Goal: Task Accomplishment & Management: Manage account settings

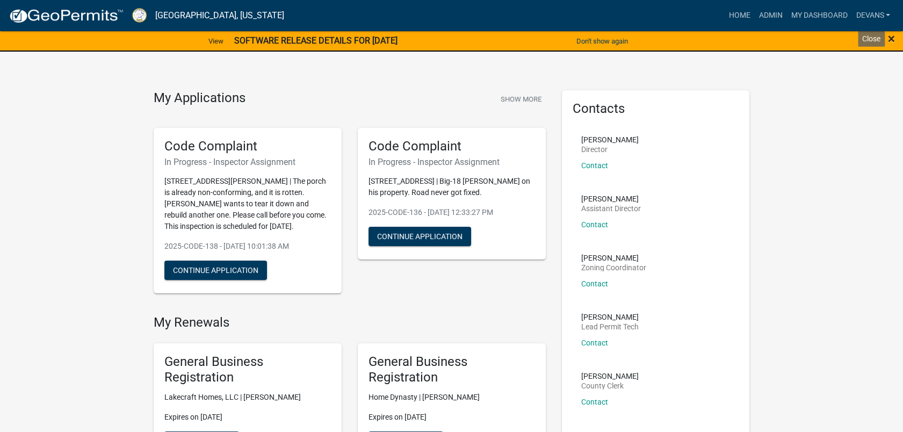
click at [892, 39] on span "×" at bounding box center [891, 38] width 7 height 15
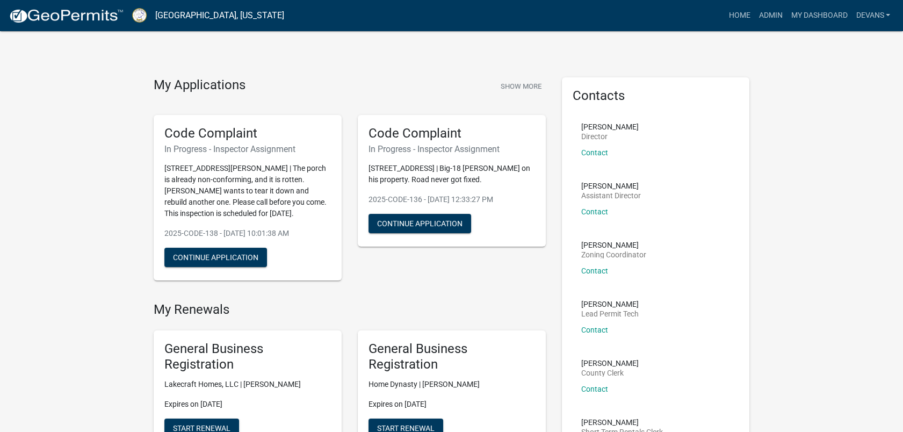
click at [766, 3] on nav "[GEOGRAPHIC_DATA], [US_STATE] more_horiz Home Admin My Dashboard devans Admin A…" at bounding box center [451, 15] width 903 height 31
click at [765, 7] on link "Admin" at bounding box center [770, 15] width 32 height 20
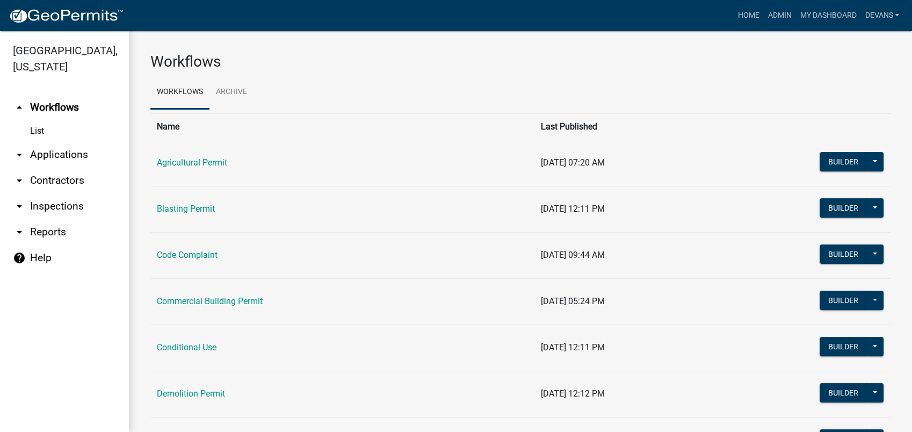
click at [50, 153] on link "arrow_drop_down Applications" at bounding box center [64, 155] width 129 height 26
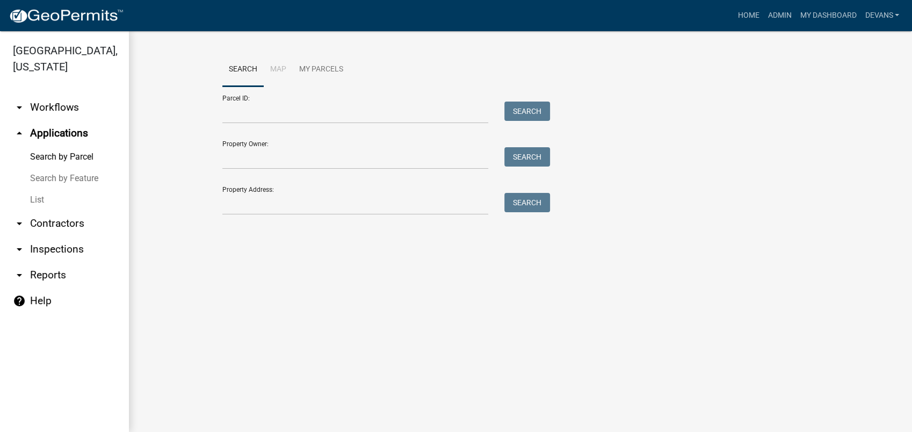
click at [33, 192] on link "List" at bounding box center [64, 199] width 129 height 21
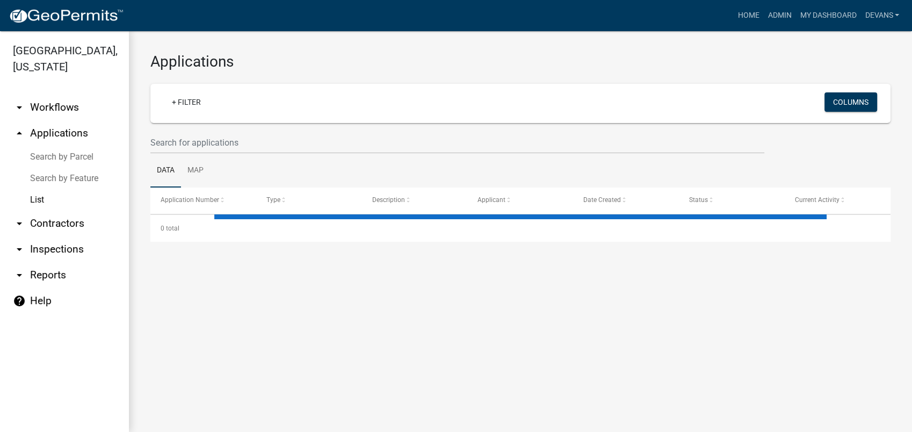
select select "1: 25"
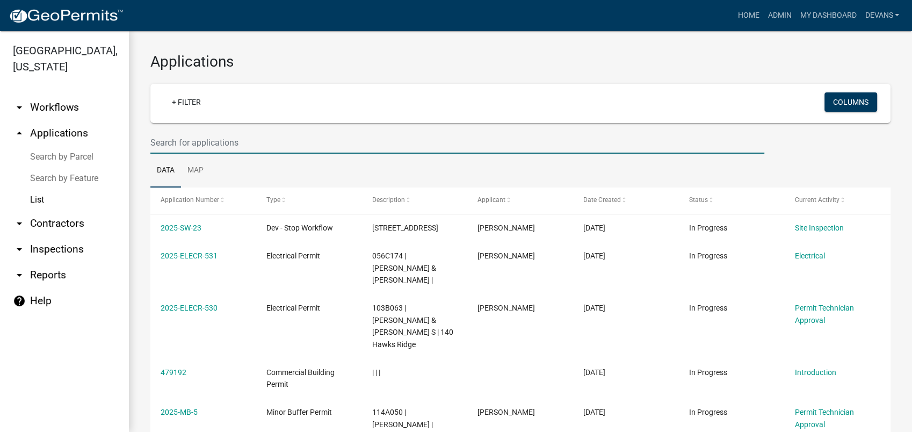
click at [195, 145] on input "text" at bounding box center [457, 143] width 614 height 22
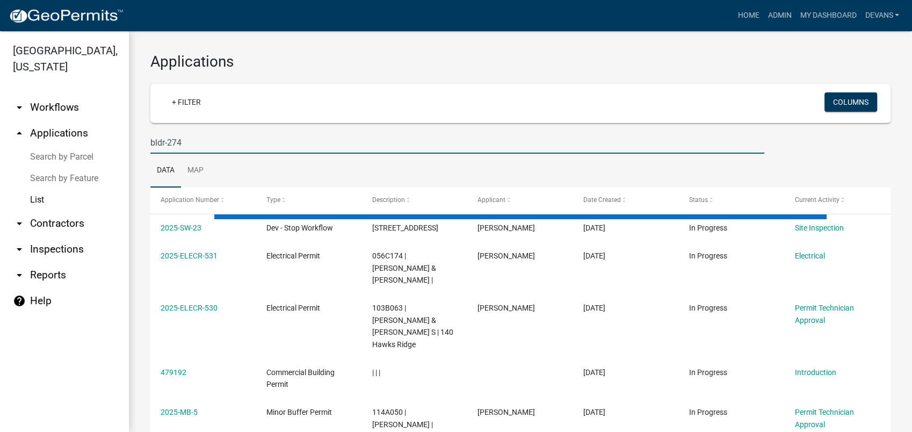
type input "bldr-274"
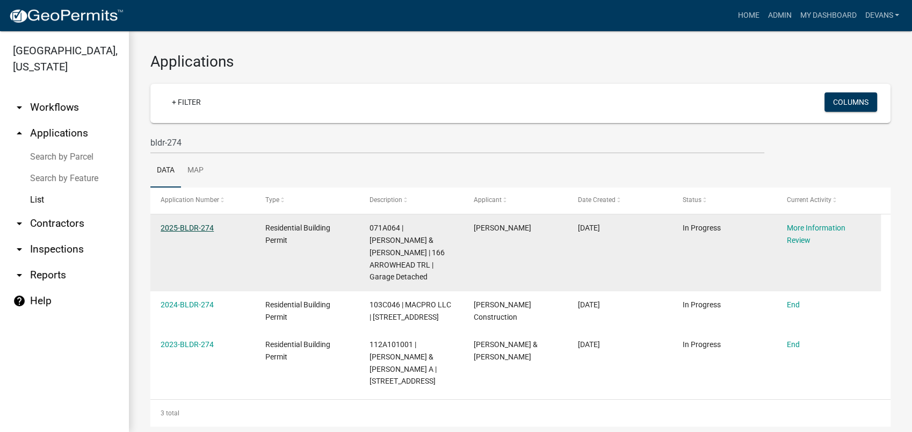
click at [191, 227] on link "2025-BLDR-274" at bounding box center [187, 227] width 53 height 9
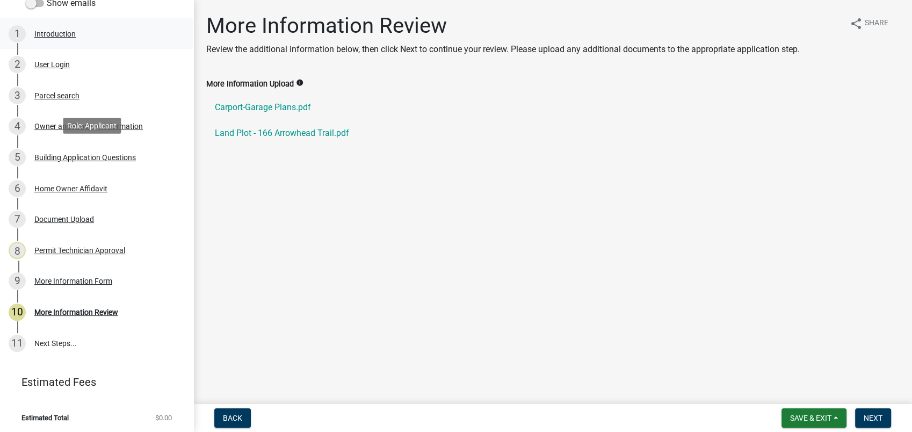
scroll to position [165, 0]
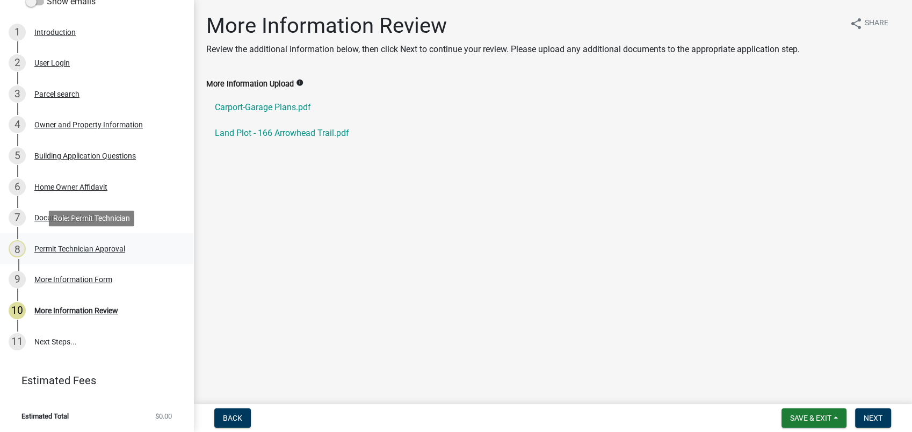
click at [77, 249] on div "Permit Technician Approval" at bounding box center [79, 249] width 91 height 8
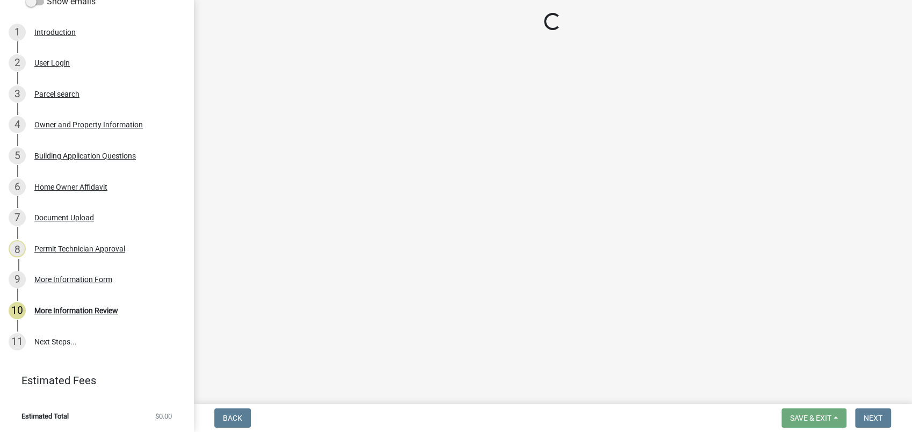
select select "34fe85c2-5f76-4343-b6bb-8ca387e0bed7"
select select "83394b22-4a11-496c-8e5c-75ade2e72faf"
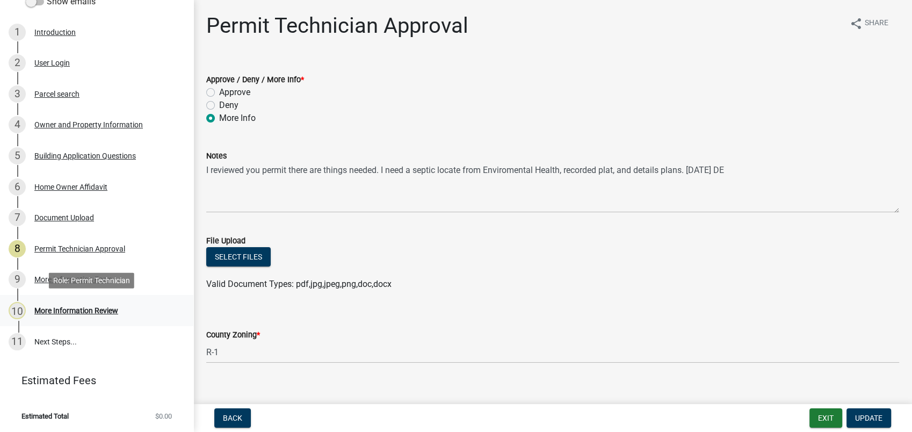
click at [64, 307] on div "More Information Review" at bounding box center [76, 311] width 84 height 8
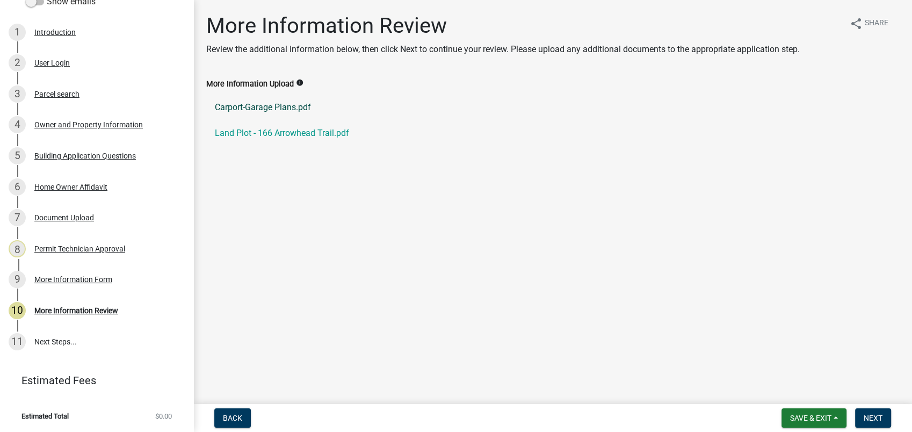
click at [263, 106] on link "Carport-Garage Plans.pdf" at bounding box center [552, 108] width 693 height 26
click at [282, 129] on link "Land Plot - 166 Arrowhead Trail.pdf" at bounding box center [552, 133] width 693 height 26
click at [64, 216] on div "Document Upload" at bounding box center [64, 218] width 60 height 8
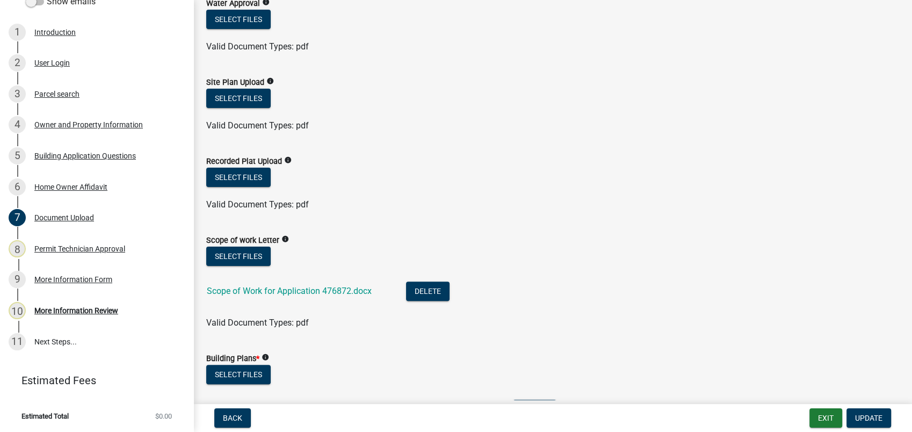
scroll to position [239, 0]
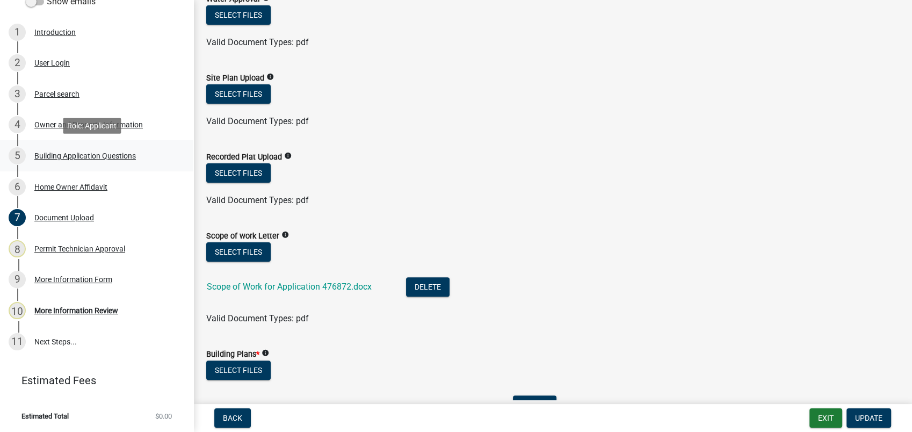
click at [60, 159] on div "Building Application Questions" at bounding box center [85, 156] width 102 height 8
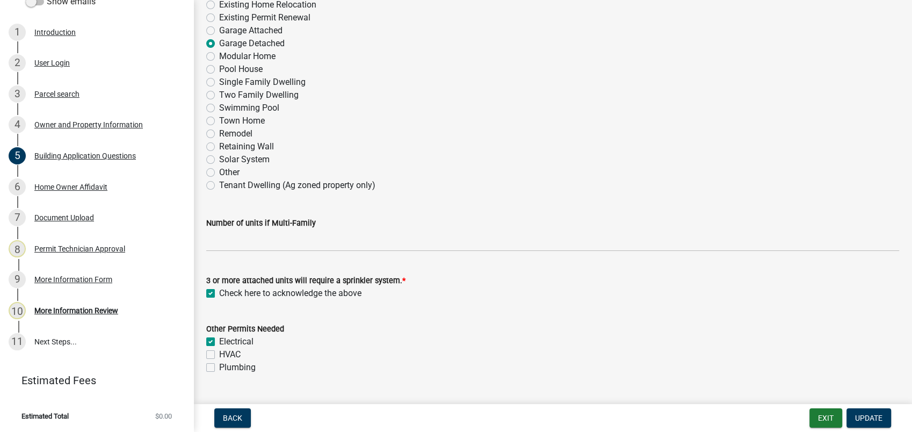
scroll to position [179, 0]
click at [66, 219] on div "Document Upload" at bounding box center [64, 218] width 60 height 8
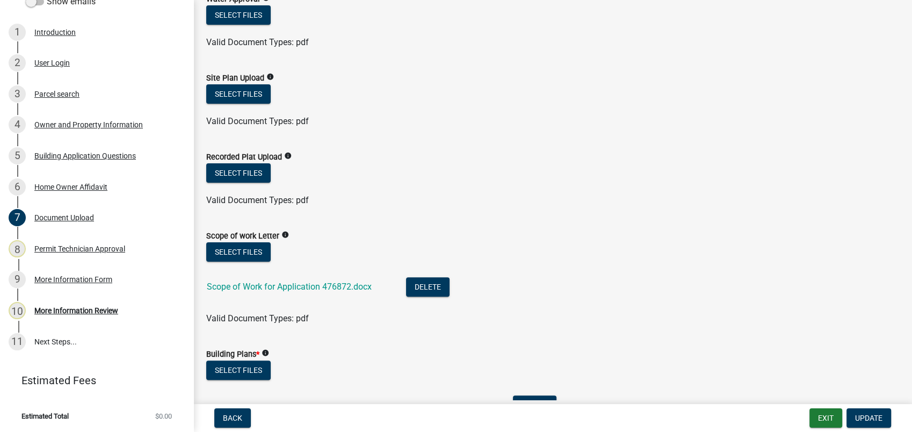
scroll to position [358, 0]
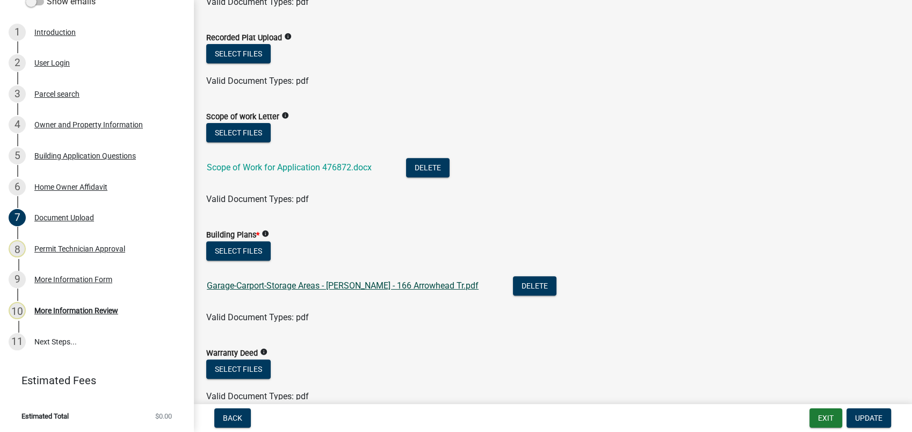
click at [259, 280] on link "Garage-Carport-Storage Areas - Heather Kelley - 166 Arrowhead Tr.pdf" at bounding box center [343, 285] width 272 height 10
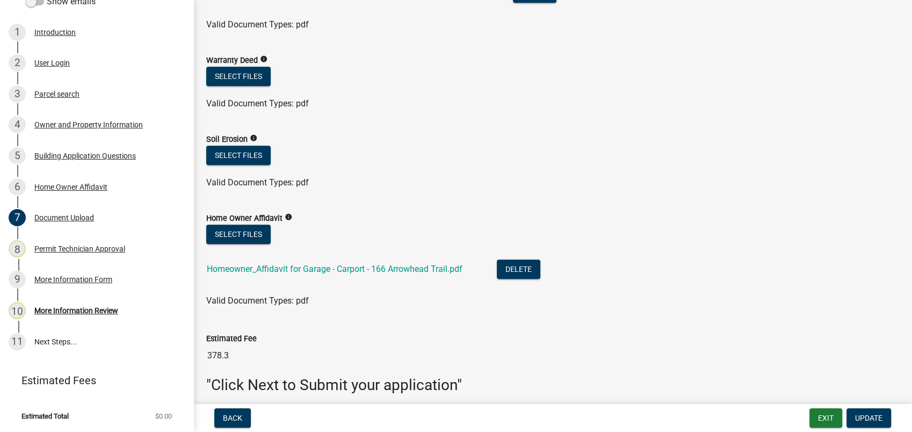
scroll to position [656, 0]
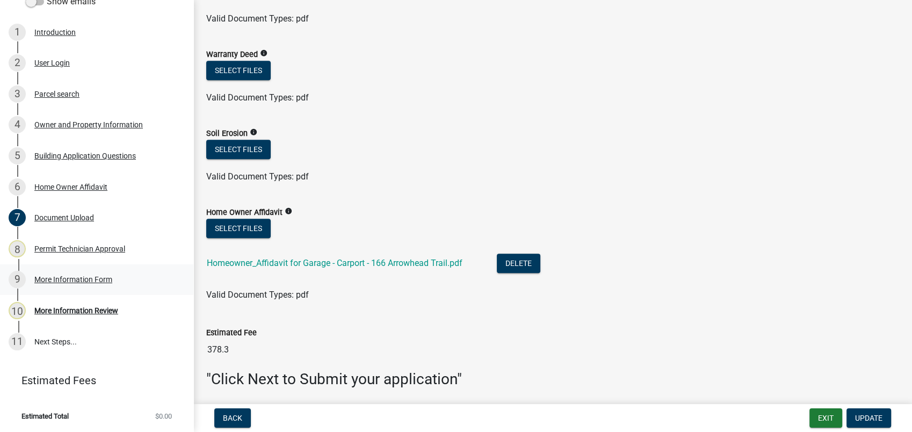
click at [56, 279] on div "More Information Form" at bounding box center [73, 280] width 78 height 8
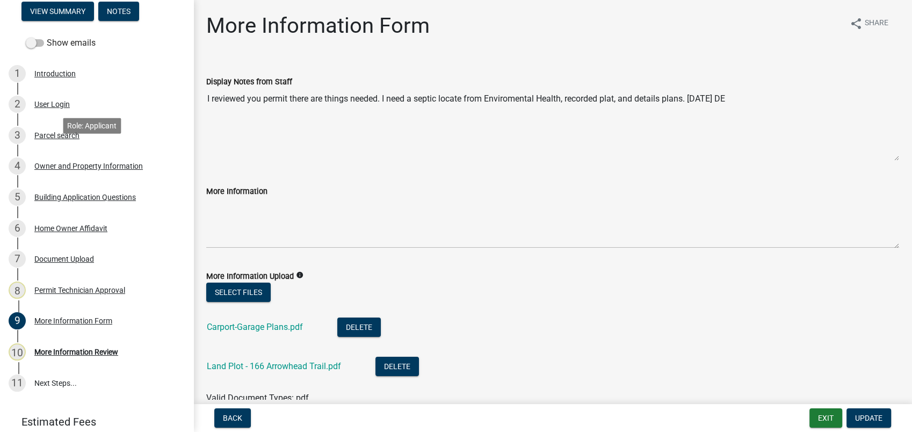
scroll to position [165, 0]
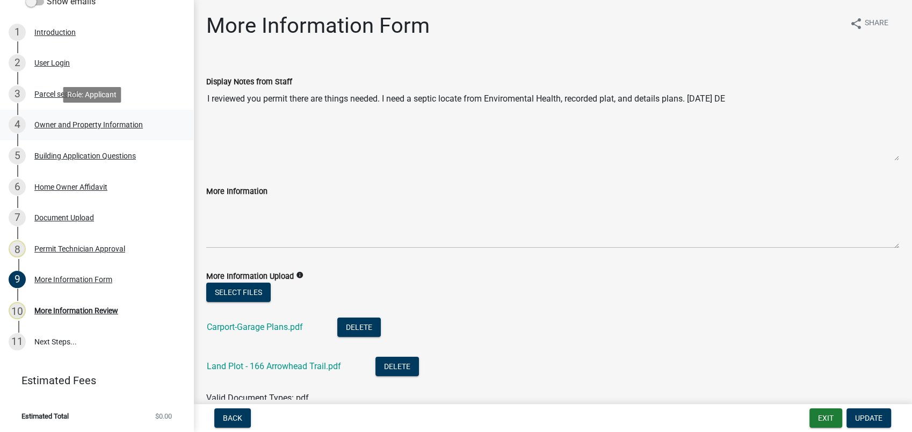
click at [88, 124] on div "Owner and Property Information" at bounding box center [88, 125] width 109 height 8
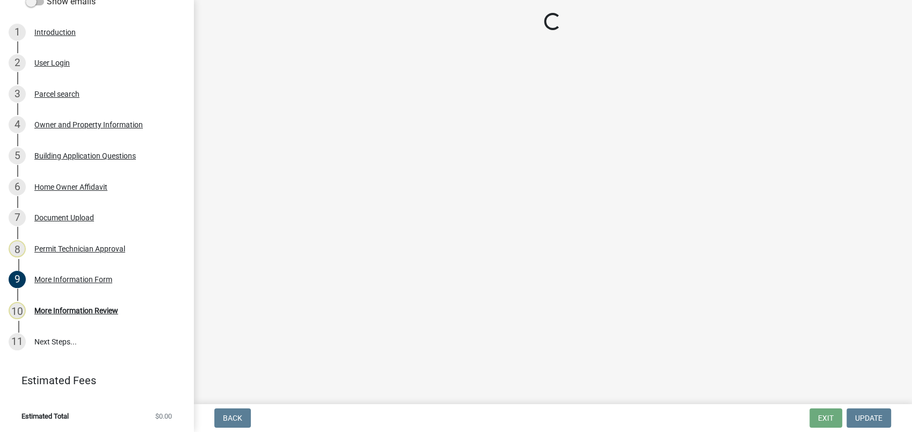
select select "34fe85c2-5f76-4343-b6bb-8ca387e0bed7"
select select "83394b22-4a11-496c-8e5c-75ade2e72faf"
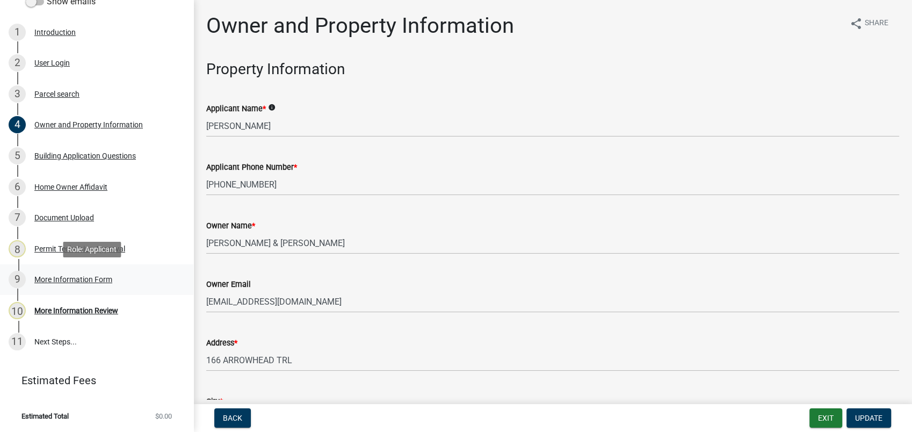
click at [89, 276] on div "More Information Form" at bounding box center [73, 280] width 78 height 8
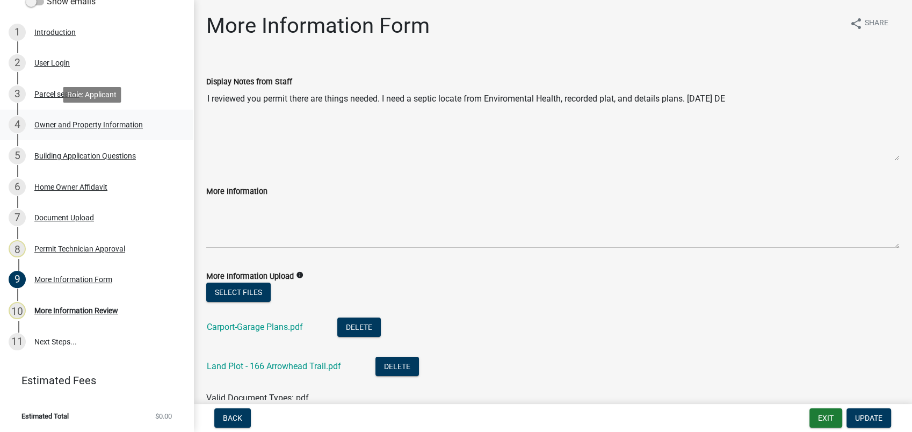
click at [82, 124] on div "Owner and Property Information" at bounding box center [88, 125] width 109 height 8
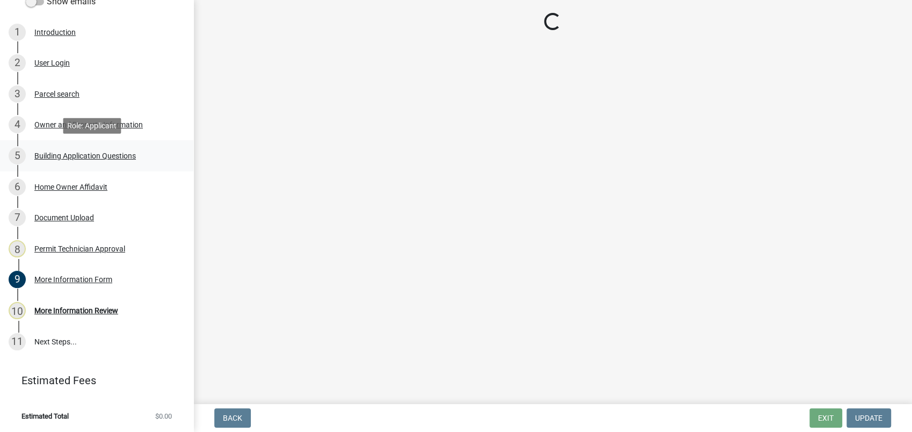
select select "34fe85c2-5f76-4343-b6bb-8ca387e0bed7"
select select "83394b22-4a11-496c-8e5c-75ade2e72faf"
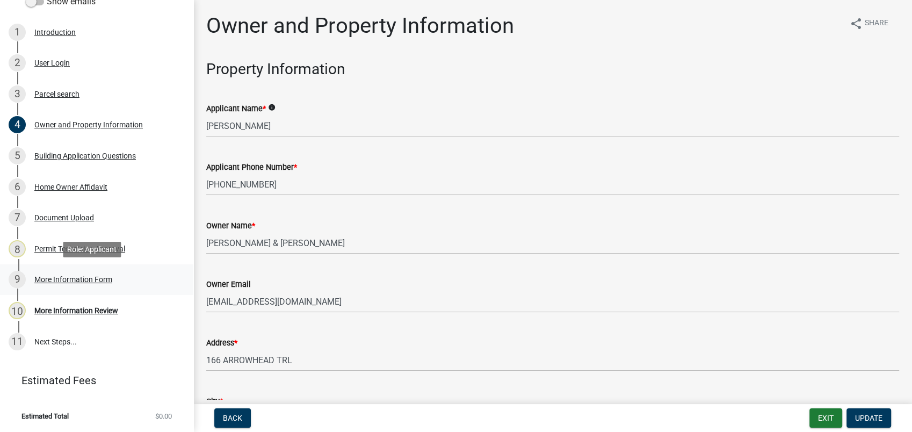
click at [90, 280] on div "More Information Form" at bounding box center [73, 280] width 78 height 8
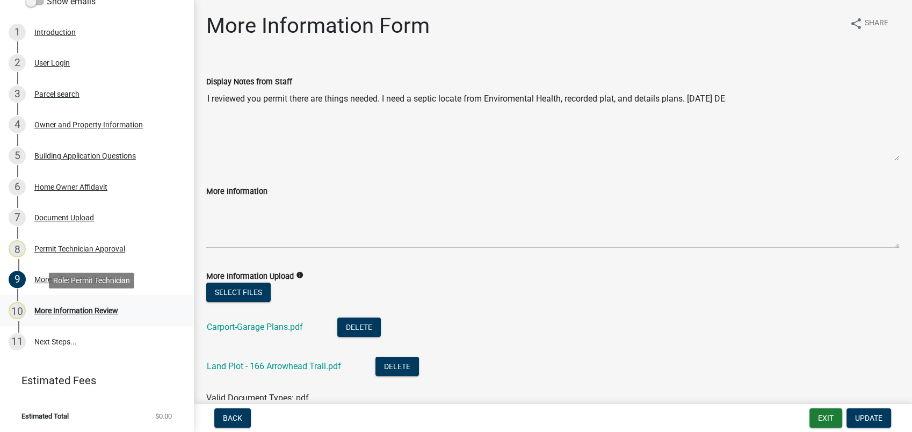
click at [94, 316] on div "10 More Information Review" at bounding box center [93, 310] width 168 height 17
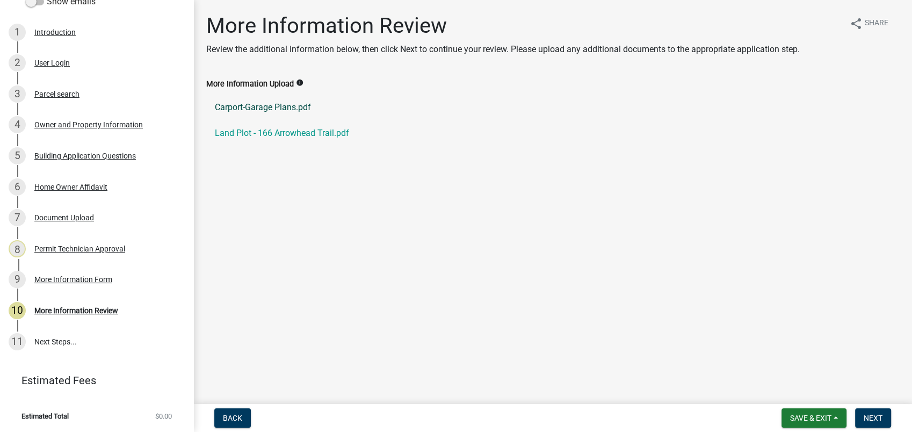
click at [243, 104] on link "Carport-Garage Plans.pdf" at bounding box center [552, 108] width 693 height 26
click at [70, 178] on div "6 Home Owner Affidavit" at bounding box center [93, 186] width 168 height 17
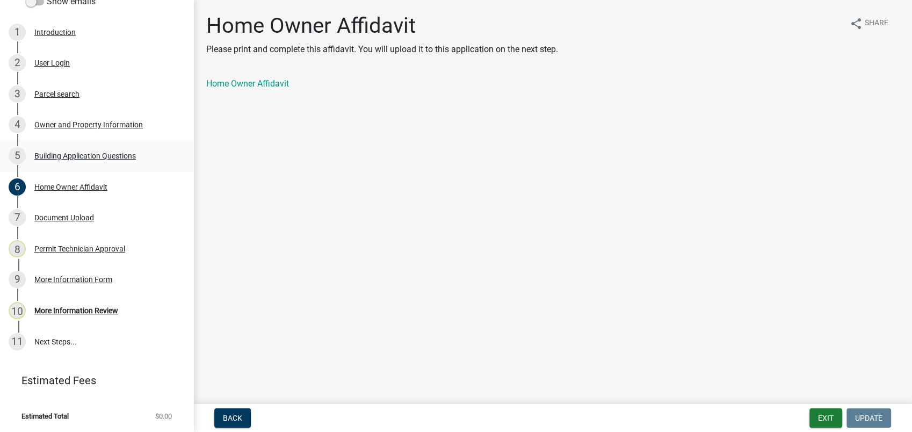
click at [100, 153] on div "Building Application Questions" at bounding box center [85, 156] width 102 height 8
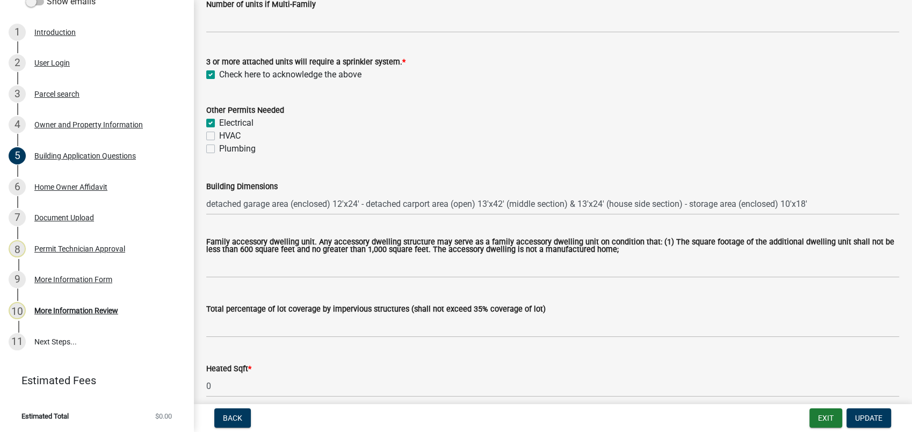
scroll to position [417, 0]
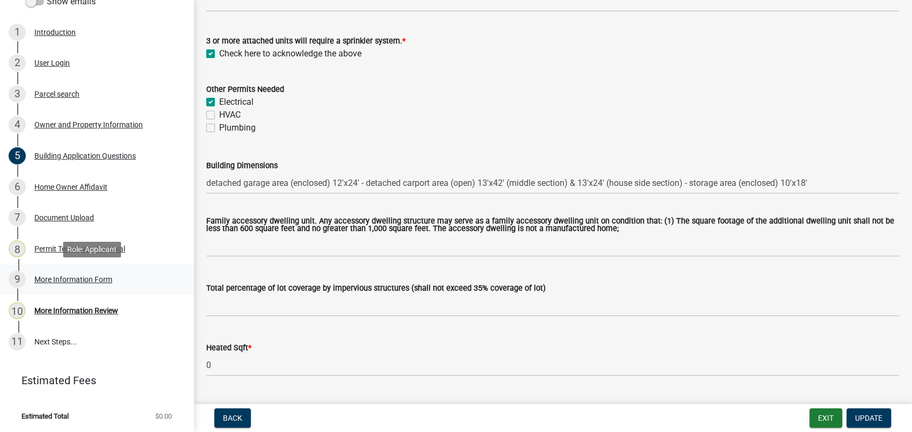
click at [64, 271] on div "9 More Information Form" at bounding box center [93, 279] width 168 height 17
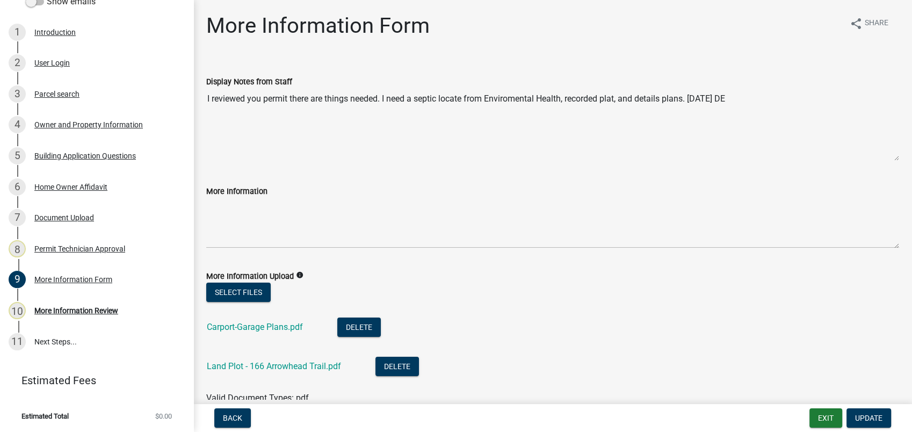
drag, startPoint x: 749, startPoint y: 99, endPoint x: 385, endPoint y: 131, distance: 365.6
click at [385, 131] on textarea "I reviewed you permit there are things needed. I need a septic locate from Envi…" at bounding box center [552, 124] width 693 height 73
drag, startPoint x: 385, startPoint y: 131, endPoint x: 482, endPoint y: 104, distance: 100.9
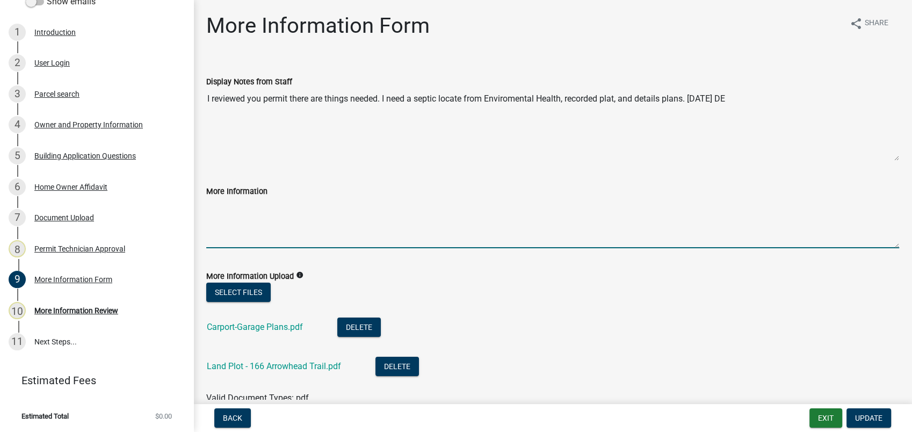
click at [639, 219] on textarea "More Information" at bounding box center [552, 223] width 693 height 50
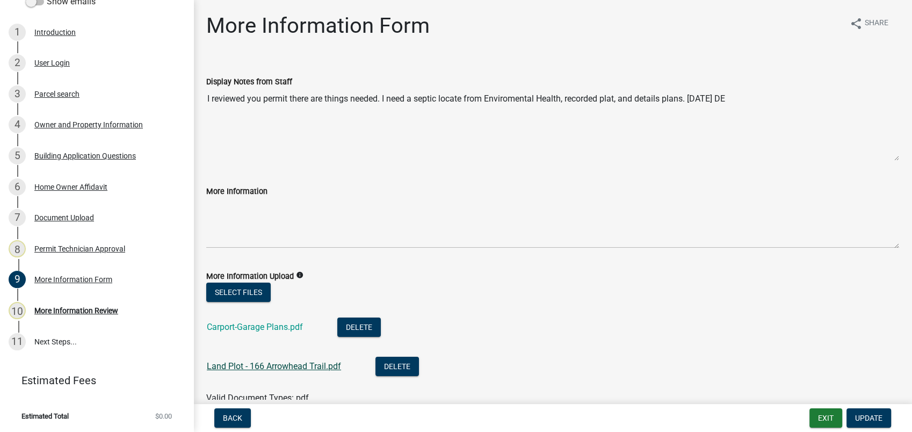
click at [302, 364] on link "Land Plot - 166 Arrowhead Trail.pdf" at bounding box center [274, 366] width 134 height 10
drag, startPoint x: 385, startPoint y: 98, endPoint x: 757, endPoint y: 110, distance: 373.0
click at [757, 110] on textarea "I reviewed you permit there are things needed. I need a septic locate from Envi…" at bounding box center [552, 124] width 693 height 73
click at [627, 264] on form "More Information Upload info Select files Carport-Garage Plans.pdf Delete Land …" at bounding box center [552, 331] width 693 height 148
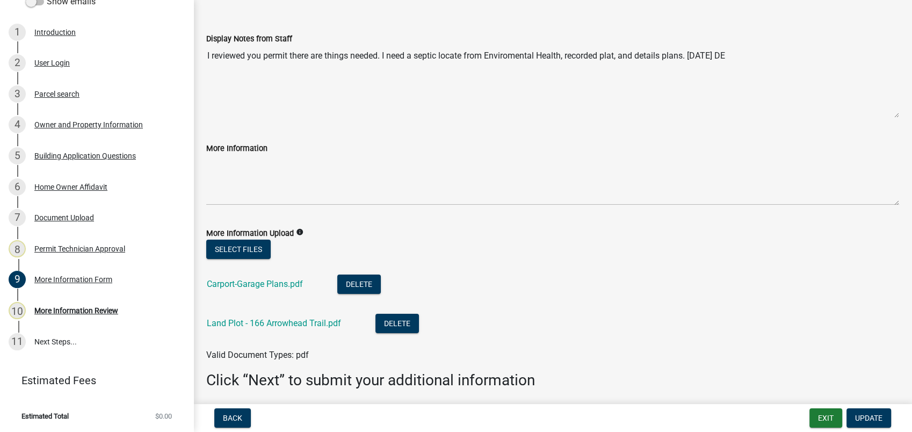
scroll to position [82, 0]
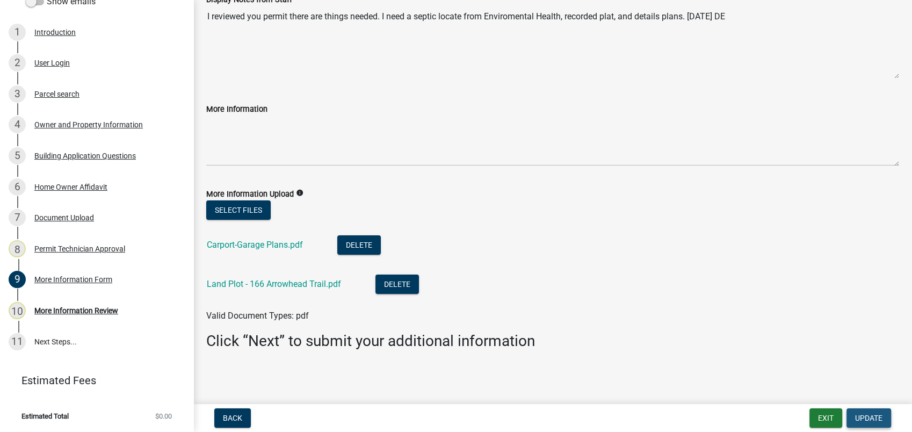
click at [876, 419] on span "Update" at bounding box center [868, 418] width 27 height 9
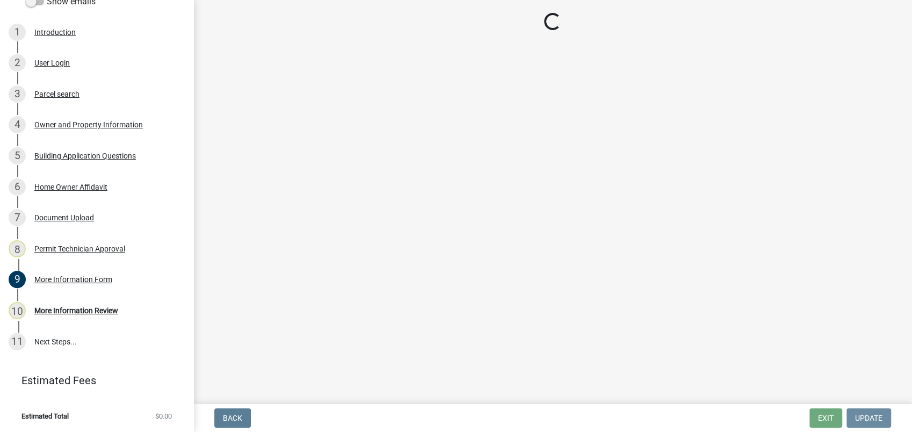
scroll to position [0, 0]
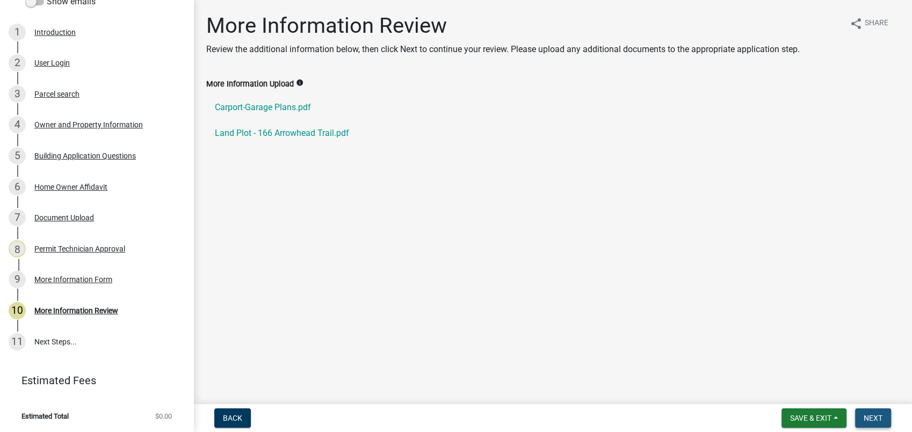
click at [881, 417] on span "Next" at bounding box center [873, 418] width 19 height 9
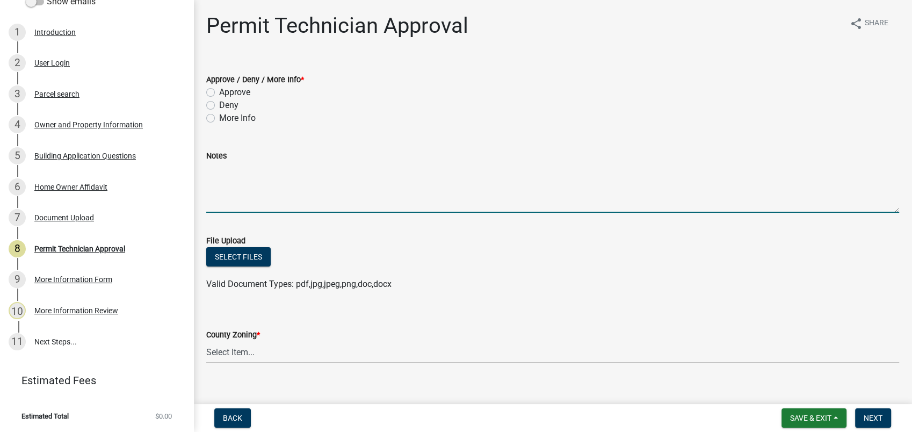
paste textarea "I need a septic locate from Enviromental Health, recorded plat, and details pla…"
click at [533, 175] on textarea "I need a septic locate from Enviromental Health, recorded plat, and details pla…" at bounding box center [552, 187] width 693 height 50
type textarea "I need a septic locate from Enviromental Health, recorded plat, and details pla…"
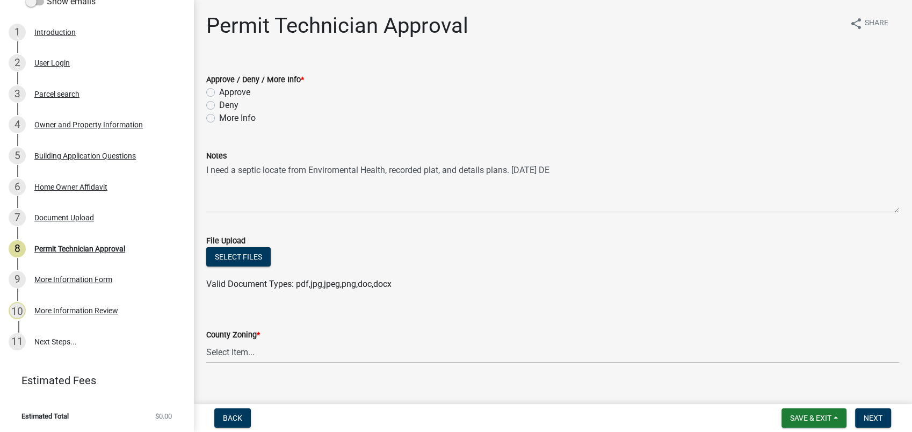
click at [219, 116] on label "More Info" at bounding box center [237, 118] width 37 height 13
click at [219, 116] on input "More Info" at bounding box center [222, 115] width 7 height 7
radio input "true"
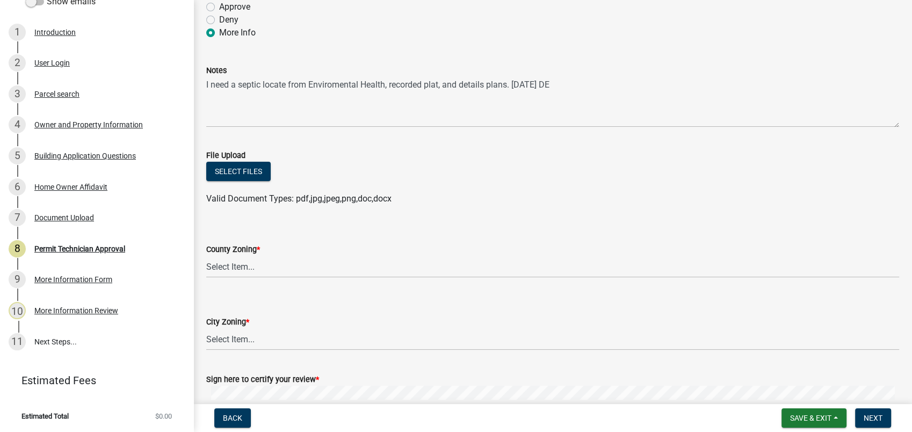
scroll to position [179, 0]
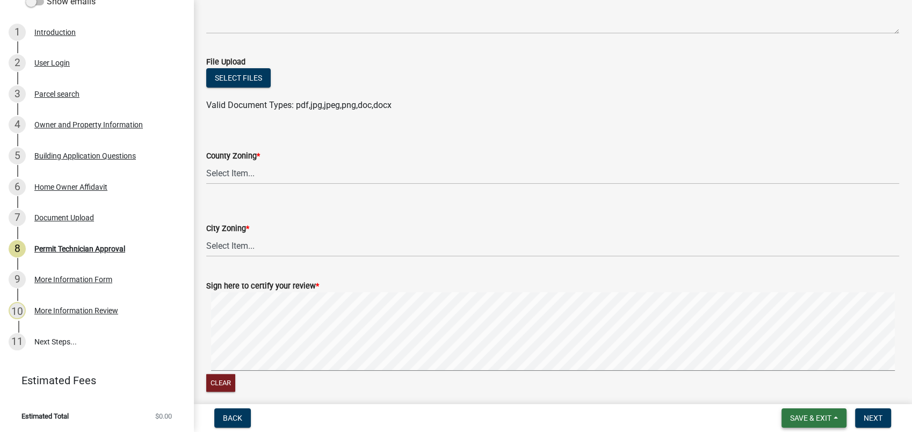
click at [824, 412] on button "Save & Exit" at bounding box center [814, 417] width 65 height 19
click at [793, 361] on button "Save" at bounding box center [804, 364] width 86 height 26
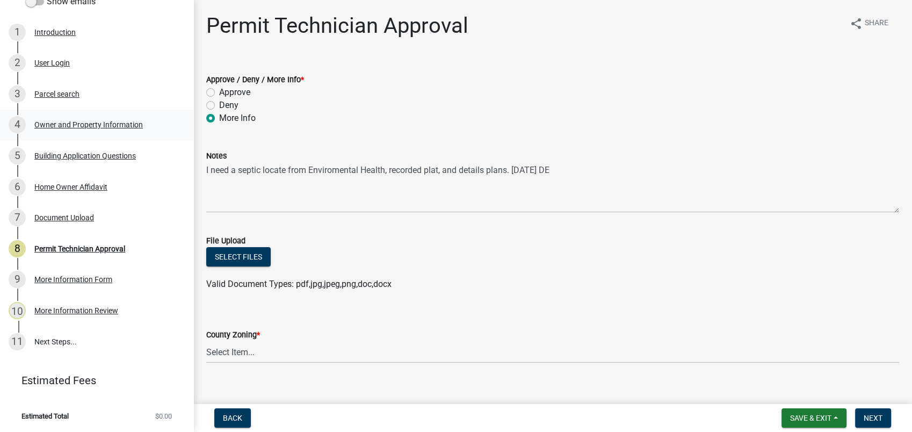
click at [104, 122] on div "Owner and Property Information" at bounding box center [88, 125] width 109 height 8
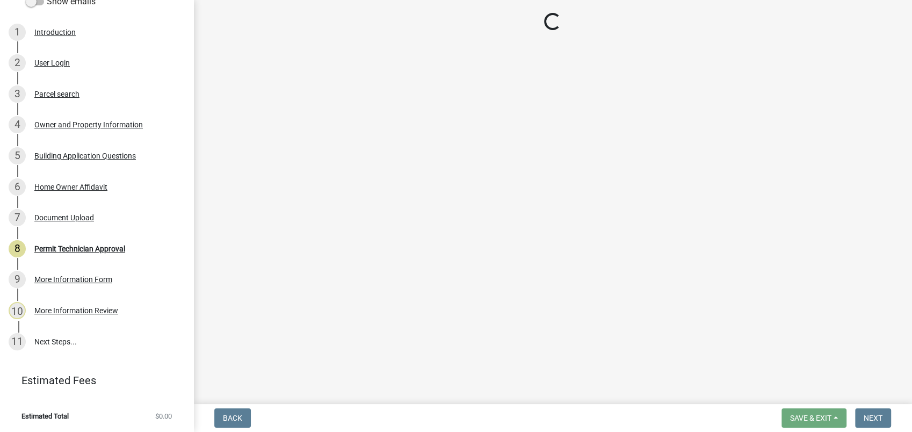
select select "34fe85c2-5f76-4343-b6bb-8ca387e0bed7"
select select "83394b22-4a11-496c-8e5c-75ade2e72faf"
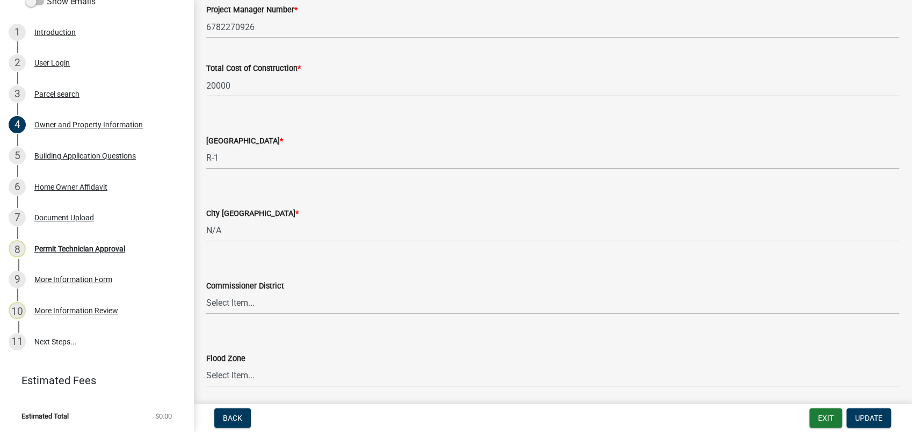
scroll to position [1816, 0]
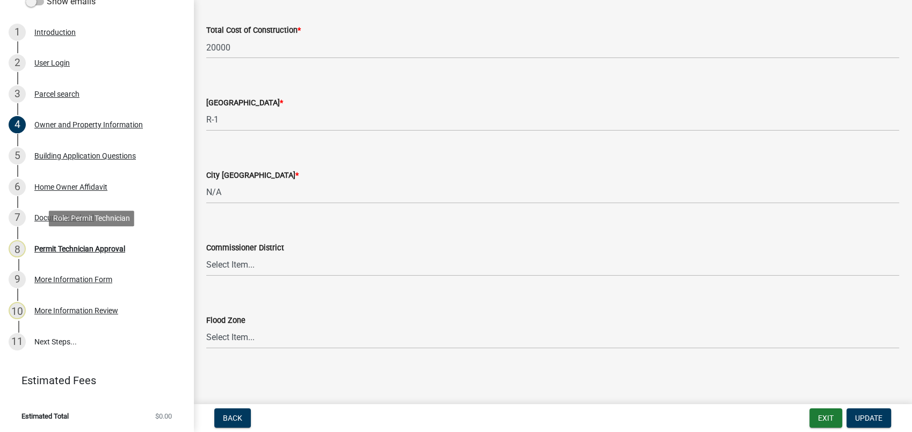
click at [75, 248] on div "Permit Technician Approval" at bounding box center [79, 249] width 91 height 8
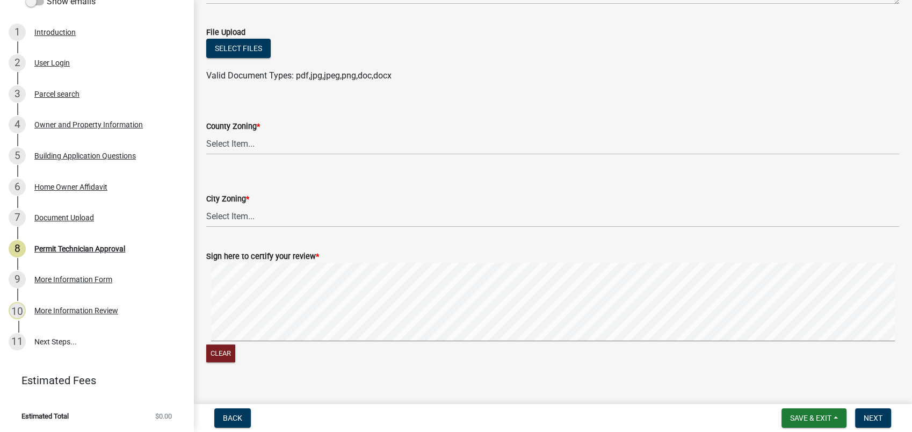
scroll to position [224, 0]
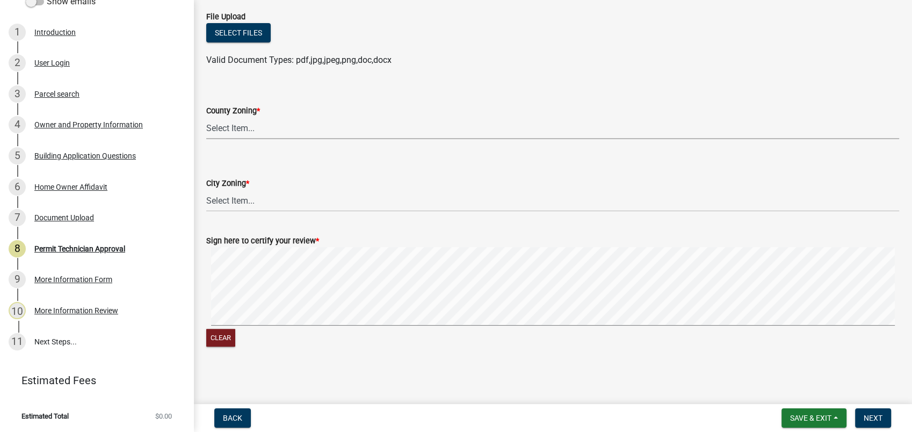
click at [230, 128] on select "Select Item... AG-1 R-1R R-1 R-2 MHP RM-1 RM-3 C-1 C-2 I-M PUD N/A" at bounding box center [552, 128] width 693 height 22
click at [206, 117] on select "Select Item... AG-1 R-1R R-1 R-2 MHP RM-1 RM-3 C-1 C-2 I-M PUD N/A" at bounding box center [552, 128] width 693 height 22
select select "34fe85c2-5f76-4343-b6bb-8ca387e0bed7"
click at [227, 190] on select "Select Item... A-1 A-2 R-1 R-2 R-3 R-4 MHP C-1 C-2 I-1 I-2 DB FH H-P N/A" at bounding box center [552, 201] width 693 height 22
click at [206, 190] on select "Select Item... A-1 A-2 R-1 R-2 R-3 R-4 MHP C-1 C-2 I-1 I-2 DB FH H-P N/A" at bounding box center [552, 201] width 693 height 22
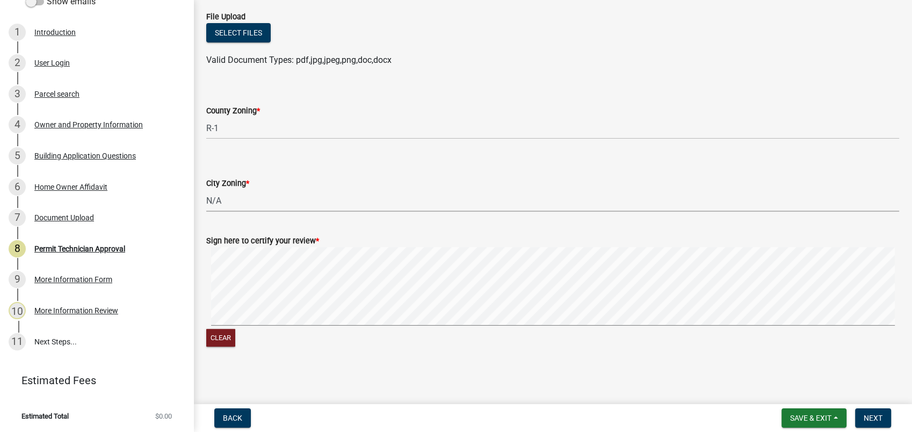
select select "83394b22-4a11-496c-8e5c-75ade2e72faf"
click at [861, 413] on button "Next" at bounding box center [873, 417] width 36 height 19
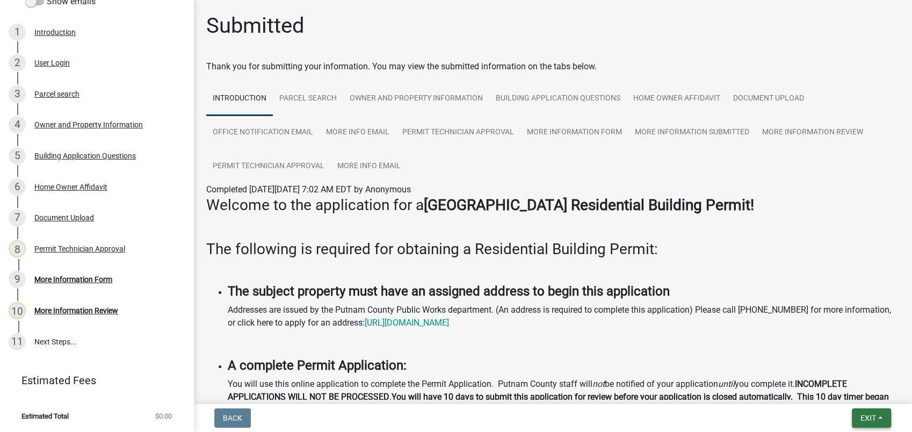
click at [877, 419] on button "Exit" at bounding box center [871, 417] width 39 height 19
click at [851, 393] on button "Save & Exit" at bounding box center [848, 390] width 86 height 26
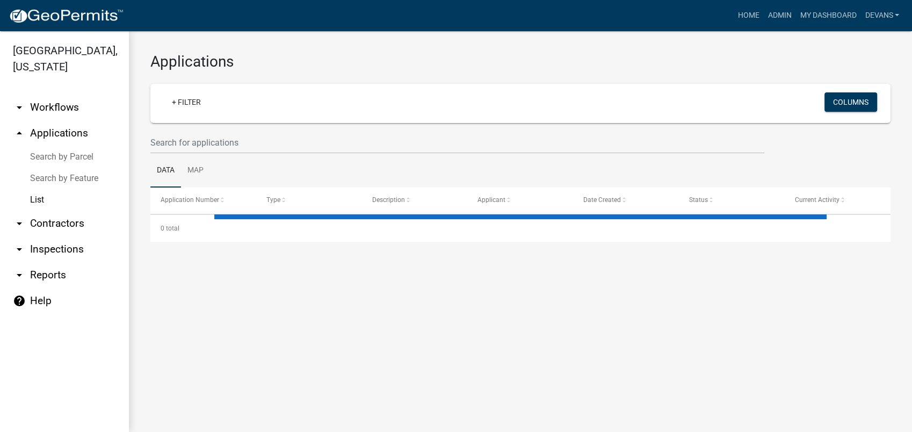
select select "1: 25"
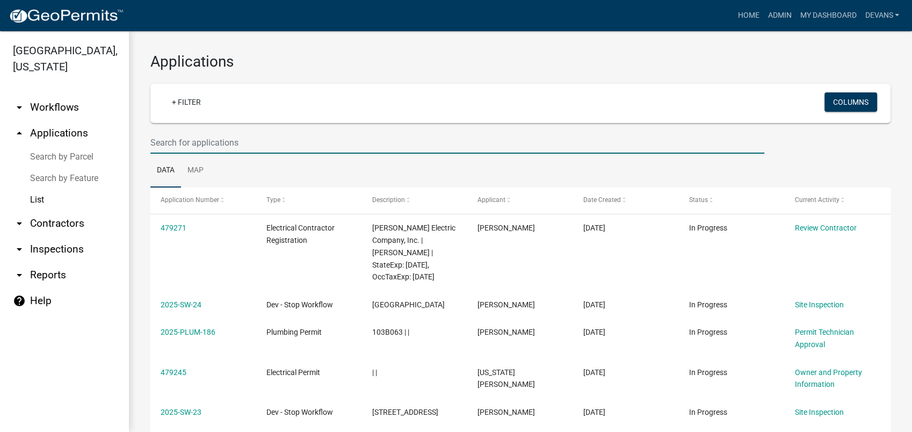
click at [162, 145] on input "text" at bounding box center [457, 143] width 614 height 22
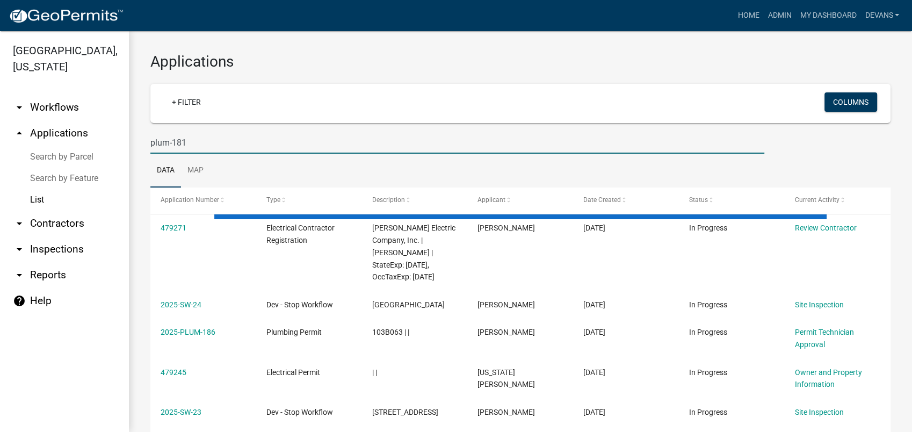
type input "plum-181"
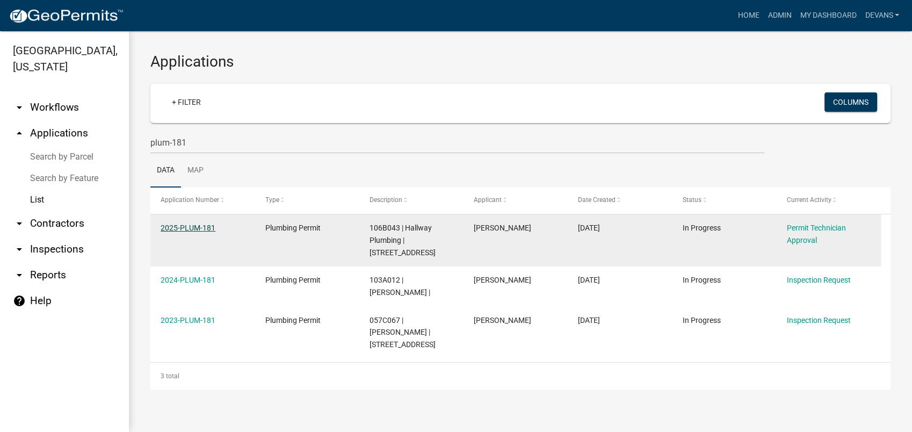
click at [196, 226] on link "2025-PLUM-181" at bounding box center [188, 227] width 55 height 9
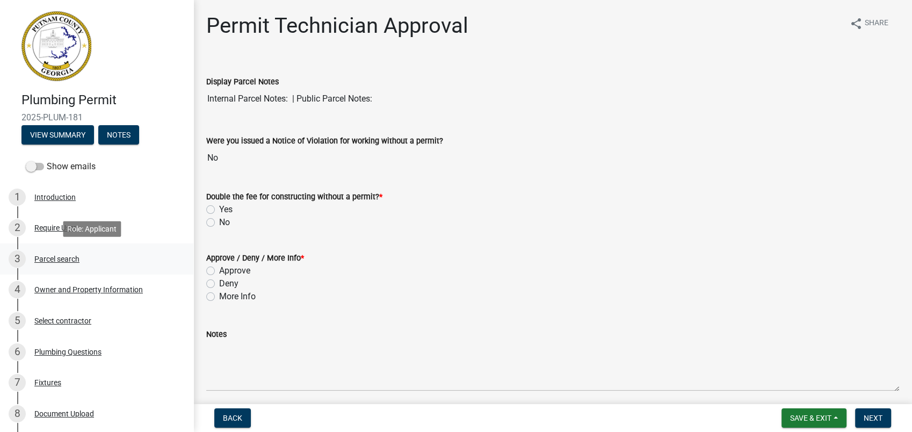
click at [75, 255] on div "Parcel search" at bounding box center [56, 259] width 45 height 8
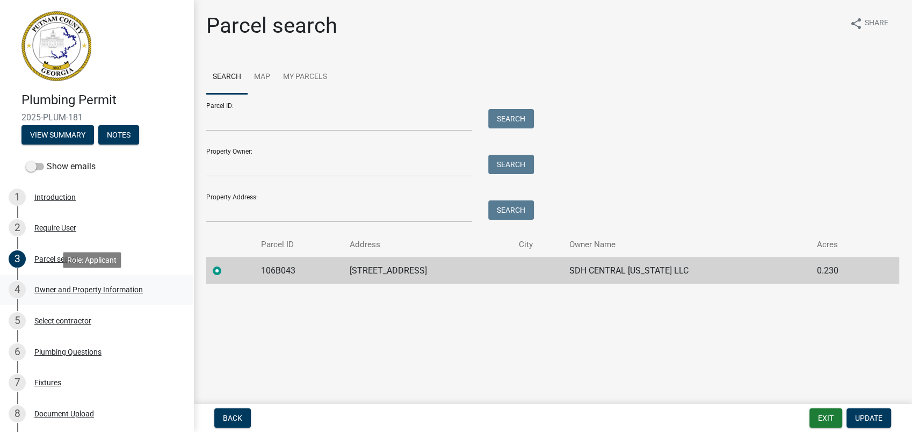
click at [59, 283] on div "4 Owner and Property Information" at bounding box center [93, 289] width 168 height 17
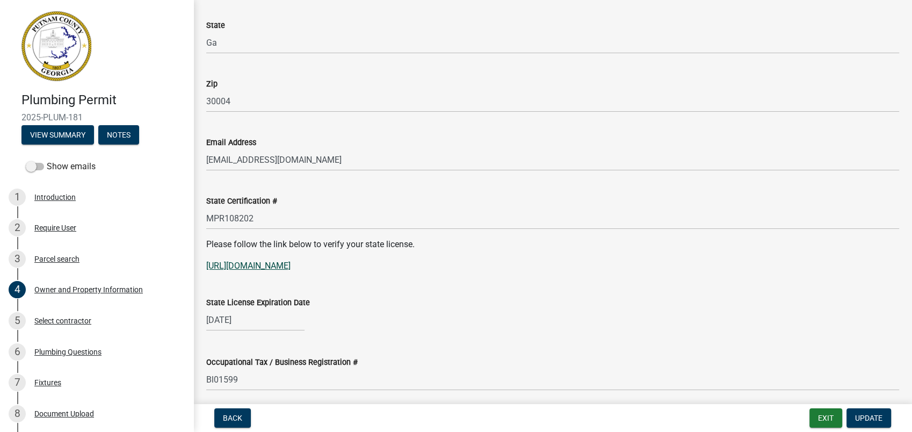
scroll to position [1253, 0]
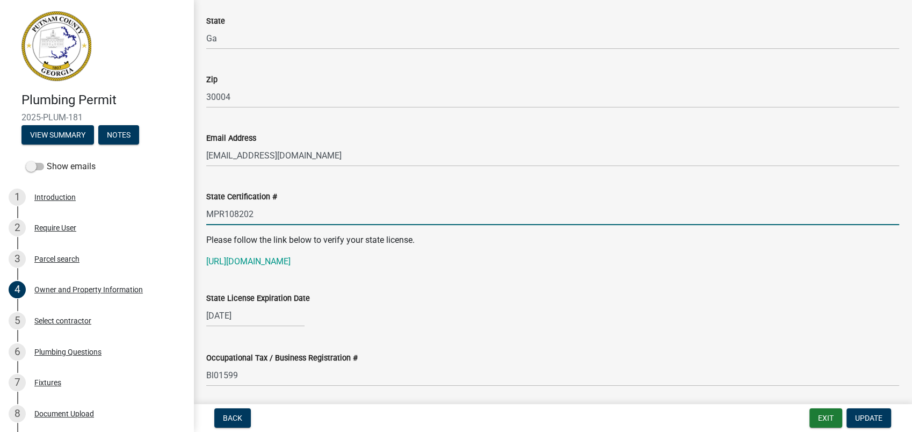
drag, startPoint x: 255, startPoint y: 215, endPoint x: 193, endPoint y: 211, distance: 62.0
click at [247, 256] on link "[URL][DOMAIN_NAME]" at bounding box center [248, 261] width 84 height 10
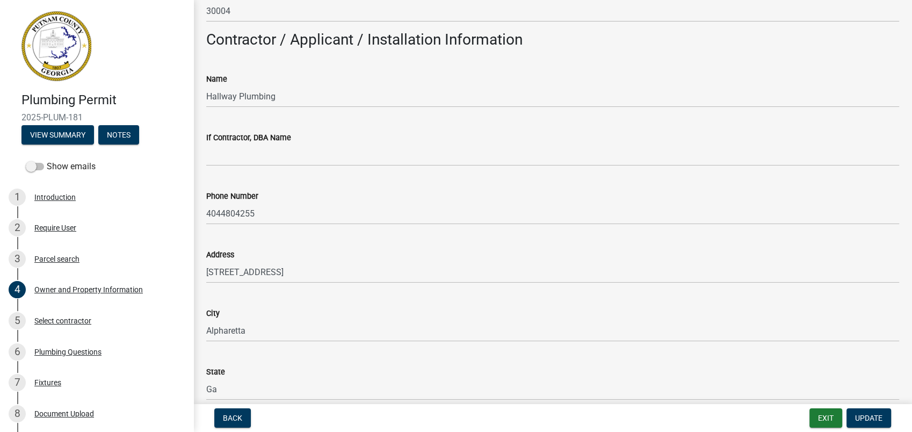
scroll to position [895, 0]
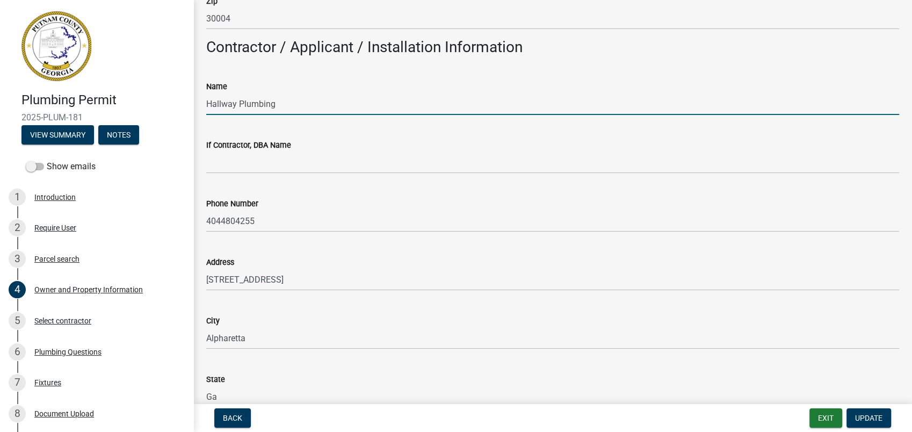
drag, startPoint x: 304, startPoint y: 104, endPoint x: 199, endPoint y: 103, distance: 105.3
click at [199, 103] on div "Name Hallway Plumbing" at bounding box center [552, 90] width 709 height 50
paste input "[PERSON_NAME]"
type input "[PERSON_NAME]"
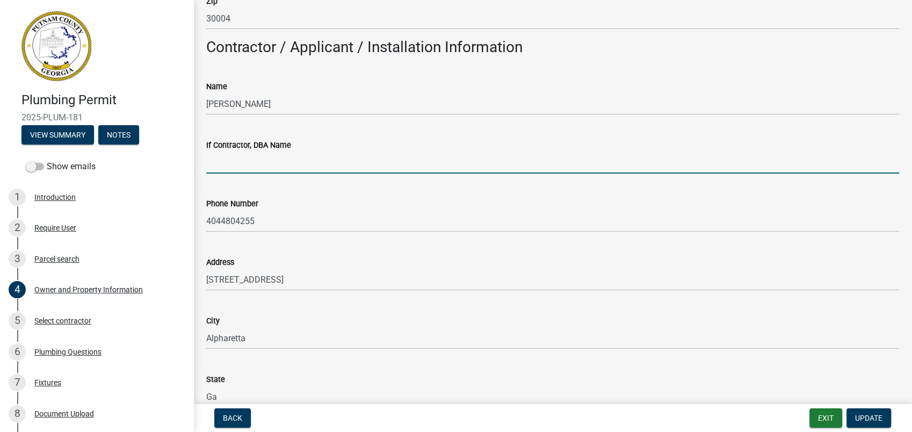
paste input "[PERSON_NAME]"
drag, startPoint x: 292, startPoint y: 154, endPoint x: 190, endPoint y: 169, distance: 103.2
click at [190, 169] on div "Plumbing Permit 2025-PLUM-181 View Summary Notes Show emails 1 Introduction 2 R…" at bounding box center [456, 216] width 912 height 432
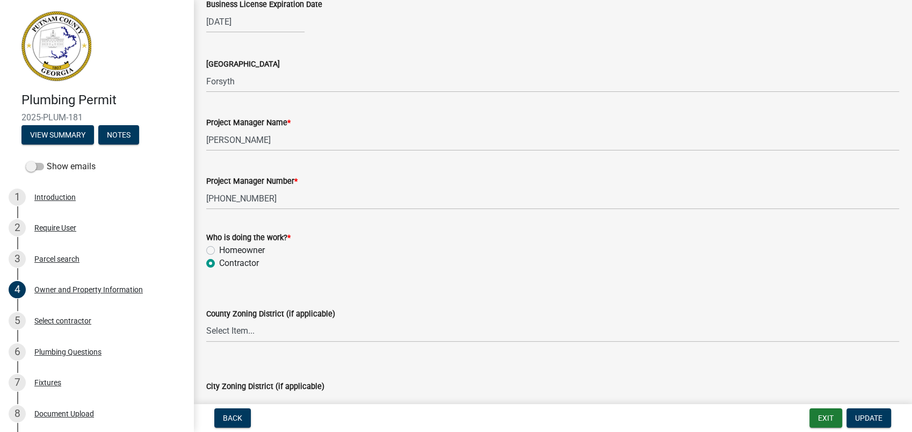
scroll to position [1790, 0]
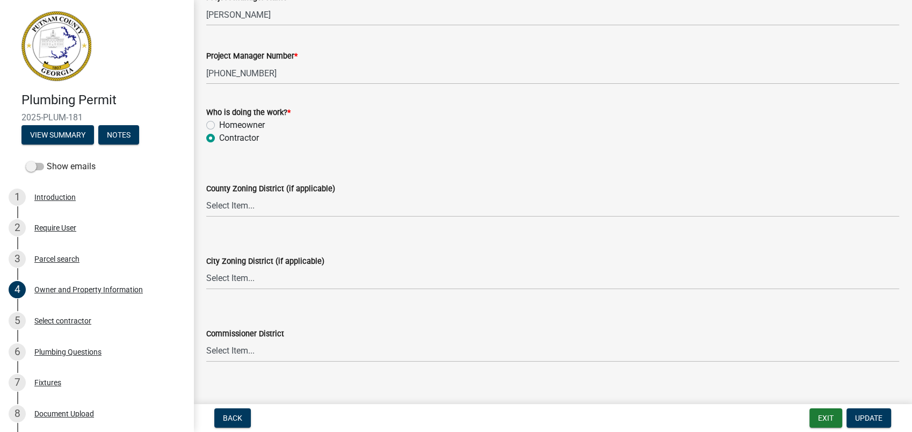
type input "Hallway Plumbing"
click at [243, 215] on select "Select Item... AG-1 R-1R R-1 R-2 MHP RM-1 RM-3 C-1 C-2 I-M PUD N/A" at bounding box center [552, 206] width 693 height 22
click at [206, 195] on select "Select Item... AG-1 R-1R R-1 R-2 MHP RM-1 RM-3 C-1 C-2 I-M PUD N/A" at bounding box center [552, 206] width 693 height 22
select select "af4fa47c-8bb5-4ba0-9393-e9f4e4358ca2"
click at [242, 279] on select "Select Item... A-1 A-2 R-1 R-2 R-3 R-4 MHP C-1 C-2 I-1 I-2 DB FH H-P N/A" at bounding box center [552, 279] width 693 height 22
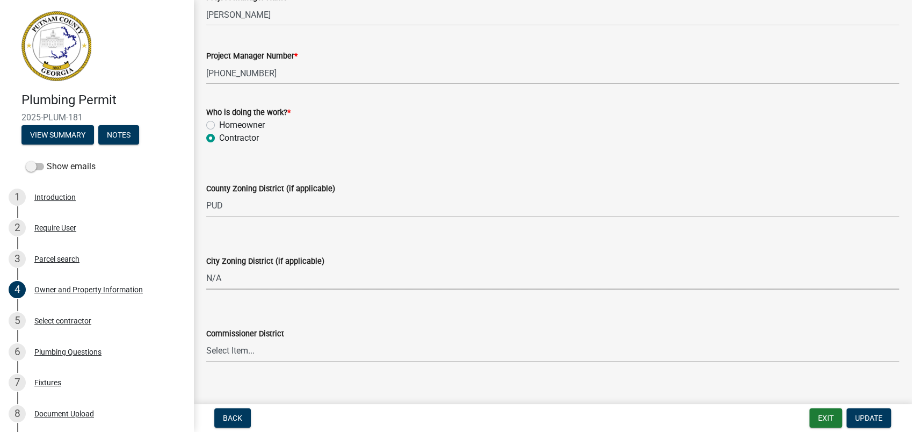
click at [206, 268] on select "Select Item... A-1 A-2 R-1 R-2 R-3 R-4 MHP C-1 C-2 I-1 I-2 DB FH H-P N/A" at bounding box center [552, 279] width 693 height 22
select select "83394b22-4a11-496c-8e5c-75ade2e72faf"
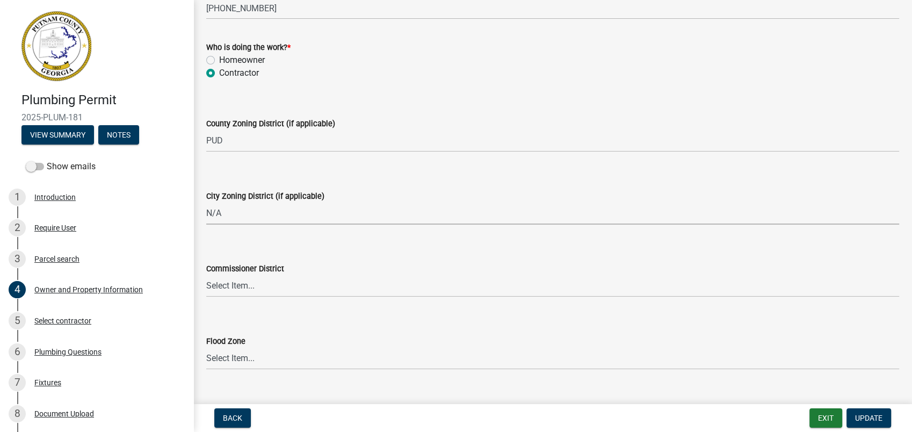
scroll to position [1876, 0]
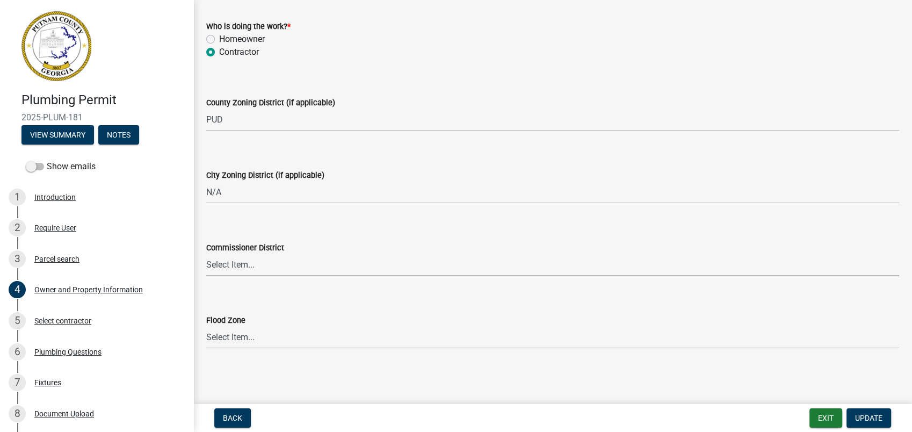
click at [232, 261] on select "Select Item... District 1 District 2 District 3 District 4" at bounding box center [552, 265] width 693 height 22
click at [206, 254] on select "Select Item... District 1 District 2 District 3 District 4" at bounding box center [552, 265] width 693 height 22
select select "469c5908-2854-42d5-89ed-bee7fc26529e"
drag, startPoint x: 804, startPoint y: 376, endPoint x: 976, endPoint y: 400, distance: 173.1
click at [903, 400] on html "Internet Explorer does NOT work with GeoPermits. Get a new browser for more sec…" at bounding box center [456, 216] width 912 height 432
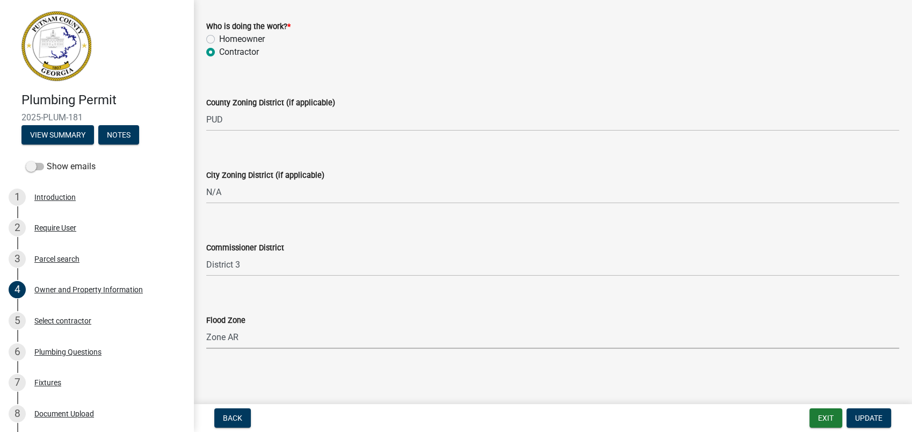
click at [206, 327] on select "Select Item... Zone A Zone V Zone A99 Zone AE Zone AO Zone AH Zone VE Zone AR Z…" at bounding box center [552, 338] width 693 height 22
drag, startPoint x: 328, startPoint y: 340, endPoint x: 259, endPoint y: 335, distance: 68.4
click at [293, 340] on select "Select Item... Zone A Zone V Zone A99 Zone AE Zone AO Zone AH Zone VE Zone AR Z…" at bounding box center [552, 338] width 693 height 22
click at [206, 327] on select "Select Item... Zone A Zone V Zone A99 Zone AE Zone AO Zone AH Zone VE Zone AR Z…" at bounding box center [552, 338] width 693 height 22
select select "ddc1bd8a-dad[DEMOGRAPHIC_DATA]-4fbb-9db1-51a584292d0d"
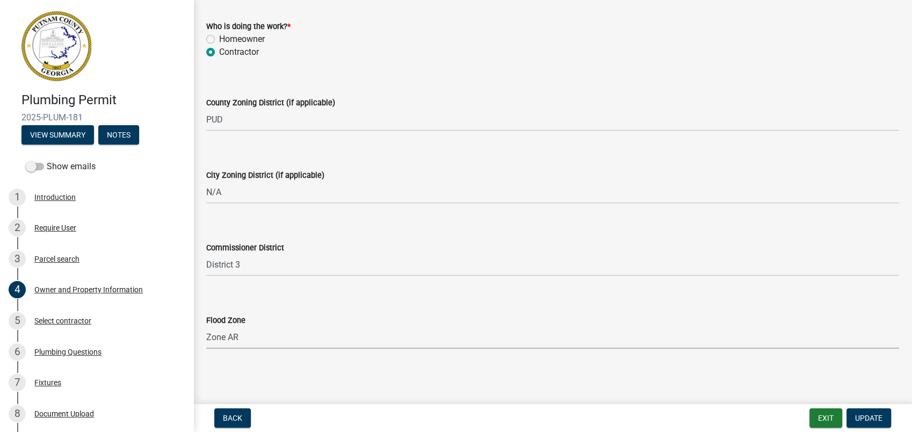
drag, startPoint x: 236, startPoint y: 340, endPoint x: 190, endPoint y: 336, distance: 46.8
click at [190, 336] on div "Plumbing Permit 2025-PLUM-181 View Summary Notes Show emails 1 Introduction 2 R…" at bounding box center [456, 216] width 912 height 432
click at [860, 417] on span "Update" at bounding box center [868, 418] width 27 height 9
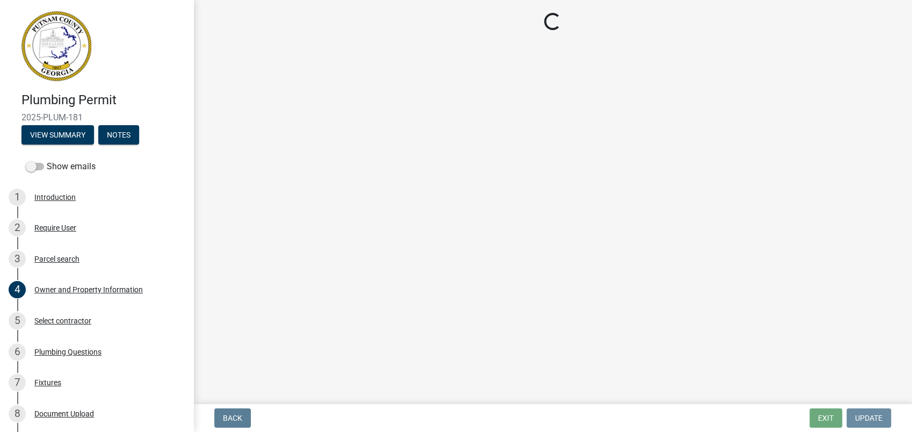
scroll to position [0, 0]
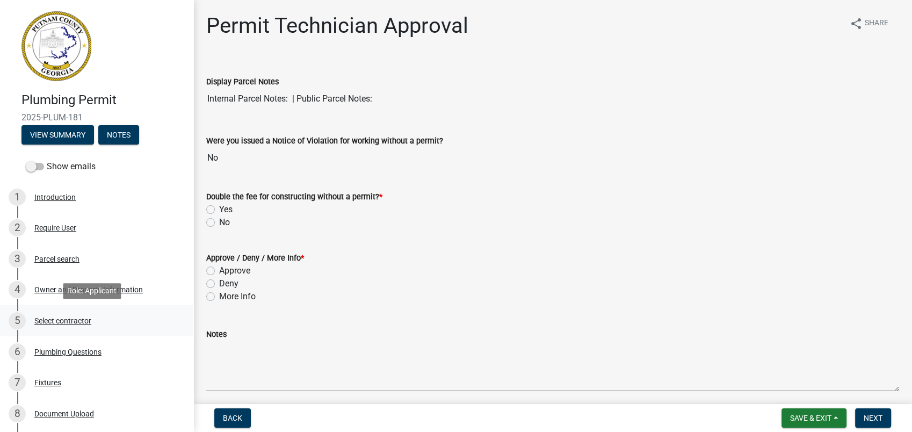
click at [73, 318] on div "Select contractor" at bounding box center [62, 321] width 57 height 8
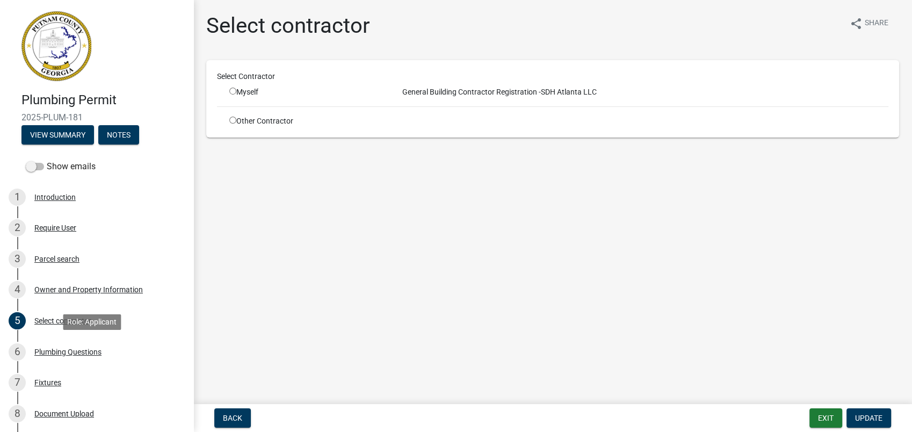
click at [91, 359] on div "6 Plumbing Questions" at bounding box center [93, 351] width 168 height 17
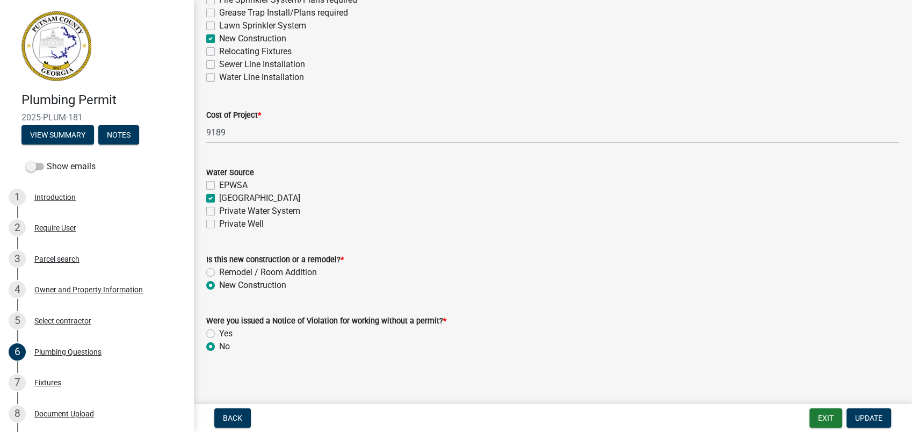
scroll to position [374, 0]
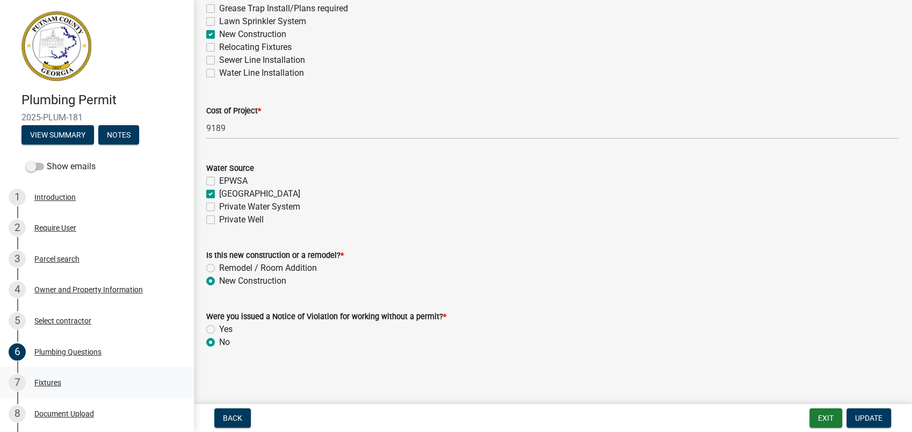
click at [41, 382] on div "Fixtures" at bounding box center [47, 383] width 27 height 8
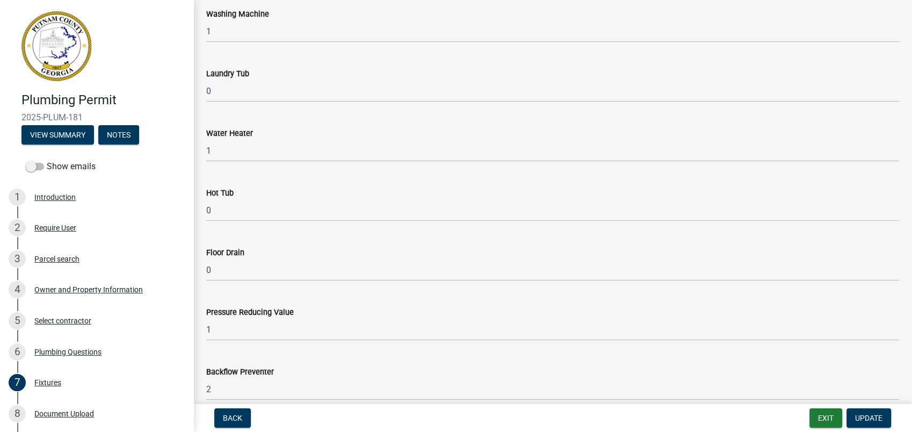
scroll to position [597, 0]
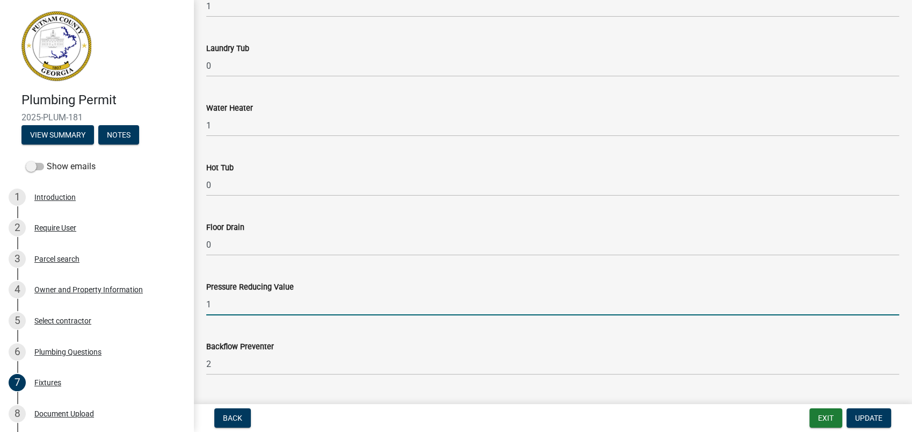
click at [217, 297] on input "1" at bounding box center [552, 304] width 693 height 22
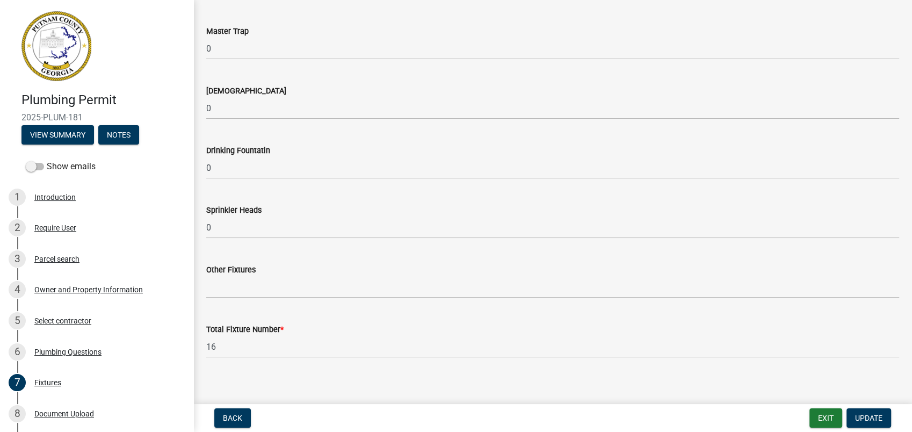
scroll to position [1160, 0]
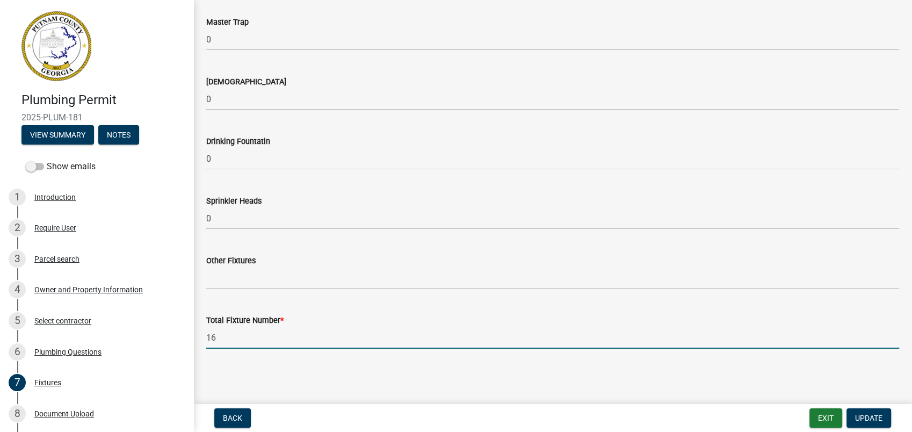
drag, startPoint x: 232, startPoint y: 342, endPoint x: 201, endPoint y: 338, distance: 31.3
click at [201, 338] on div "Total Fixture Number * 16" at bounding box center [552, 324] width 709 height 50
type input "21"
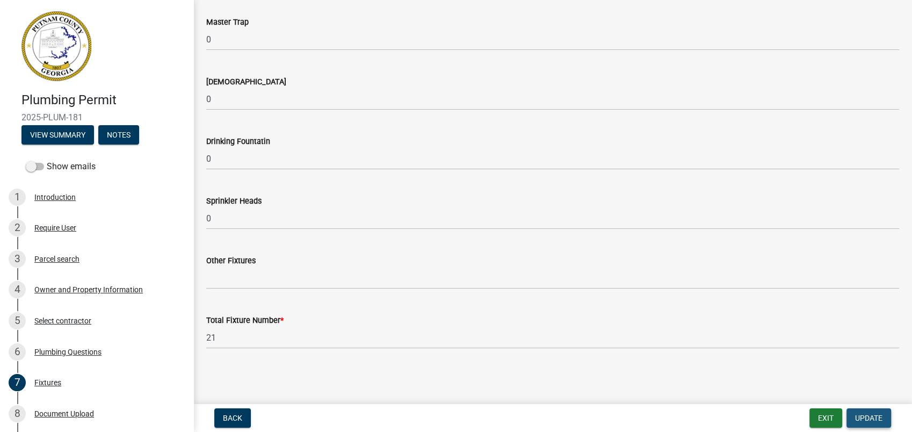
click at [860, 416] on span "Update" at bounding box center [868, 418] width 27 height 9
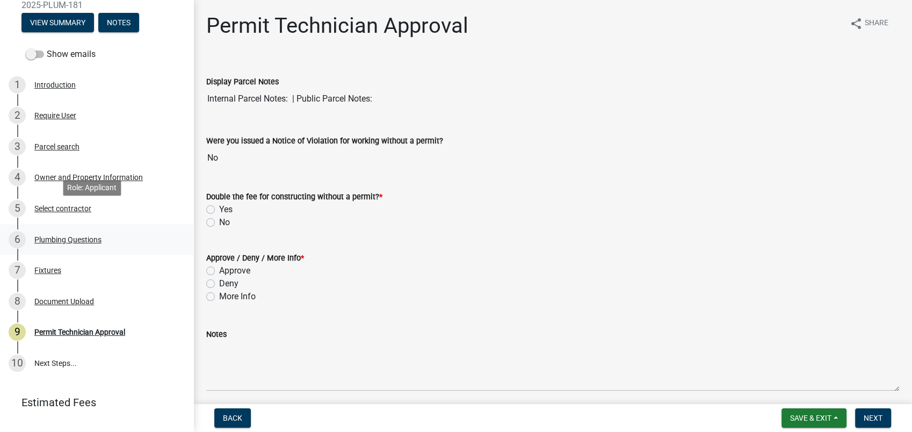
scroll to position [134, 0]
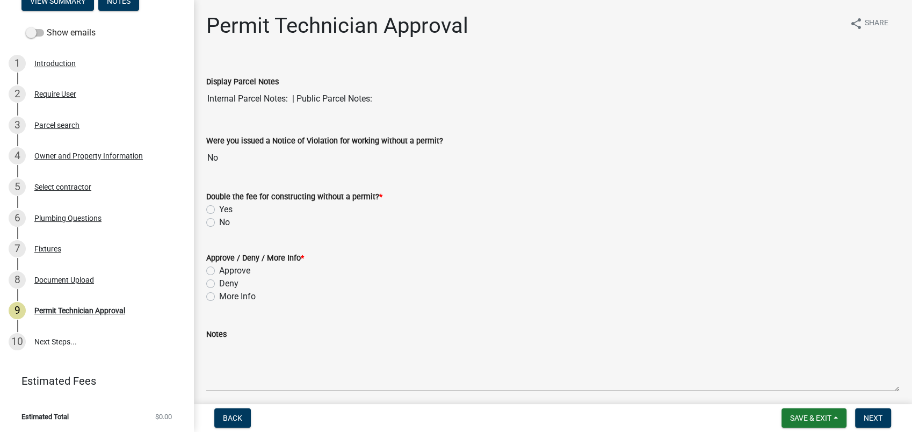
click at [219, 219] on label "No" at bounding box center [224, 222] width 11 height 13
click at [219, 219] on input "No" at bounding box center [222, 219] width 7 height 7
radio input "true"
click at [219, 271] on label "Approve" at bounding box center [234, 270] width 31 height 13
click at [219, 271] on input "Approve" at bounding box center [222, 267] width 7 height 7
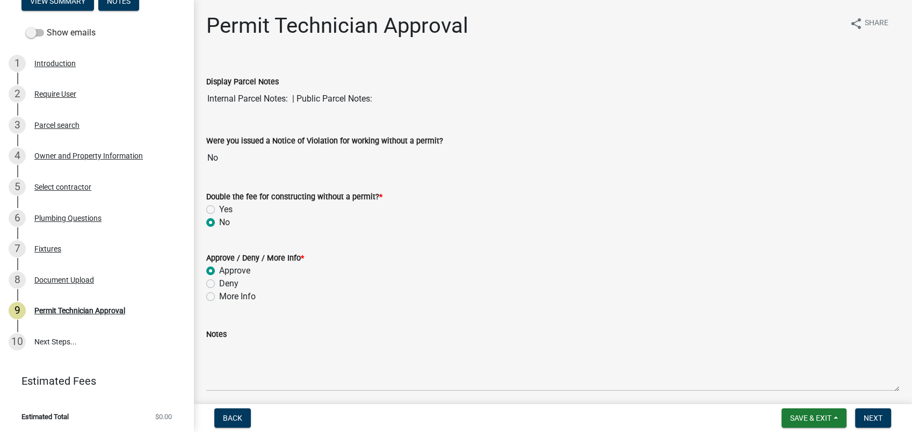
radio input "true"
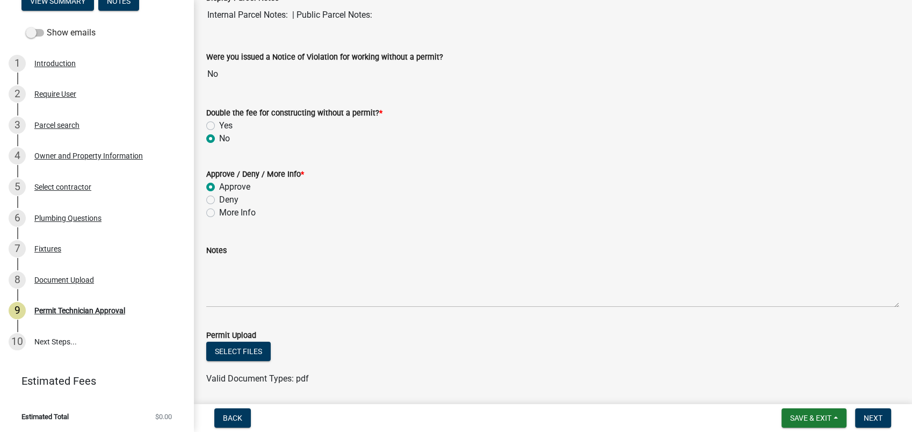
scroll to position [239, 0]
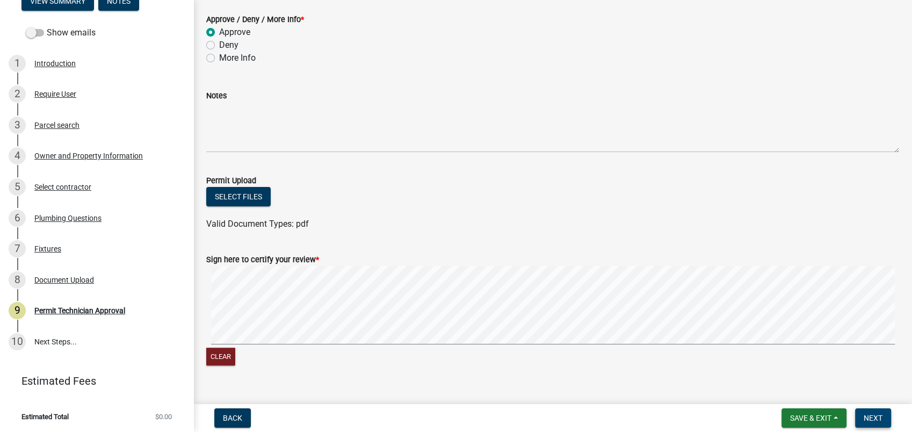
click at [868, 417] on span "Next" at bounding box center [873, 418] width 19 height 9
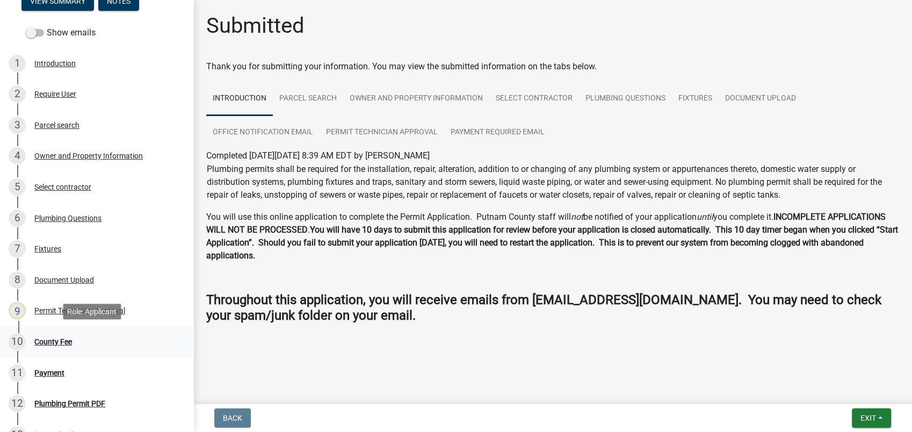
click at [62, 342] on div "County Fee" at bounding box center [53, 342] width 38 height 8
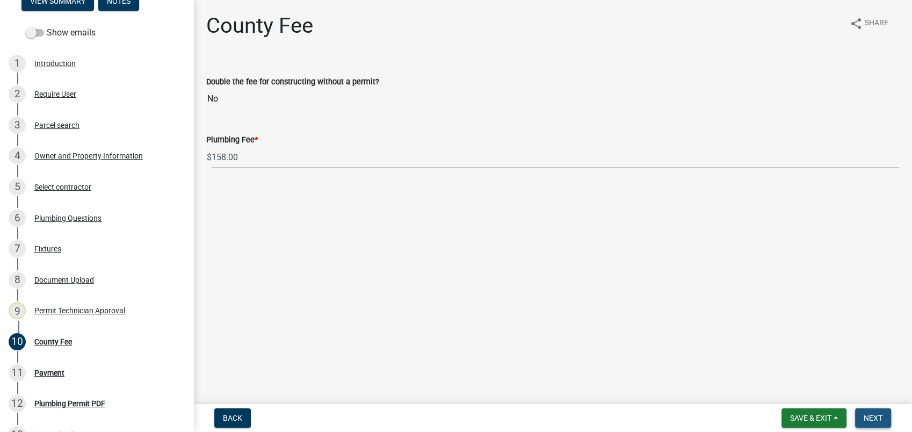
click at [876, 423] on button "Next" at bounding box center [873, 417] width 36 height 19
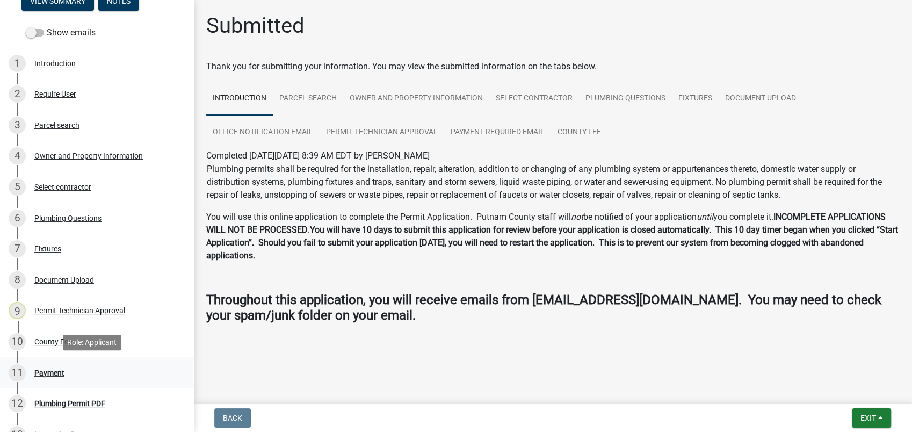
click at [45, 366] on div "11 Payment" at bounding box center [93, 372] width 168 height 17
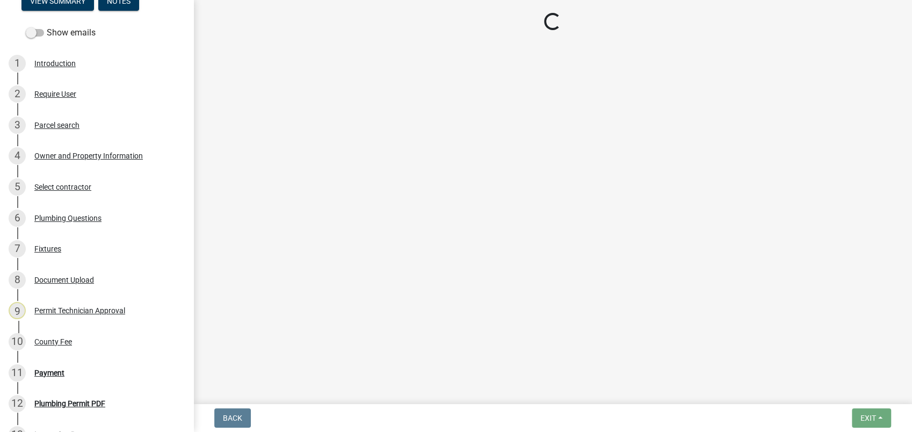
select select "3: 3"
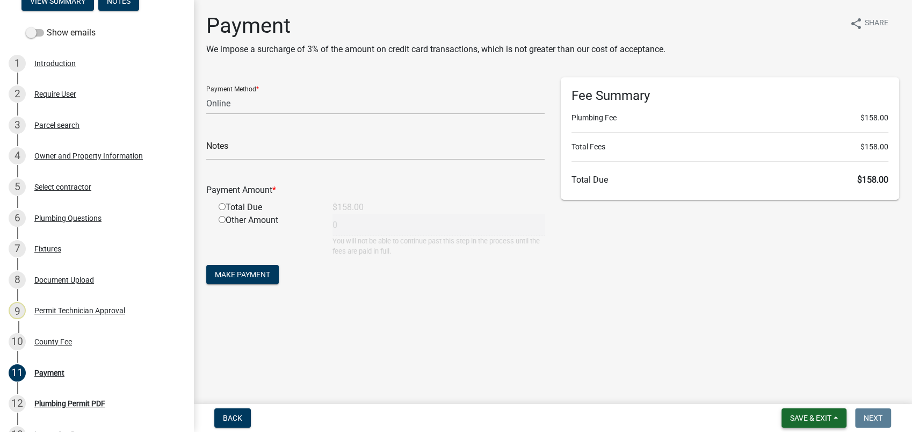
click at [821, 417] on span "Save & Exit" at bounding box center [810, 418] width 41 height 9
drag, startPoint x: 790, startPoint y: 360, endPoint x: 799, endPoint y: 352, distance: 11.4
click at [790, 359] on button "Save" at bounding box center [804, 364] width 86 height 26
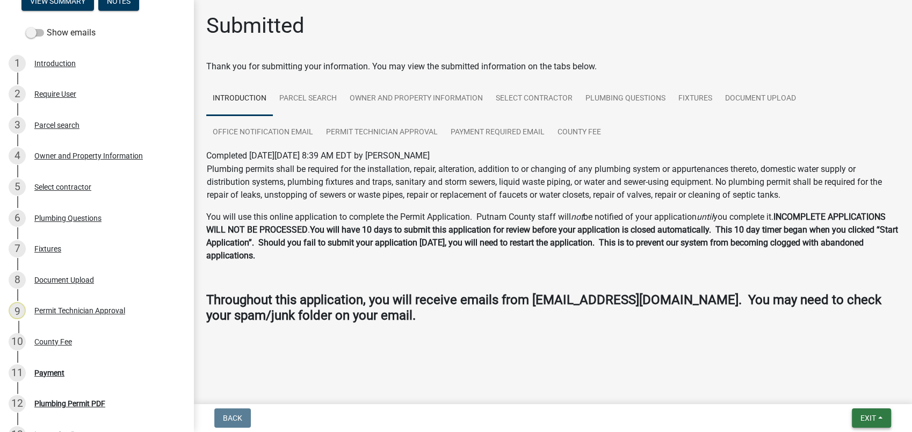
click at [871, 417] on span "Exit" at bounding box center [869, 418] width 16 height 9
click at [841, 394] on button "Save & Exit" at bounding box center [848, 390] width 86 height 26
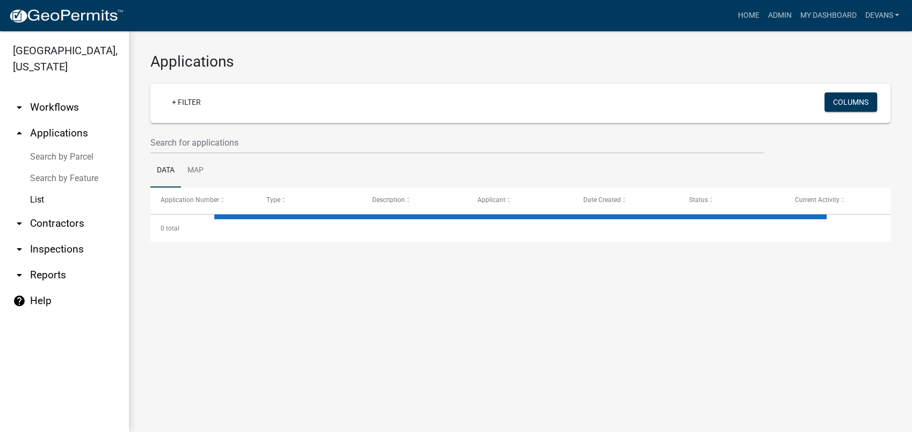
select select "1: 25"
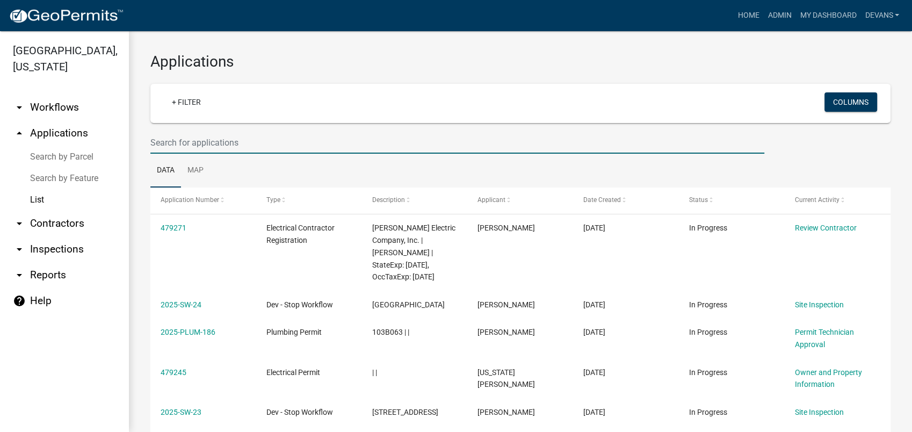
click at [168, 146] on input "text" at bounding box center [457, 143] width 614 height 22
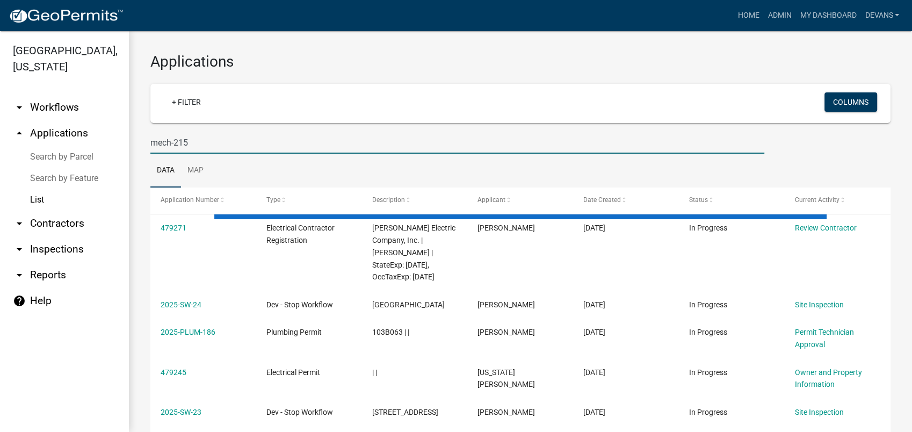
type input "mech-215"
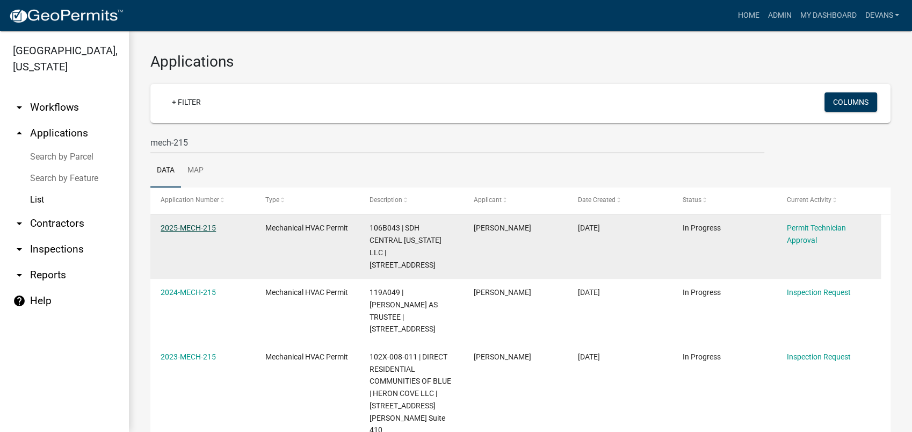
click at [181, 226] on link "2025-MECH-215" at bounding box center [188, 227] width 55 height 9
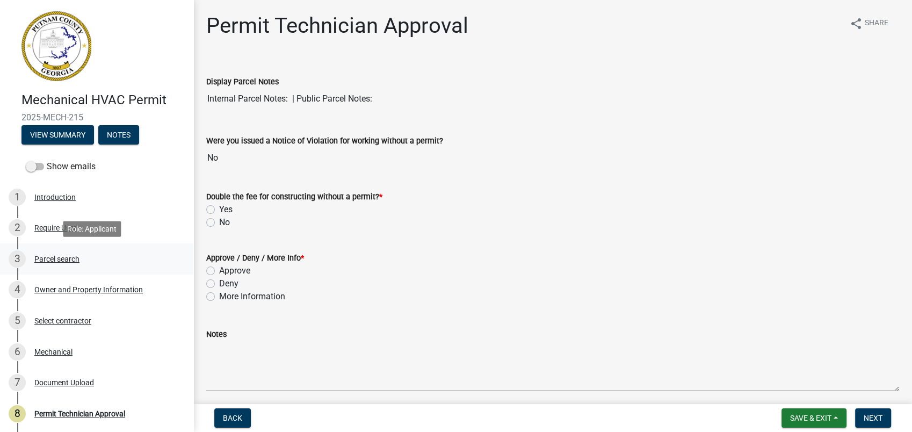
click at [71, 256] on div "Parcel search" at bounding box center [56, 259] width 45 height 8
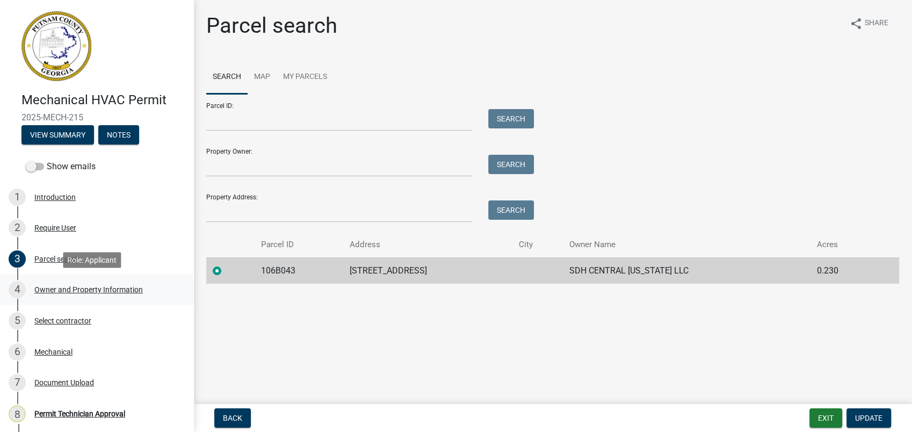
click at [59, 291] on div "Owner and Property Information" at bounding box center [88, 290] width 109 height 8
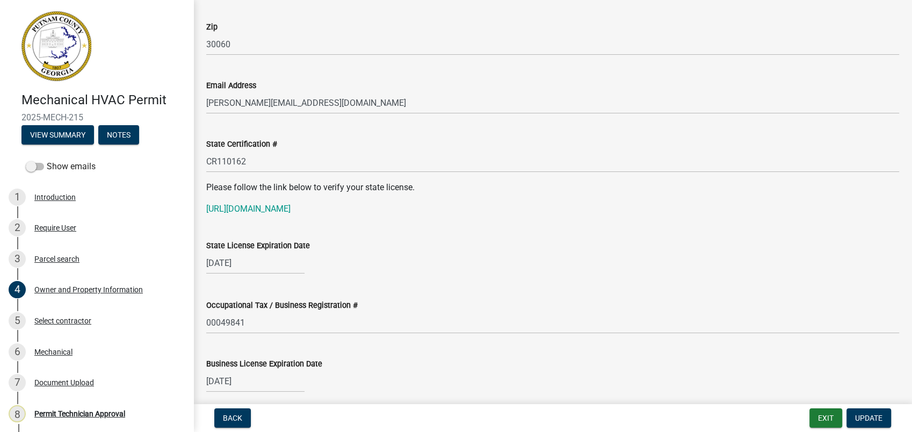
scroll to position [1313, 0]
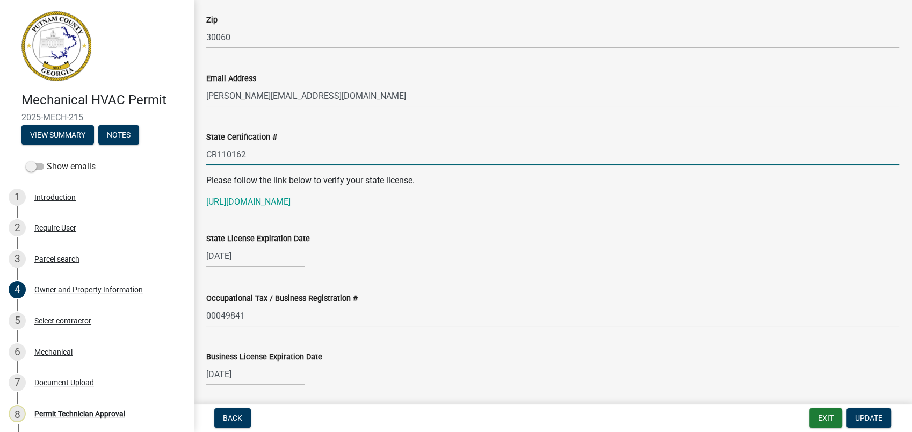
drag, startPoint x: 249, startPoint y: 152, endPoint x: 197, endPoint y: 155, distance: 52.7
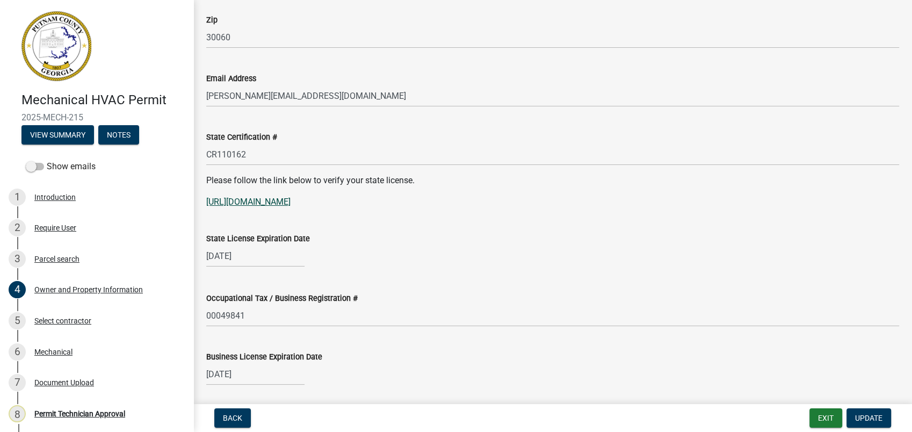
click at [291, 199] on link "[URL][DOMAIN_NAME]" at bounding box center [248, 202] width 84 height 10
click at [259, 201] on link "[URL][DOMAIN_NAME]" at bounding box center [248, 202] width 84 height 10
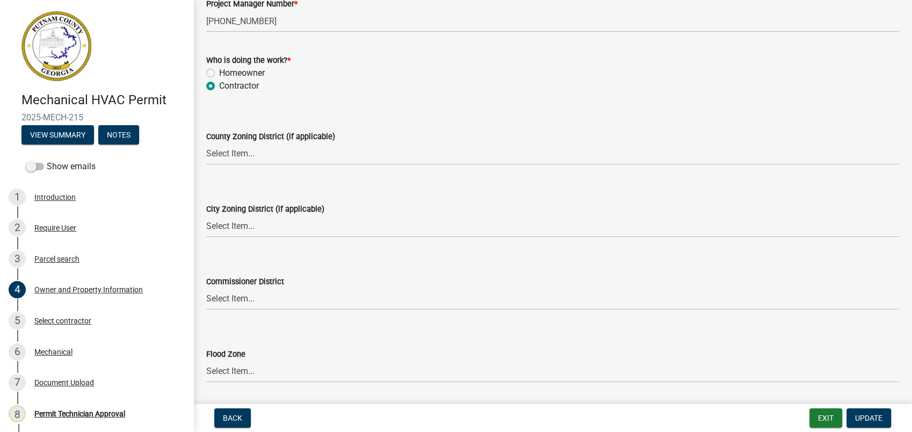
scroll to position [1850, 0]
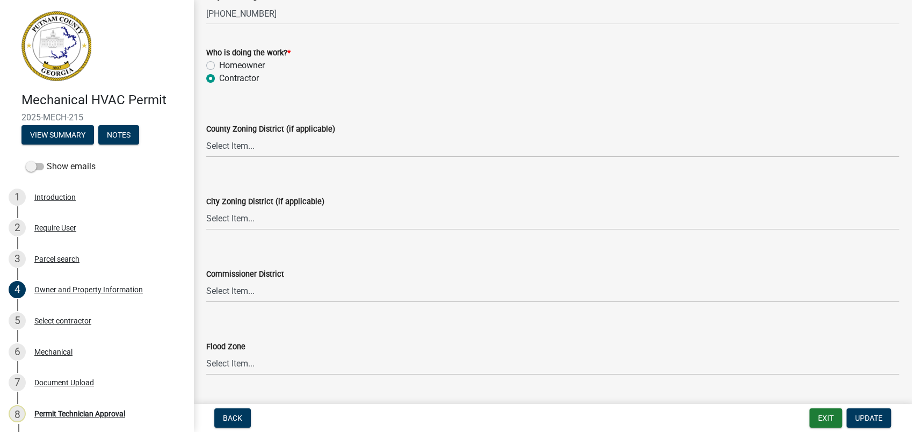
click at [202, 144] on div "County Zoning District (if applicable) Select Item... AG-1 R-1R R-1 R-2 MHP RM-…" at bounding box center [552, 126] width 709 height 63
click at [220, 155] on select "Select Item... AG-1 R-1R R-1 R-2 MHP RM-1 RM-3 C-1 C-2 I-M PUD N/A" at bounding box center [552, 146] width 693 height 22
click at [206, 135] on select "Select Item... AG-1 R-1R R-1 R-2 MHP RM-1 RM-3 C-1 C-2 I-M PUD N/A" at bounding box center [552, 146] width 693 height 22
select select "af4fa47c-8bb5-4ba0-9393-e9f4e4358ca2"
click at [239, 223] on select "Select Item... A-1 A-2 R-1 R-2 R-3 R-4 MHP C-1 C-2 I-1 I-2 DB FH H-P N/A" at bounding box center [552, 219] width 693 height 22
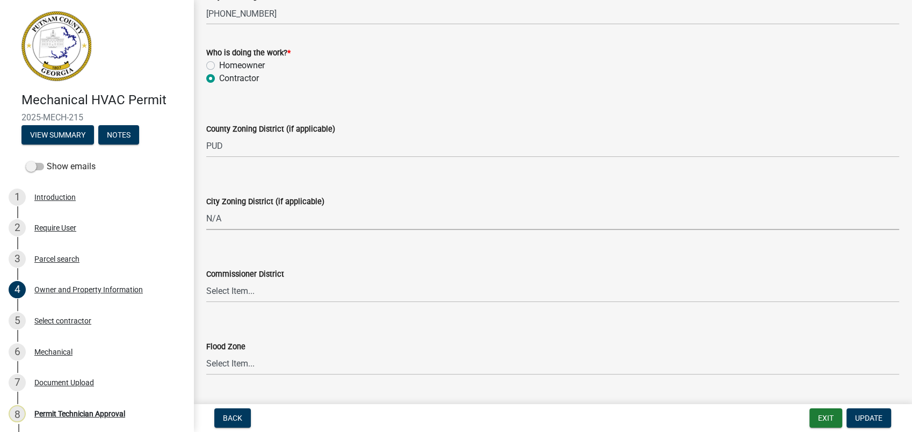
click at [206, 208] on select "Select Item... A-1 A-2 R-1 R-2 R-3 R-4 MHP C-1 C-2 I-1 I-2 DB FH H-P N/A" at bounding box center [552, 219] width 693 height 22
select select "83394b22-4a11-496c-8e5c-75ade2e72faf"
click at [231, 295] on select "Select Item... District 1 District 2 District 3 District 4" at bounding box center [552, 291] width 693 height 22
click at [206, 280] on select "Select Item... District 1 District 2 District 3 District 4" at bounding box center [552, 291] width 693 height 22
select select "ece5c1a9-df30-4702-9587-5deee23533b7"
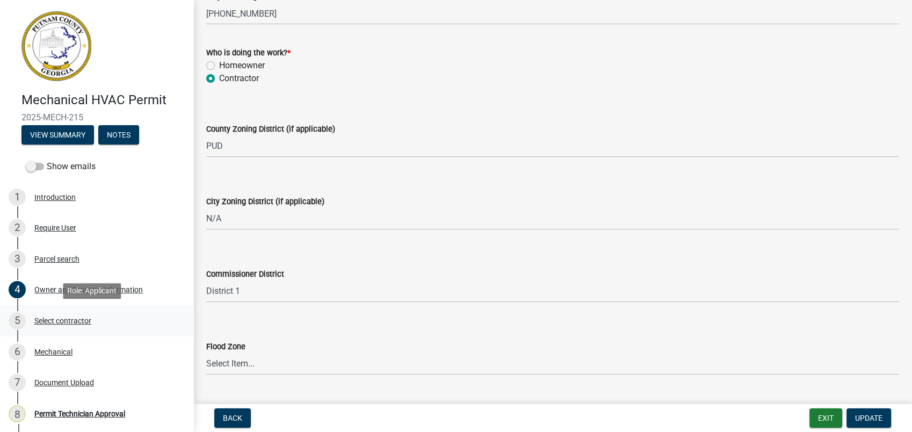
click at [100, 321] on div "5 Select contractor" at bounding box center [93, 320] width 168 height 17
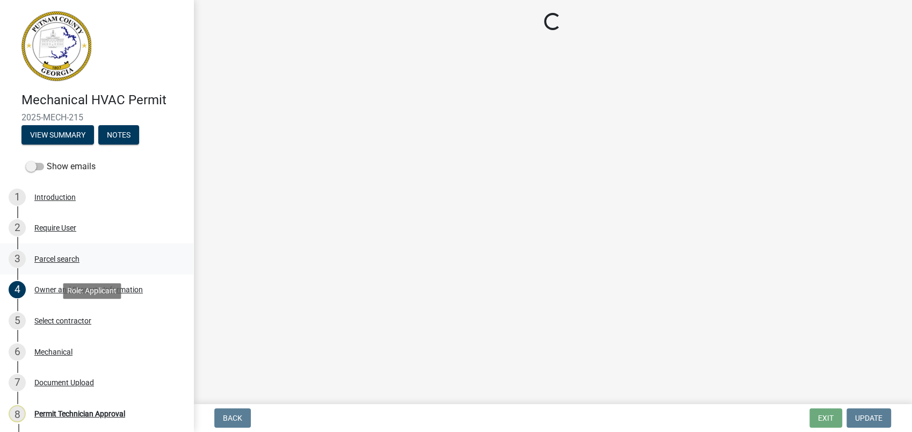
scroll to position [0, 0]
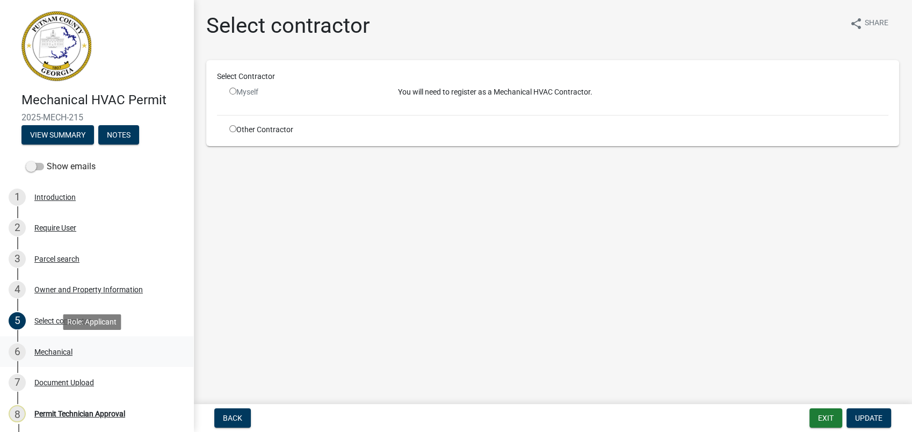
click at [56, 352] on div "Mechanical" at bounding box center [53, 352] width 38 height 8
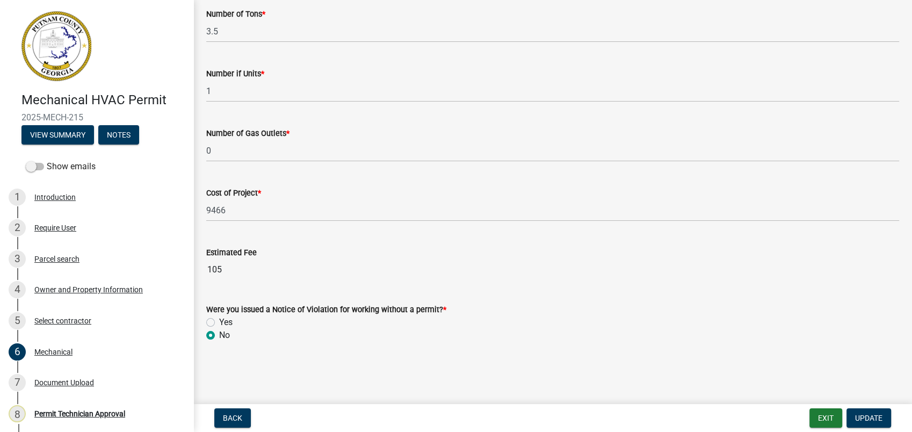
scroll to position [723, 0]
click at [86, 384] on div "Document Upload" at bounding box center [64, 383] width 60 height 8
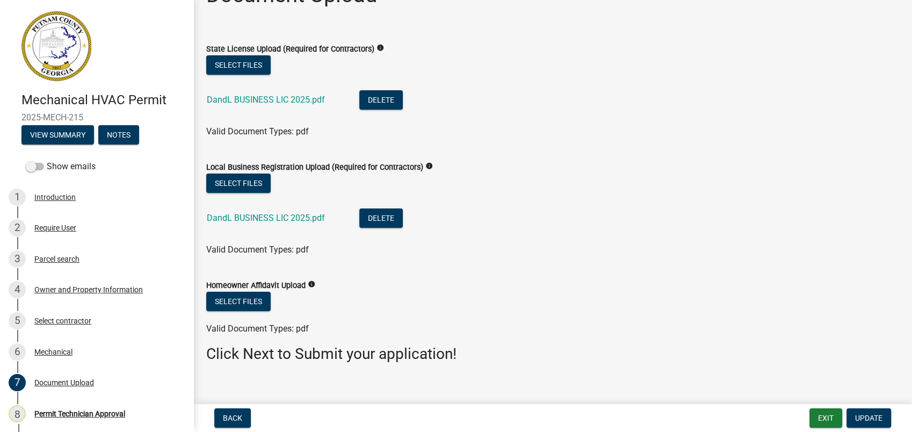
scroll to position [44, 0]
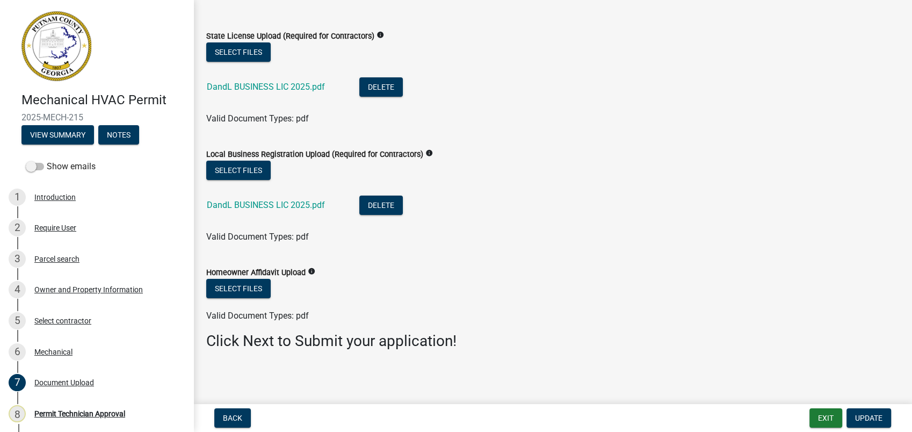
click at [262, 92] on div "DandL BUSINESS LIC 2025.pdf" at bounding box center [274, 88] width 135 height 22
click at [265, 86] on link "DandL BUSINESS LIC 2025.pdf" at bounding box center [266, 87] width 118 height 10
click at [305, 201] on link "DandL BUSINESS LIC 2025.pdf" at bounding box center [266, 205] width 118 height 10
click at [111, 281] on div "4 Owner and Property Information" at bounding box center [93, 289] width 168 height 17
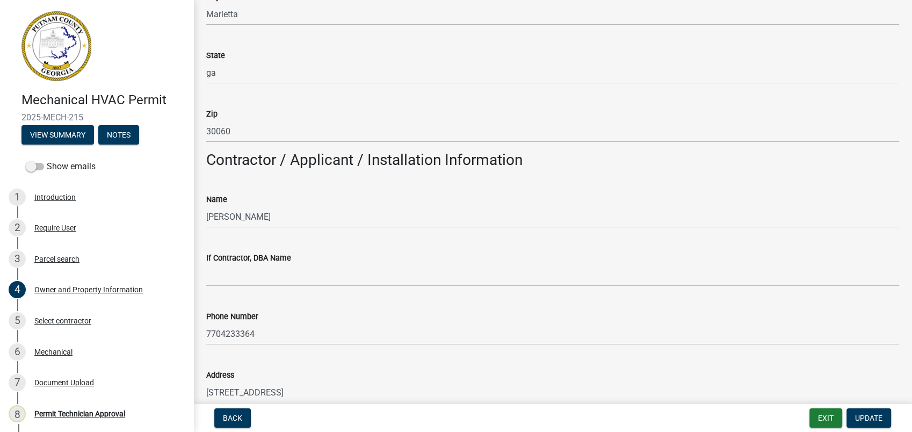
scroll to position [835, 0]
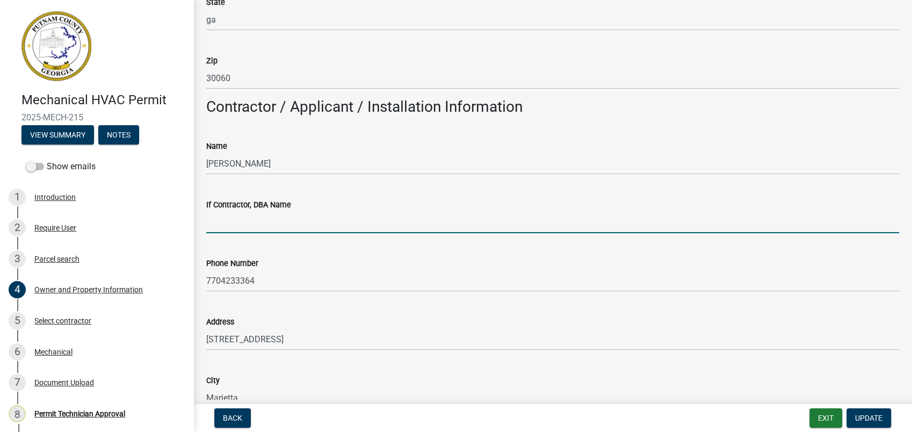
click at [258, 229] on input "If Contractor, DBA Name" at bounding box center [552, 222] width 693 height 22
type input "D & L Heating and Air"
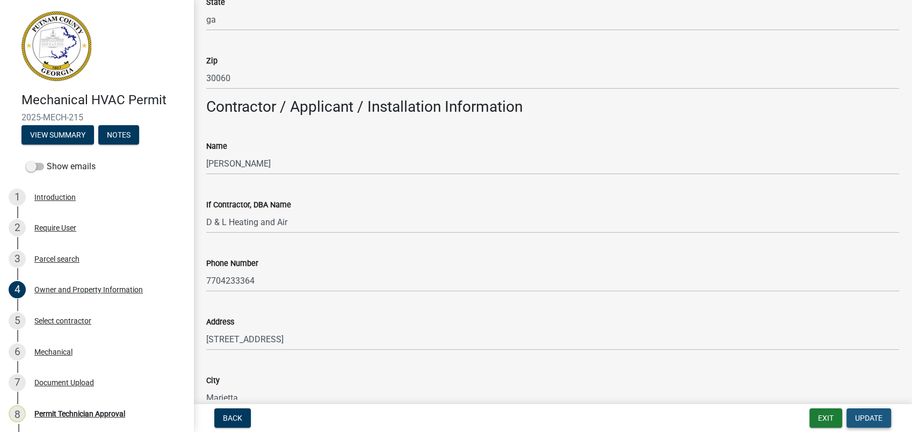
click at [868, 418] on span "Update" at bounding box center [868, 418] width 27 height 9
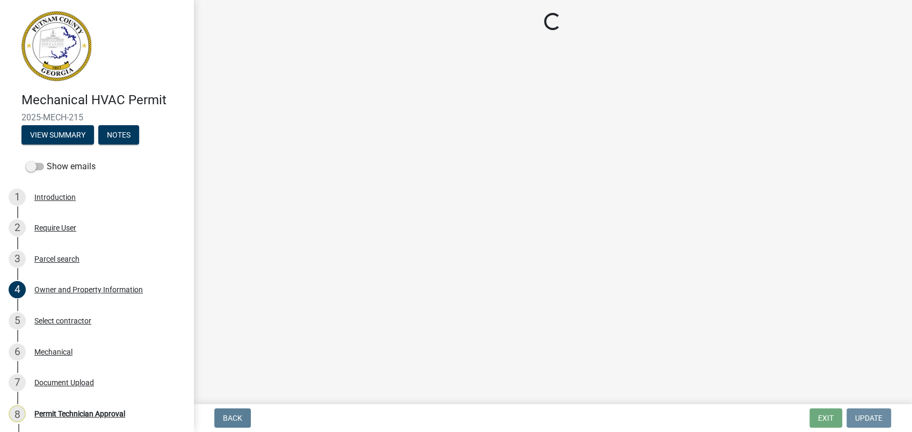
scroll to position [0, 0]
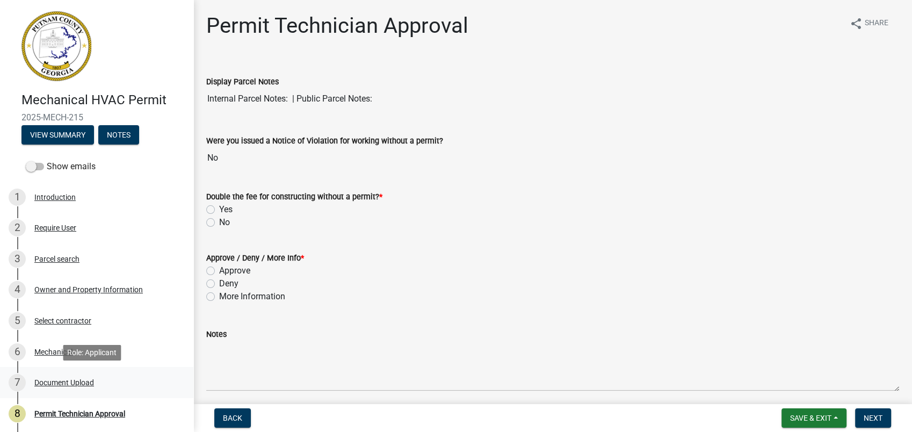
click at [50, 384] on div "Document Upload" at bounding box center [64, 383] width 60 height 8
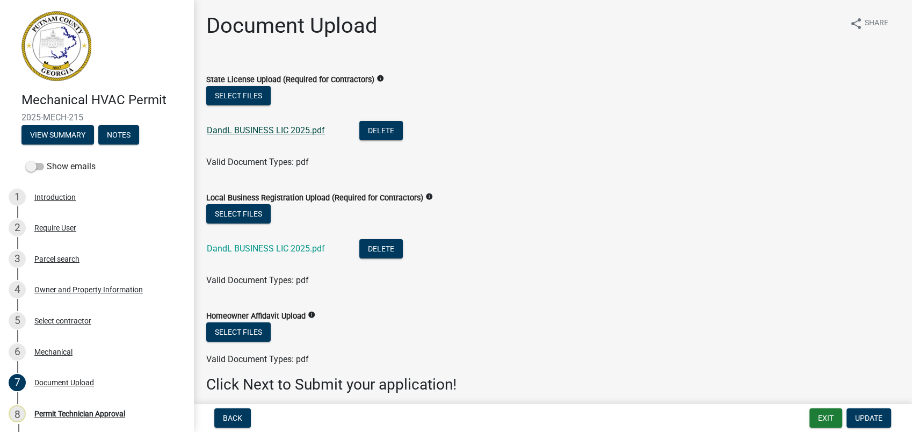
click at [280, 131] on link "DandL BUSINESS LIC 2025.pdf" at bounding box center [266, 130] width 118 height 10
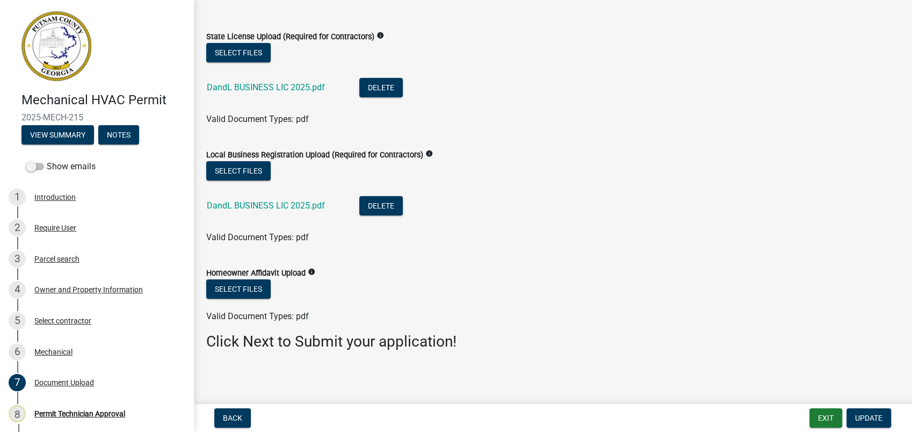
scroll to position [44, 0]
click at [73, 413] on div "Permit Technician Approval" at bounding box center [79, 414] width 91 height 8
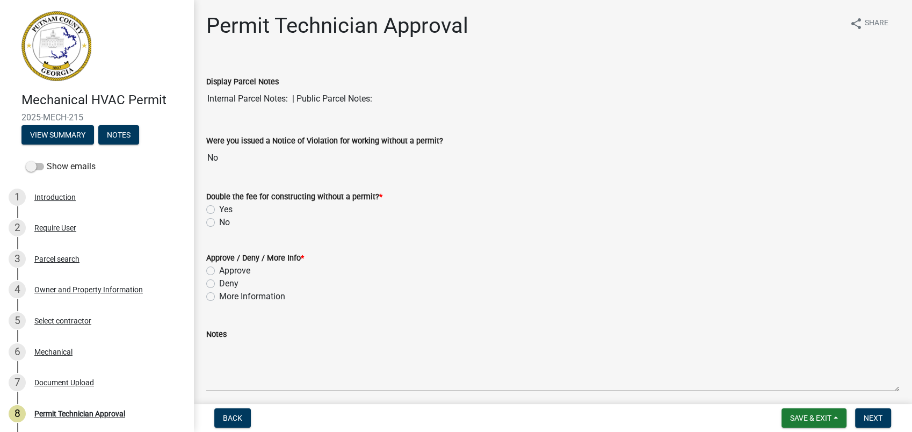
click at [219, 221] on label "No" at bounding box center [224, 222] width 11 height 13
click at [219, 221] on input "No" at bounding box center [222, 219] width 7 height 7
radio input "true"
click at [219, 297] on label "More Information" at bounding box center [252, 296] width 66 height 13
click at [219, 297] on input "More Information" at bounding box center [222, 293] width 7 height 7
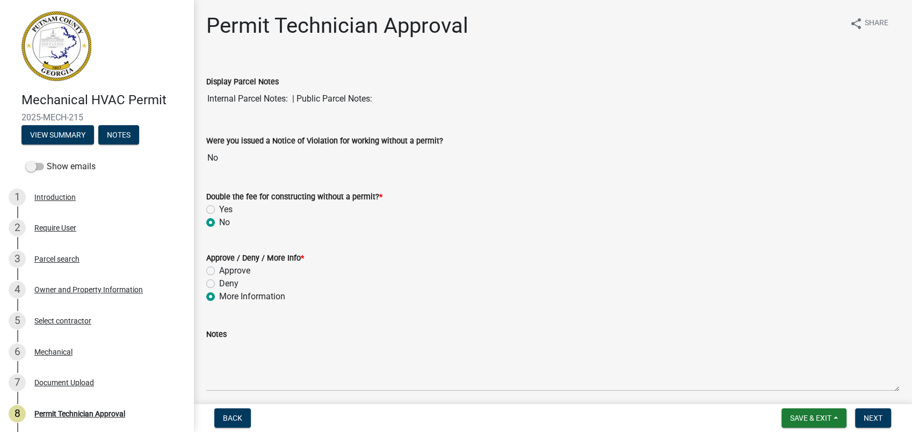
radio input "true"
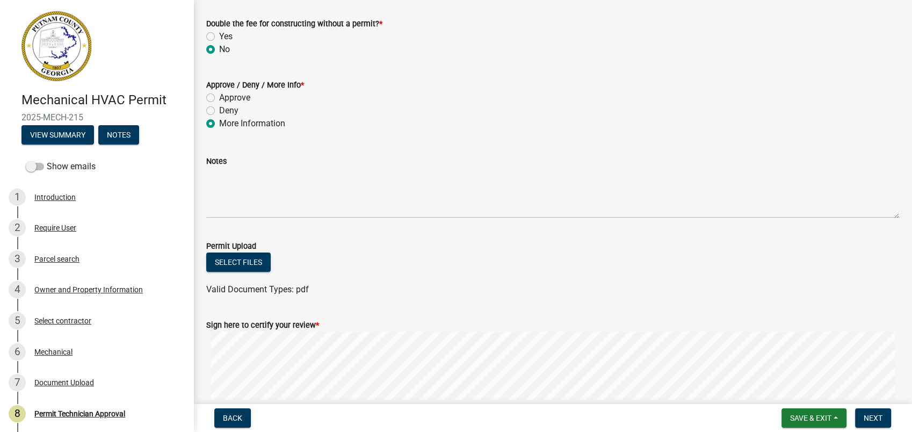
scroll to position [239, 0]
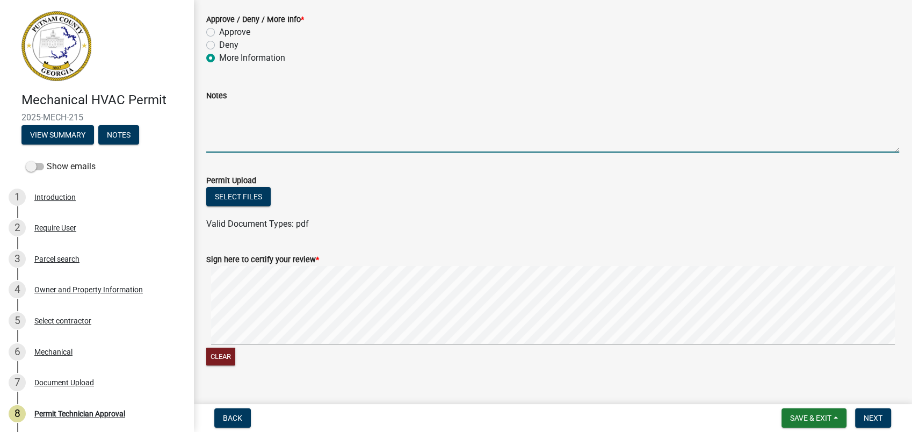
click at [220, 117] on textarea "Notes" at bounding box center [552, 127] width 693 height 50
drag, startPoint x: 244, startPoint y: 110, endPoint x: 284, endPoint y: 110, distance: 39.8
click at [284, 110] on textarea "I need the state card from the Secretary of State site. 09-16-2025 DE" at bounding box center [552, 127] width 693 height 50
type textarea "I need the state card from the Secretary of State site. 09-16-2025 DE"
drag, startPoint x: 251, startPoint y: 116, endPoint x: 671, endPoint y: 70, distance: 422.0
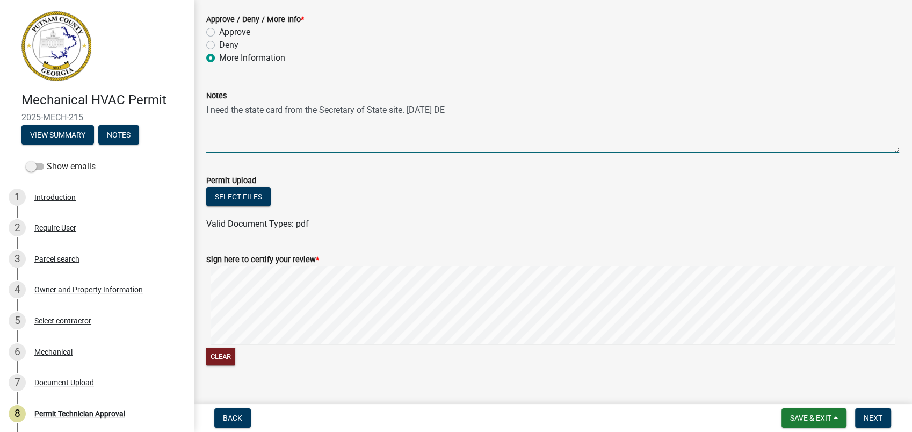
click at [671, 70] on wm-data-entity-input "Approve / Deny / More Info * Approve Deny More Information" at bounding box center [552, 37] width 693 height 74
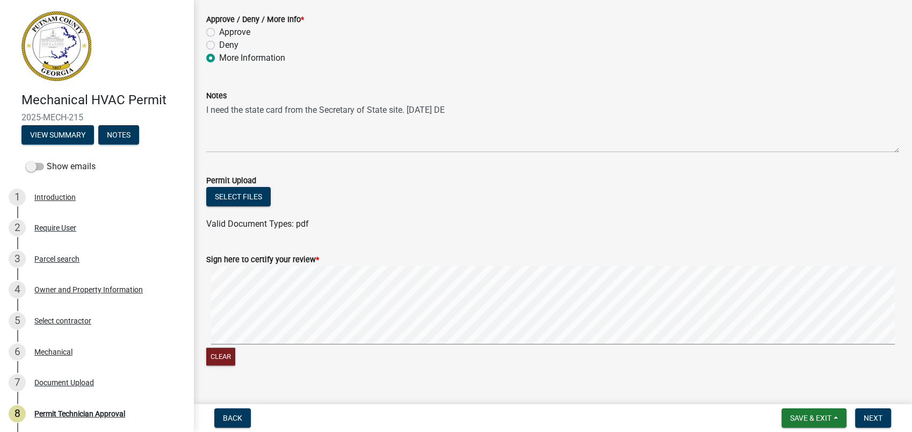
click at [495, 347] on div "Clear" at bounding box center [552, 317] width 693 height 102
drag, startPoint x: 501, startPoint y: 344, endPoint x: 494, endPoint y: 348, distance: 8.2
click at [494, 348] on div "Clear" at bounding box center [552, 317] width 693 height 102
click at [774, 361] on div "Clear" at bounding box center [552, 317] width 693 height 102
click at [871, 418] on span "Next" at bounding box center [873, 418] width 19 height 9
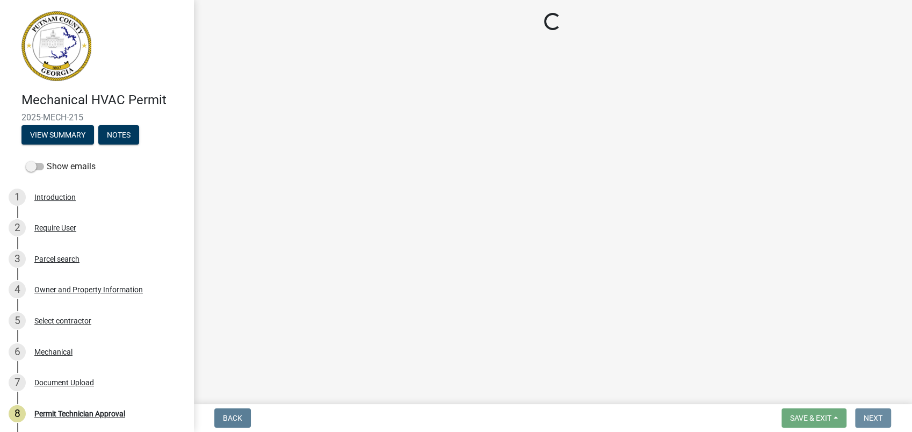
scroll to position [0, 0]
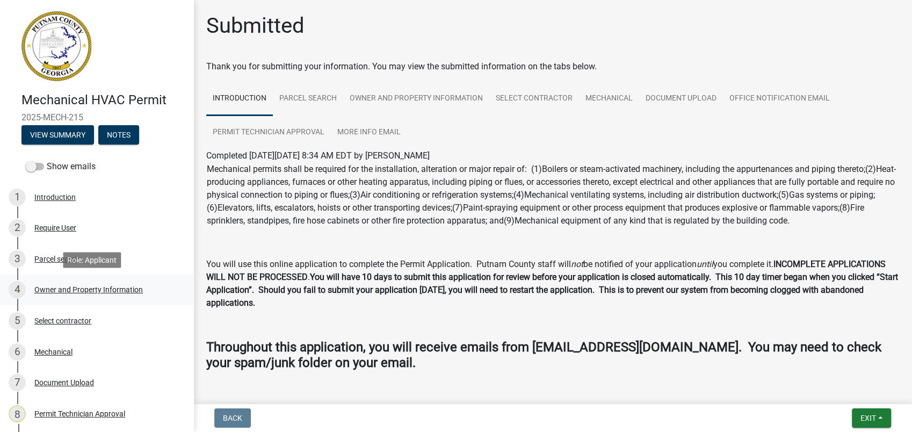
click at [87, 290] on div "Owner and Property Information" at bounding box center [88, 290] width 109 height 8
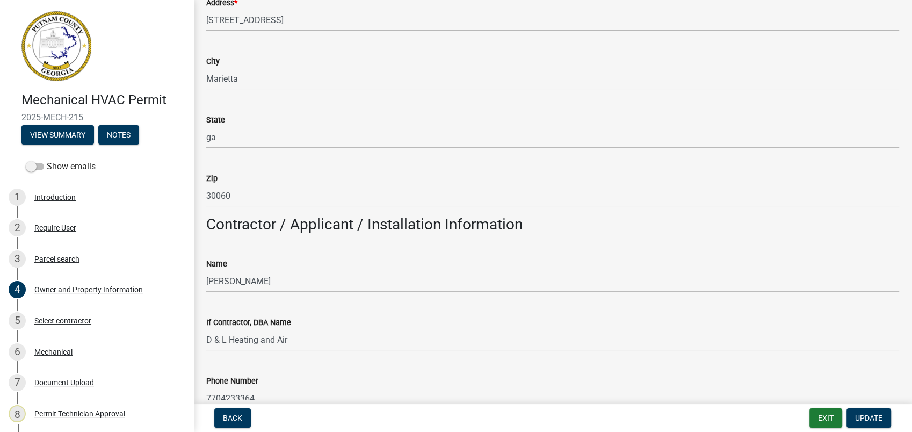
scroll to position [776, 0]
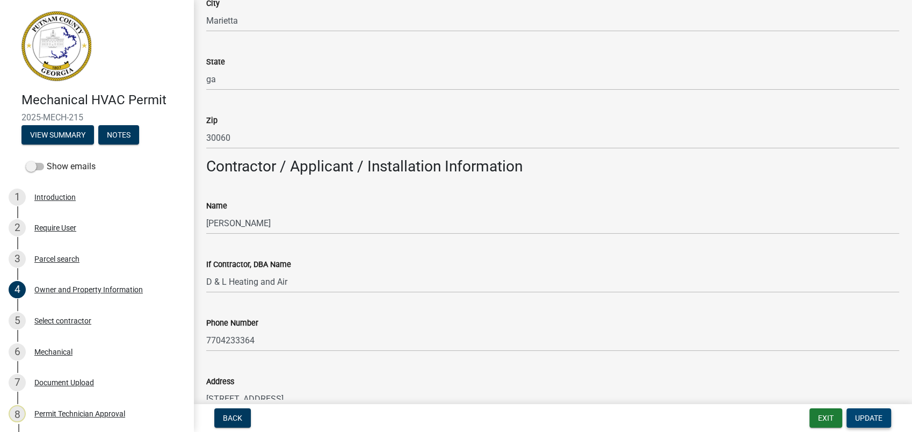
click at [864, 412] on button "Update" at bounding box center [869, 417] width 45 height 19
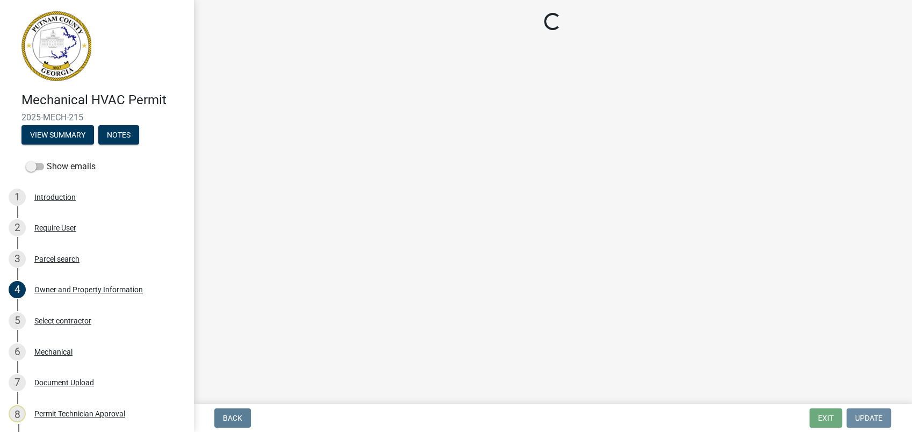
scroll to position [0, 0]
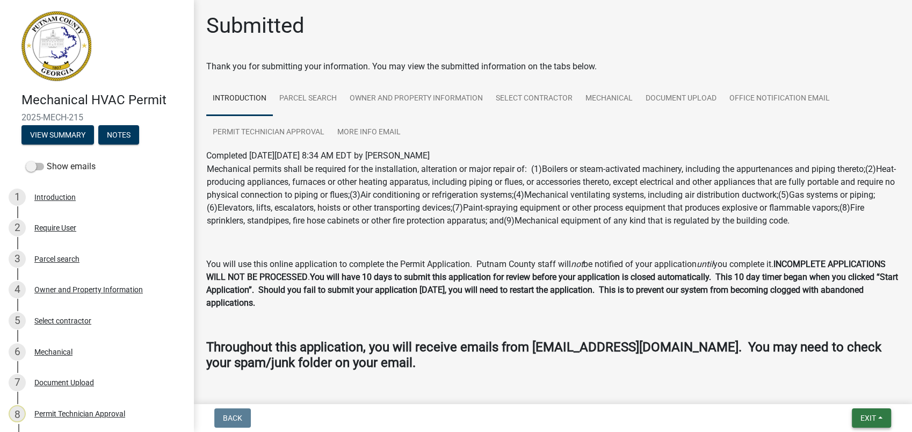
click at [855, 421] on button "Exit" at bounding box center [871, 417] width 39 height 19
click at [847, 392] on button "Save & Exit" at bounding box center [848, 390] width 86 height 26
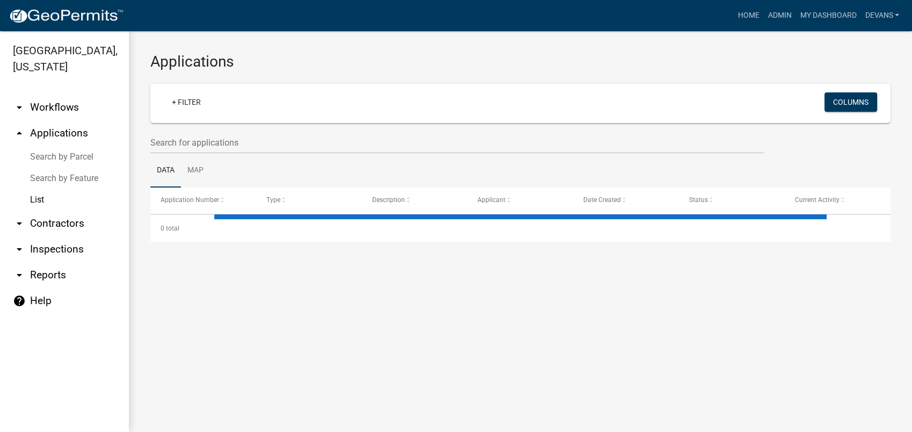
select select "1: 25"
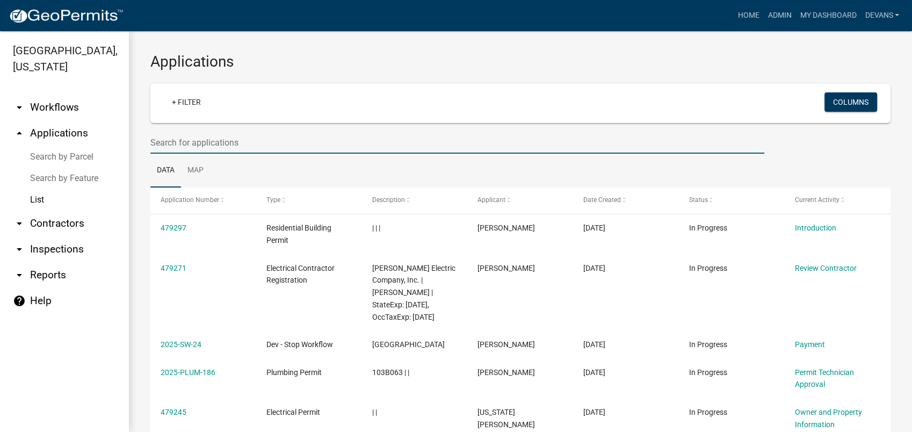
click at [176, 146] on input "text" at bounding box center [457, 143] width 614 height 22
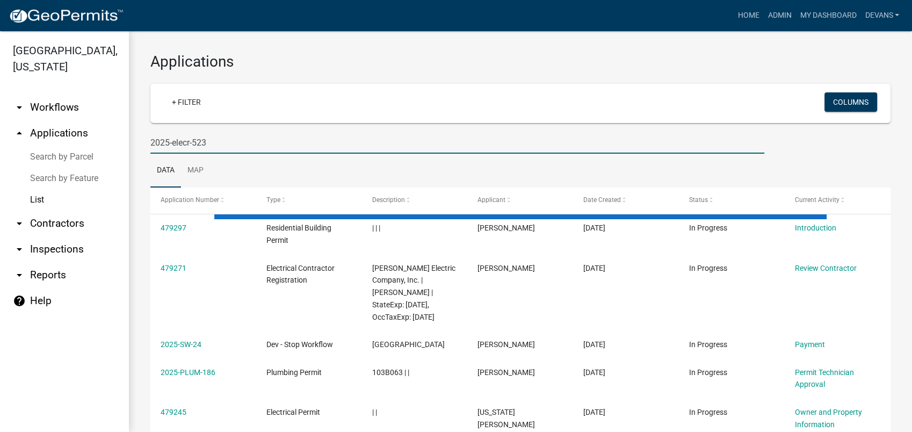
type input "2025-elecr-523"
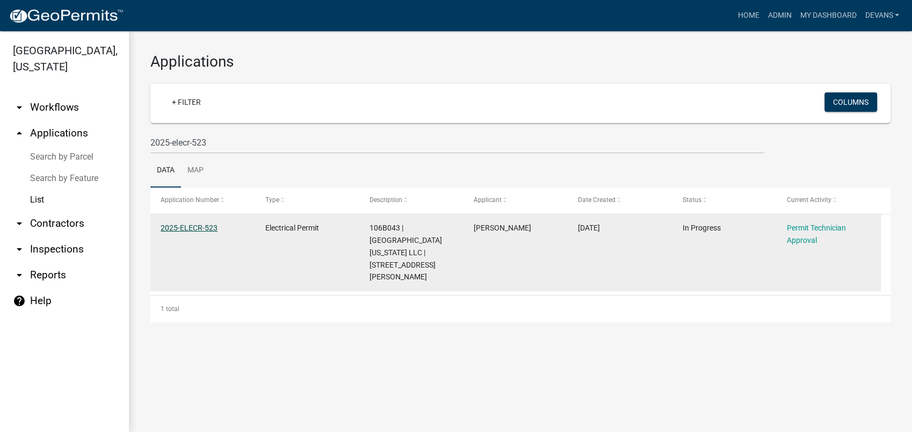
click at [181, 228] on link "2025-ELECR-523" at bounding box center [189, 227] width 57 height 9
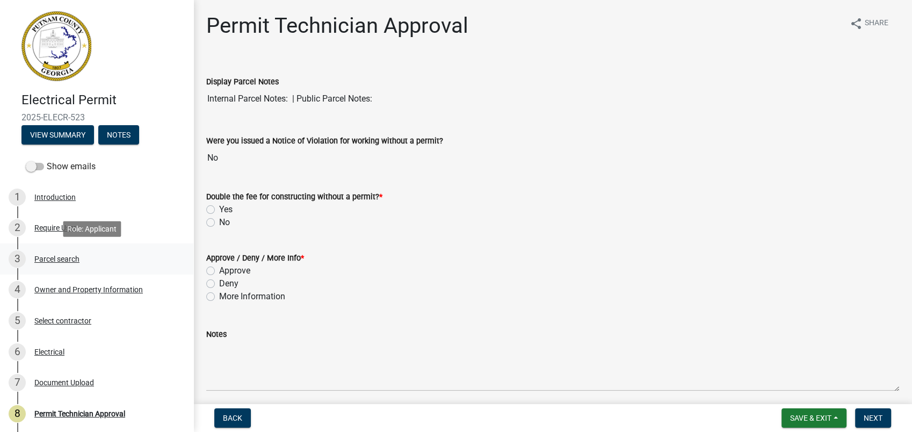
click at [60, 262] on div "Parcel search" at bounding box center [56, 259] width 45 height 8
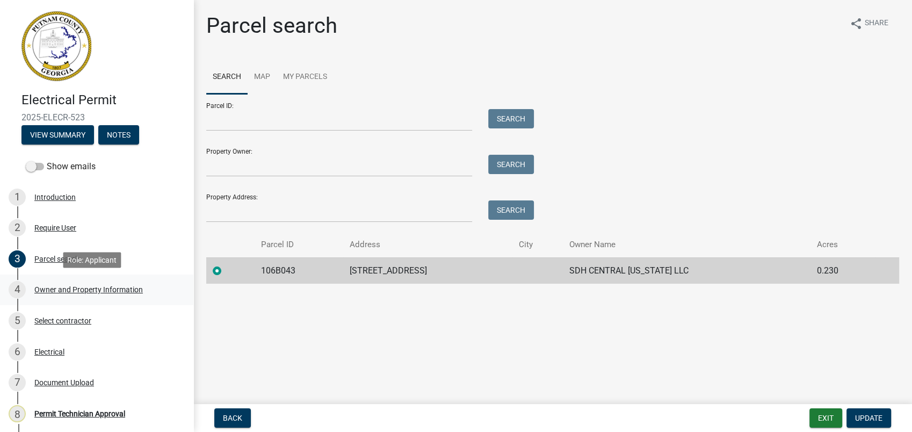
click at [112, 292] on div "Owner and Property Information" at bounding box center [88, 290] width 109 height 8
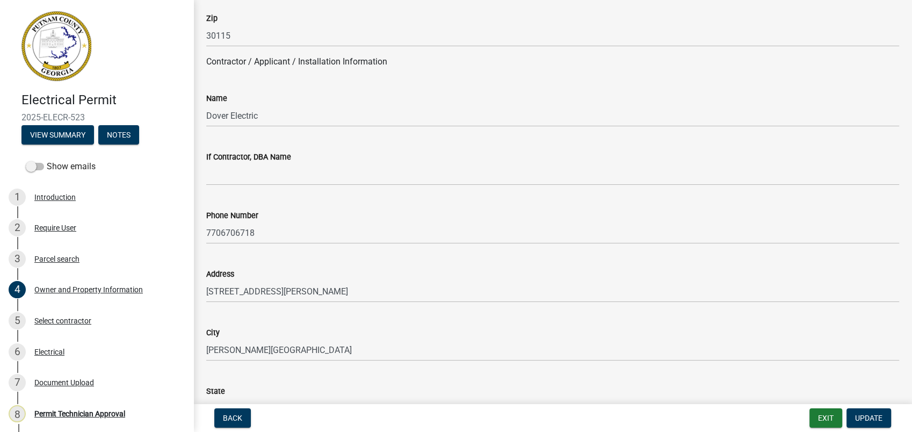
scroll to position [776, 0]
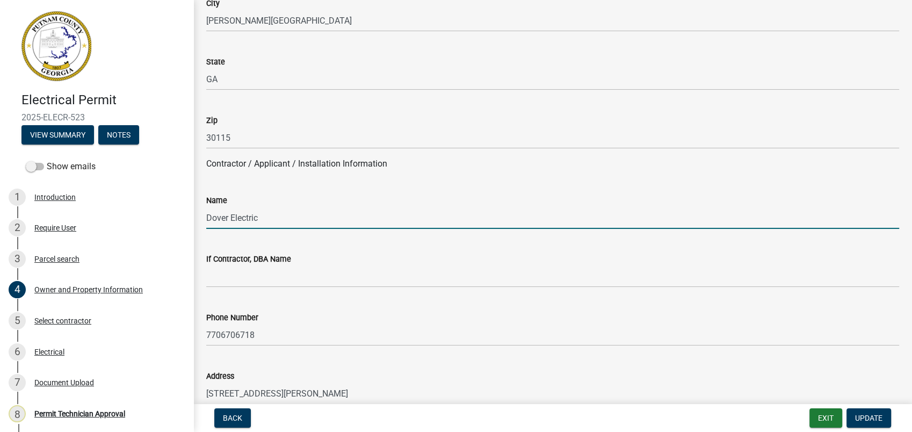
drag, startPoint x: 265, startPoint y: 225, endPoint x: 199, endPoint y: 223, distance: 66.6
click at [199, 223] on div "Name Dover Electric" at bounding box center [552, 204] width 709 height 50
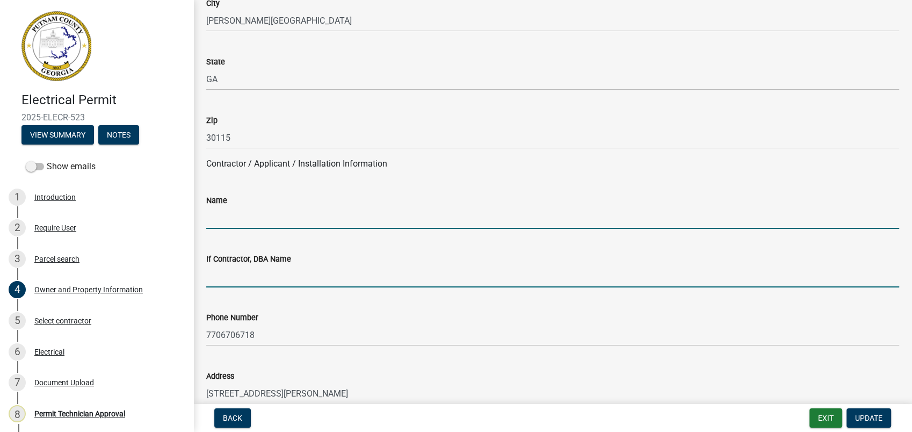
click at [228, 273] on input "If Contractor, DBA Name" at bounding box center [552, 276] width 693 height 22
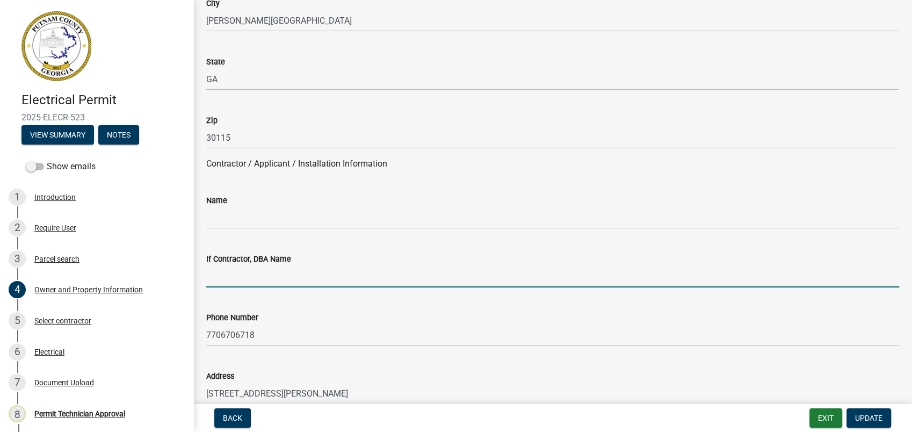
paste input "Dover Electric"
type input "Dover Electric"
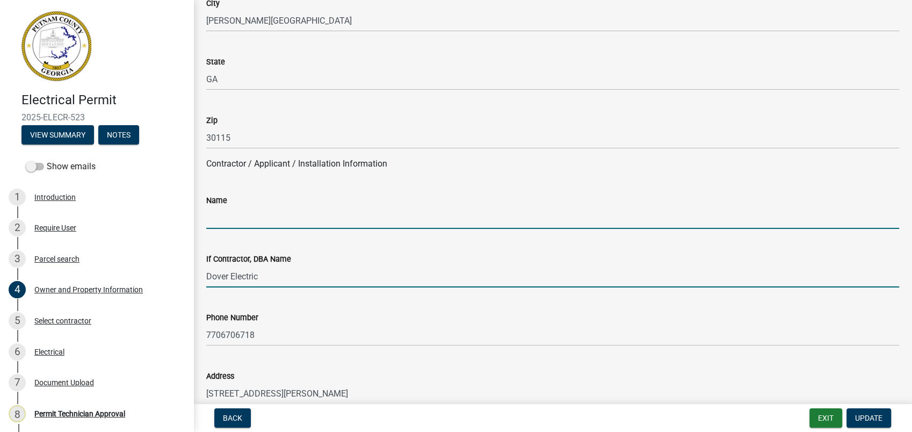
click at [222, 218] on input "Name" at bounding box center [552, 218] width 693 height 22
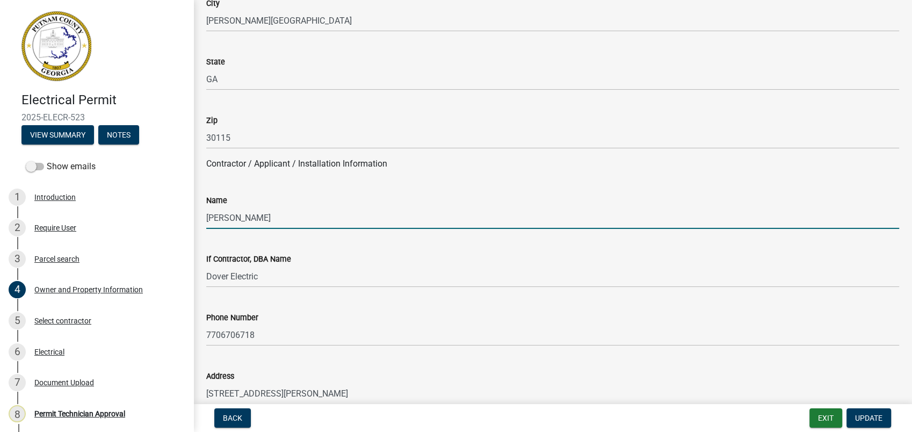
type input "John Dover"
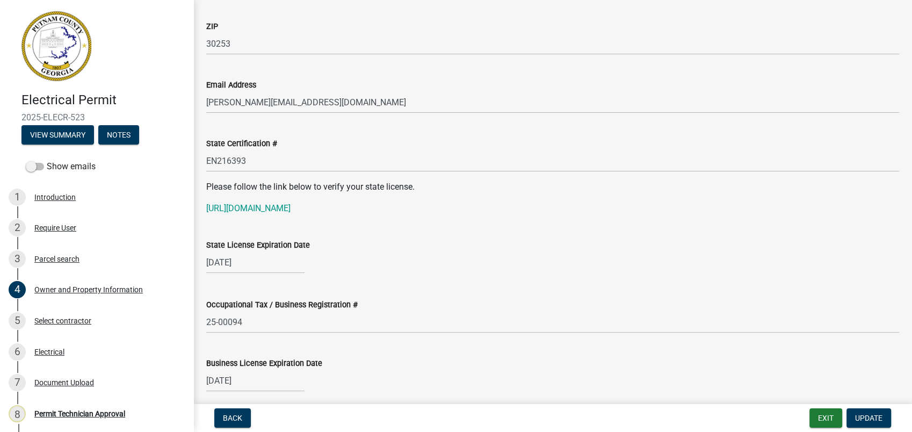
scroll to position [1313, 0]
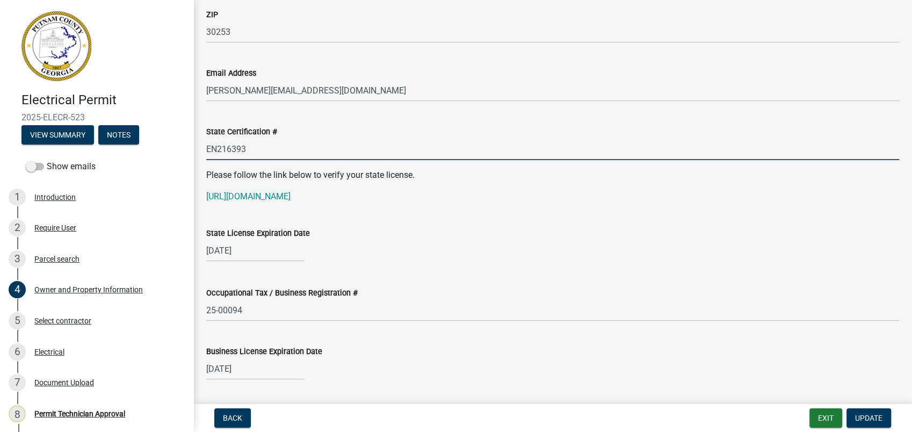
drag, startPoint x: 239, startPoint y: 144, endPoint x: 222, endPoint y: 144, distance: 16.1
click at [222, 144] on input "EN216393" at bounding box center [552, 149] width 693 height 22
drag, startPoint x: 259, startPoint y: 145, endPoint x: 199, endPoint y: 143, distance: 59.7
click at [199, 143] on div "State Certification # EN216393" at bounding box center [552, 135] width 709 height 50
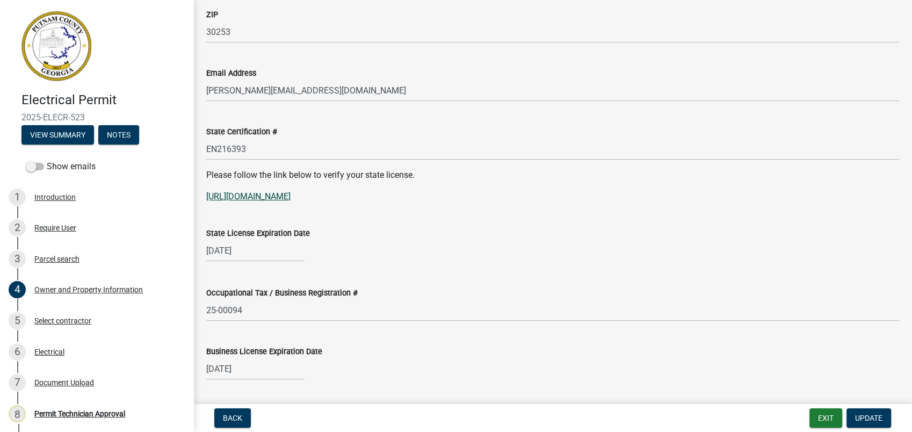
drag, startPoint x: 285, startPoint y: 195, endPoint x: 260, endPoint y: 197, distance: 24.8
click at [260, 197] on link "[URL][DOMAIN_NAME]" at bounding box center [248, 196] width 84 height 10
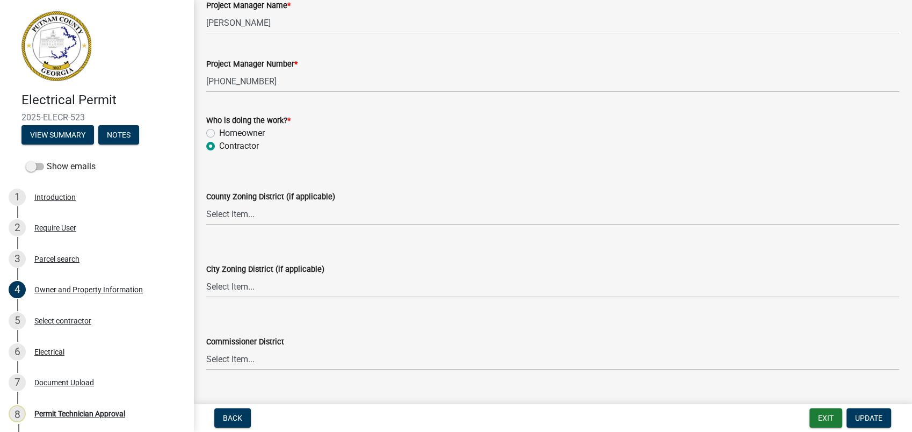
scroll to position [1790, 0]
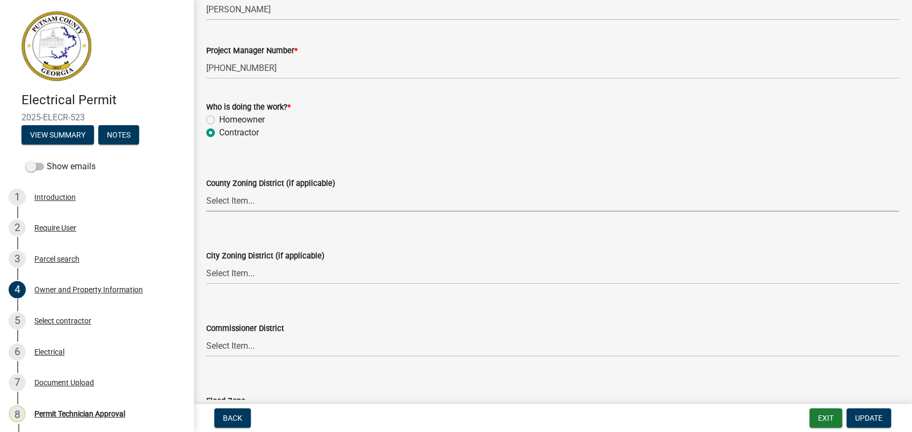
click at [213, 199] on select "Select Item... AG-1 R-1R R-1 R-2 MHP RM-1 RM-3 C-1 C-2 I-M PUD N/A" at bounding box center [552, 201] width 693 height 22
click at [206, 190] on select "Select Item... AG-1 R-1R R-1 R-2 MHP RM-1 RM-3 C-1 C-2 I-M PUD N/A" at bounding box center [552, 201] width 693 height 22
select select "af4fa47c-8bb5-4ba0-9393-e9f4e4358ca2"
click at [208, 266] on select "Select Item... A-1 A-2 R-1 R-2 R-3 R-4 MHP C-1 C-2 I-1 I-2 DB FH H-P N/A" at bounding box center [552, 273] width 693 height 22
click at [206, 262] on select "Select Item... A-1 A-2 R-1 R-2 R-3 R-4 MHP C-1 C-2 I-1 I-2 DB FH H-P N/A" at bounding box center [552, 273] width 693 height 22
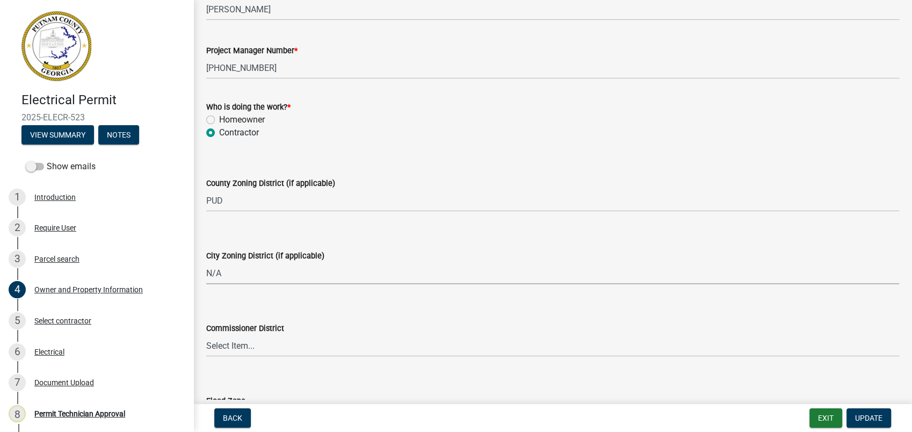
select select "83394b22-4a11-496c-8e5c-75ade2e72faf"
click at [241, 350] on select "Select Item... District 1 District 2 District 3 District 4" at bounding box center [552, 346] width 693 height 22
click at [206, 335] on select "Select Item... District 1 District 2 District 3 District 4" at bounding box center [552, 346] width 693 height 22
select select "ece5c1a9-df30-4702-9587-5deee23533b7"
click at [864, 415] on span "Update" at bounding box center [868, 418] width 27 height 9
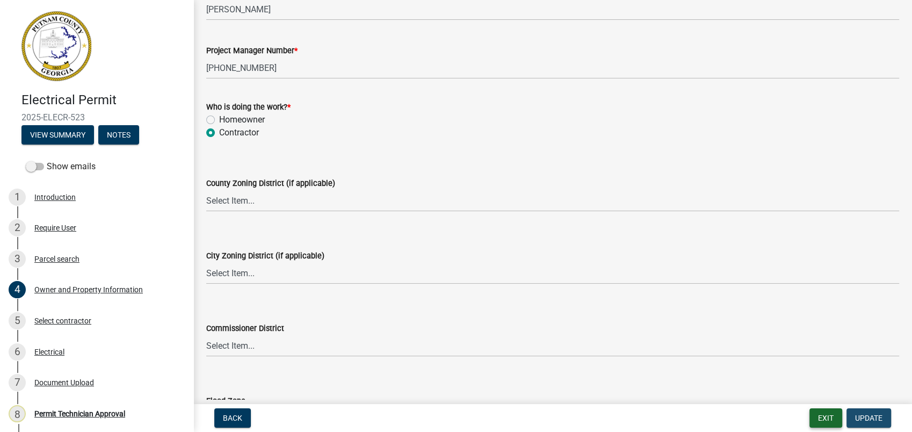
scroll to position [0, 0]
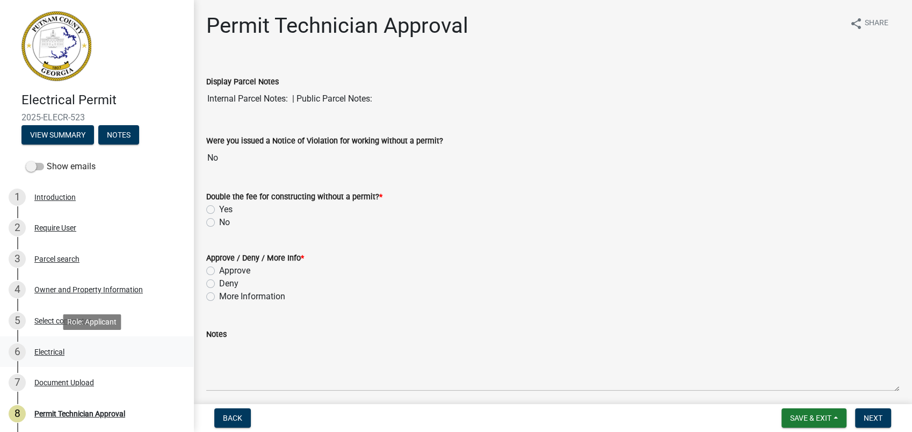
click at [30, 346] on div "6 Electrical" at bounding box center [93, 351] width 168 height 17
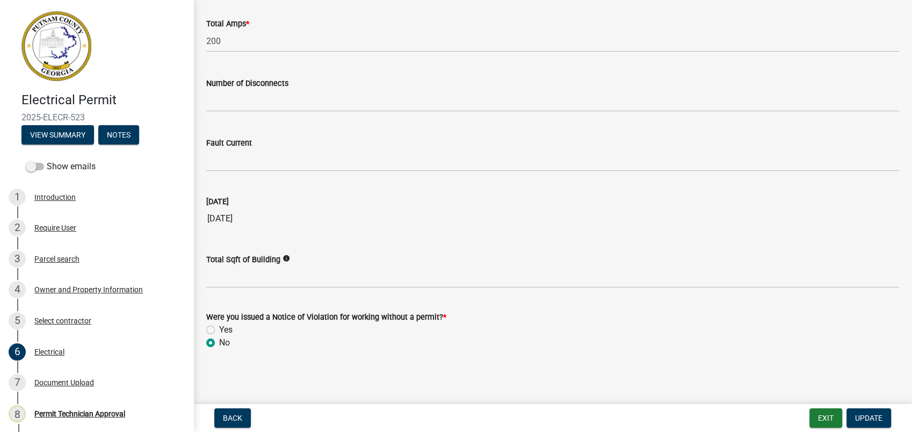
scroll to position [1079, 0]
click at [877, 415] on span "Update" at bounding box center [868, 418] width 27 height 9
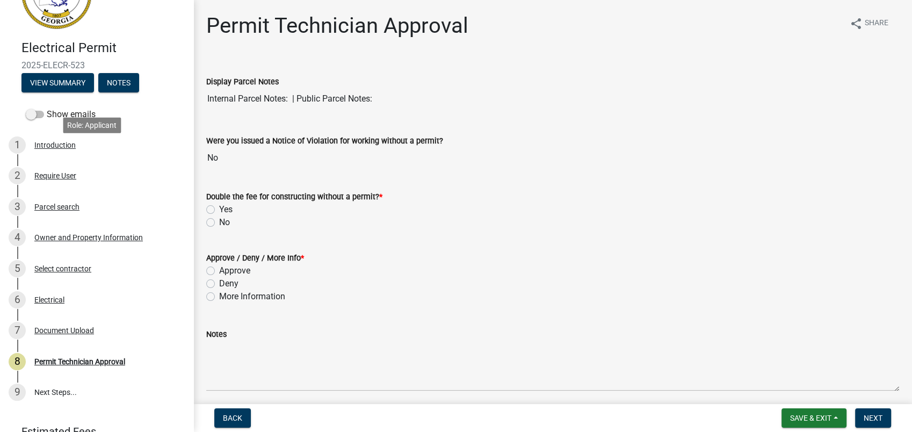
scroll to position [103, 0]
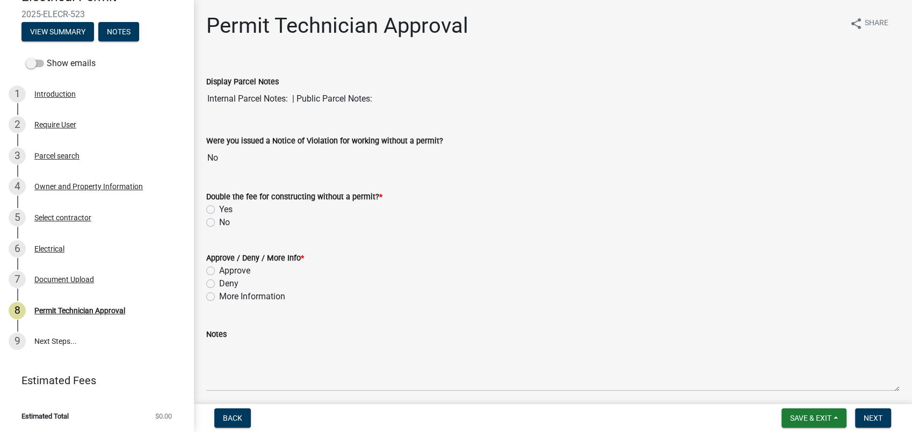
click at [219, 223] on label "No" at bounding box center [224, 222] width 11 height 13
click at [219, 223] on input "No" at bounding box center [222, 219] width 7 height 7
radio input "true"
click at [219, 267] on label "Approve" at bounding box center [234, 270] width 31 height 13
click at [219, 267] on input "Approve" at bounding box center [222, 267] width 7 height 7
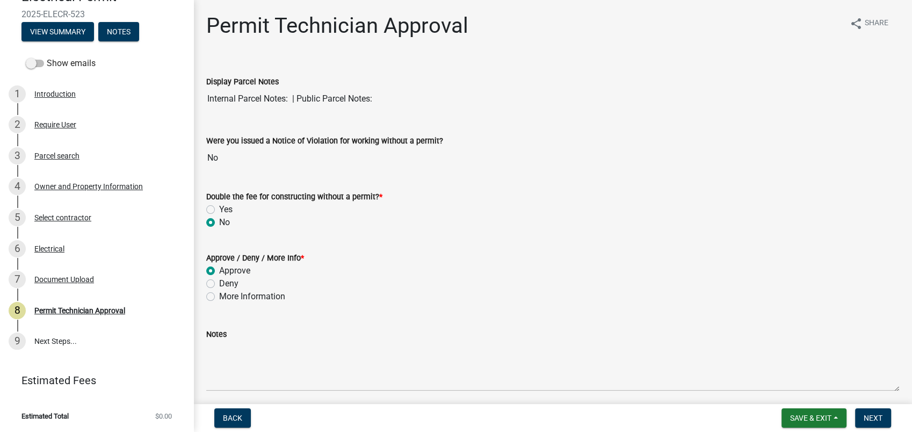
radio input "true"
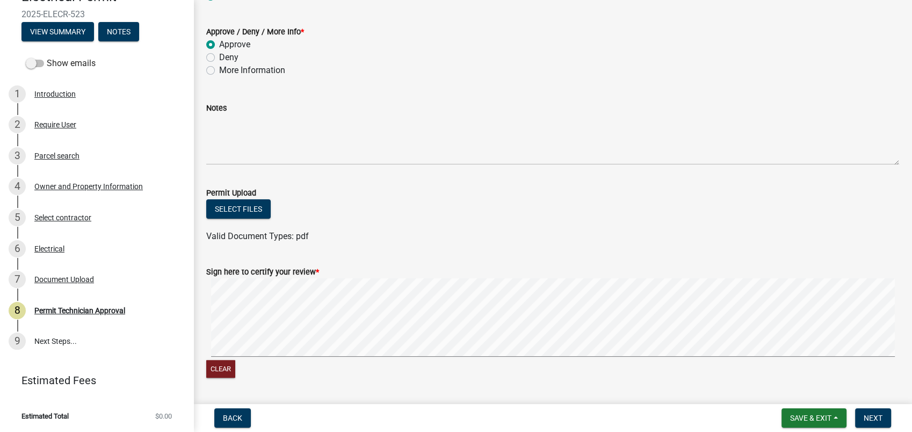
scroll to position [239, 0]
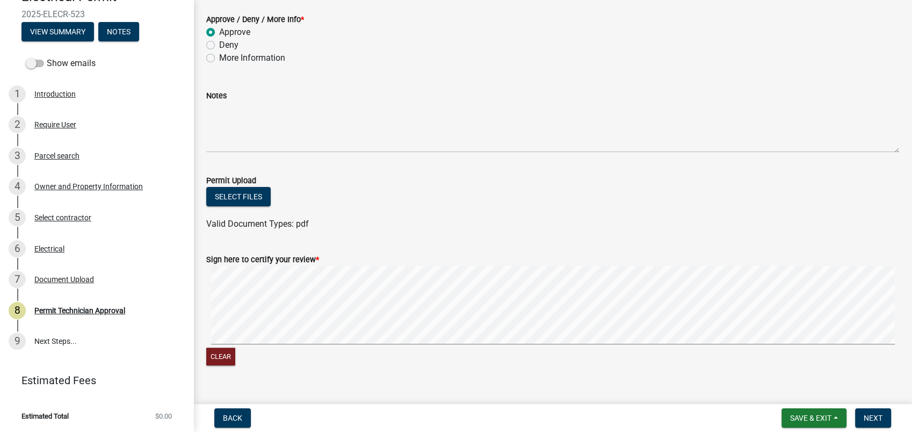
click at [424, 349] on div "Clear" at bounding box center [552, 317] width 693 height 102
click at [220, 355] on button "Clear" at bounding box center [220, 357] width 29 height 18
click at [473, 346] on div "Clear" at bounding box center [552, 317] width 693 height 102
click at [552, 313] on form "Sign here to certify your review * Clear" at bounding box center [552, 303] width 693 height 127
click at [852, 418] on form "Save & Exit Save Save & Exit Next" at bounding box center [836, 417] width 118 height 19
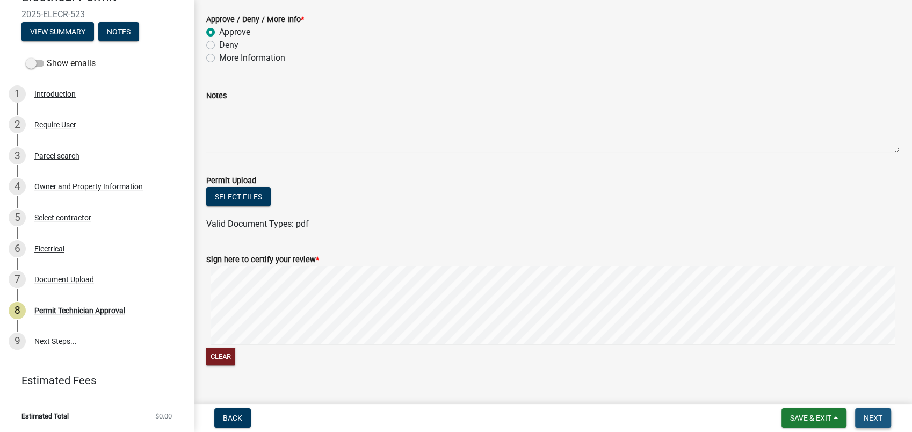
click at [875, 417] on span "Next" at bounding box center [873, 418] width 19 height 9
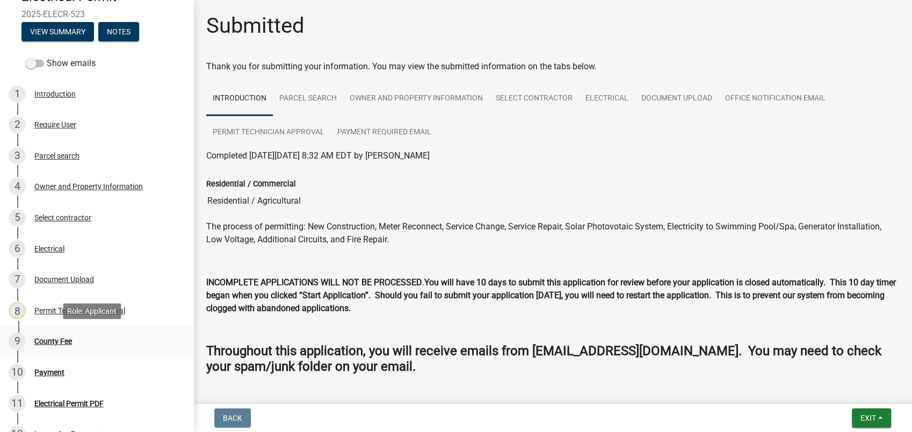
click at [47, 343] on div "County Fee" at bounding box center [53, 341] width 38 height 8
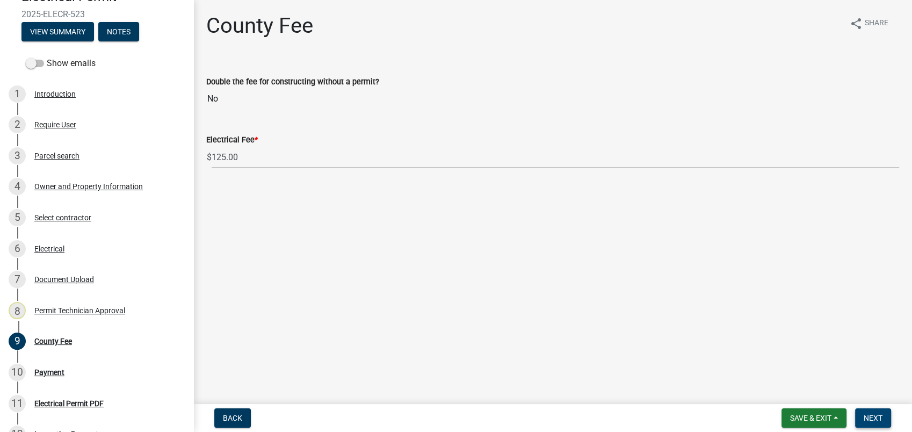
click at [868, 411] on button "Next" at bounding box center [873, 417] width 36 height 19
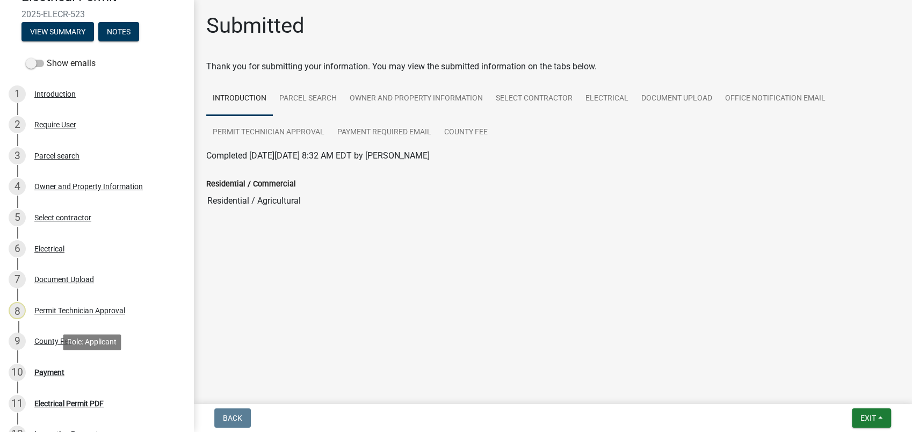
click at [70, 365] on div "10 Payment" at bounding box center [93, 372] width 168 height 17
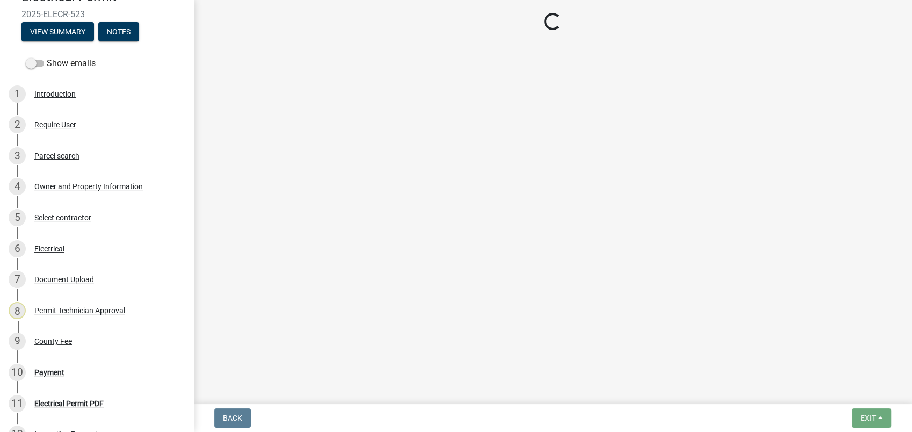
select select "3: 3"
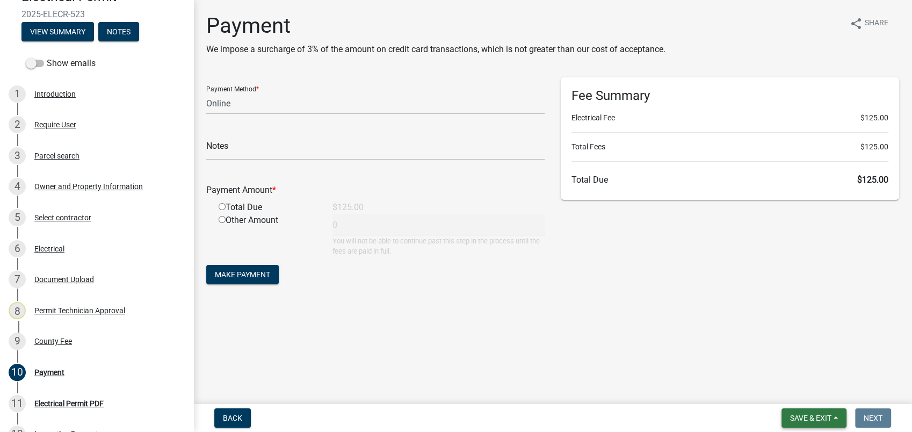
click at [799, 417] on span "Save & Exit" at bounding box center [810, 418] width 41 height 9
drag, startPoint x: 791, startPoint y: 376, endPoint x: 796, endPoint y: 395, distance: 20.1
click at [796, 395] on div "Save Save & Exit" at bounding box center [804, 377] width 86 height 60
click at [803, 423] on button "Save & Exit" at bounding box center [814, 417] width 65 height 19
click at [792, 389] on button "Save & Exit" at bounding box center [804, 390] width 86 height 26
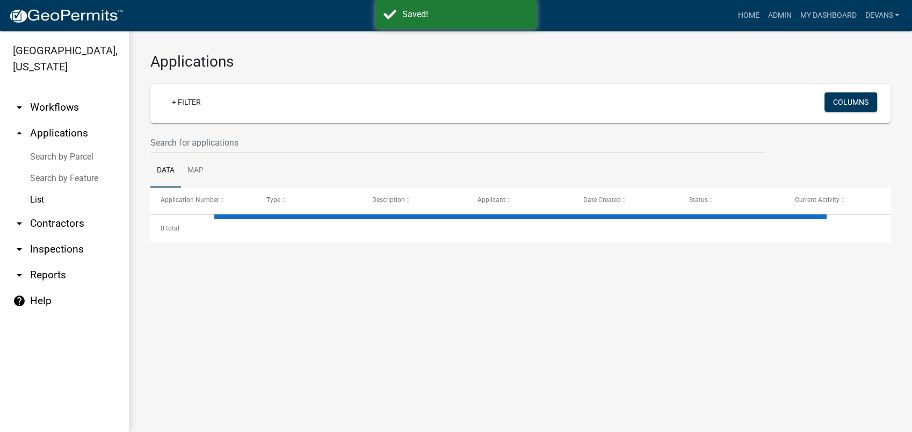
select select "1: 25"
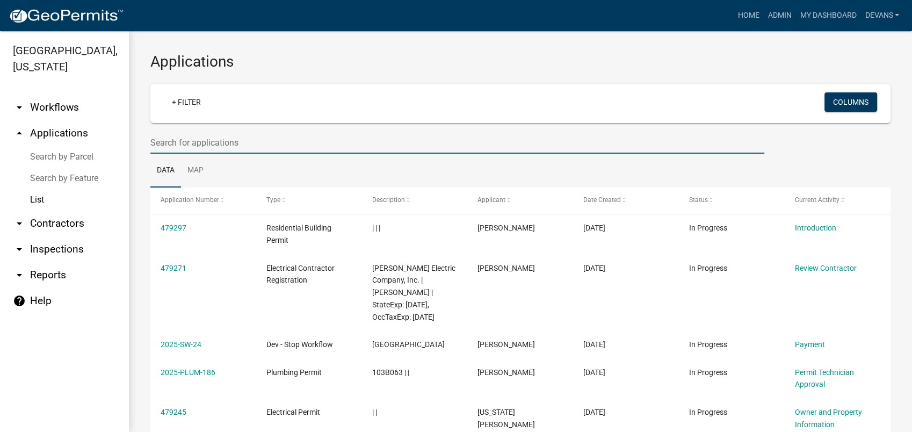
click at [163, 141] on input "text" at bounding box center [457, 143] width 614 height 22
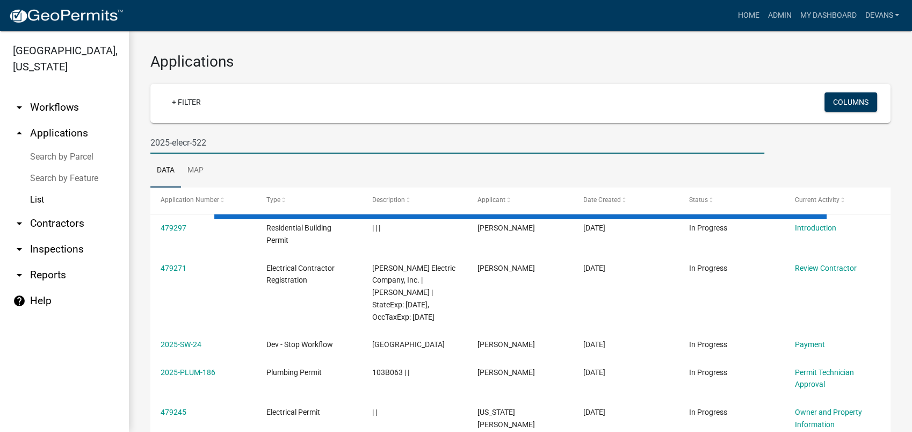
type input "2025-elecr-522"
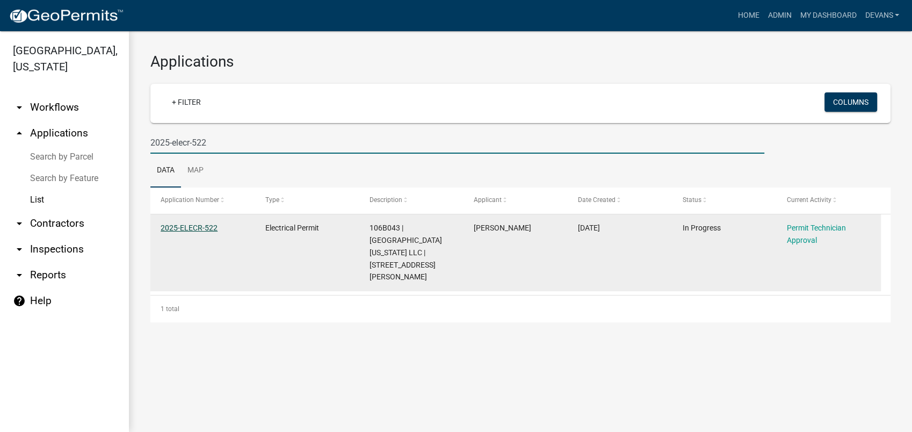
click at [165, 227] on link "2025-ELECR-522" at bounding box center [189, 227] width 57 height 9
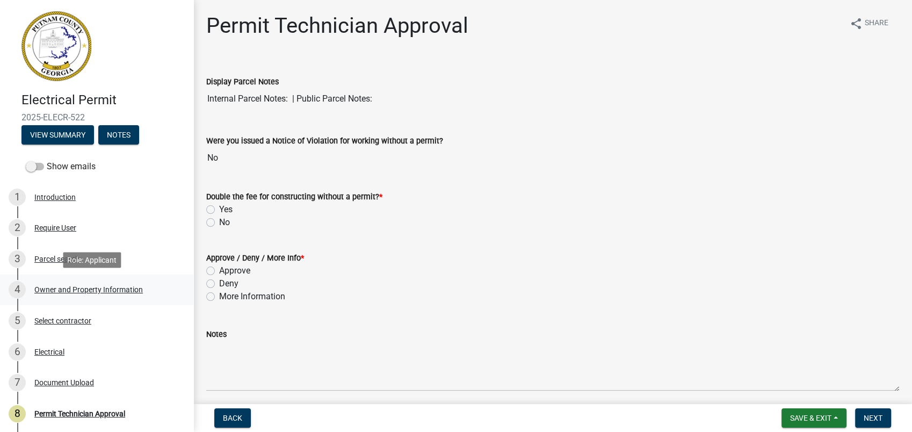
click at [69, 292] on div "Owner and Property Information" at bounding box center [88, 290] width 109 height 8
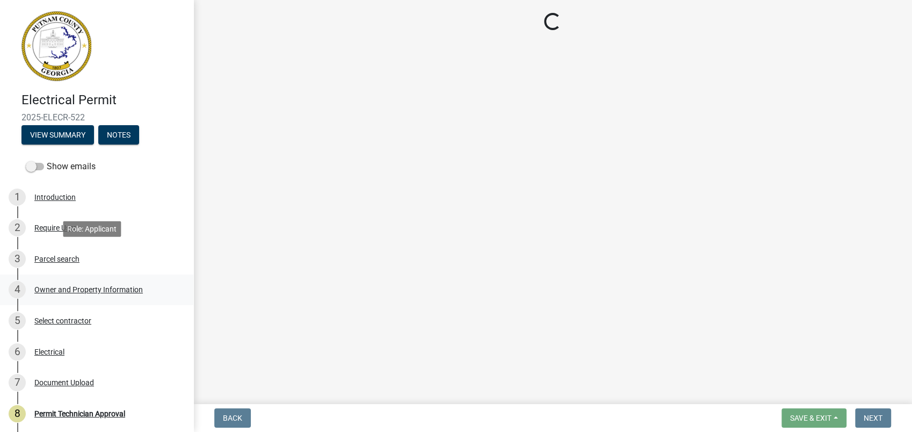
select select "af4fa47c-8bb5-4ba0-9393-e9f4e4358ca2"
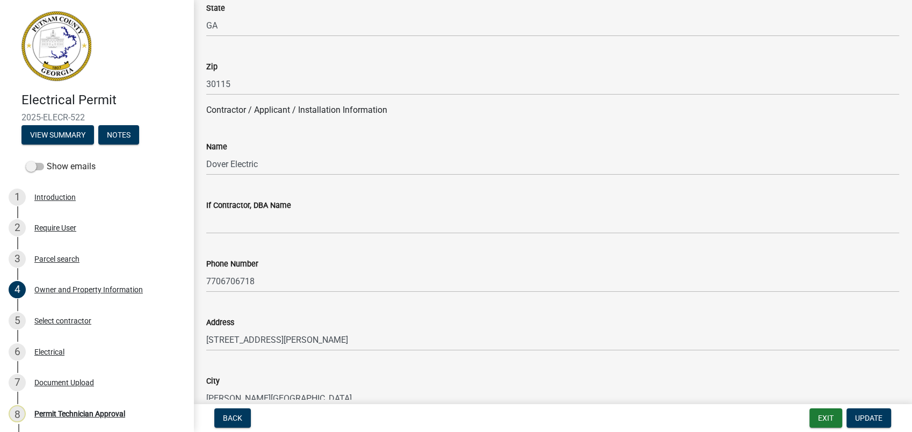
scroll to position [776, 0]
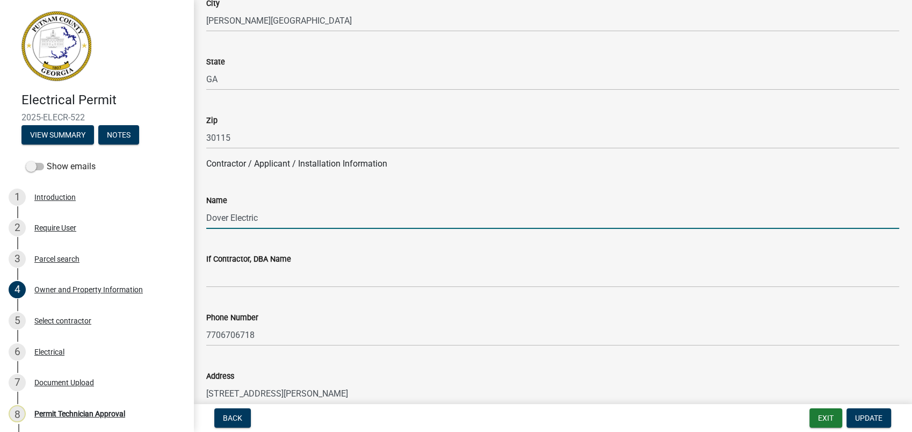
drag, startPoint x: 271, startPoint y: 219, endPoint x: 193, endPoint y: 222, distance: 77.4
click at [193, 222] on div "Owner and Property Information share Share Property Information Applicant Name …" at bounding box center [552, 380] width 719 height 2287
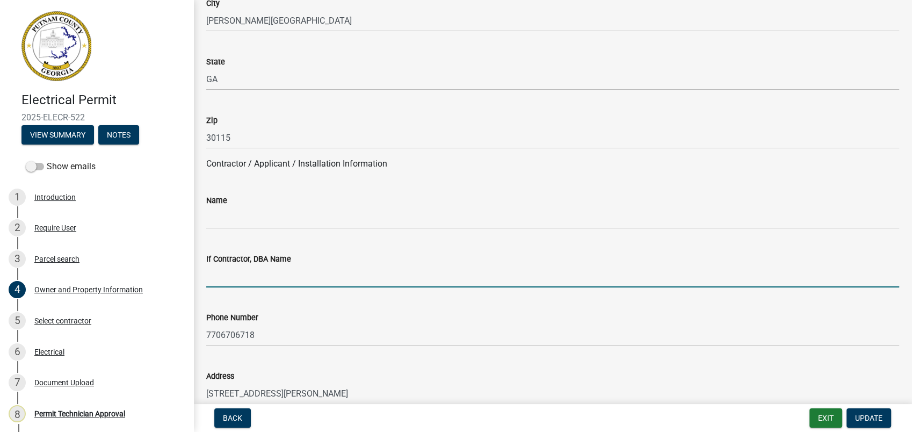
paste input "Dover Electric"
type input "Dover Electric"
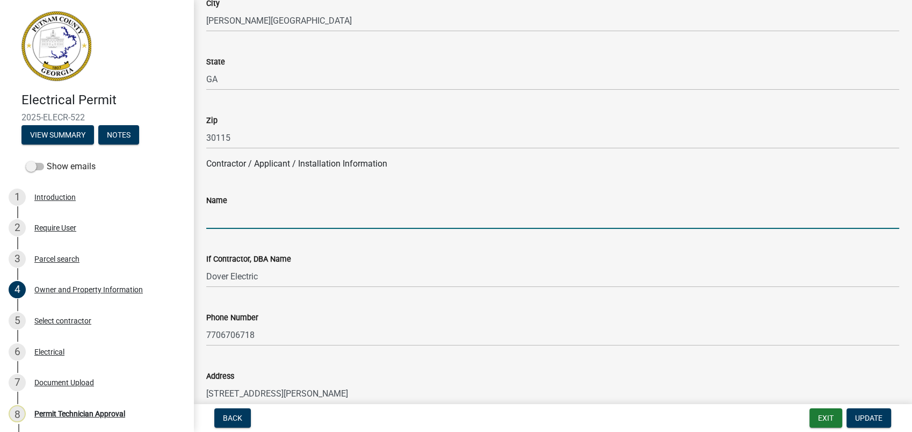
click at [273, 219] on input "Name" at bounding box center [552, 218] width 693 height 22
type input "John Dover"
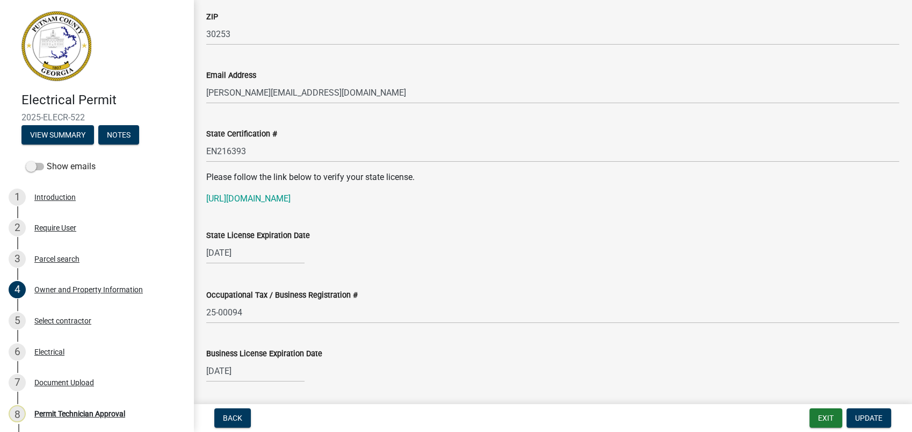
scroll to position [1313, 0]
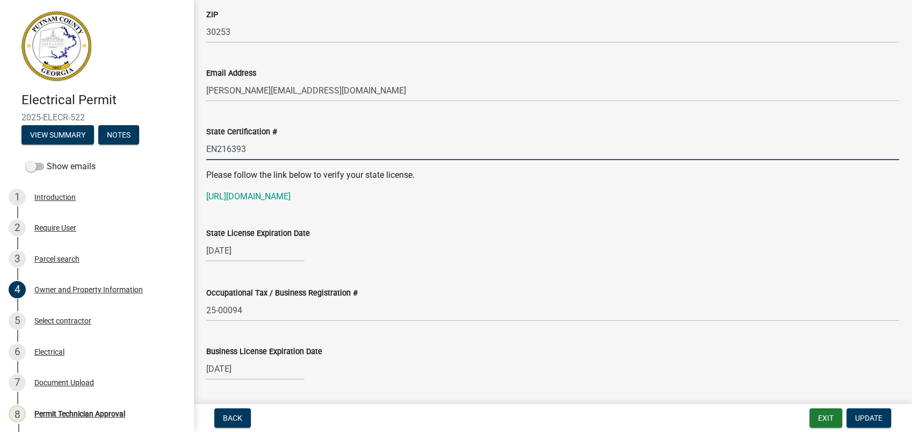
drag, startPoint x: 255, startPoint y: 141, endPoint x: 203, endPoint y: 147, distance: 52.4
click at [203, 147] on div "State Certification # EN216393" at bounding box center [552, 135] width 709 height 50
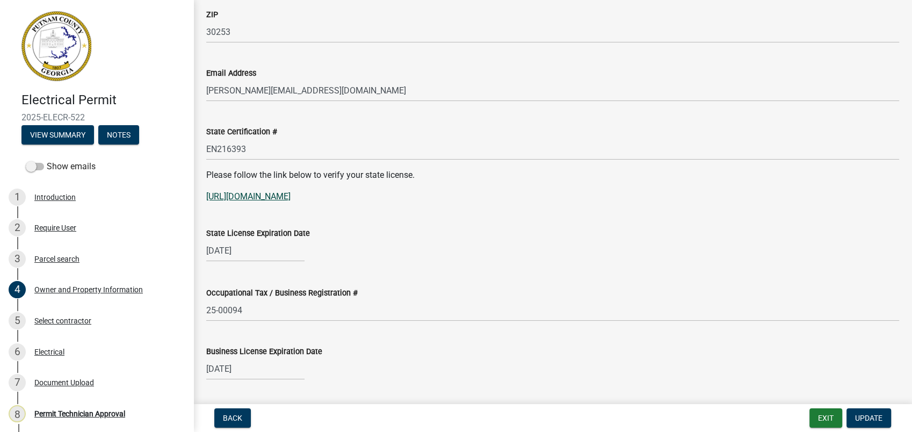
click at [270, 199] on link "[URL][DOMAIN_NAME]" at bounding box center [248, 196] width 84 height 10
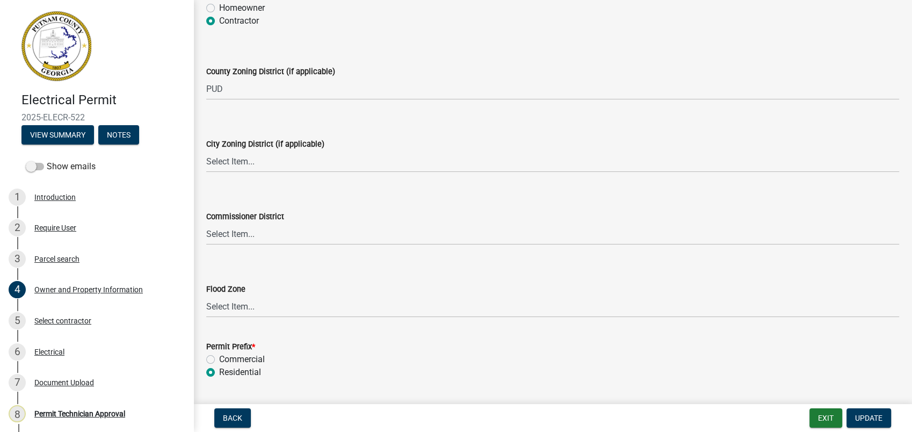
scroll to position [1910, 0]
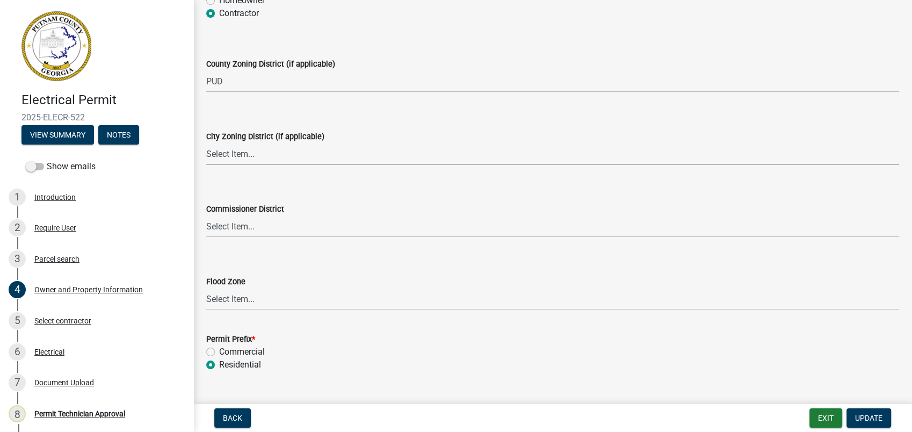
click at [214, 157] on select "Select Item... A-1 A-2 R-1 R-2 R-3 R-4 MHP C-1 C-2 I-1 I-2 DB FH H-P N/A" at bounding box center [552, 154] width 693 height 22
click at [206, 143] on select "Select Item... A-1 A-2 R-1 R-2 R-3 R-4 MHP C-1 C-2 I-1 I-2 DB FH H-P N/A" at bounding box center [552, 154] width 693 height 22
select select "83394b22-4a11-496c-8e5c-75ade2e72faf"
click at [230, 228] on select "Select Item... District 1 District 2 District 3 District 4" at bounding box center [552, 226] width 693 height 22
click at [206, 215] on select "Select Item... District 1 District 2 District 3 District 4" at bounding box center [552, 226] width 693 height 22
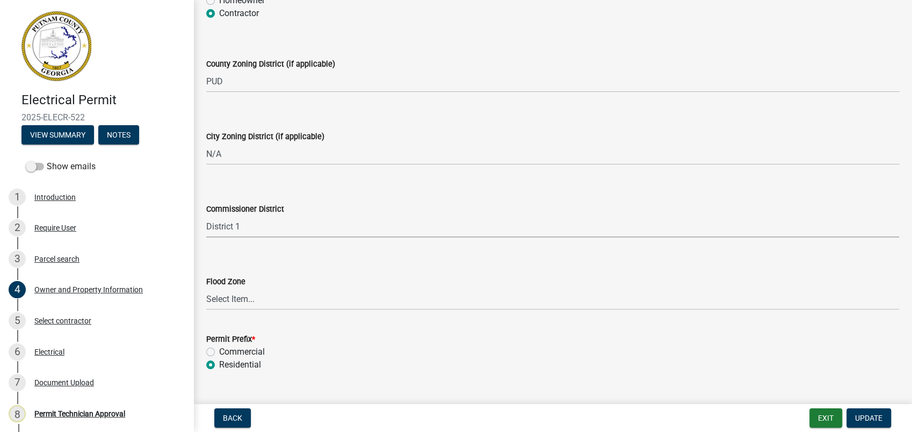
select select "ece5c1a9-df30-4702-9587-5deee23533b7"
click at [877, 421] on span "Update" at bounding box center [868, 418] width 27 height 9
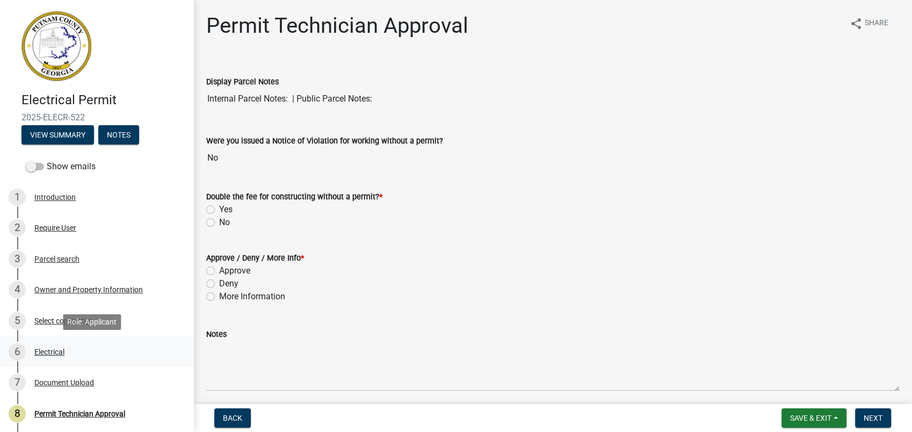
click at [56, 344] on div "6 Electrical" at bounding box center [93, 351] width 168 height 17
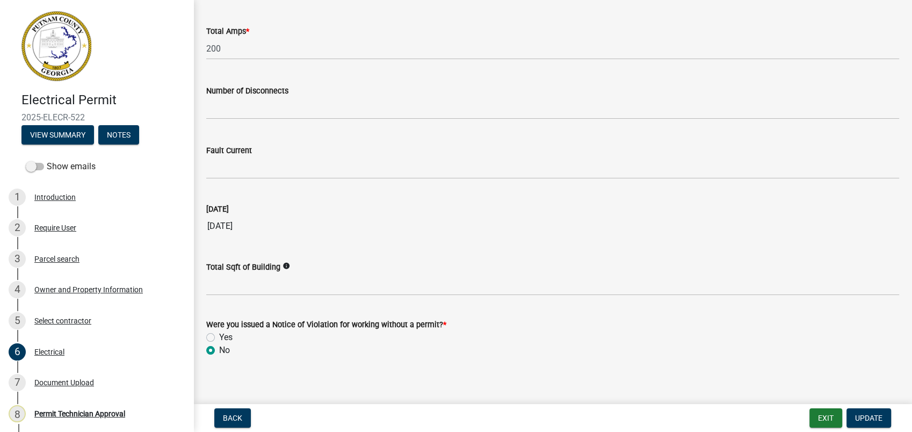
scroll to position [1079, 0]
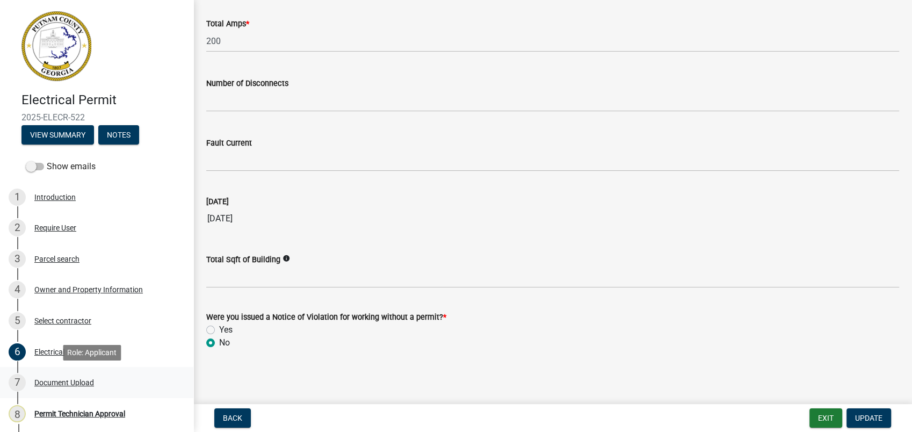
click at [41, 374] on div "7 Document Upload" at bounding box center [93, 382] width 168 height 17
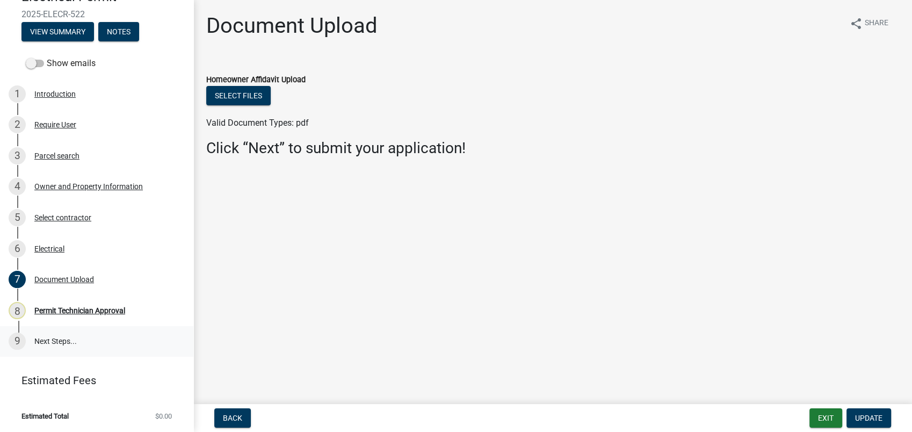
scroll to position [103, 0]
click at [872, 422] on span "Update" at bounding box center [868, 418] width 27 height 9
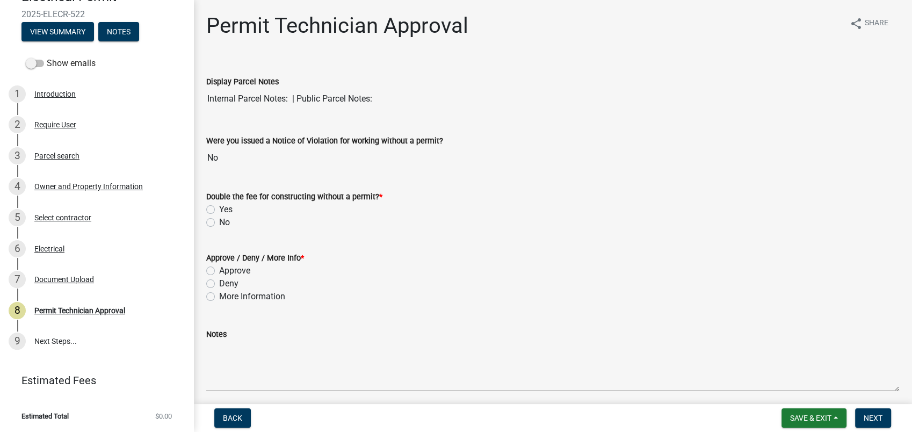
click at [219, 223] on label "No" at bounding box center [224, 222] width 11 height 13
click at [219, 223] on input "No" at bounding box center [222, 219] width 7 height 7
radio input "true"
click at [219, 269] on label "Approve" at bounding box center [234, 270] width 31 height 13
click at [219, 269] on input "Approve" at bounding box center [222, 267] width 7 height 7
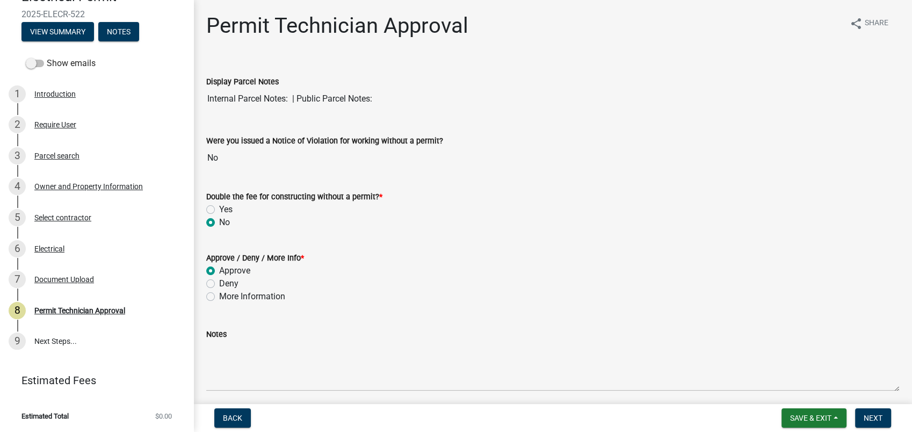
radio input "true"
click at [877, 417] on span "Next" at bounding box center [873, 418] width 19 height 9
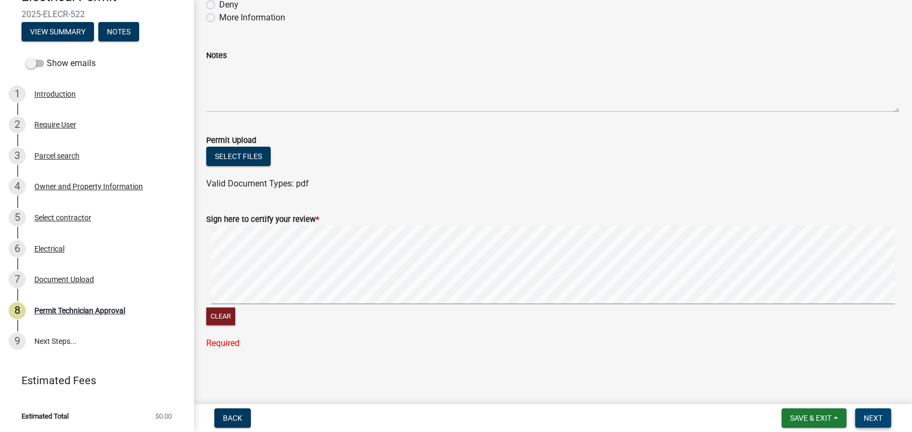
scroll to position [257, 0]
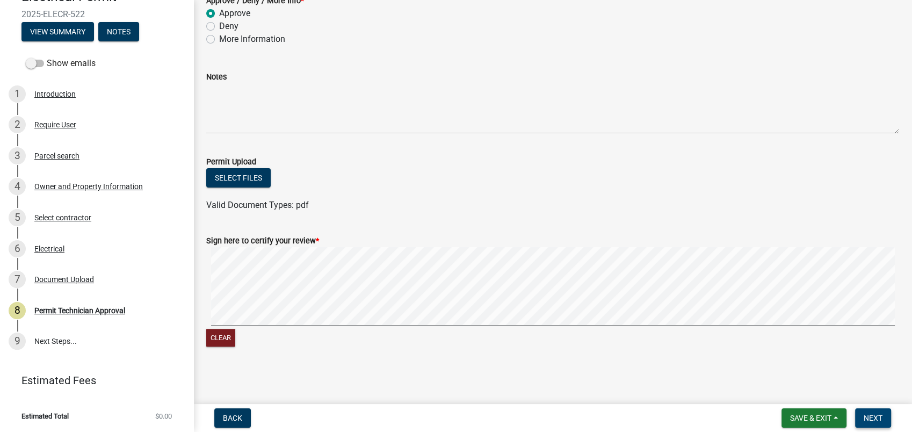
click at [873, 415] on span "Next" at bounding box center [873, 418] width 19 height 9
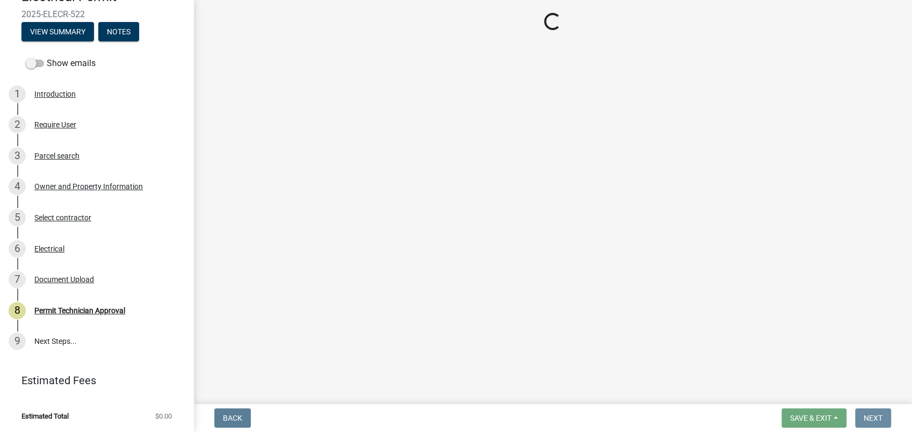
scroll to position [0, 0]
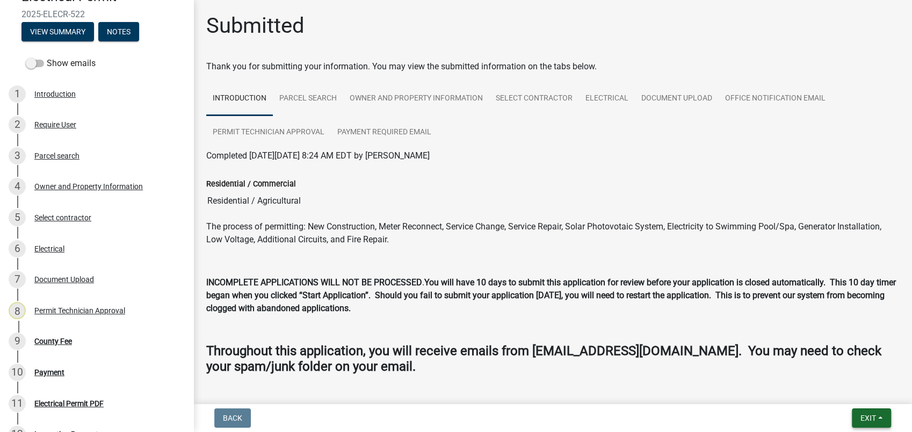
click at [871, 420] on span "Exit" at bounding box center [869, 418] width 16 height 9
click at [858, 388] on button "Save & Exit" at bounding box center [848, 390] width 86 height 26
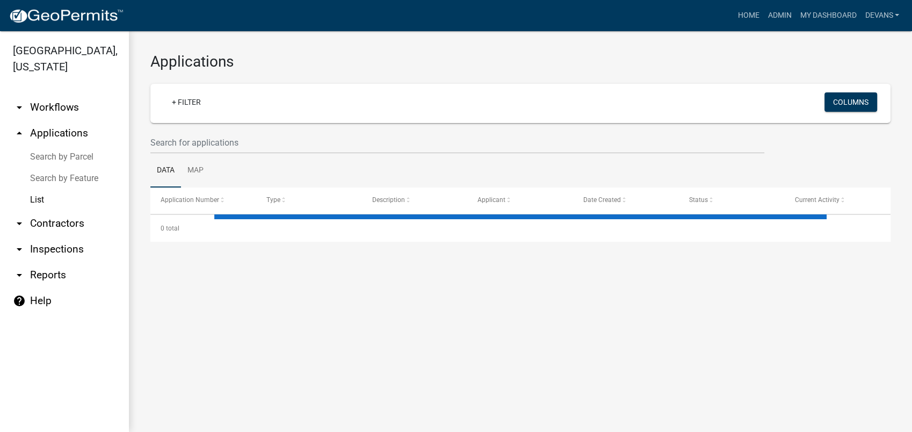
select select "1: 25"
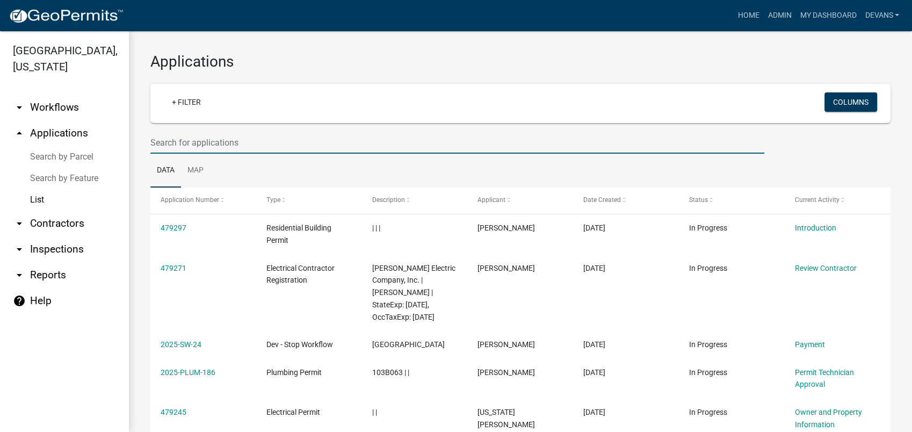
click at [193, 148] on input "text" at bounding box center [457, 143] width 614 height 22
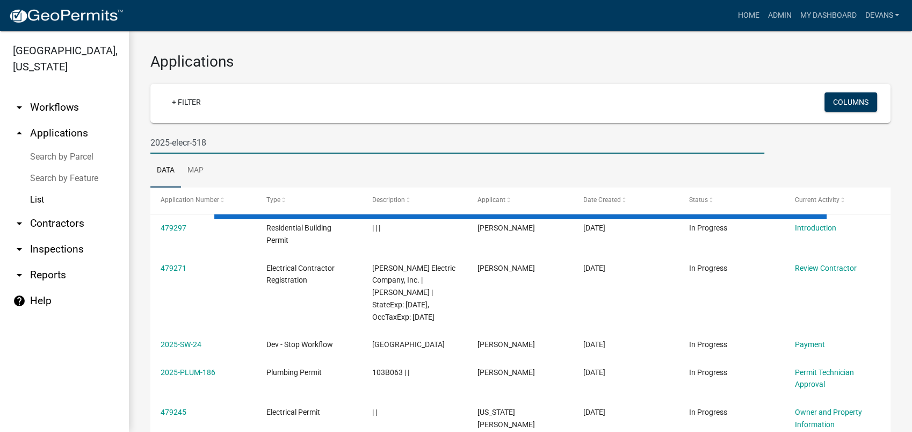
type input "2025-elecr-518"
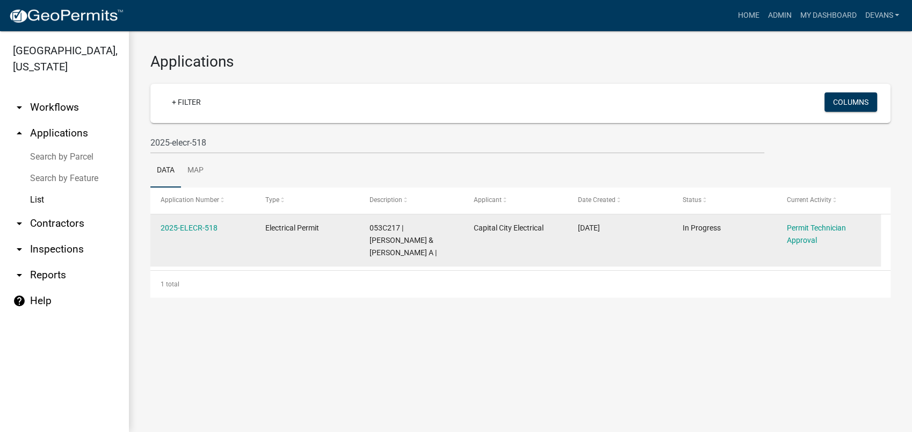
click at [168, 233] on div "2025-ELECR-518" at bounding box center [203, 228] width 84 height 12
click at [182, 230] on link "2025-ELECR-518" at bounding box center [189, 227] width 57 height 9
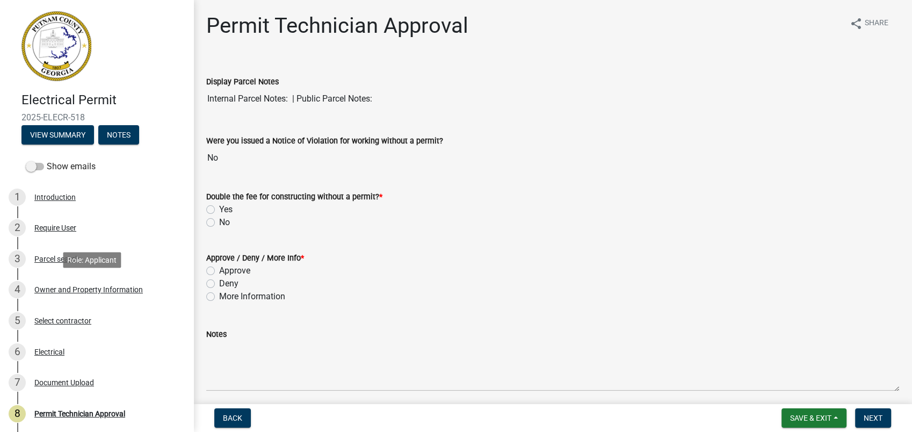
click at [79, 288] on div "Owner and Property Information" at bounding box center [88, 290] width 109 height 8
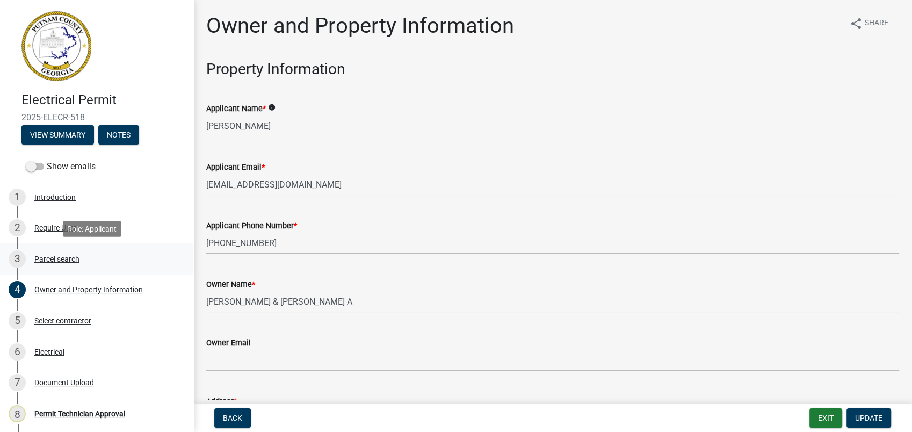
click at [80, 259] on div "Parcel search" at bounding box center [56, 259] width 45 height 8
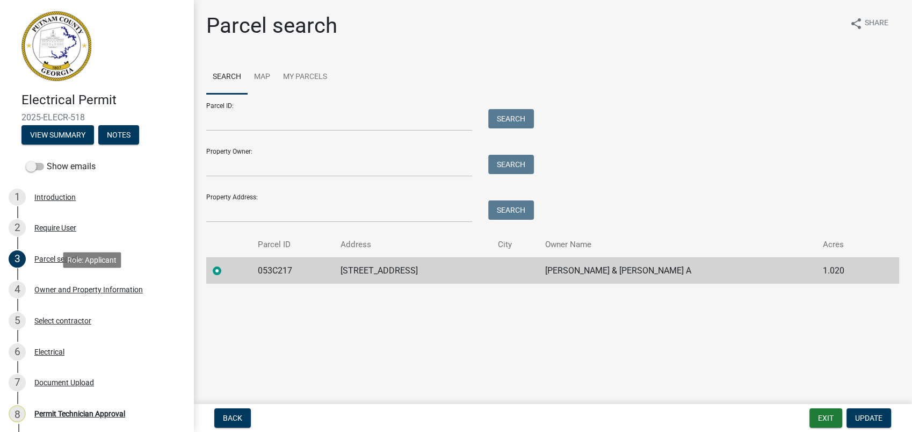
click at [99, 296] on div "4 Owner and Property Information" at bounding box center [93, 289] width 168 height 17
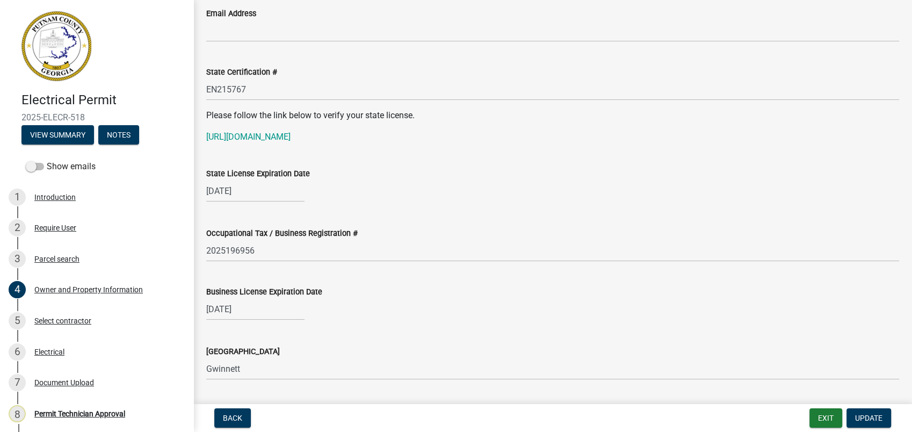
scroll to position [1313, 0]
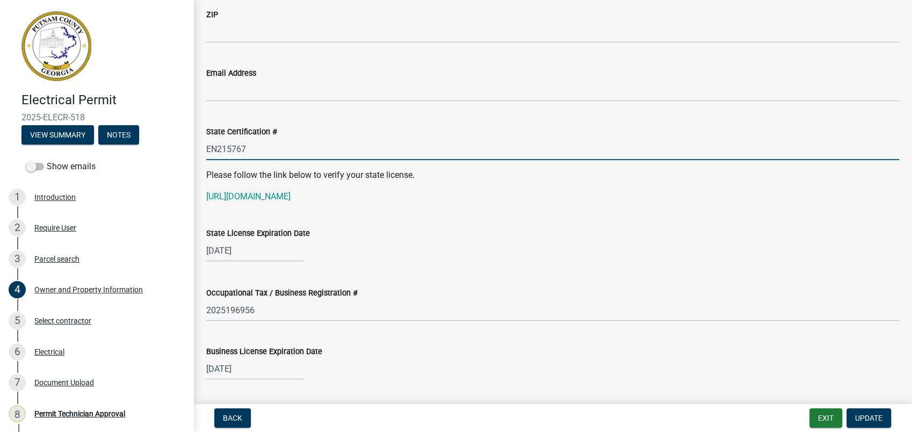
drag, startPoint x: 277, startPoint y: 154, endPoint x: 199, endPoint y: 147, distance: 78.2
click at [199, 147] on div "State Certification # EN215767" at bounding box center [552, 135] width 709 height 50
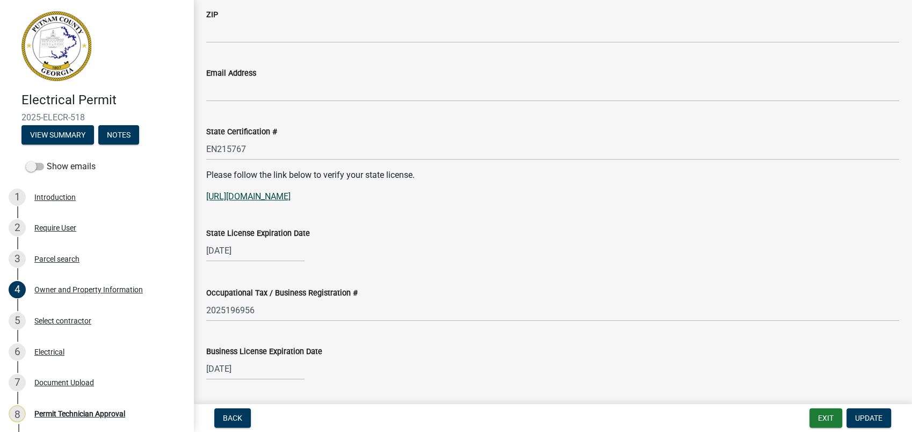
click at [291, 199] on link "[URL][DOMAIN_NAME]" at bounding box center [248, 196] width 84 height 10
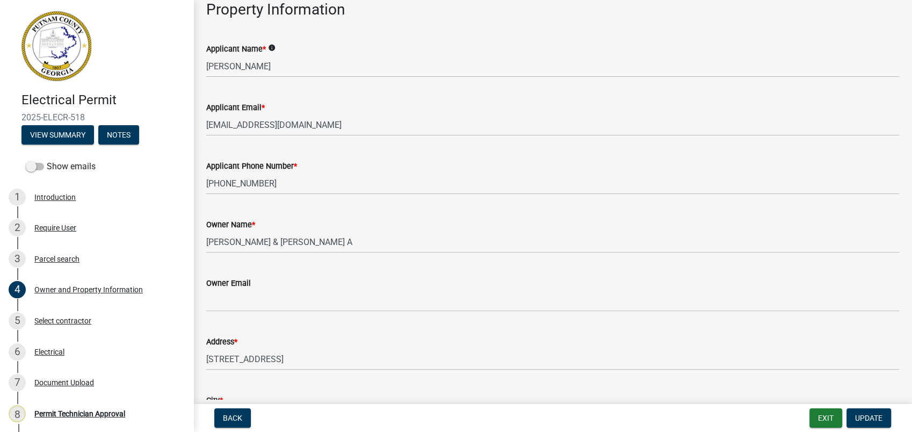
scroll to position [0, 0]
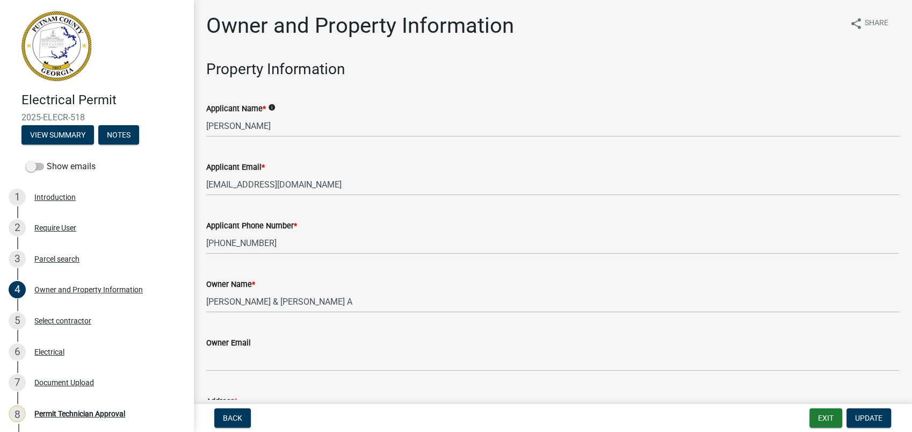
click at [357, 102] on div "Applicant Name * info" at bounding box center [552, 108] width 693 height 13
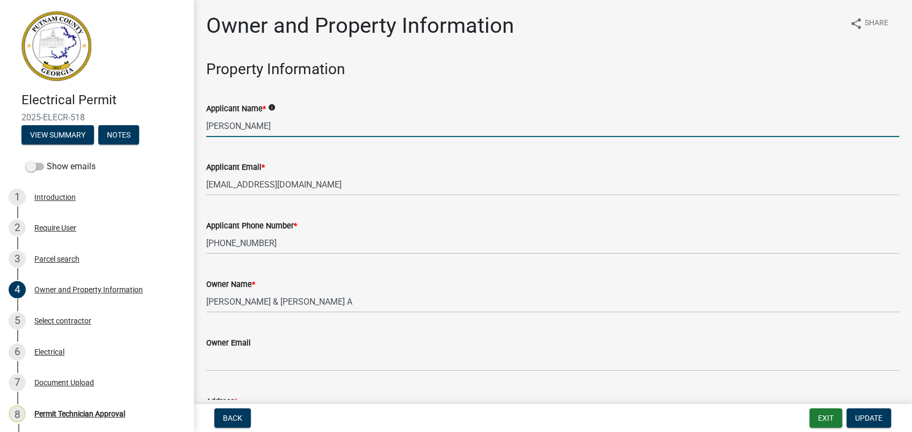
click at [342, 127] on input "Charlie Brooks" at bounding box center [552, 126] width 693 height 22
paste input "Charles Daniel Brooks"
drag, startPoint x: 349, startPoint y: 127, endPoint x: 264, endPoint y: 134, distance: 85.2
click at [264, 134] on input "Charlie BrooksCharles Daniel Brooks" at bounding box center [552, 126] width 693 height 22
type input "Charlie Brooks"
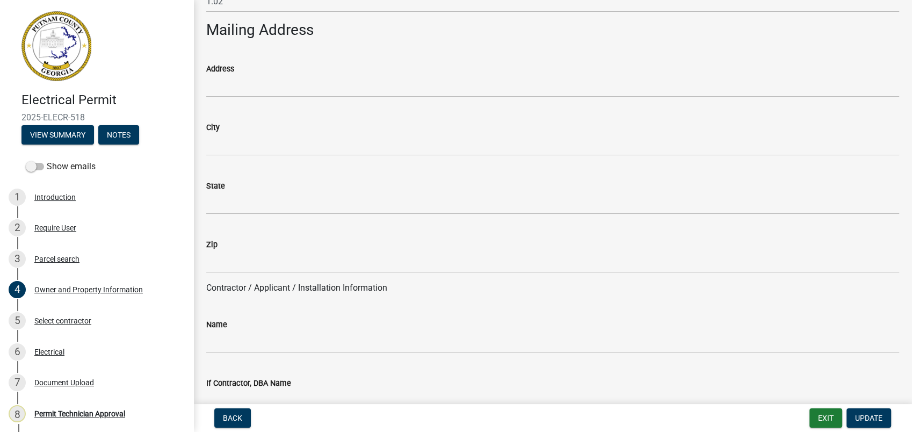
scroll to position [656, 0]
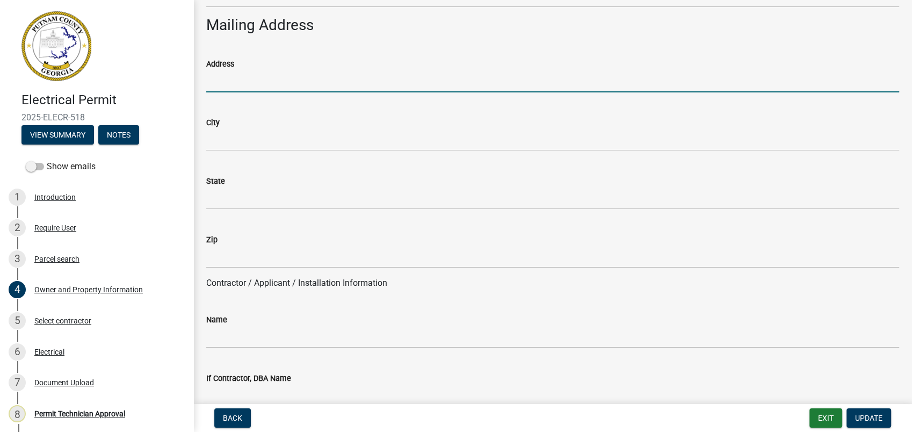
click at [242, 84] on input "Address" at bounding box center [552, 81] width 693 height 22
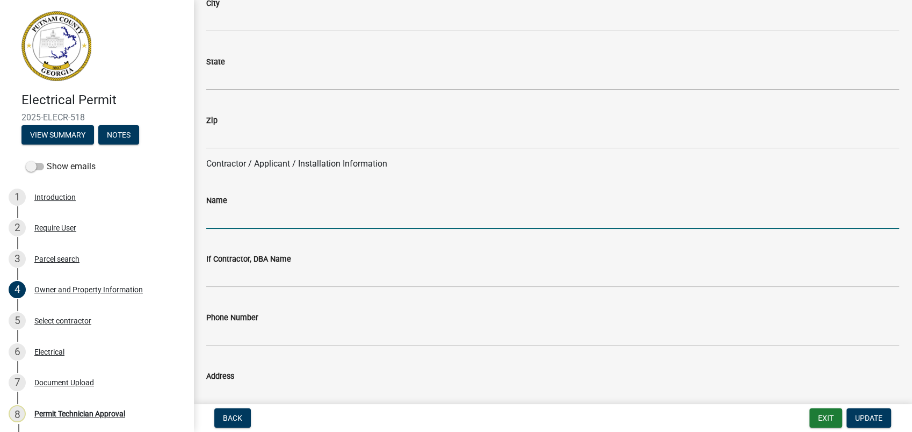
click at [265, 211] on input "Name" at bounding box center [552, 218] width 693 height 22
paste input "Charles Daniel Brooks"
type input "Charles Daniel Brooks"
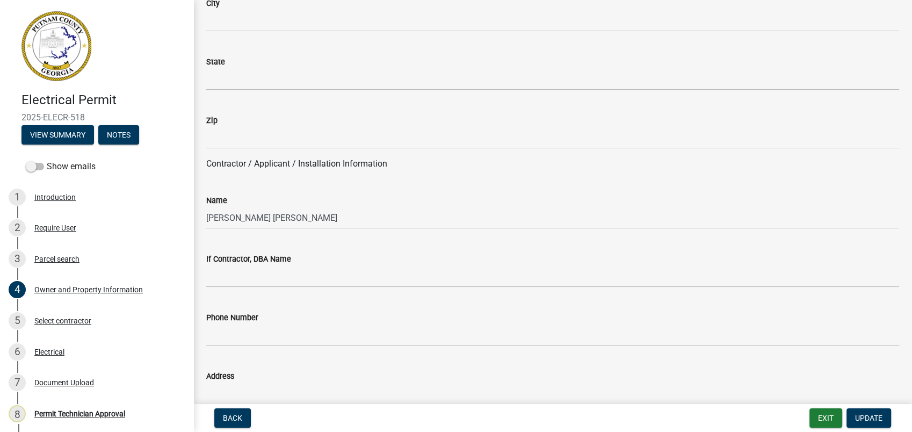
drag, startPoint x: 277, startPoint y: 285, endPoint x: 445, endPoint y: 238, distance: 174.5
click at [445, 238] on div "If Contractor, DBA Name" at bounding box center [552, 262] width 693 height 50
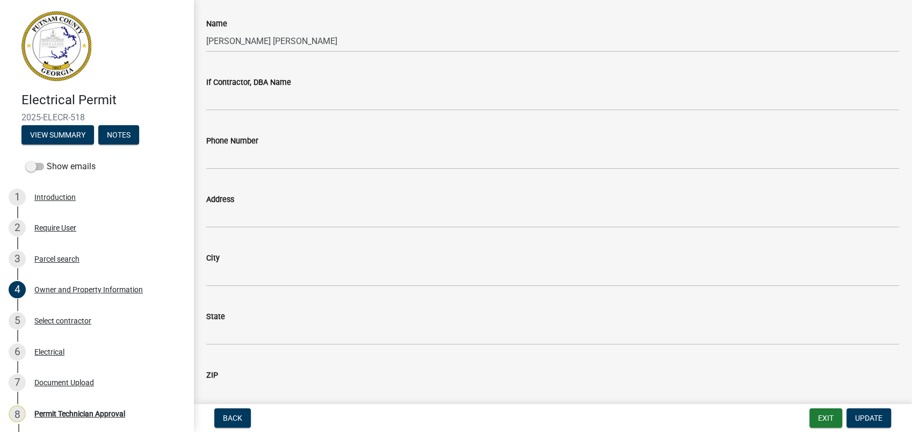
scroll to position [955, 0]
click at [48, 348] on div "Electrical" at bounding box center [49, 352] width 30 height 8
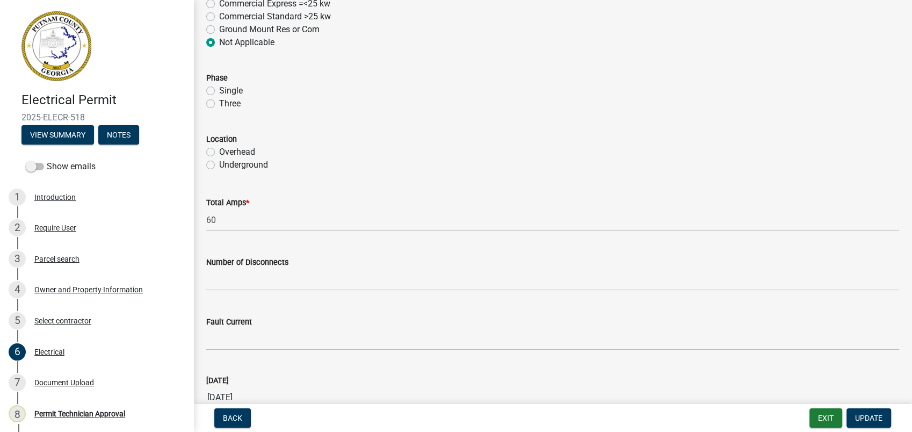
scroll to position [1079, 0]
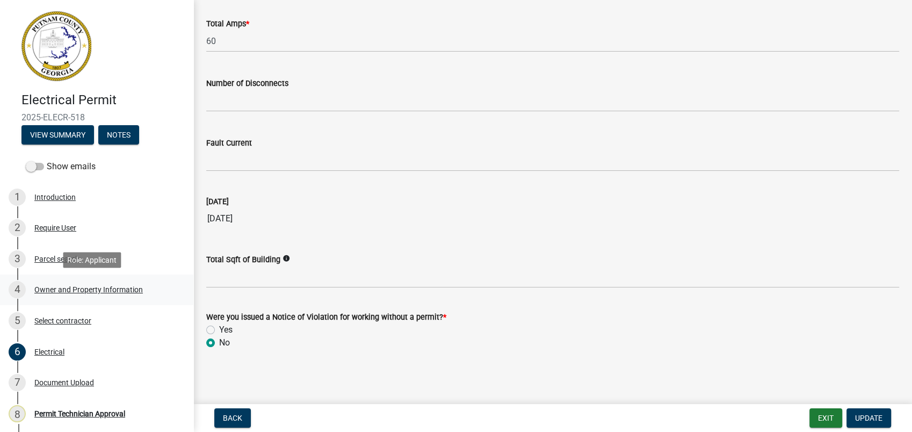
click at [48, 289] on div "Owner and Property Information" at bounding box center [88, 290] width 109 height 8
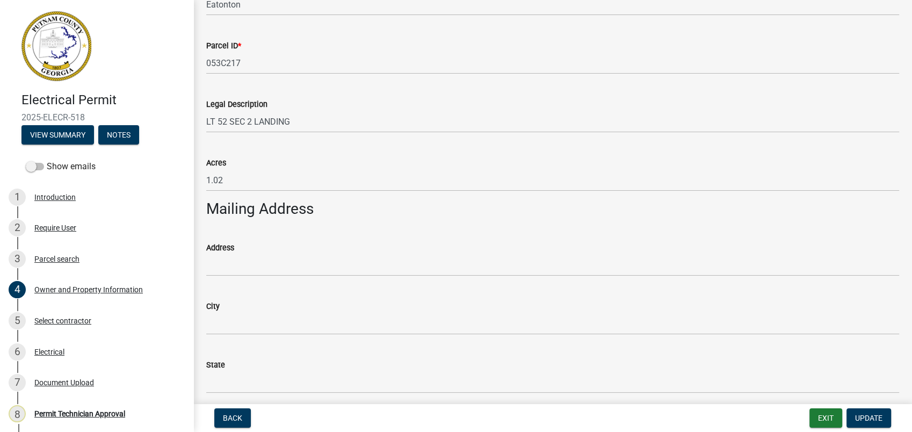
scroll to position [477, 0]
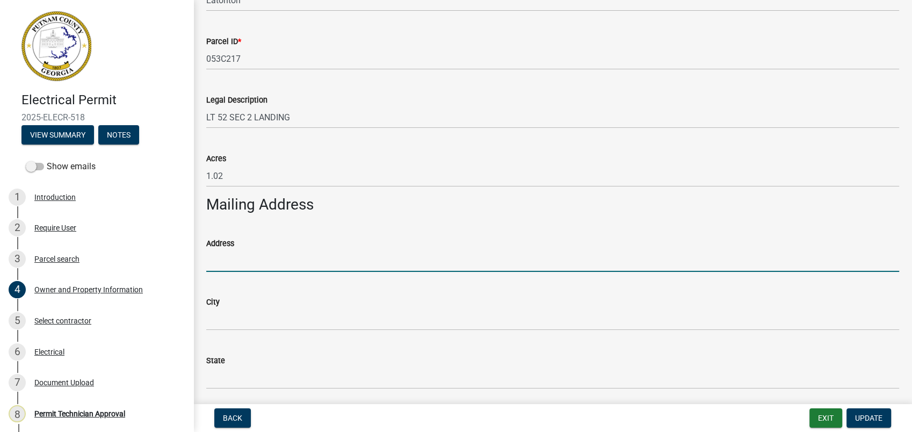
click at [253, 263] on input "Address" at bounding box center [552, 261] width 693 height 22
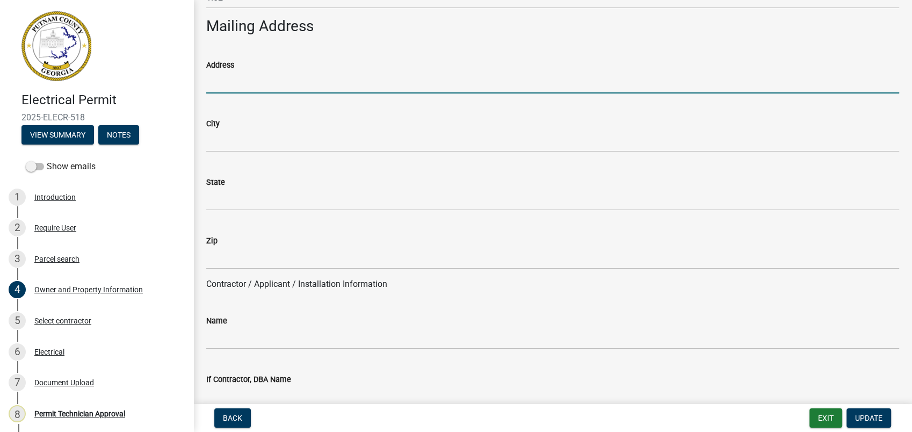
scroll to position [656, 0]
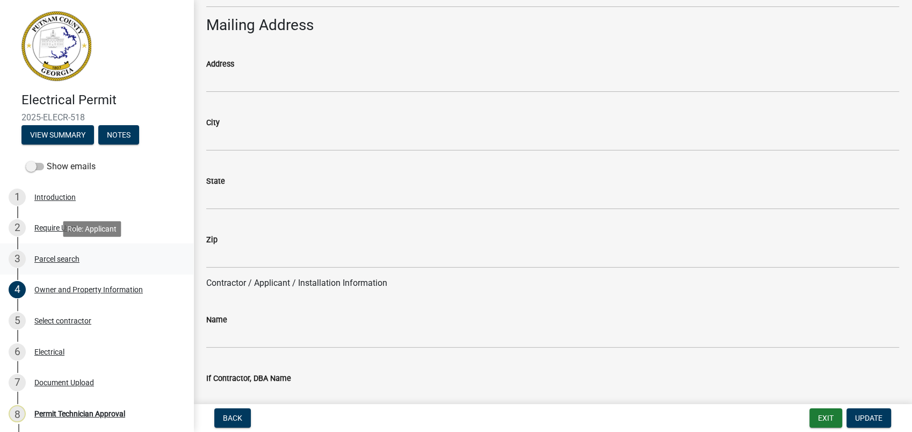
click at [96, 262] on div "3 Parcel search" at bounding box center [93, 258] width 168 height 17
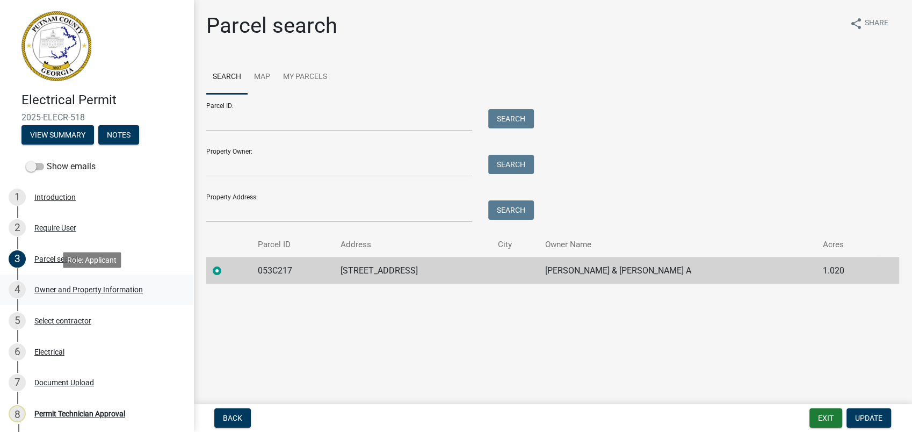
click at [107, 286] on div "Owner and Property Information" at bounding box center [88, 290] width 109 height 8
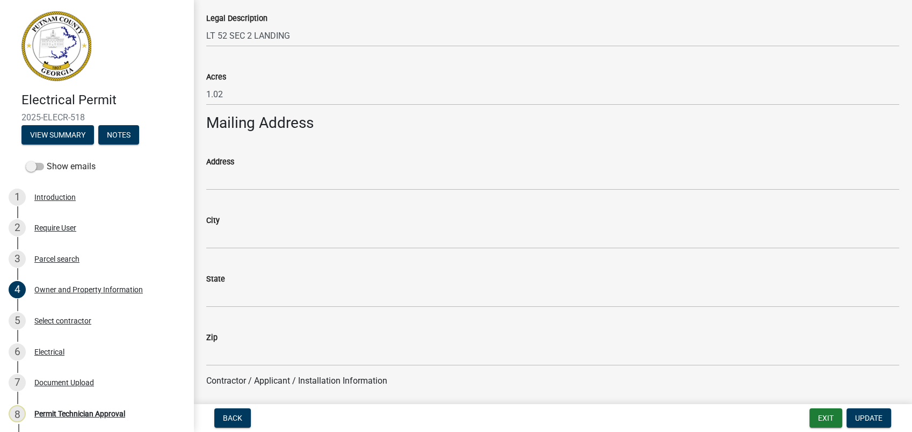
scroll to position [597, 0]
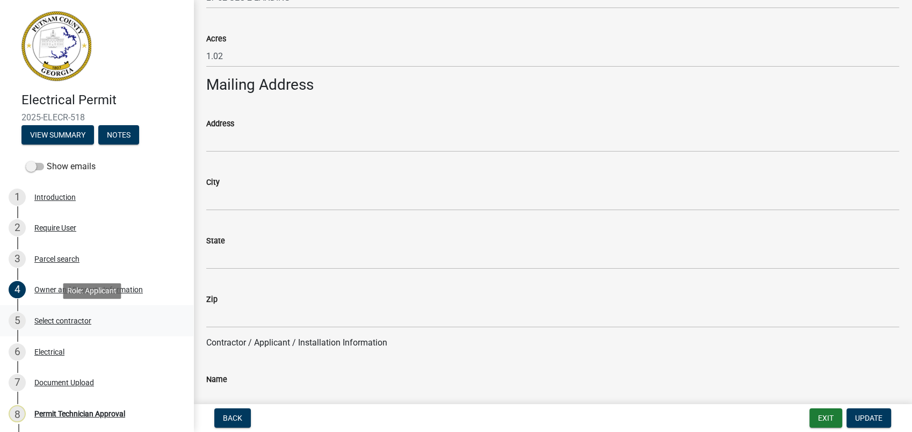
click at [44, 321] on div "Select contractor" at bounding box center [62, 321] width 57 height 8
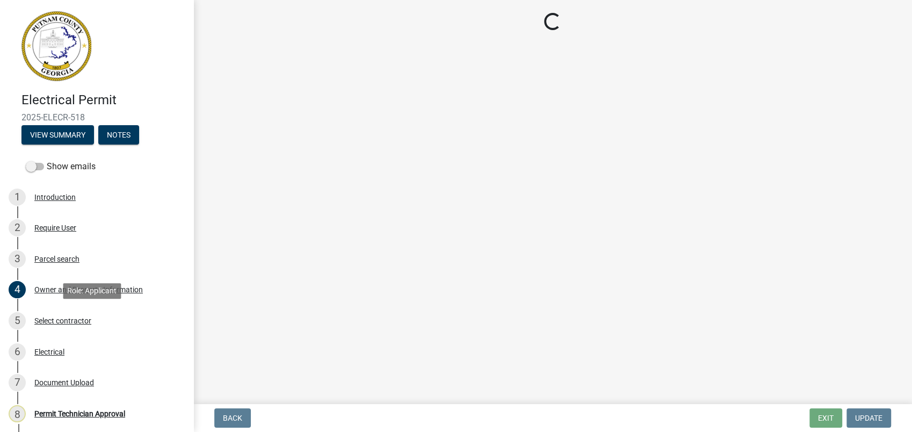
scroll to position [0, 0]
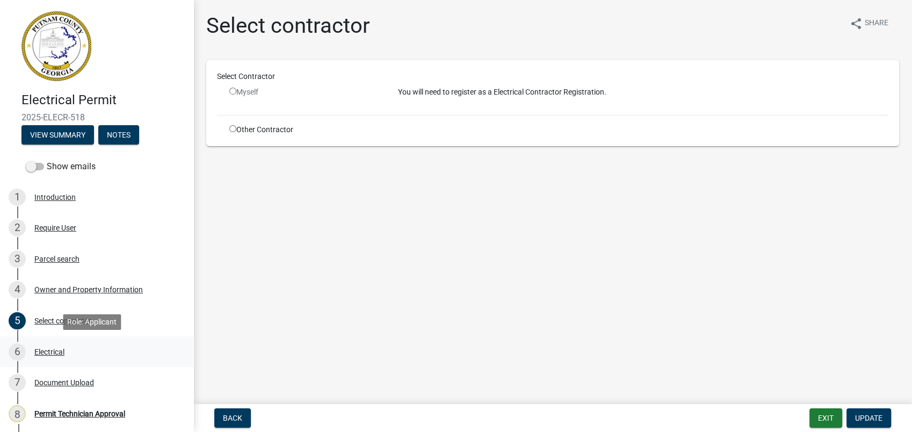
click at [47, 353] on div "Electrical" at bounding box center [49, 352] width 30 height 8
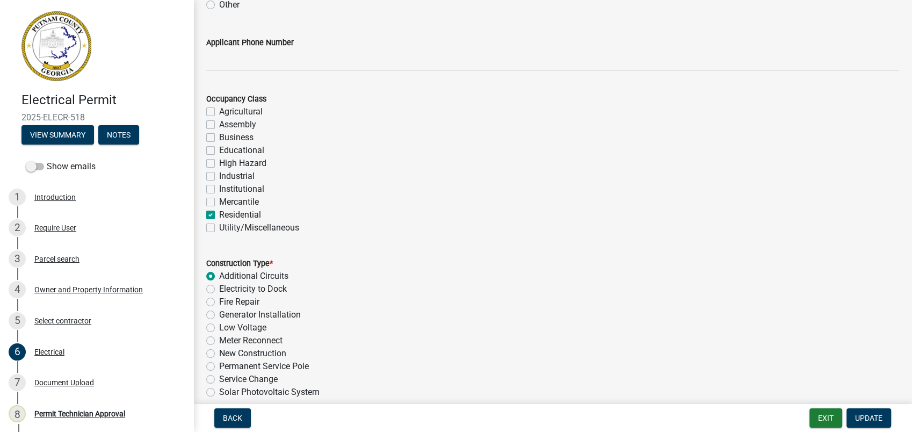
scroll to position [179, 0]
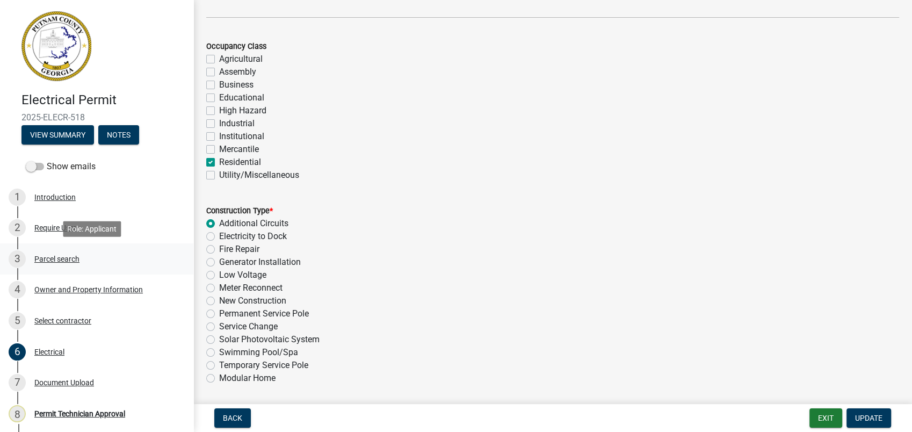
click at [74, 258] on div "Parcel search" at bounding box center [56, 259] width 45 height 8
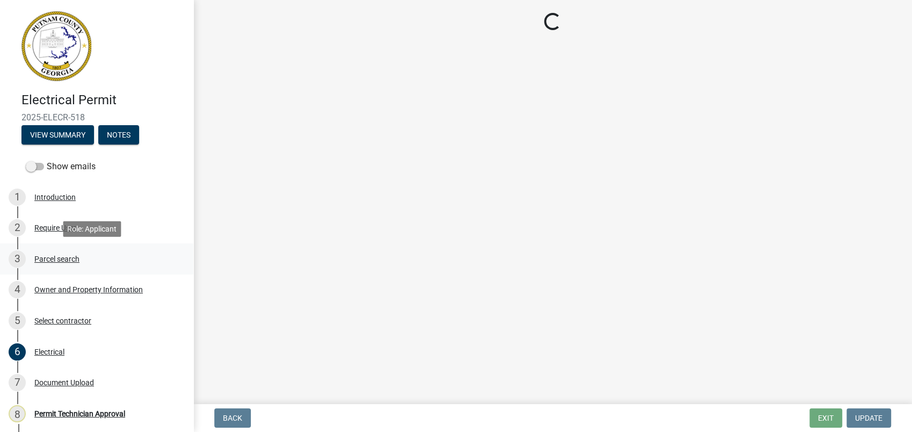
scroll to position [0, 0]
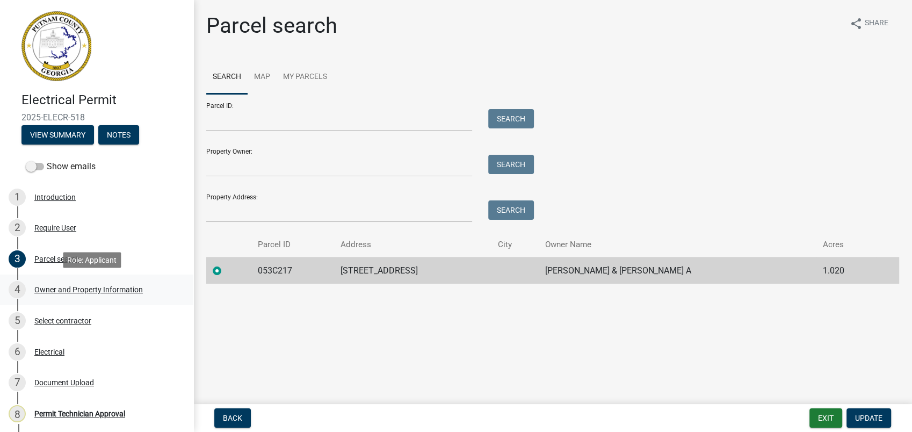
click at [101, 296] on div "4 Owner and Property Information" at bounding box center [93, 289] width 168 height 17
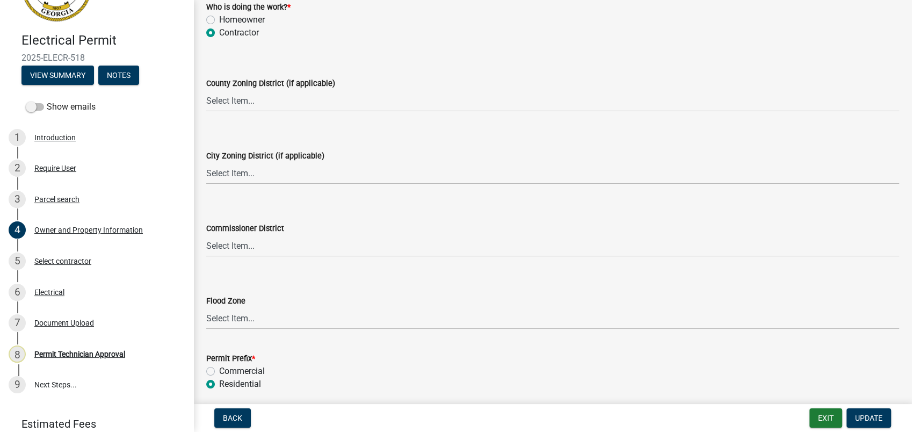
scroll to position [1910, 0]
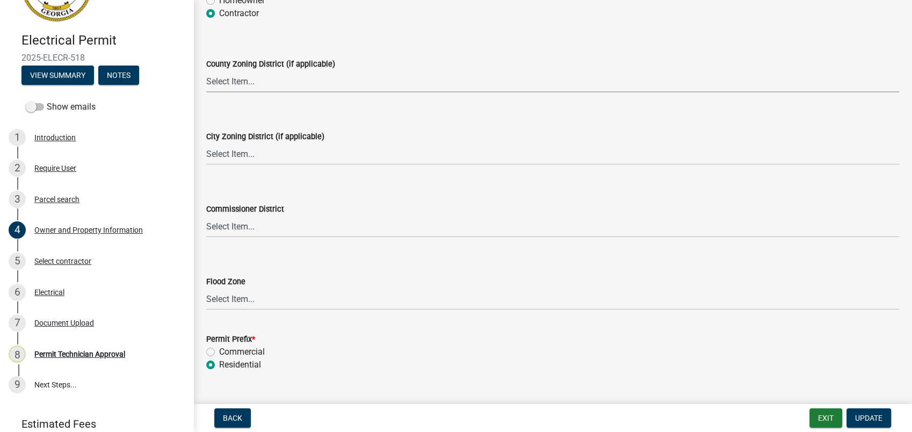
click at [232, 79] on select "Select Item... AG-1 R-1R R-1 R-2 MHP RM-1 RM-3 C-1 C-2 I-M PUD N/A" at bounding box center [552, 81] width 693 height 22
click at [490, 82] on select "Select Item... AG-1 R-1R R-1 R-2 MHP RM-1 RM-3 C-1 C-2 I-M PUD N/A" at bounding box center [552, 81] width 693 height 22
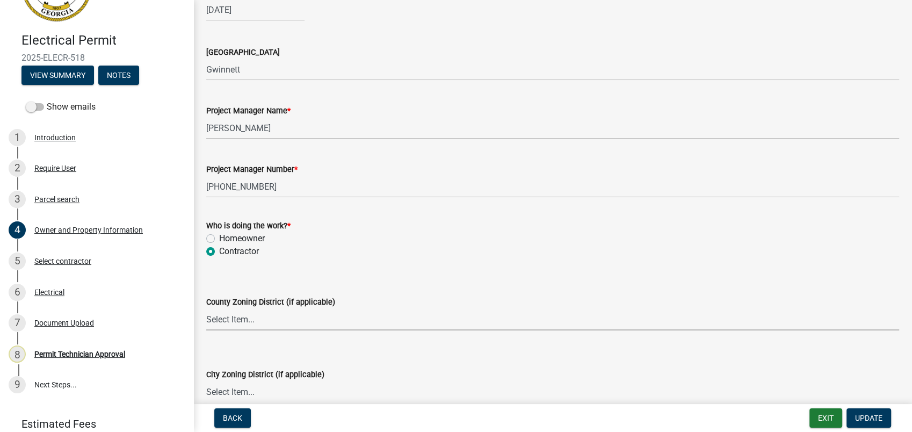
scroll to position [1671, 0]
click at [31, 194] on div "3 Parcel search" at bounding box center [93, 199] width 168 height 17
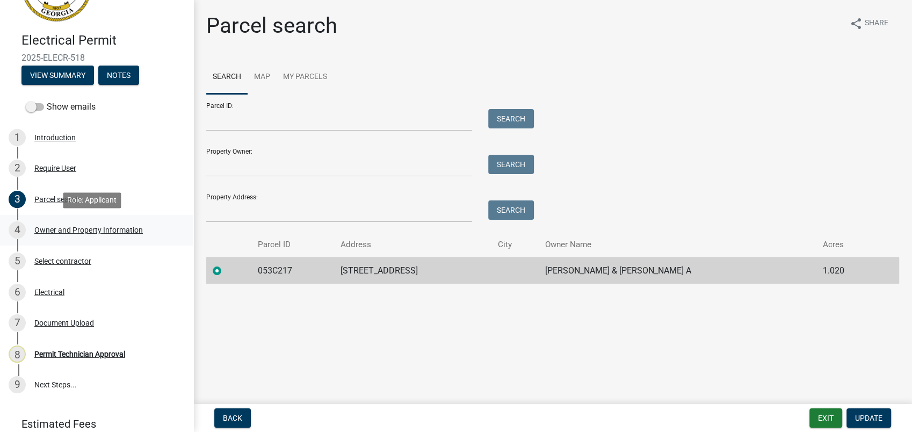
click at [59, 232] on div "Owner and Property Information" at bounding box center [88, 230] width 109 height 8
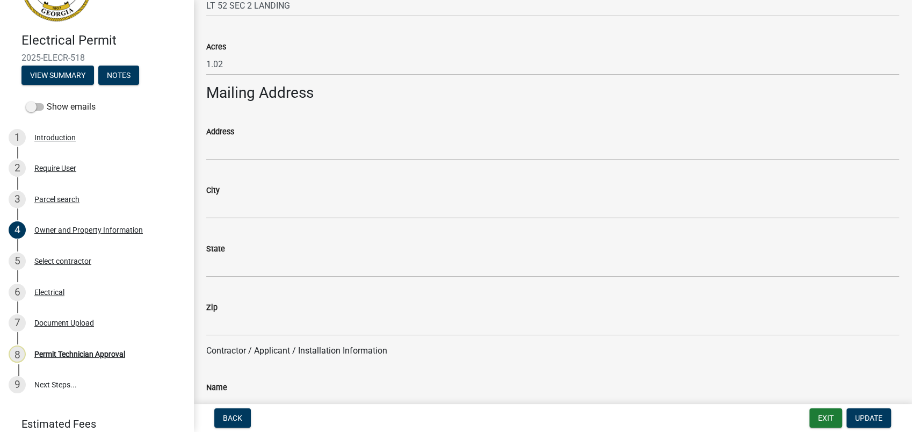
scroll to position [597, 0]
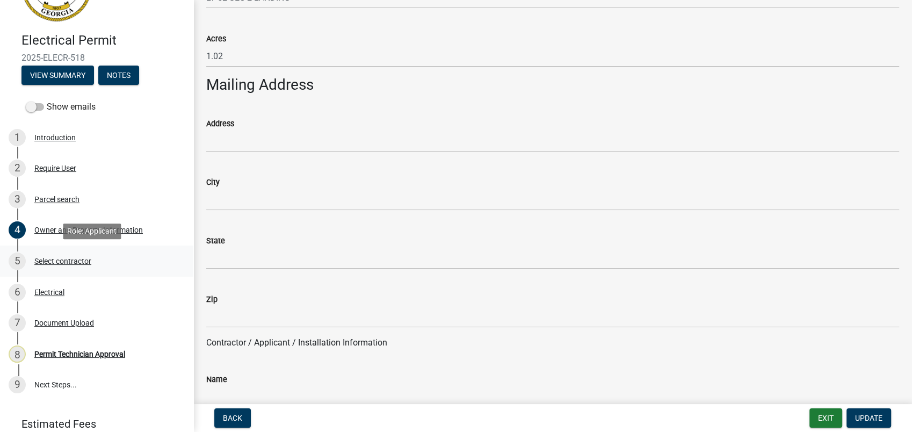
click at [59, 257] on div "Select contractor" at bounding box center [62, 261] width 57 height 8
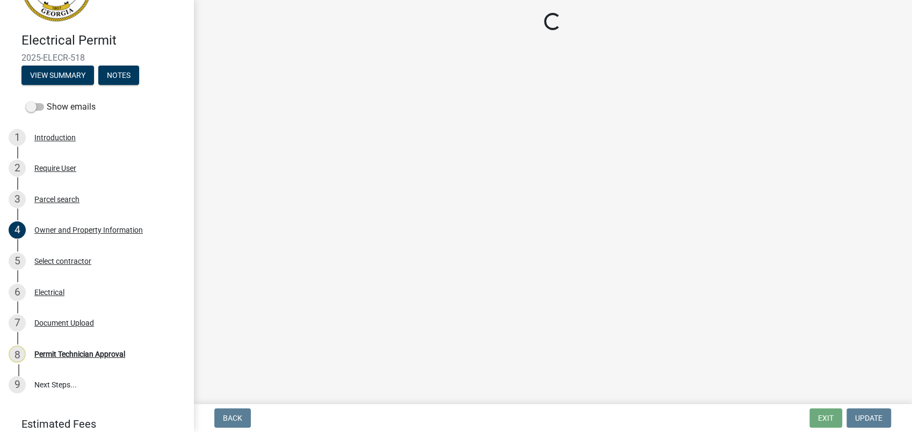
scroll to position [0, 0]
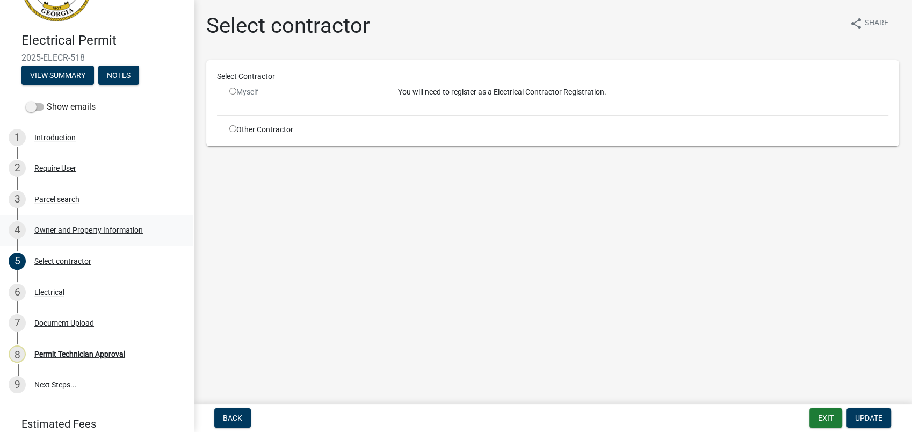
click at [92, 230] on div "Owner and Property Information" at bounding box center [88, 230] width 109 height 8
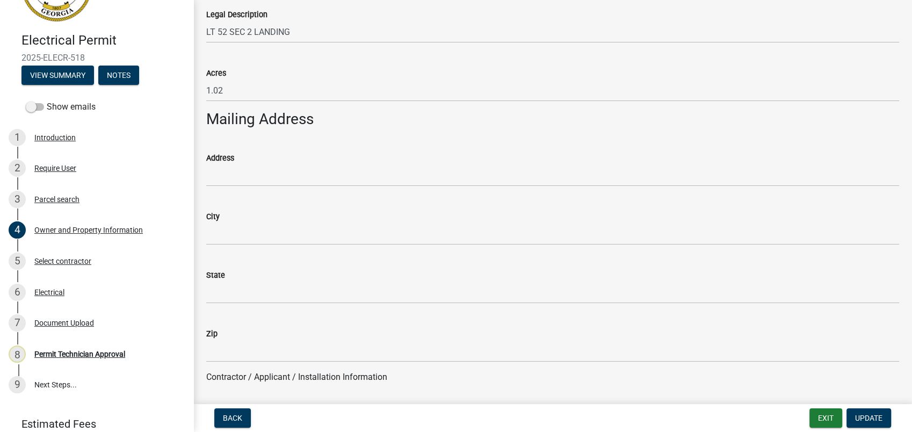
scroll to position [537, 0]
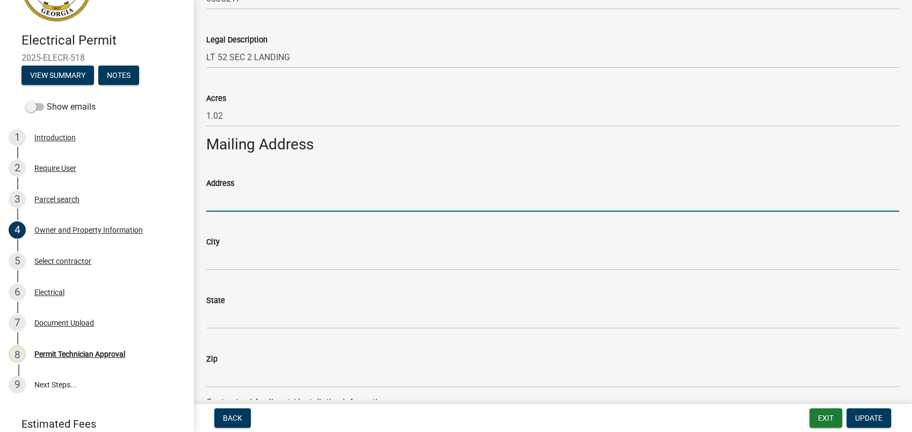
click at [229, 199] on input "Address" at bounding box center [552, 201] width 693 height 22
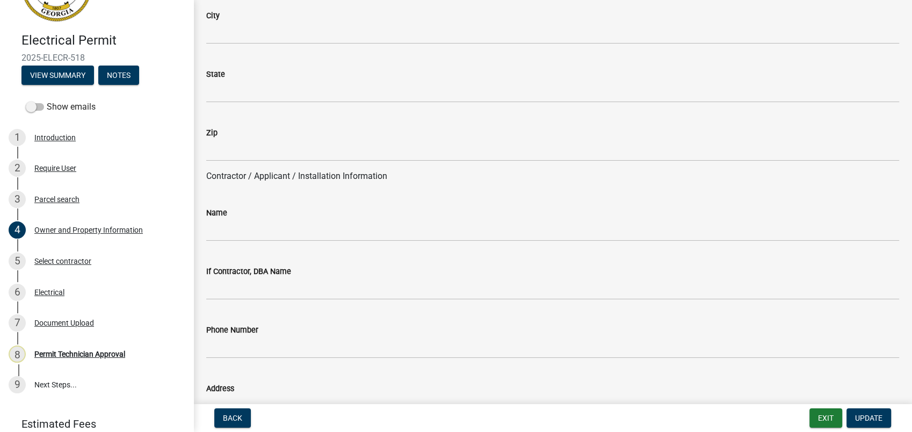
scroll to position [835, 0]
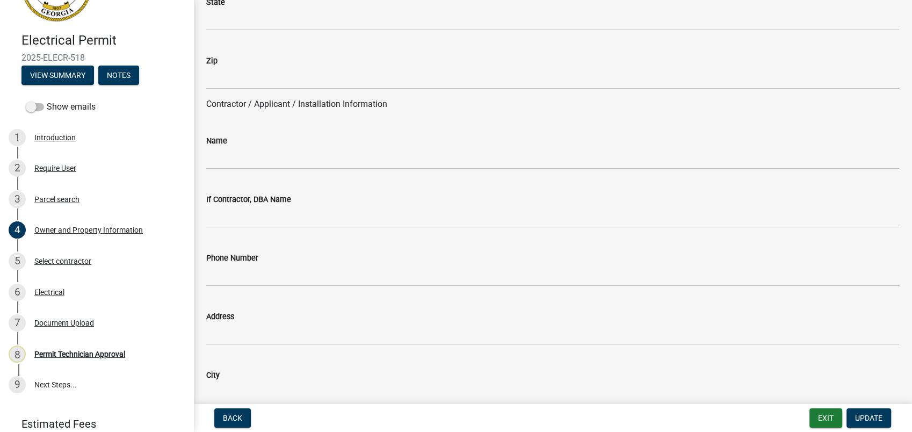
click at [246, 171] on wm-data-entity-input "Name" at bounding box center [552, 148] width 693 height 59
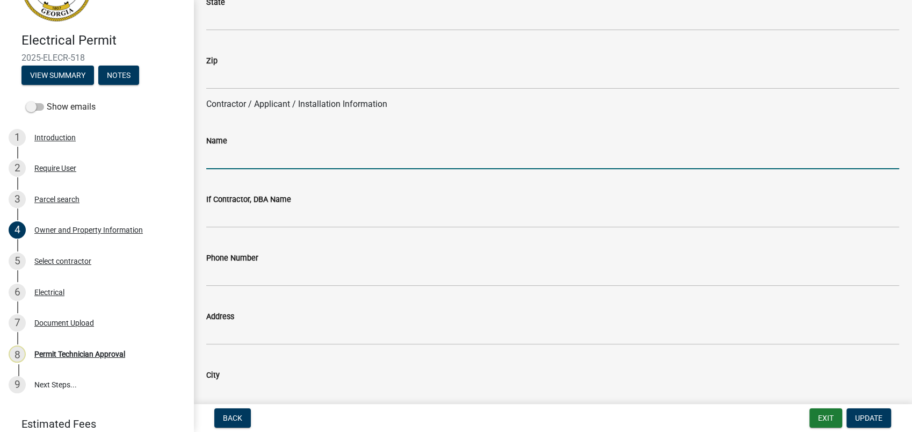
click at [252, 156] on input "Name" at bounding box center [552, 158] width 693 height 22
type input "Charles Daniel Brooks"
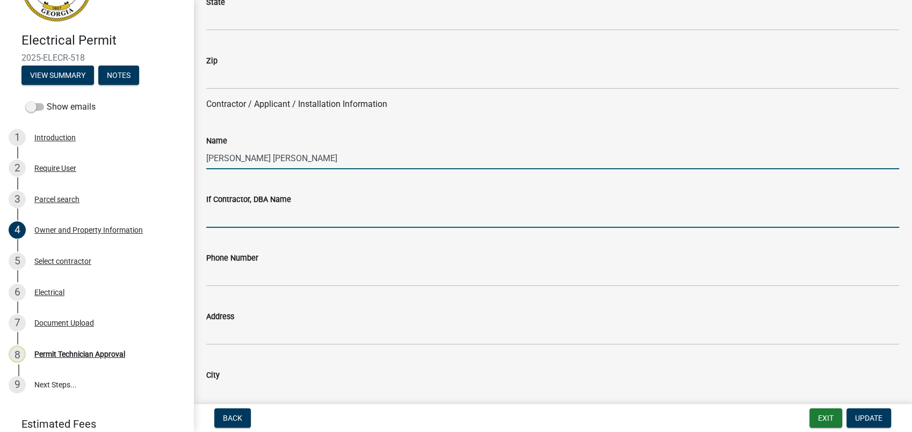
click at [222, 216] on input "If Contractor, DBA Name" at bounding box center [552, 217] width 693 height 22
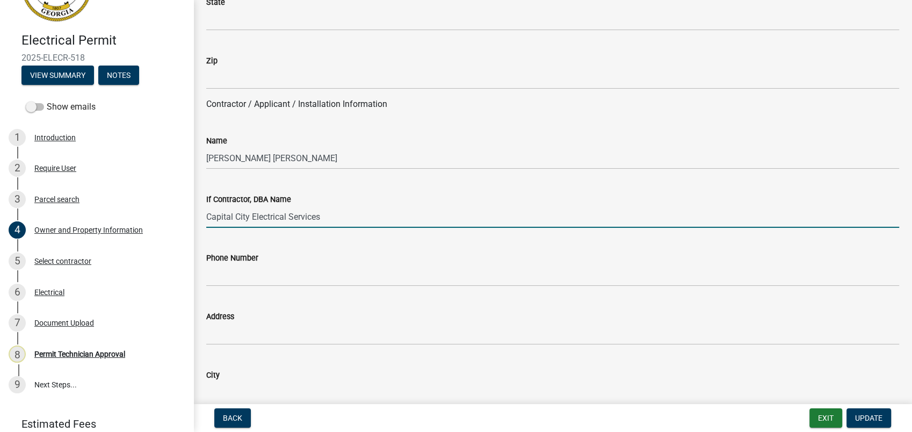
type input "Capital City Electrical Services"
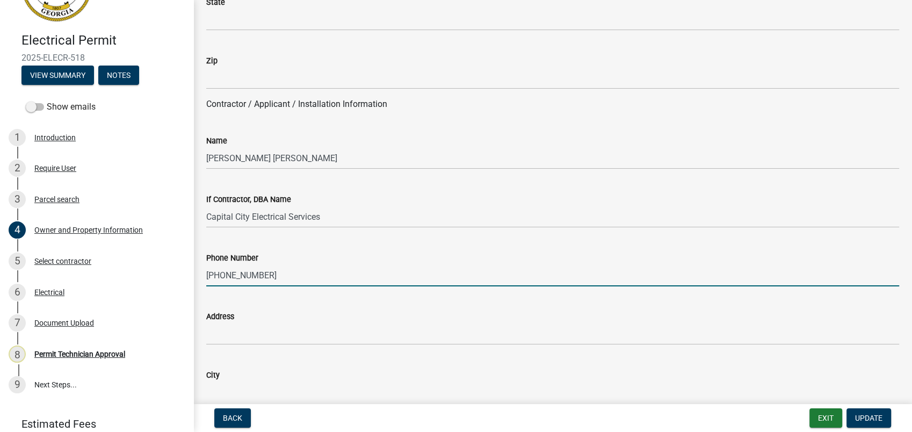
type input "770-821-6099"
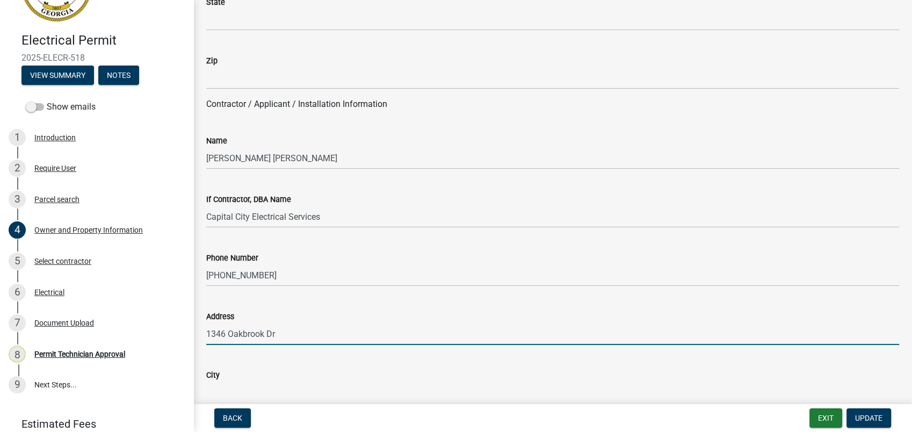
scroll to position [839, 0]
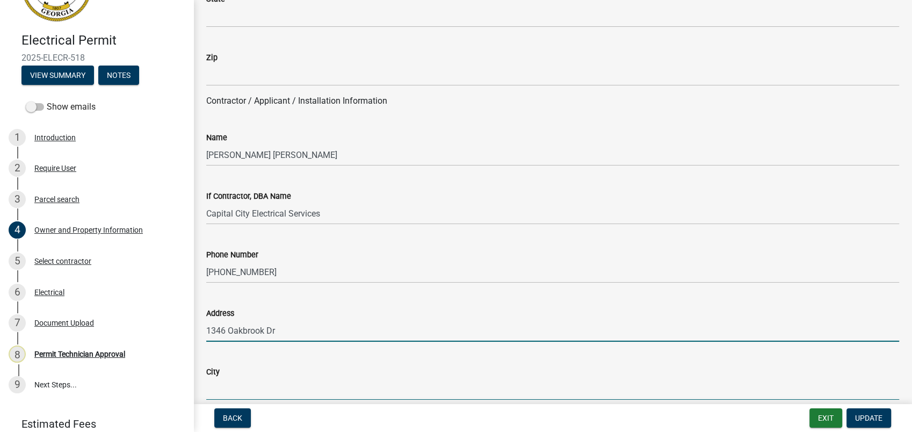
click at [321, 335] on input "1346 Oakbrook Dr" at bounding box center [552, 331] width 693 height 22
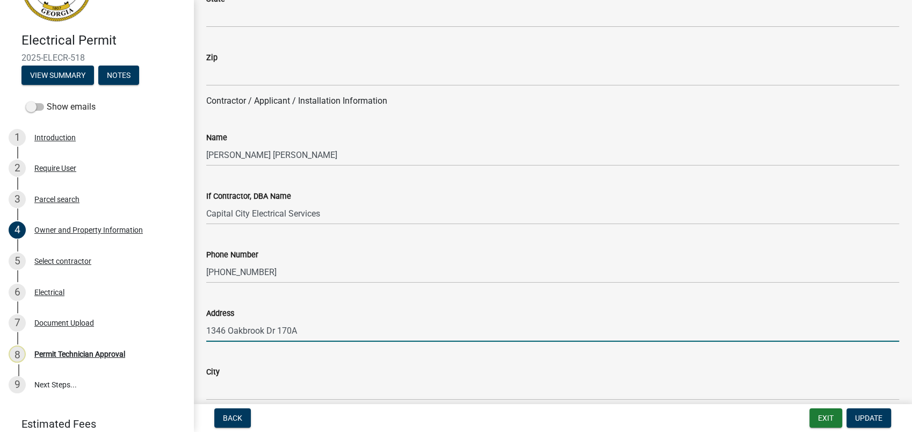
type input "1346 Oakbrook Dr 170A"
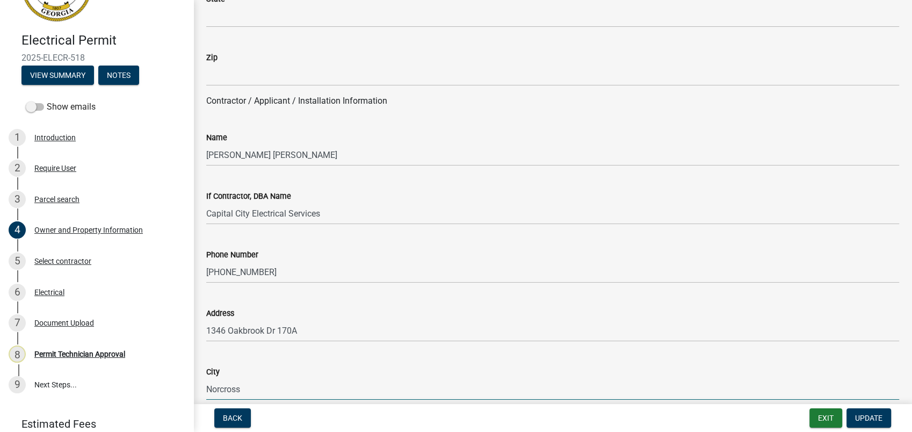
type input "Norcross"
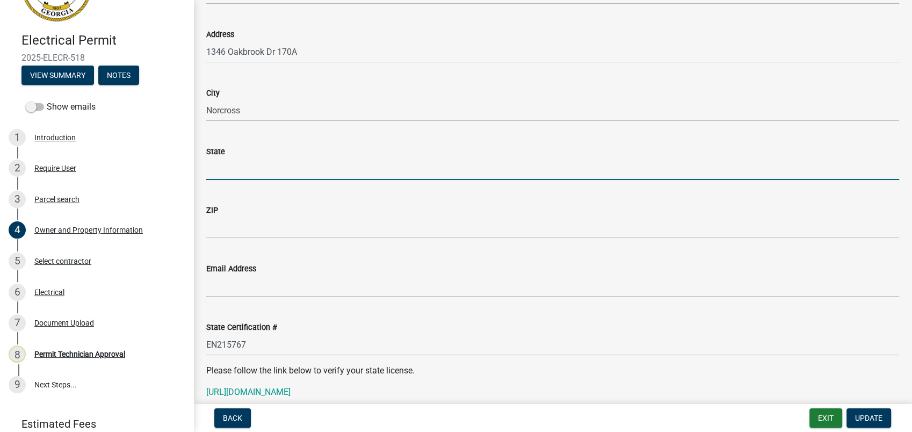
scroll to position [1146, 0]
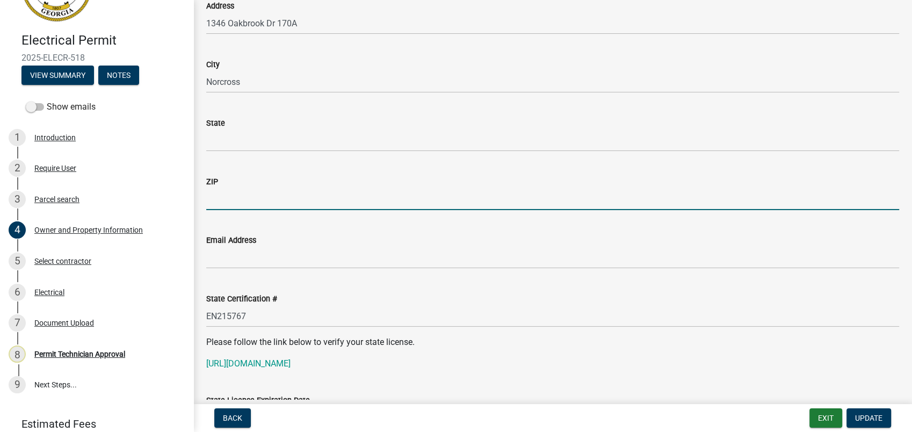
click at [238, 190] on input "ZIP" at bounding box center [552, 199] width 693 height 22
type input "30093"
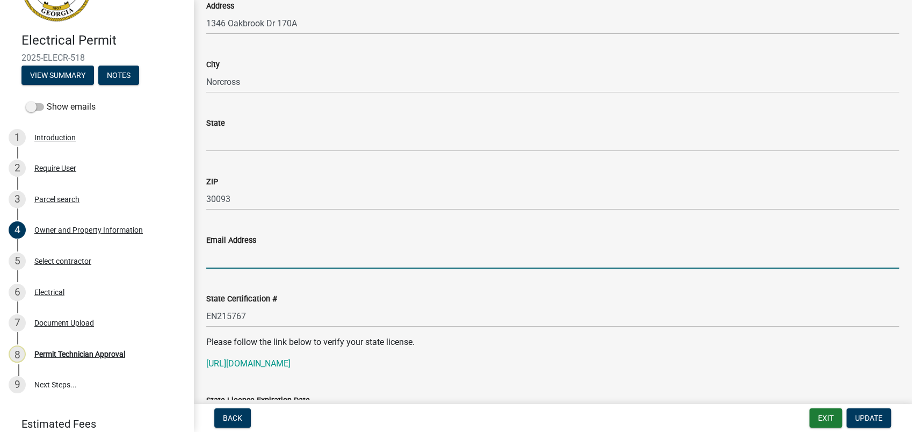
click at [218, 262] on input "Email Address" at bounding box center [552, 258] width 693 height 22
type input "services@ccelect.com"
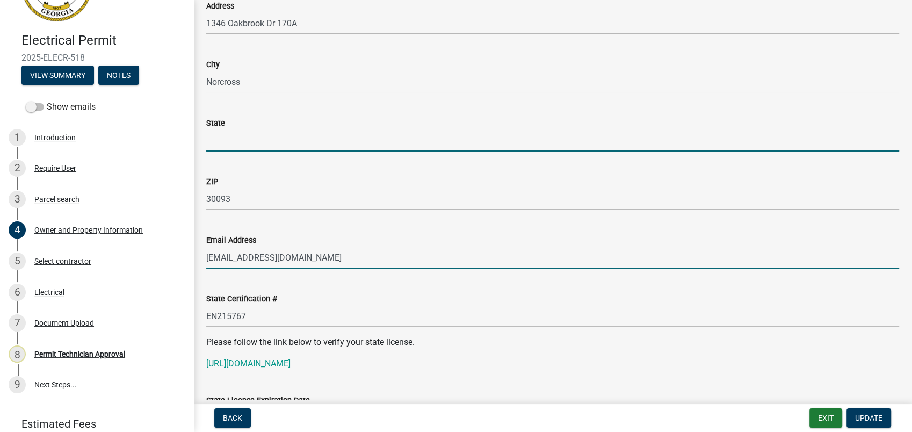
click at [247, 145] on input "State" at bounding box center [552, 140] width 693 height 22
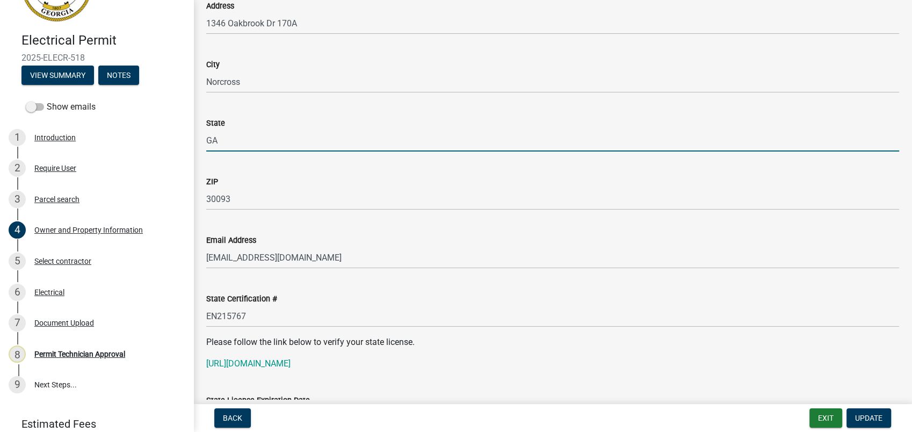
type input "GA"
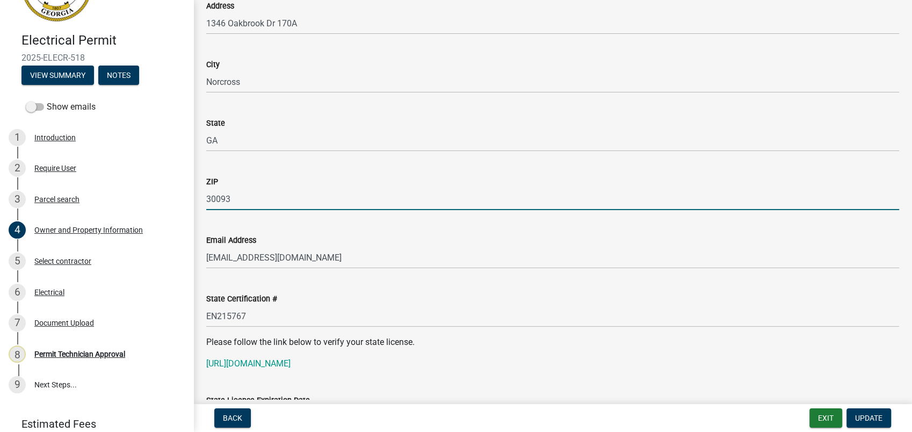
click at [563, 204] on input "30093" at bounding box center [552, 199] width 693 height 22
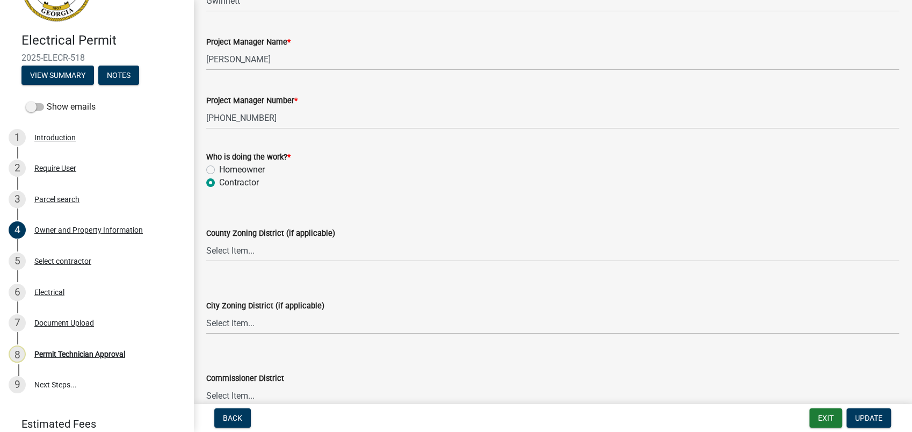
scroll to position [1743, 0]
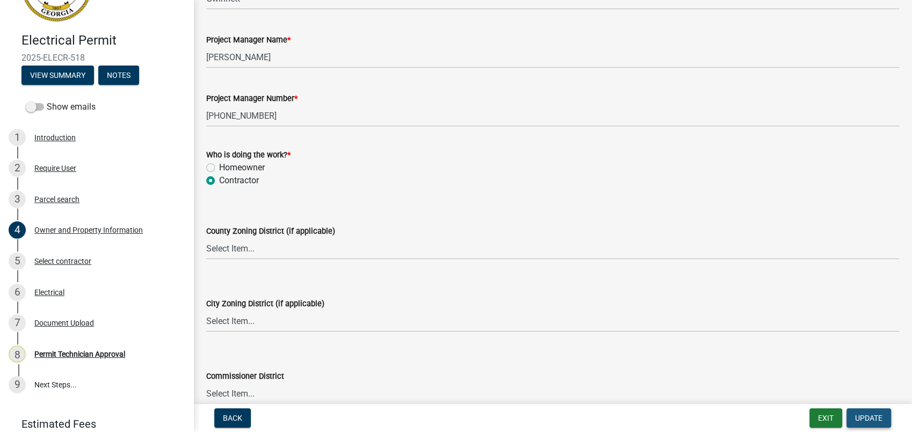
click at [873, 424] on button "Update" at bounding box center [869, 417] width 45 height 19
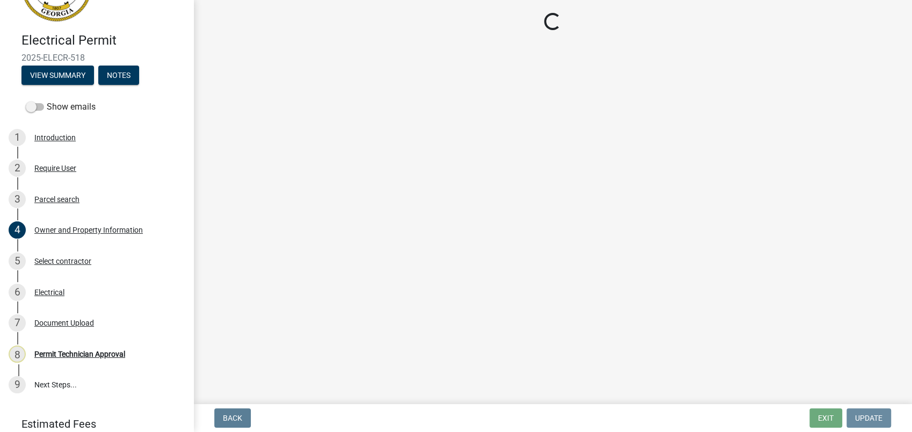
scroll to position [0, 0]
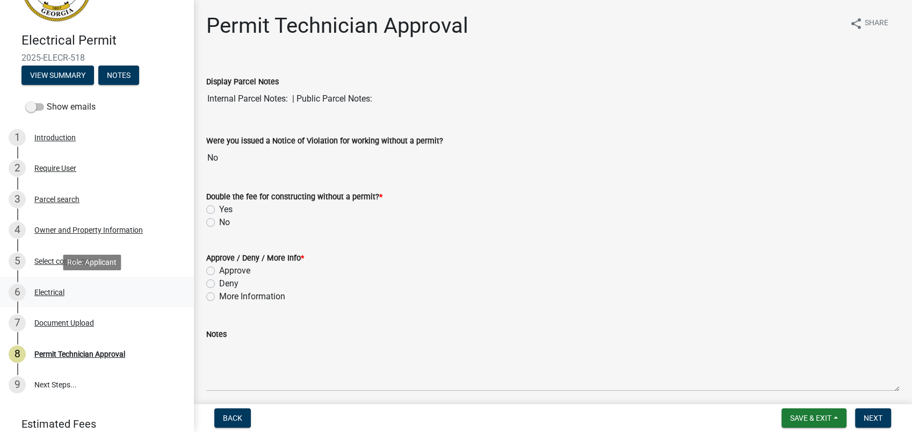
click at [53, 289] on div "Electrical" at bounding box center [49, 292] width 30 height 8
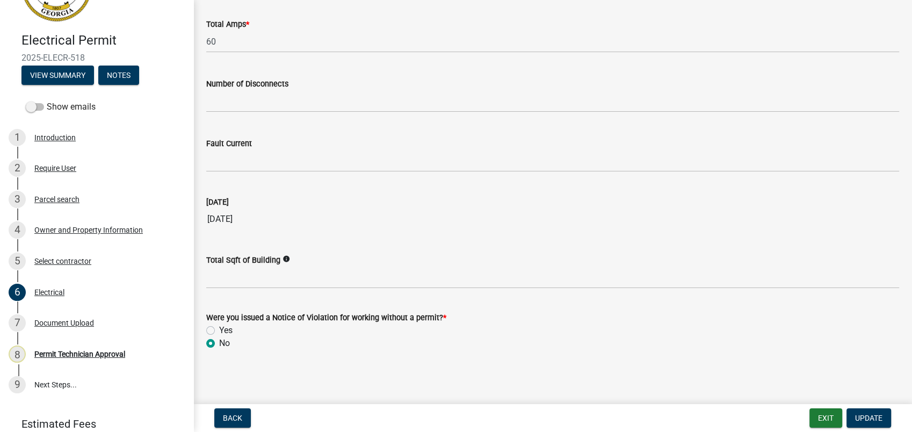
scroll to position [1079, 0]
click at [868, 421] on span "Update" at bounding box center [868, 418] width 27 height 9
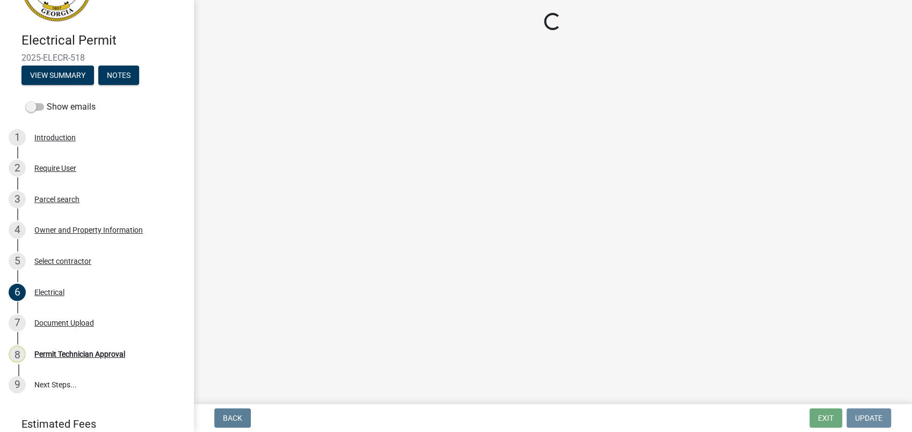
scroll to position [0, 0]
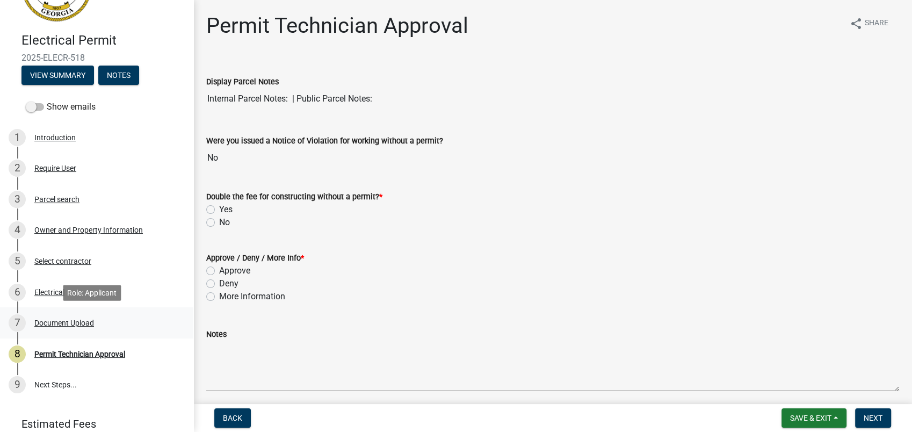
click at [63, 323] on div "Document Upload" at bounding box center [64, 323] width 60 height 8
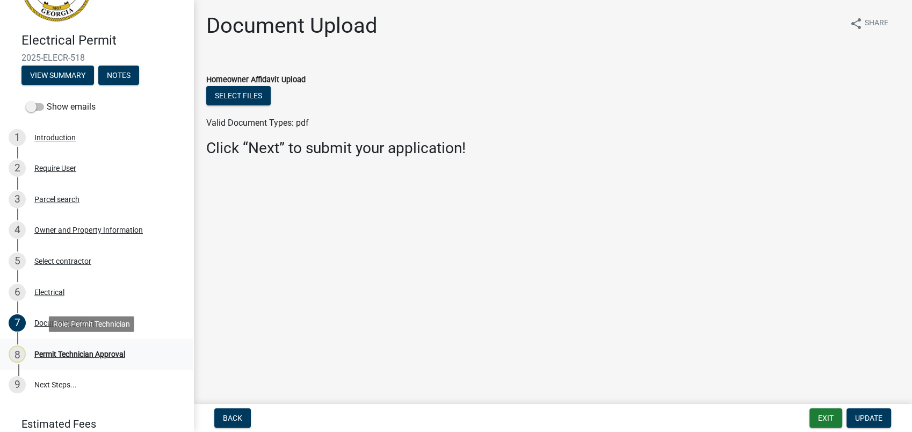
click at [55, 358] on div "8 Permit Technician Approval" at bounding box center [93, 353] width 168 height 17
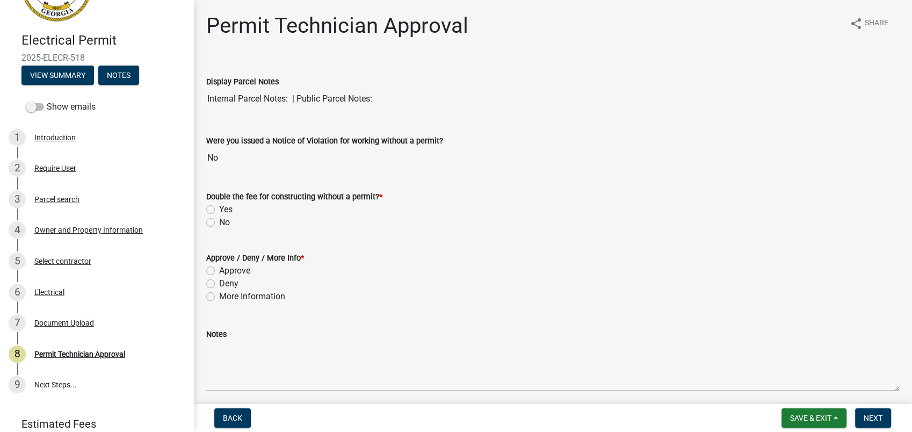
click at [219, 220] on label "No" at bounding box center [224, 222] width 11 height 13
click at [219, 220] on input "No" at bounding box center [222, 219] width 7 height 7
radio input "true"
click at [219, 270] on label "Approve" at bounding box center [234, 270] width 31 height 13
click at [219, 270] on input "Approve" at bounding box center [222, 267] width 7 height 7
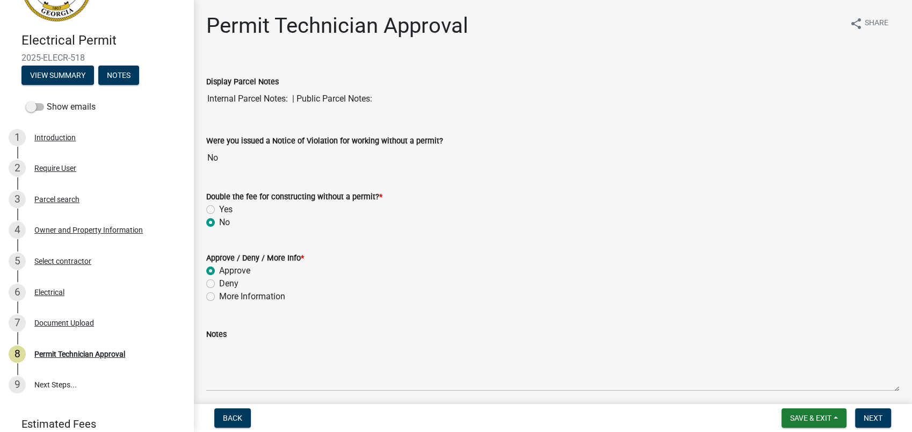
radio input "true"
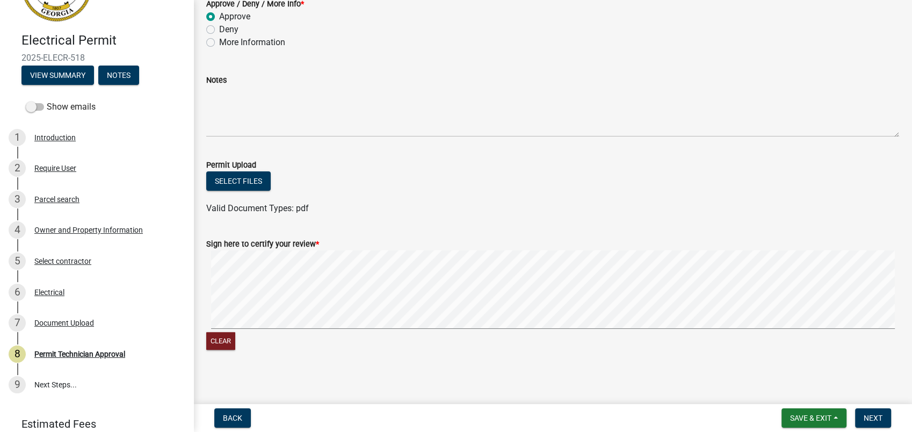
scroll to position [257, 0]
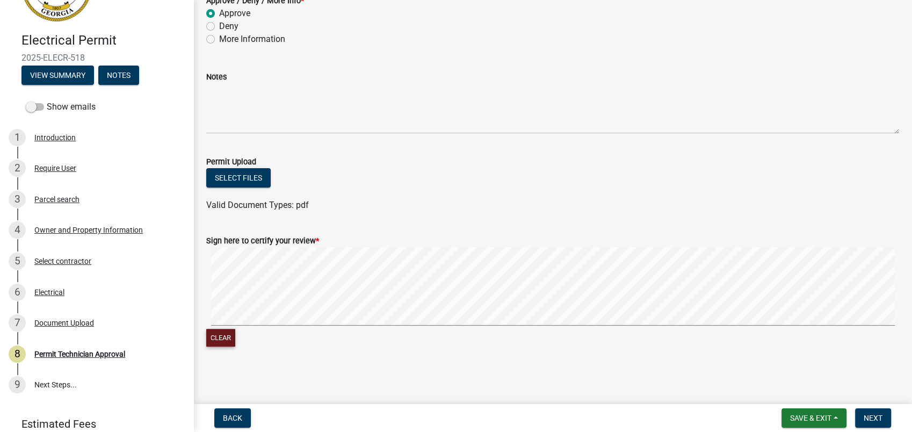
click at [217, 338] on button "Clear" at bounding box center [220, 338] width 29 height 18
click at [617, 318] on form "Sign here to certify your review * Clear" at bounding box center [552, 284] width 693 height 127
copy wm-data-entity-input "Clear"
click at [788, 338] on div "Clear" at bounding box center [552, 298] width 693 height 102
click at [871, 421] on span "Next" at bounding box center [873, 418] width 19 height 9
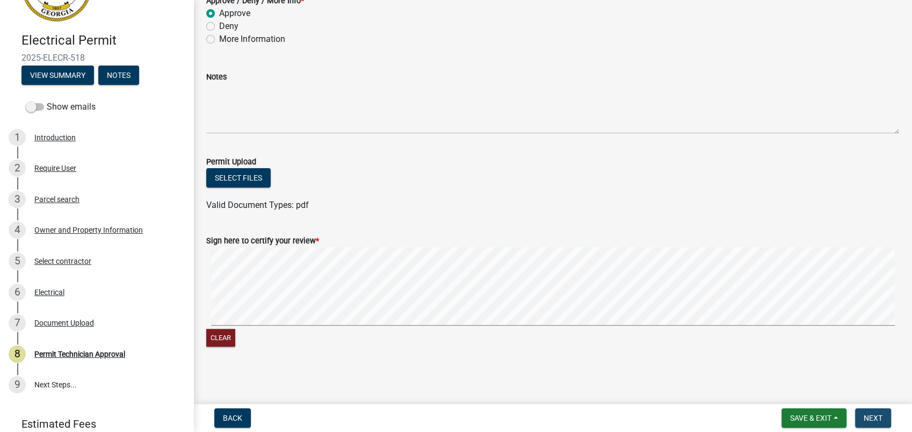
scroll to position [0, 0]
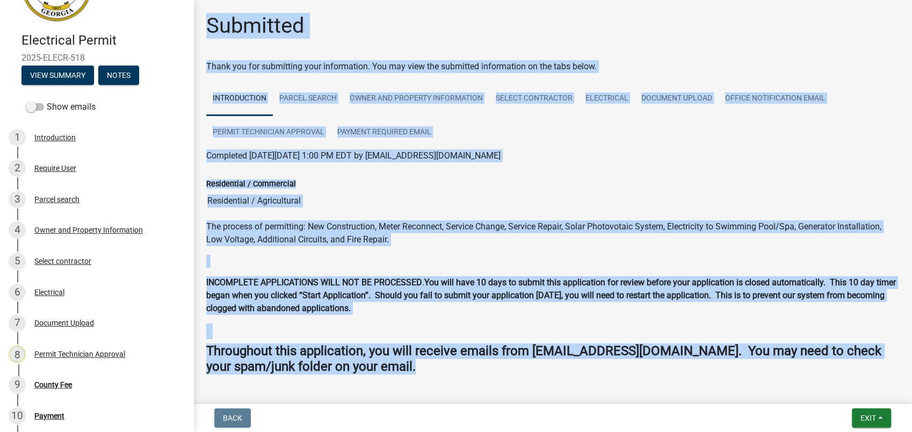
click at [680, 181] on div "Residential / Commercial" at bounding box center [552, 183] width 693 height 13
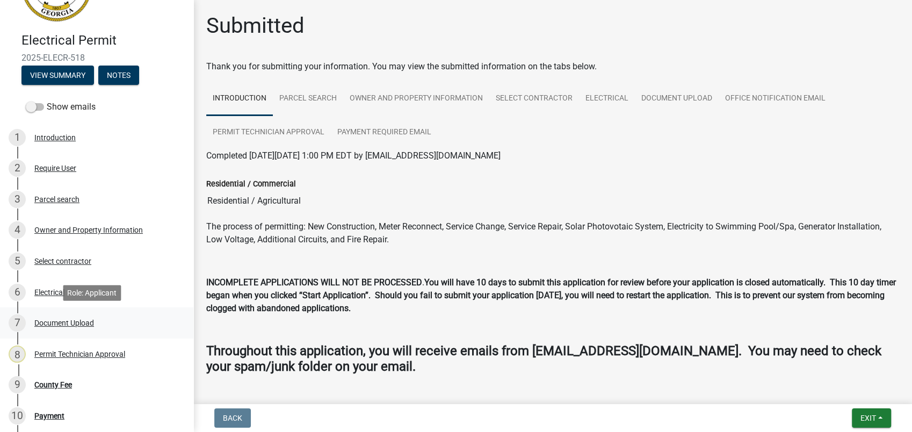
click at [47, 322] on div "Document Upload" at bounding box center [64, 323] width 60 height 8
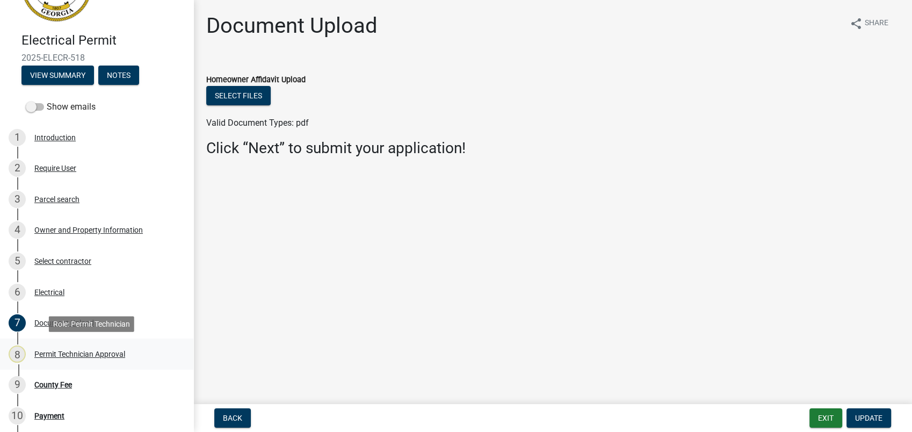
click at [74, 350] on div "Permit Technician Approval" at bounding box center [79, 354] width 91 height 8
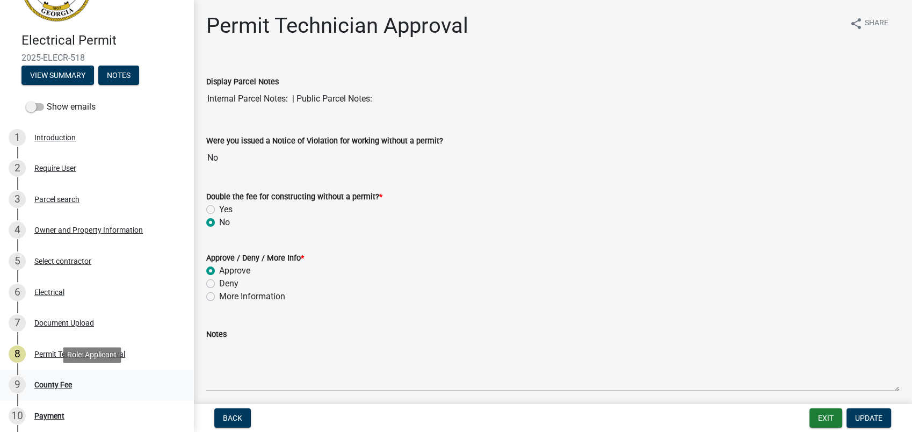
click at [46, 387] on div "County Fee" at bounding box center [53, 385] width 38 height 8
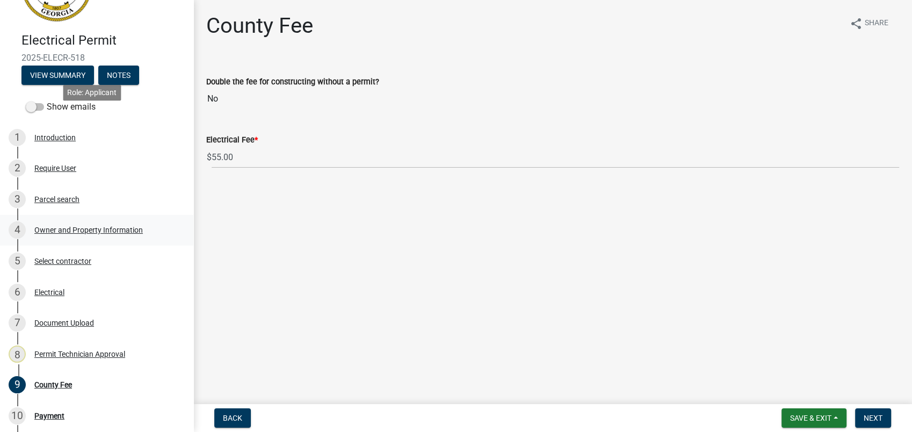
scroll to position [288, 0]
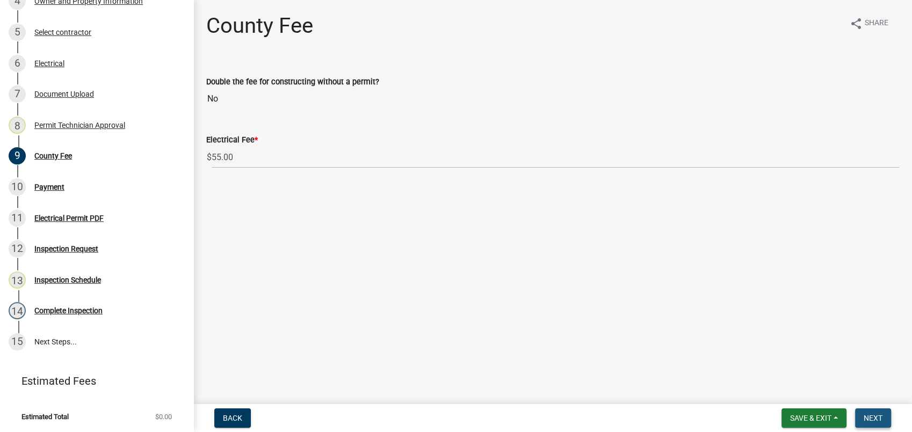
click at [873, 418] on span "Next" at bounding box center [873, 418] width 19 height 9
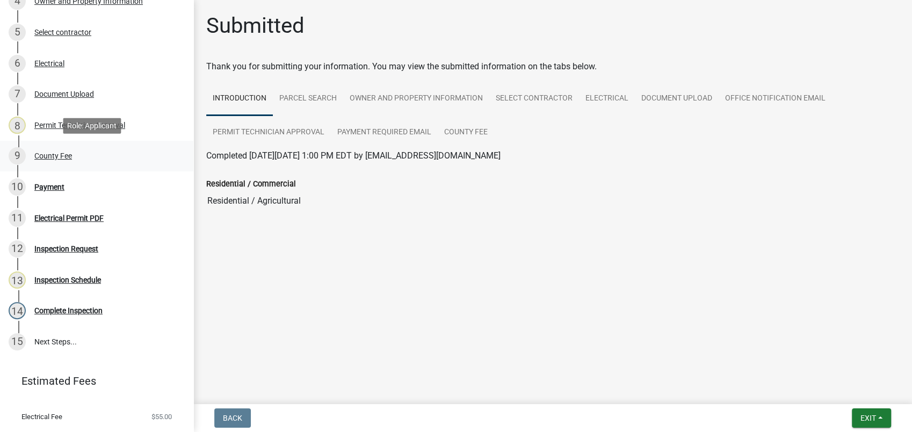
click at [54, 169] on link "9 County Fee" at bounding box center [96, 156] width 193 height 31
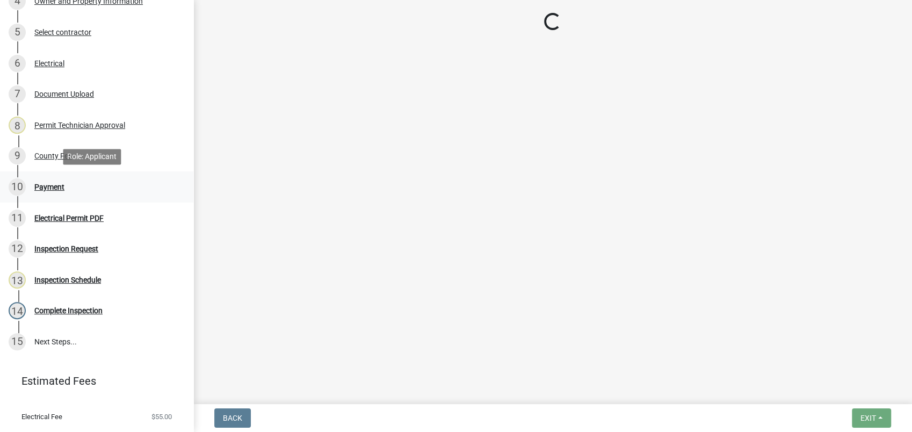
click at [55, 180] on div "10 Payment" at bounding box center [93, 186] width 168 height 17
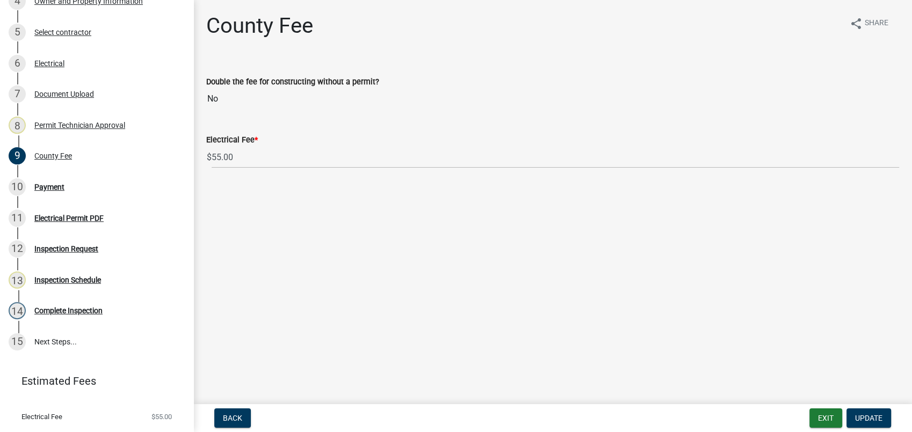
select select "3: 3"
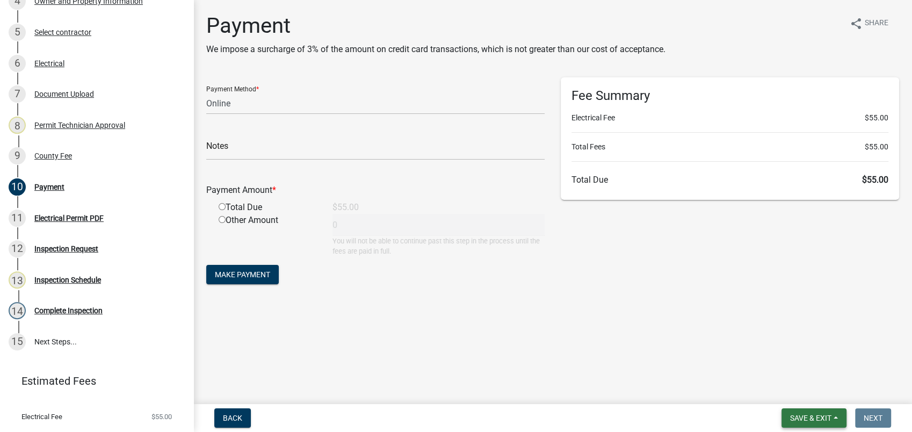
click at [817, 421] on span "Save & Exit" at bounding box center [810, 418] width 41 height 9
click at [812, 387] on button "Save & Exit" at bounding box center [804, 390] width 86 height 26
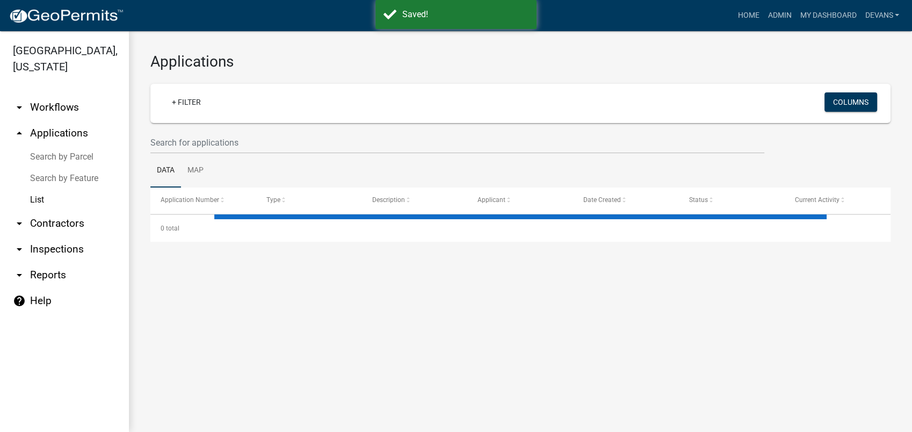
select select "1: 25"
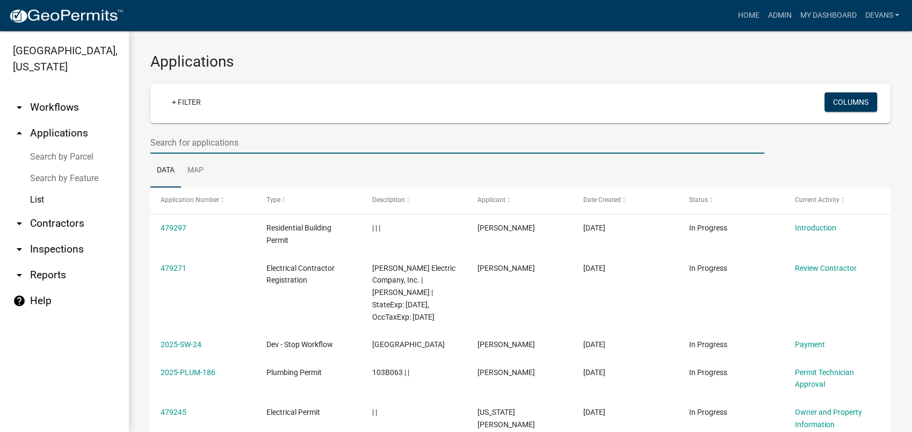
click at [187, 146] on input "text" at bounding box center [457, 143] width 614 height 22
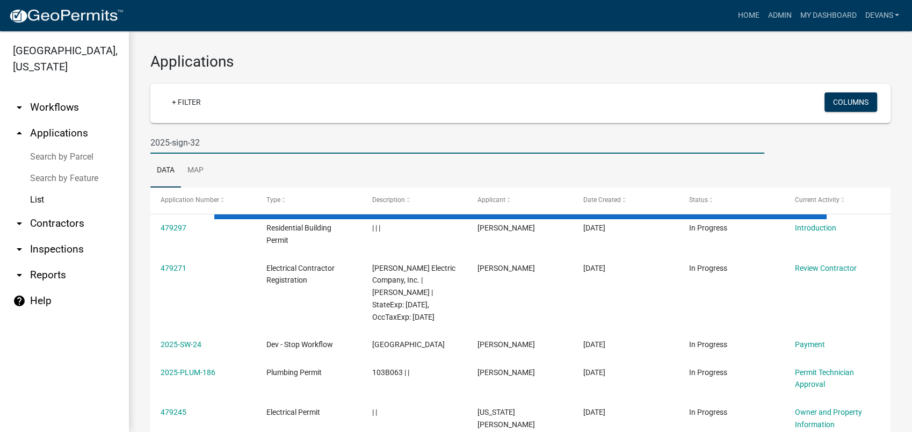
type input "2025-sign-32"
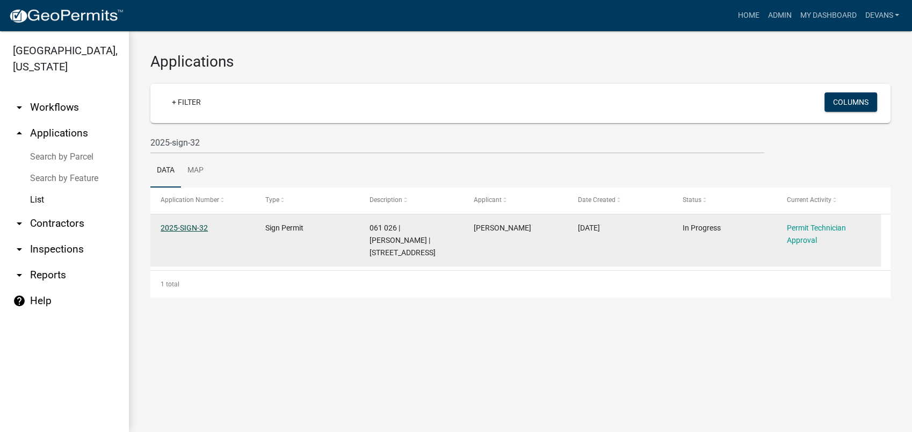
click at [182, 223] on link "2025-SIGN-32" at bounding box center [184, 227] width 47 height 9
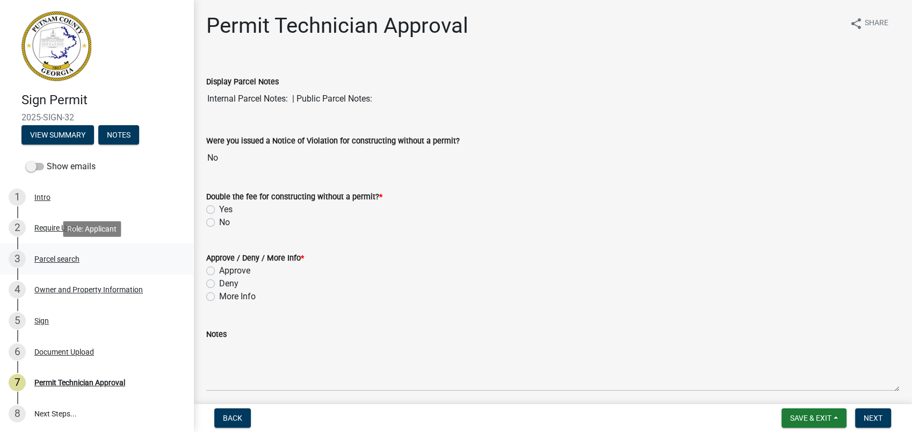
click at [66, 257] on div "Parcel search" at bounding box center [56, 259] width 45 height 8
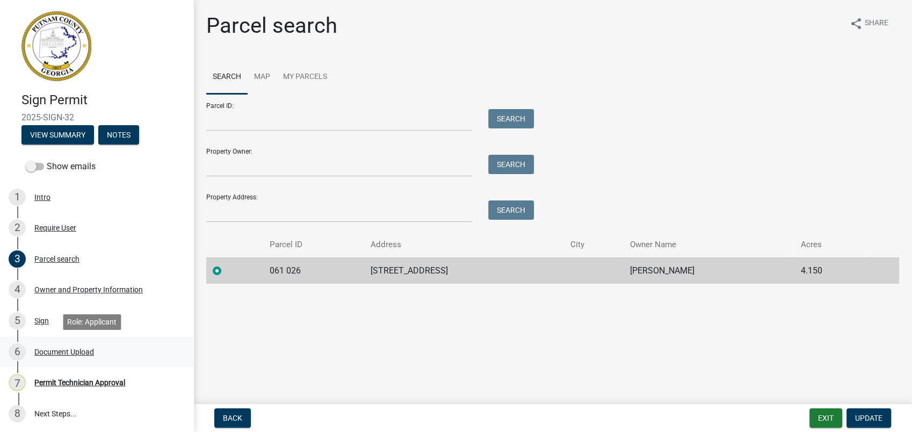
click at [52, 351] on div "Document Upload" at bounding box center [64, 352] width 60 height 8
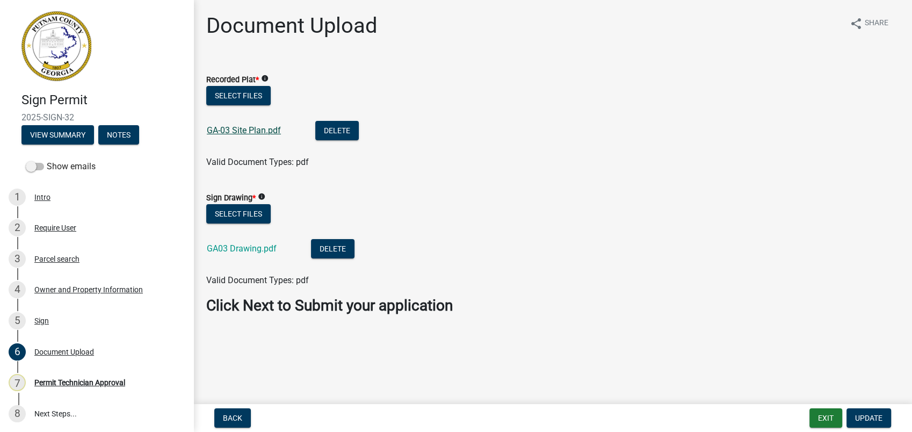
click at [259, 129] on link "GA-03 Site Plan.pdf" at bounding box center [244, 130] width 74 height 10
click at [243, 247] on link "GA03 Drawing.pdf" at bounding box center [242, 248] width 70 height 10
click at [50, 258] on div "Parcel search" at bounding box center [56, 259] width 45 height 8
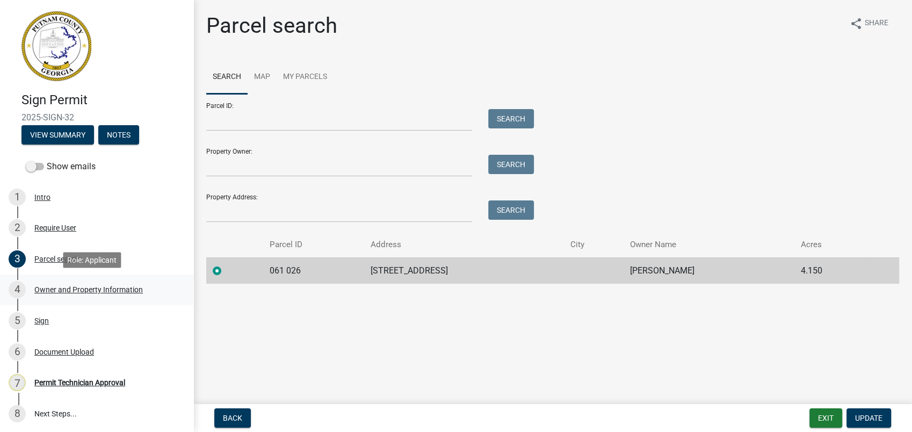
click at [92, 292] on div "Owner and Property Information" at bounding box center [88, 290] width 109 height 8
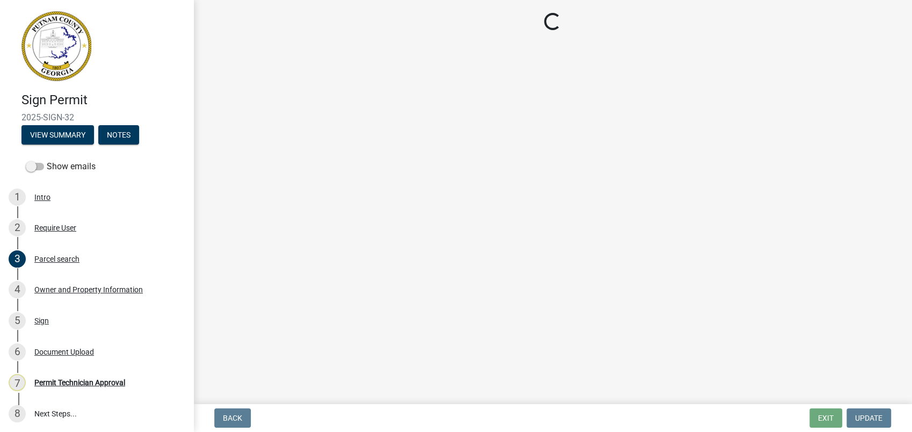
select select "f4eb9ee2-6b8f-4da7-b592-2250adcfd97c"
select select "295c155f-de53-4b68-9fdd-08c8883e9b6f"
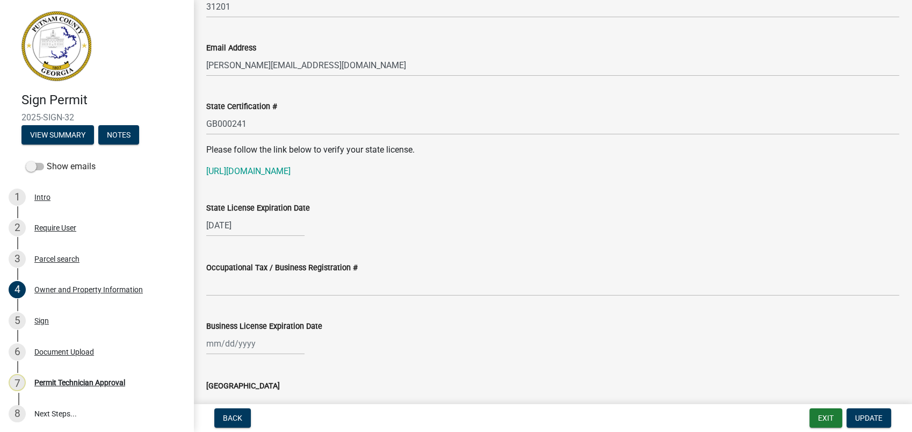
scroll to position [1373, 0]
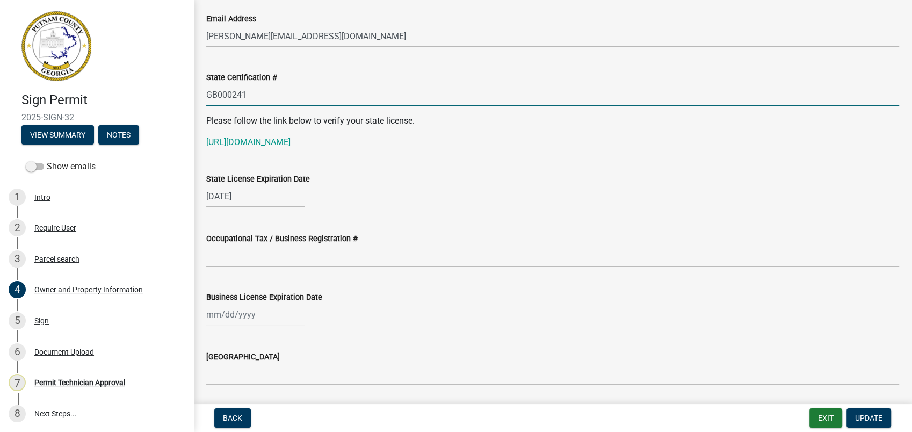
drag, startPoint x: 250, startPoint y: 84, endPoint x: 207, endPoint y: 85, distance: 43.0
click at [207, 85] on input "GB000241" at bounding box center [552, 95] width 693 height 22
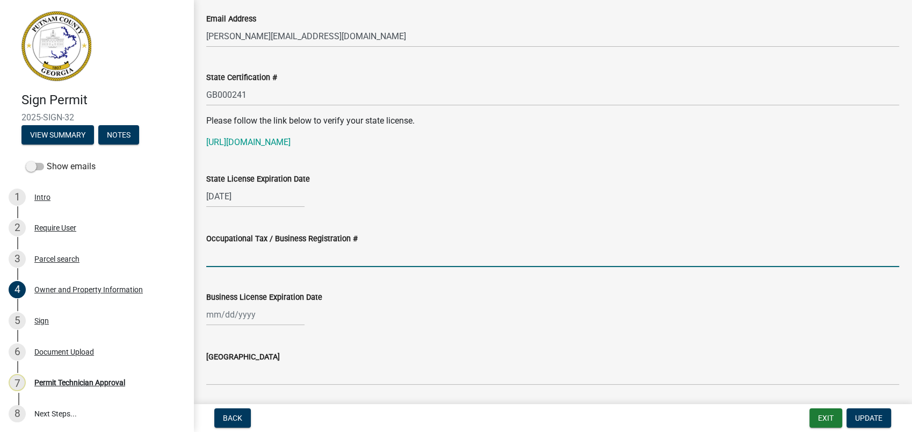
paste input "GB000241"
type input "GB000241"
select select "9"
select select "2025"
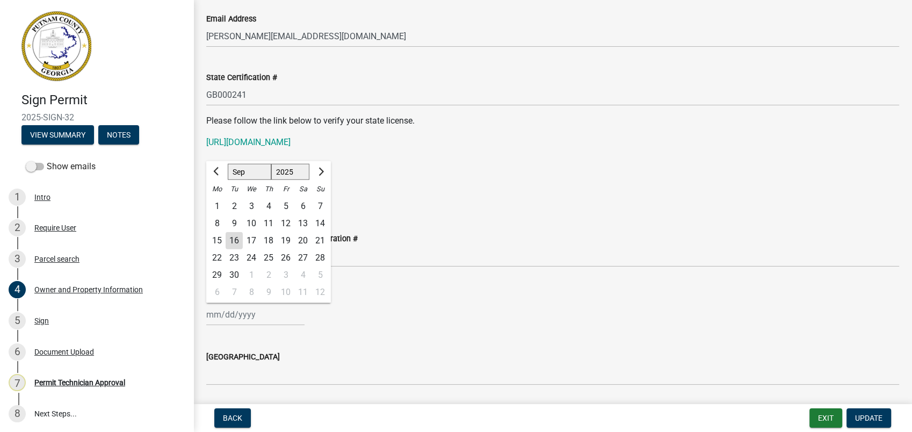
drag, startPoint x: 260, startPoint y: 316, endPoint x: 212, endPoint y: 315, distance: 48.4
click at [212, 315] on input "Business License Expiration Date" at bounding box center [255, 315] width 98 height 22
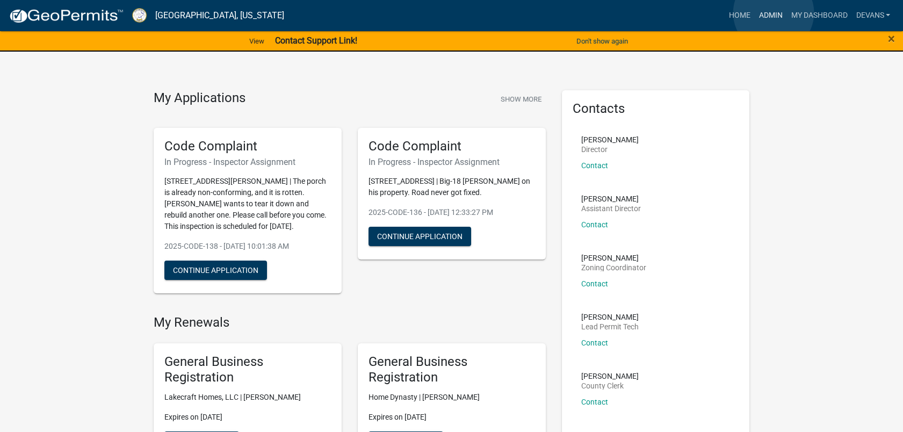
click at [774, 13] on link "Admin" at bounding box center [770, 15] width 32 height 20
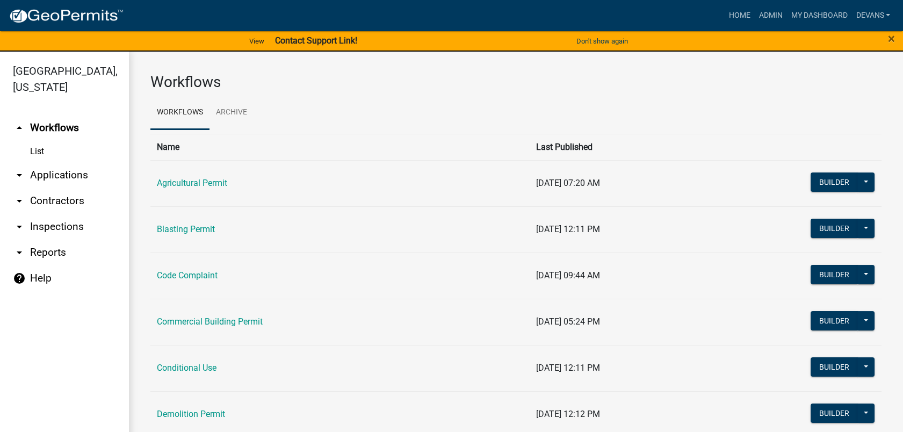
click at [59, 172] on link "arrow_drop_down Applications" at bounding box center [64, 175] width 129 height 26
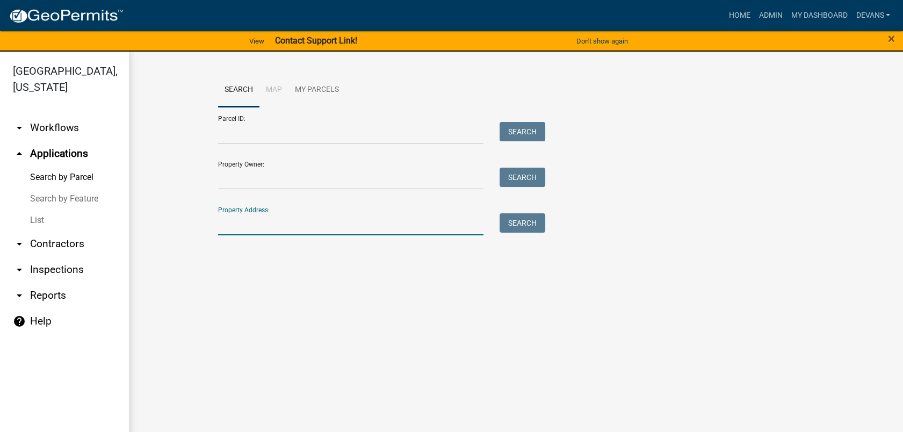
click at [220, 223] on input "Property Address:" at bounding box center [351, 224] width 266 height 22
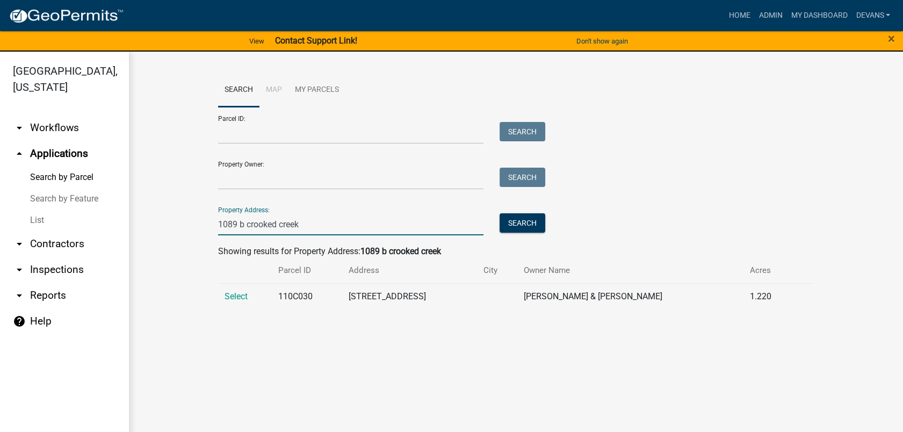
type input "1089 b crooked creek"
click at [61, 267] on link "arrow_drop_down Inspections" at bounding box center [64, 270] width 129 height 26
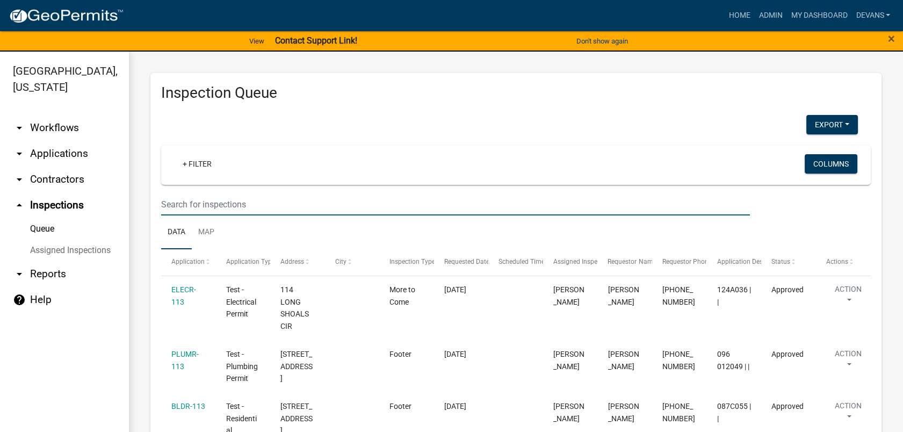
click at [260, 203] on input "text" at bounding box center [455, 204] width 589 height 22
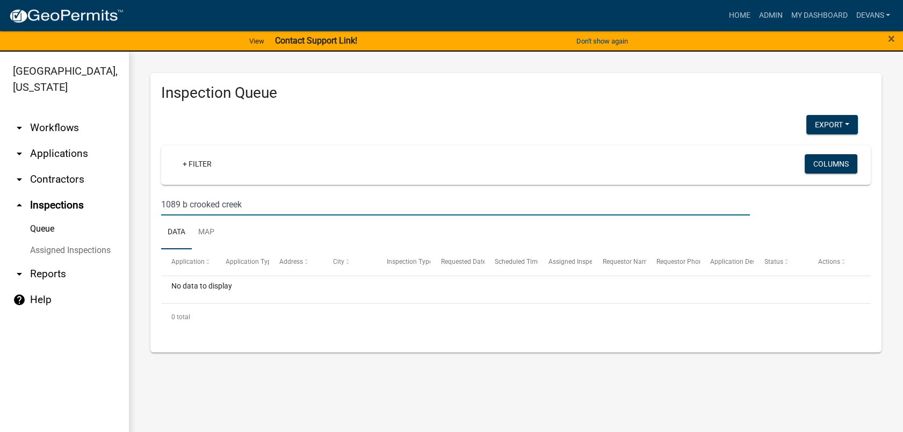
click at [189, 201] on input "1089 b crooked creek" at bounding box center [455, 204] width 589 height 22
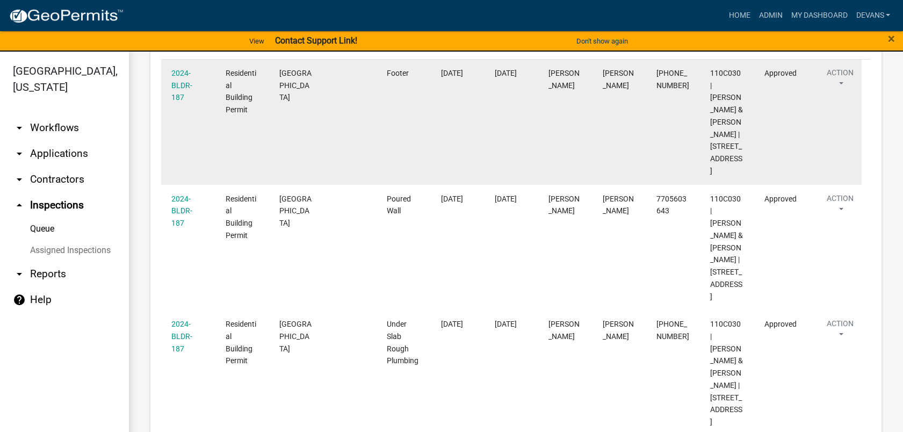
scroll to position [60, 0]
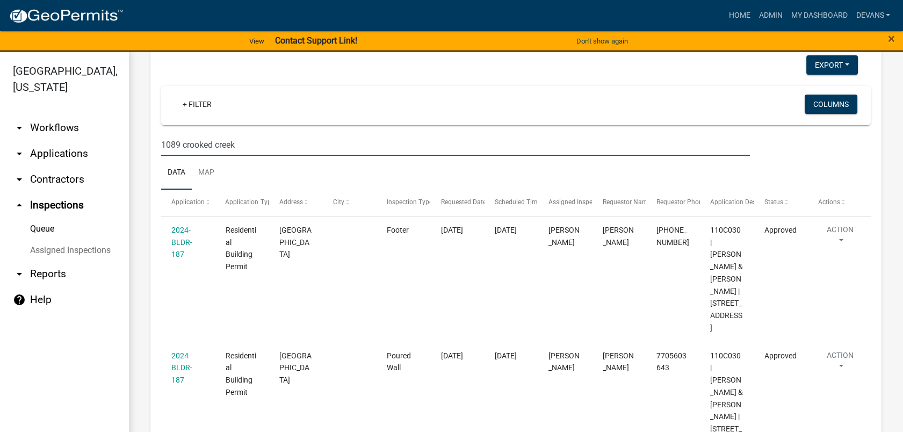
type input "1089 crooked creek"
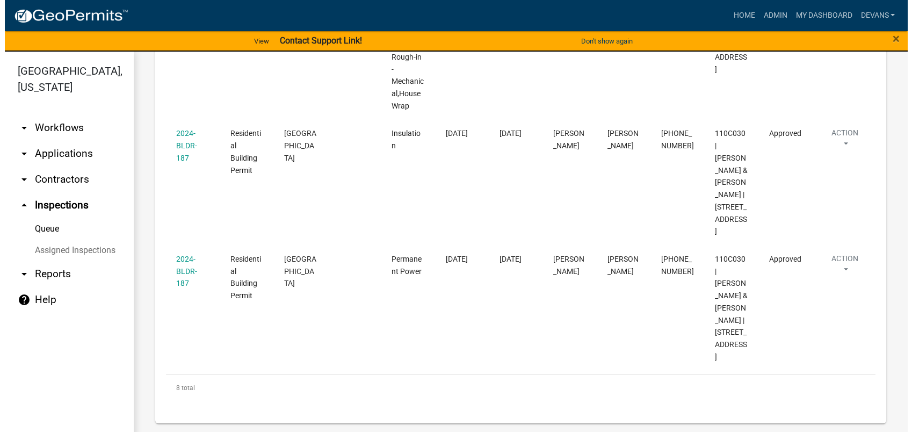
scroll to position [981, 0]
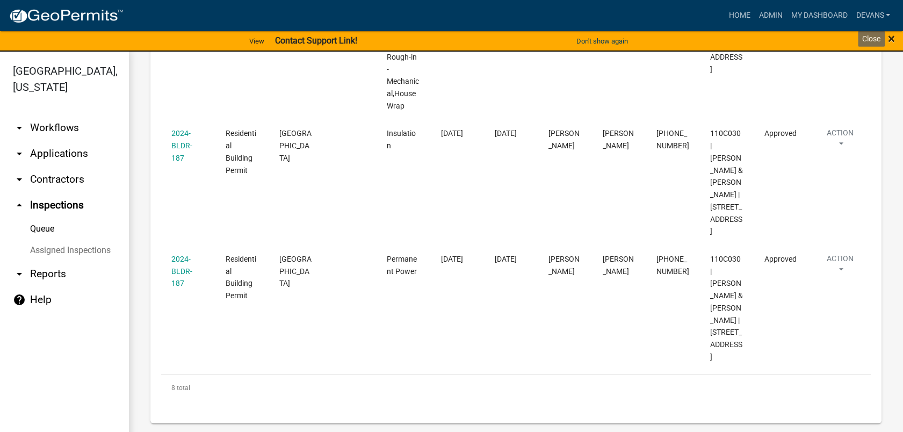
click at [893, 39] on span "×" at bounding box center [891, 38] width 7 height 15
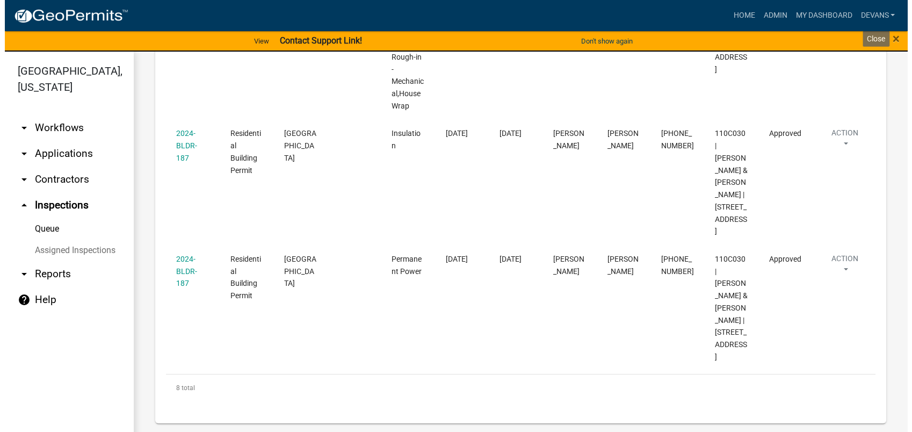
scroll to position [974, 0]
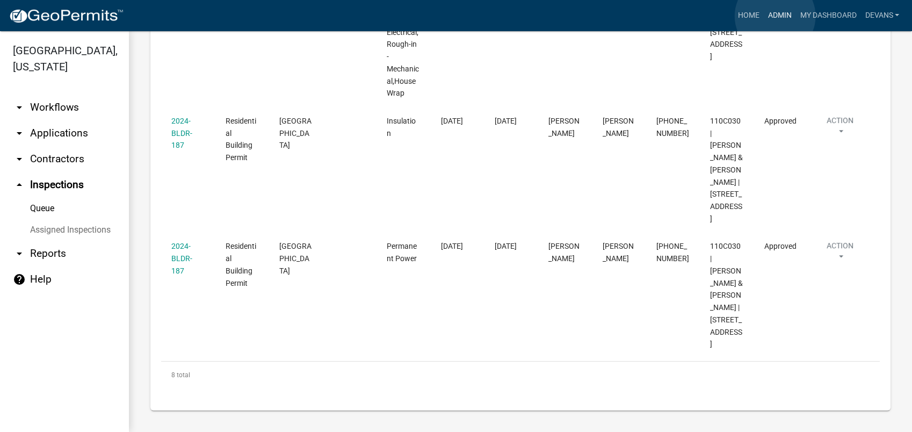
click at [775, 16] on link "Admin" at bounding box center [779, 15] width 32 height 20
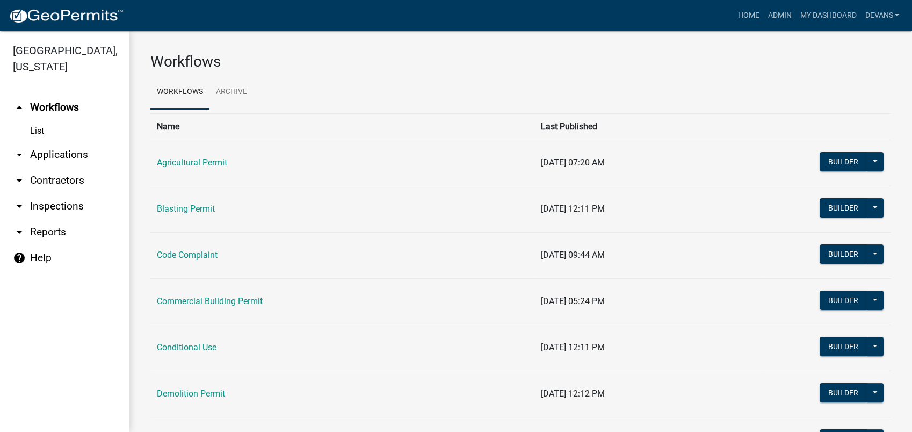
click at [49, 151] on link "arrow_drop_down Applications" at bounding box center [64, 155] width 129 height 26
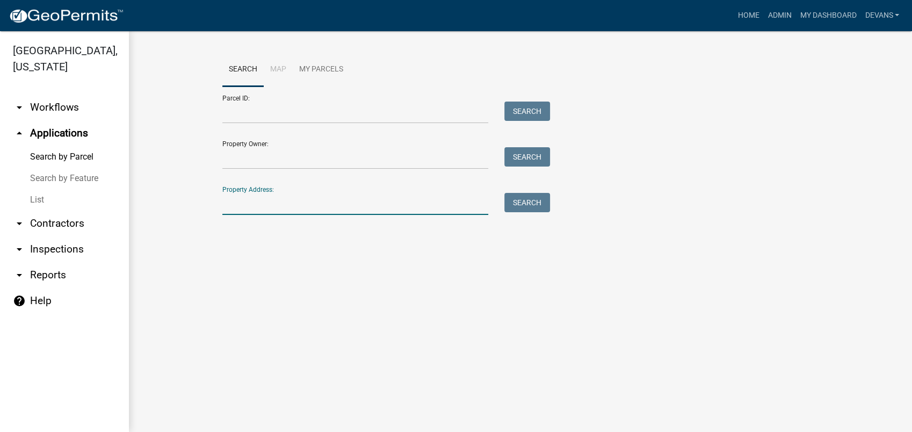
click at [313, 211] on input "Property Address:" at bounding box center [355, 204] width 266 height 22
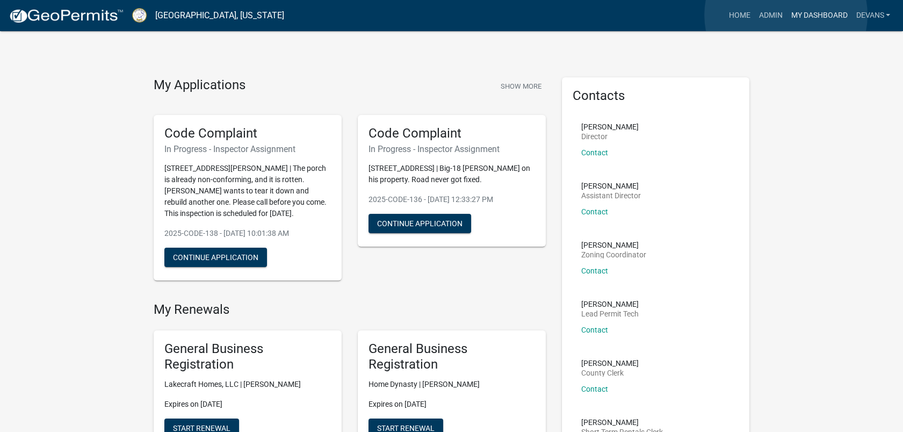
click at [786, 15] on link "My Dashboard" at bounding box center [818, 15] width 65 height 20
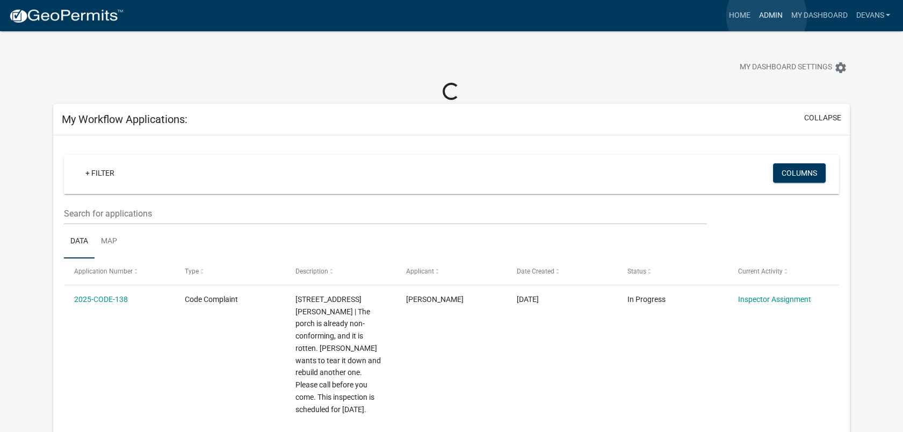
click at [767, 16] on link "Admin" at bounding box center [770, 15] width 32 height 20
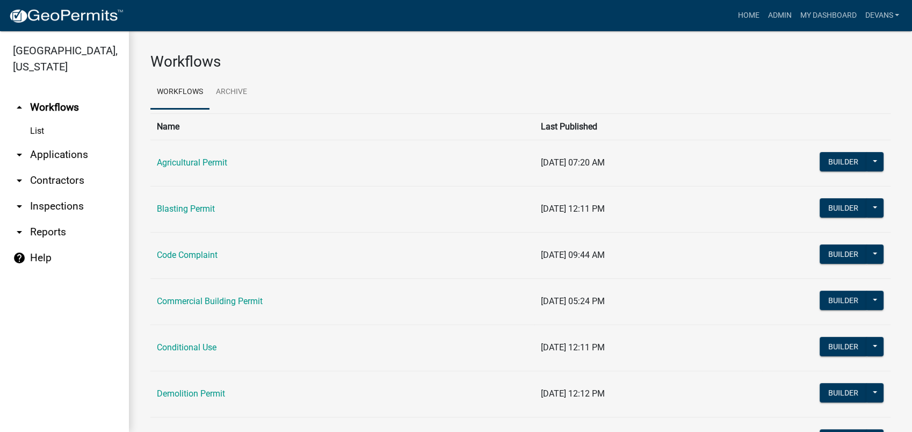
click at [72, 143] on link "arrow_drop_down Applications" at bounding box center [64, 155] width 129 height 26
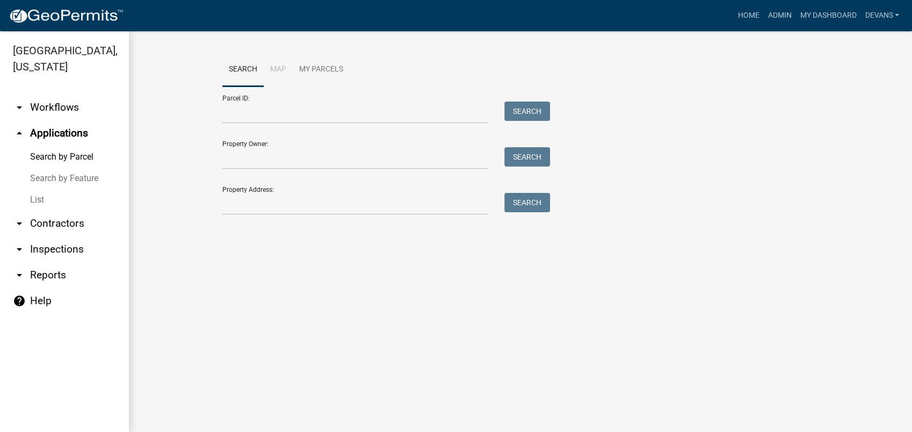
click at [37, 199] on link "List" at bounding box center [64, 199] width 129 height 21
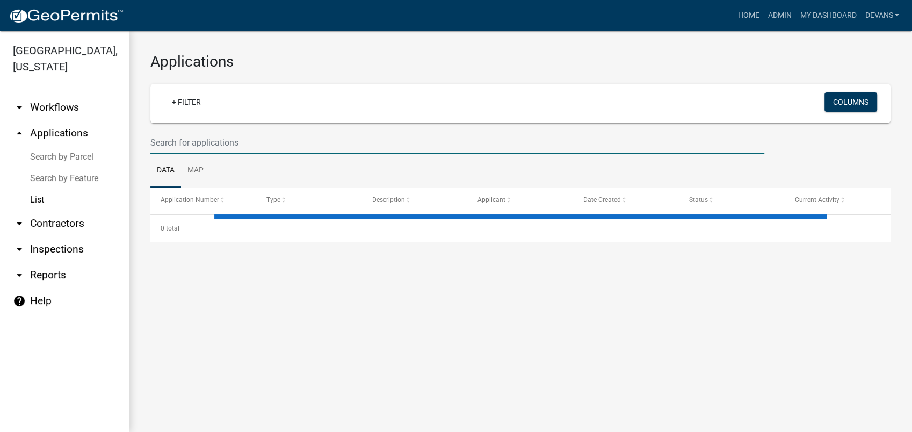
click at [181, 138] on input "text" at bounding box center [457, 143] width 614 height 22
select select "1: 25"
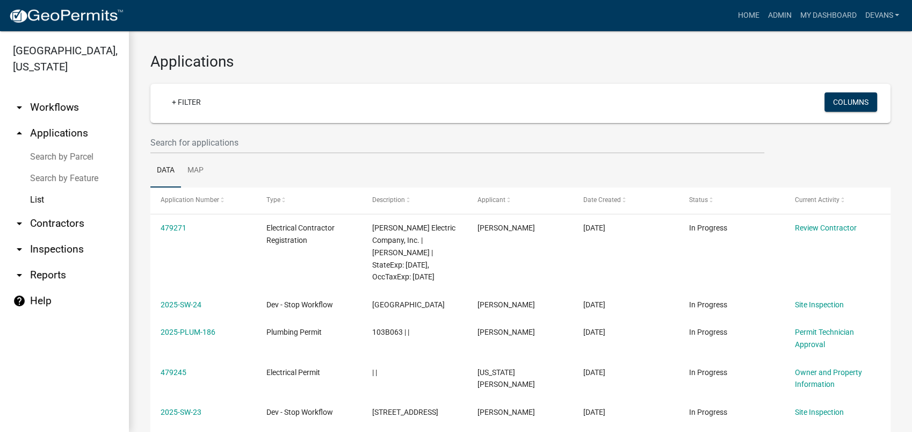
click at [43, 107] on link "arrow_drop_down Workflows" at bounding box center [64, 108] width 129 height 26
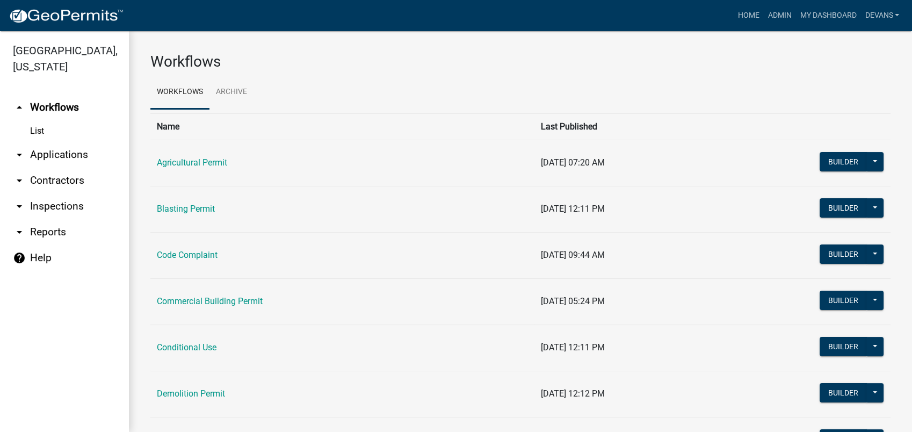
click at [80, 150] on link "arrow_drop_down Applications" at bounding box center [64, 155] width 129 height 26
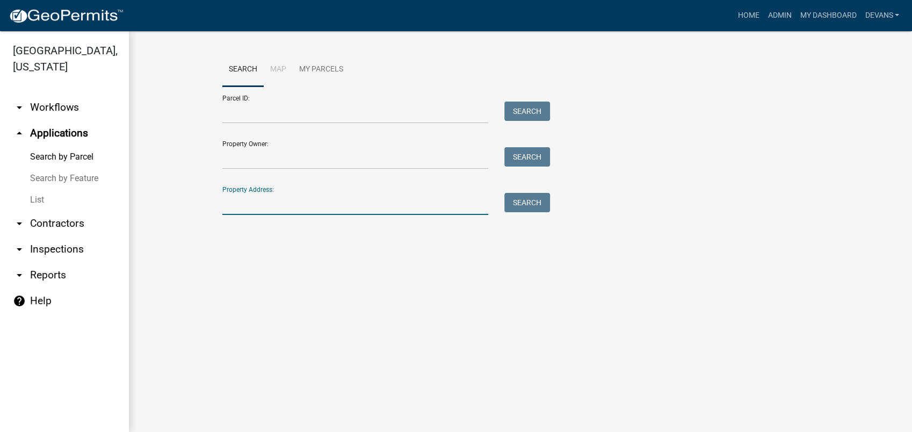
click at [277, 203] on input "Property Address:" at bounding box center [355, 204] width 266 height 22
type input "13"
click at [28, 198] on link "List" at bounding box center [64, 199] width 129 height 21
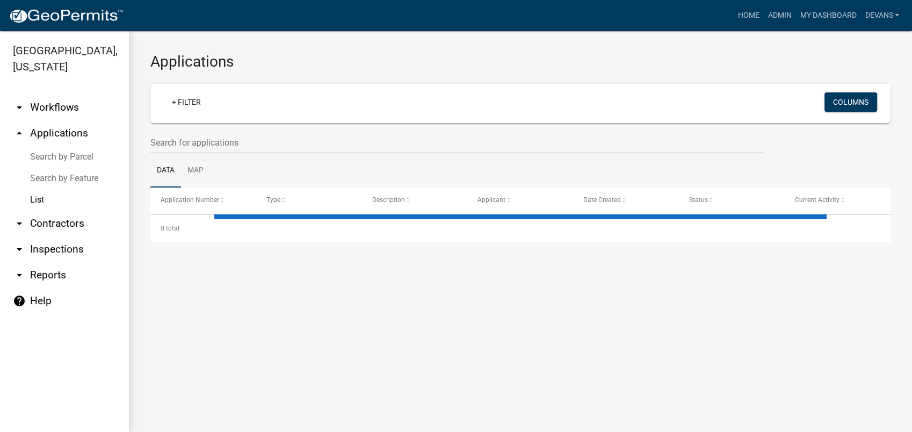
select select "1: 25"
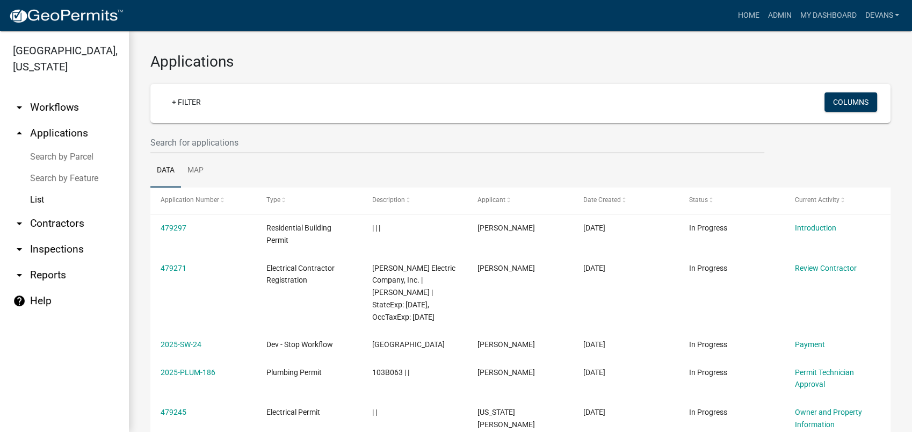
click at [46, 195] on link "List" at bounding box center [64, 199] width 129 height 21
click at [56, 133] on link "arrow_drop_up Applications" at bounding box center [64, 133] width 129 height 26
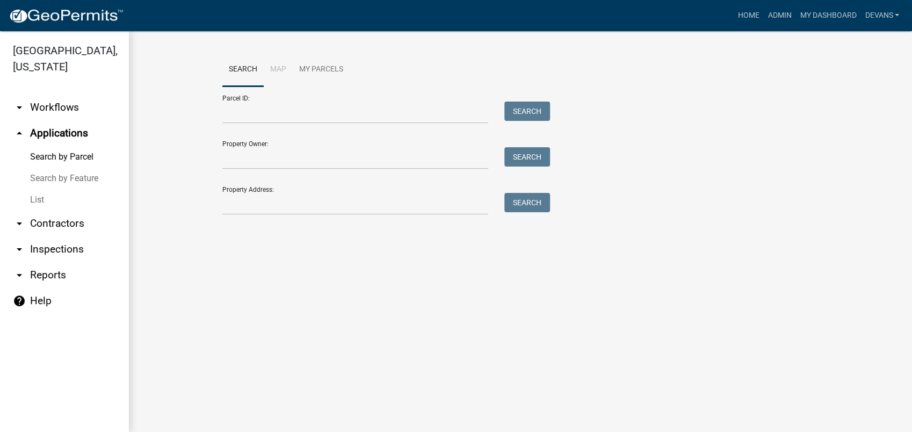
click at [235, 186] on div "Property Address: Search" at bounding box center [383, 196] width 322 height 37
click at [243, 202] on input "Property Address:" at bounding box center [355, 204] width 266 height 22
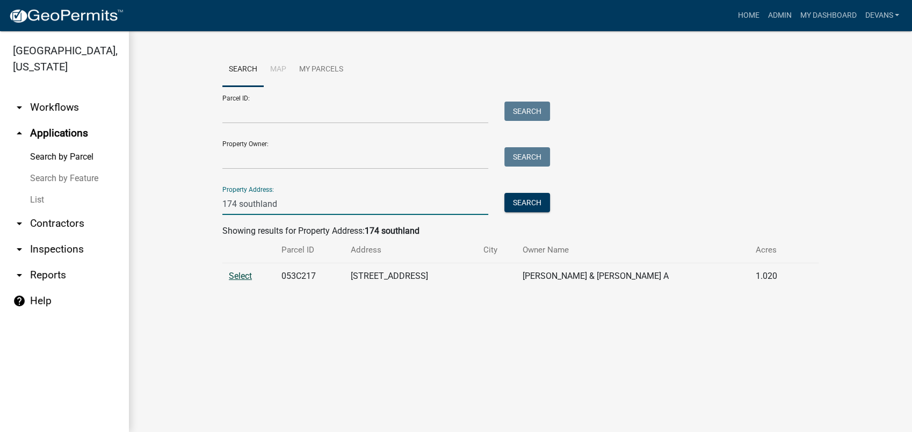
type input "174 southland"
click at [235, 273] on span "Select" at bounding box center [240, 276] width 23 height 10
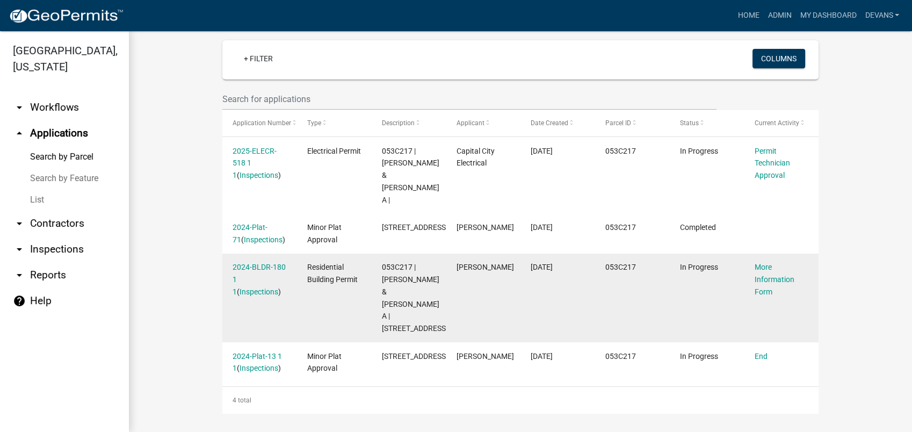
scroll to position [280, 0]
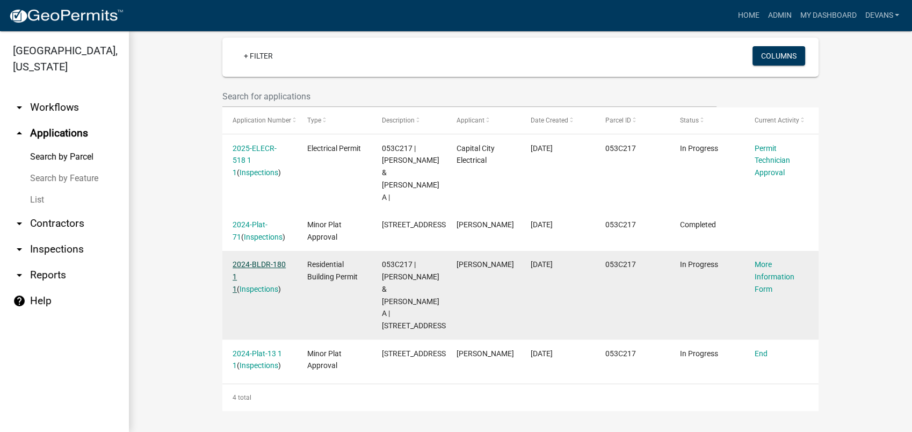
click at [259, 260] on link "2024-BLDR-180 1 1" at bounding box center [259, 276] width 53 height 33
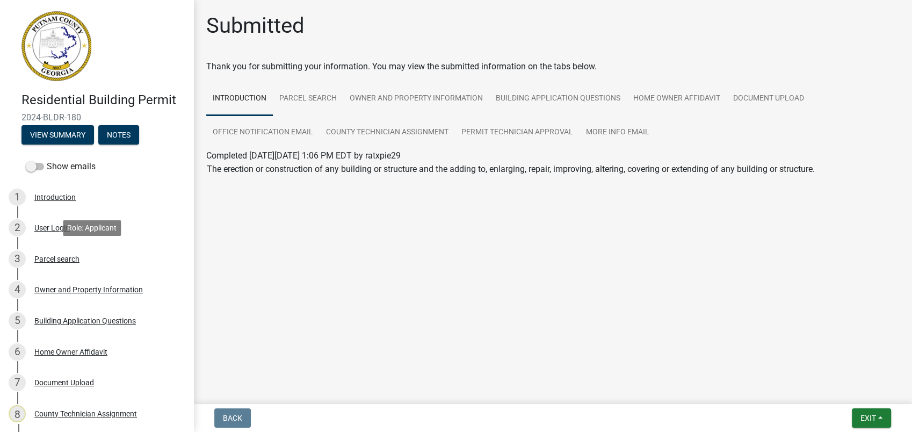
scroll to position [165, 0]
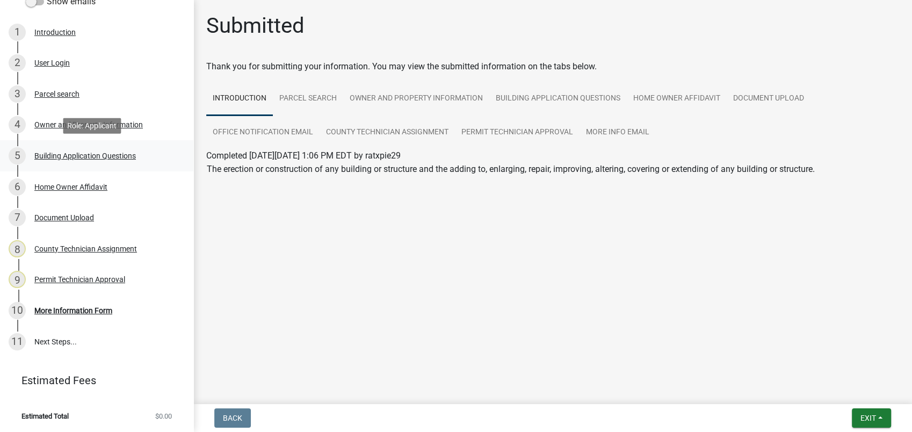
click at [62, 152] on div "Building Application Questions" at bounding box center [85, 156] width 102 height 8
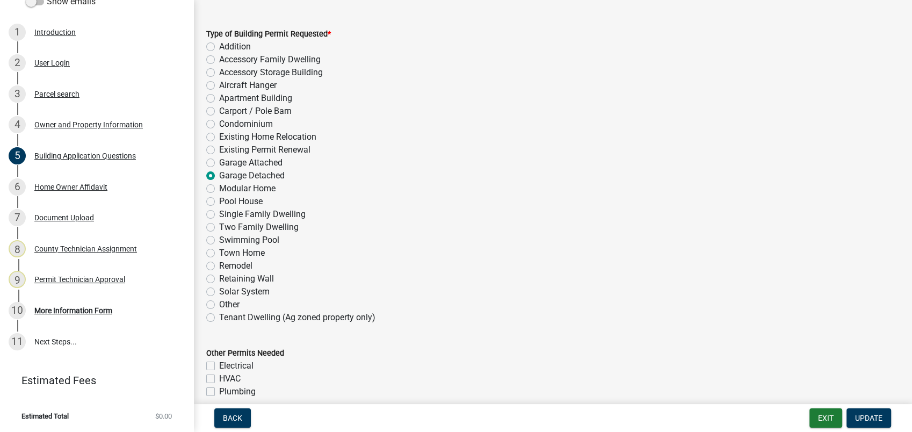
scroll to position [0, 0]
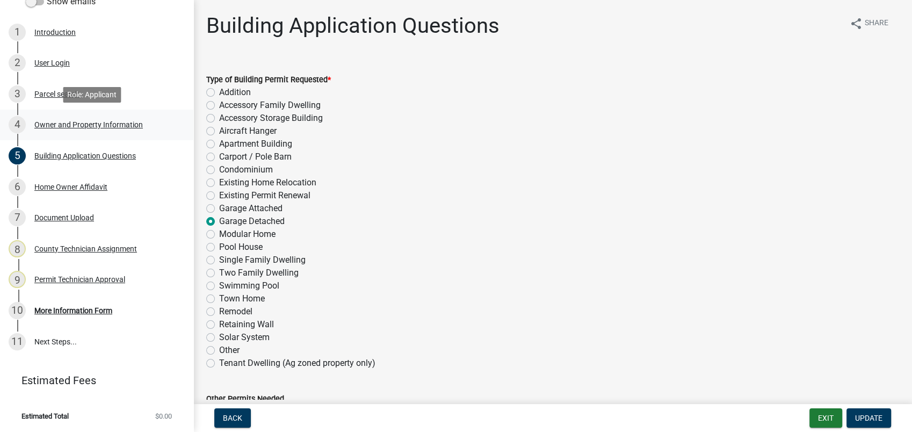
click at [96, 121] on div "Owner and Property Information" at bounding box center [88, 125] width 109 height 8
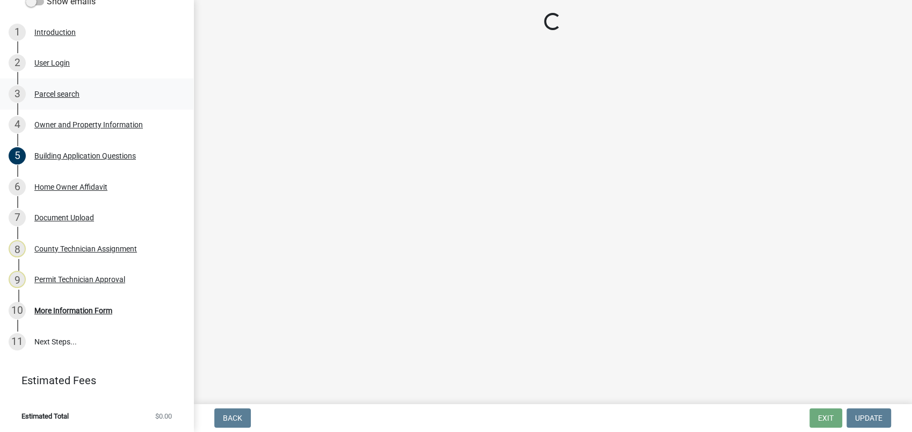
select select "78bfdc44-73ff-456e-a557-d4c99b9c08be"
select select "83394b22-4a11-496c-8e5c-75ade2e72faf"
select select "ece5c1a9-df30-4702-9587-5deee23533b7"
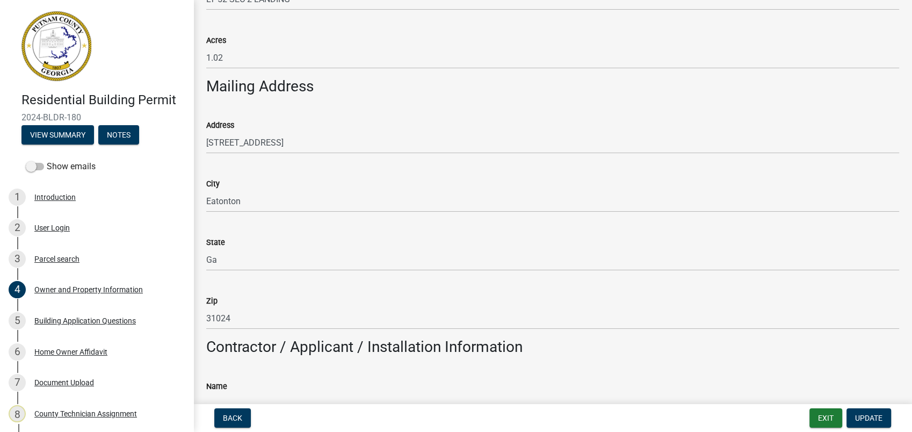
scroll to position [537, 0]
click at [834, 416] on button "Exit" at bounding box center [826, 417] width 33 height 19
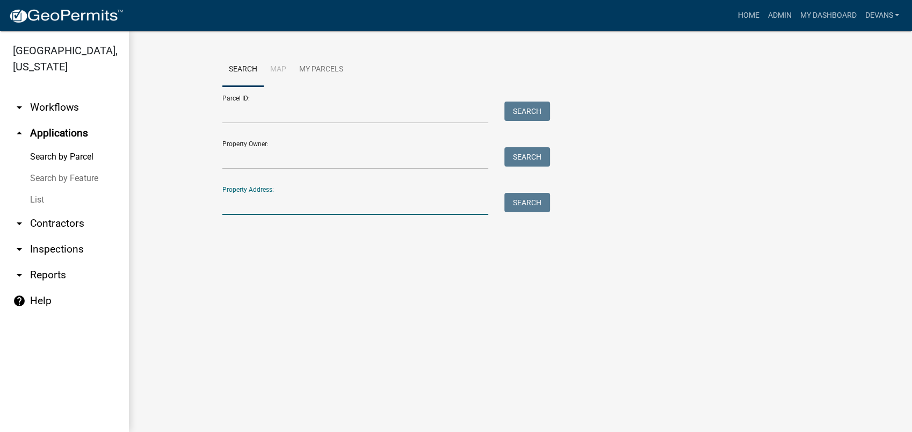
drag, startPoint x: 254, startPoint y: 207, endPoint x: 248, endPoint y: 210, distance: 6.8
click at [254, 207] on input "Property Address:" at bounding box center [355, 204] width 266 height 22
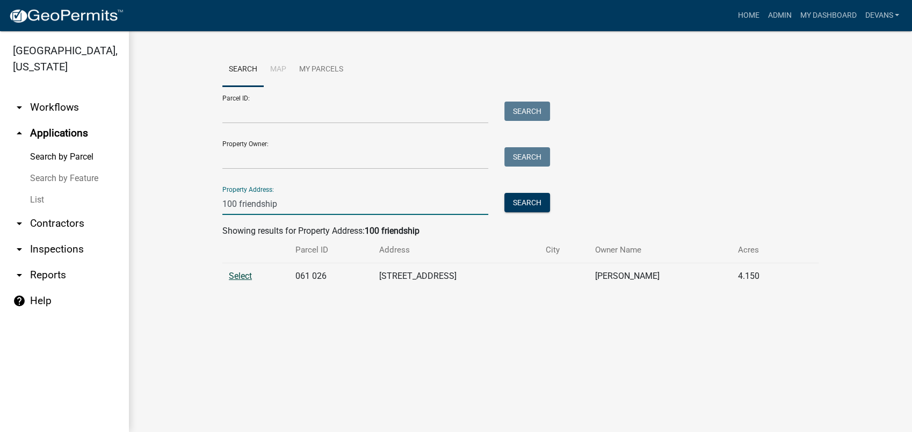
type input "100 friendship"
click at [235, 275] on span "Select" at bounding box center [240, 276] width 23 height 10
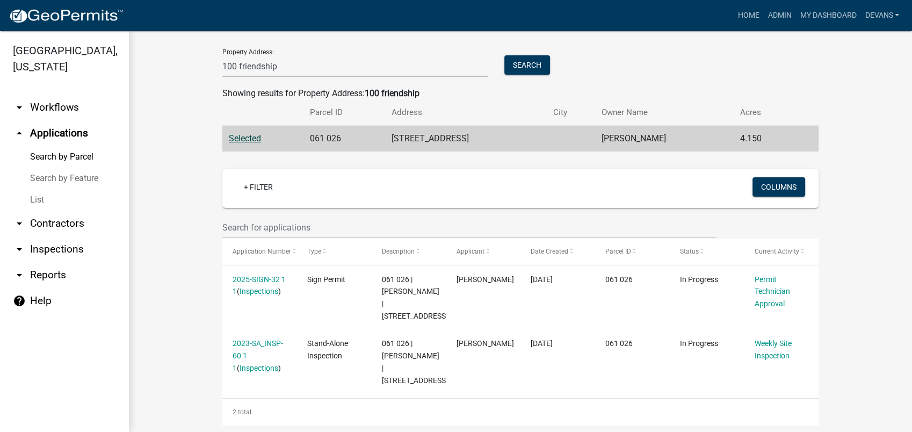
scroll to position [151, 0]
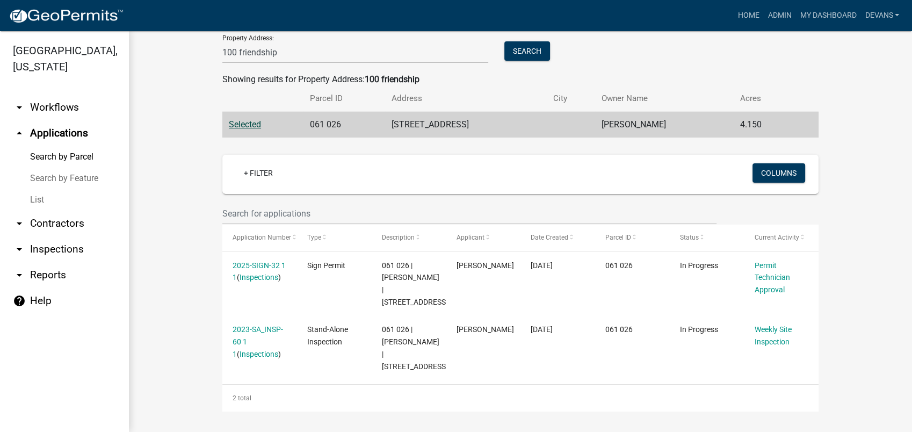
click at [69, 154] on link "Search by Parcel" at bounding box center [64, 156] width 129 height 21
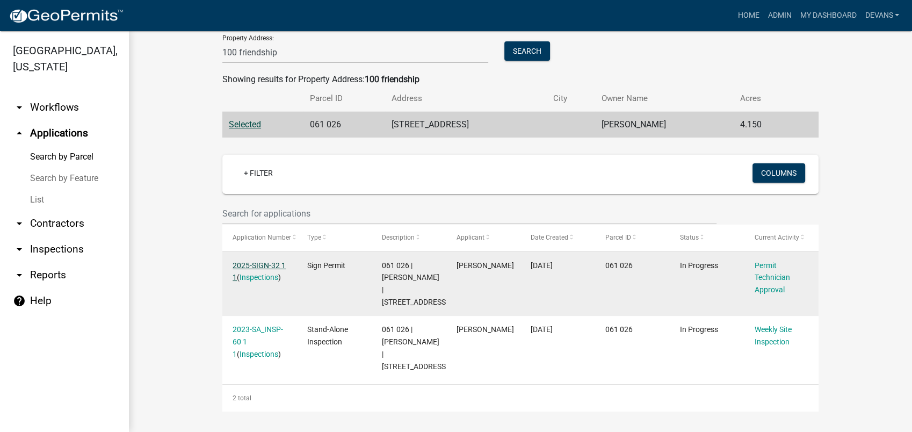
click at [244, 266] on link "2025-SIGN-32 1 1" at bounding box center [259, 271] width 53 height 21
click at [245, 261] on link "2025-SIGN-32 1 1" at bounding box center [259, 271] width 53 height 21
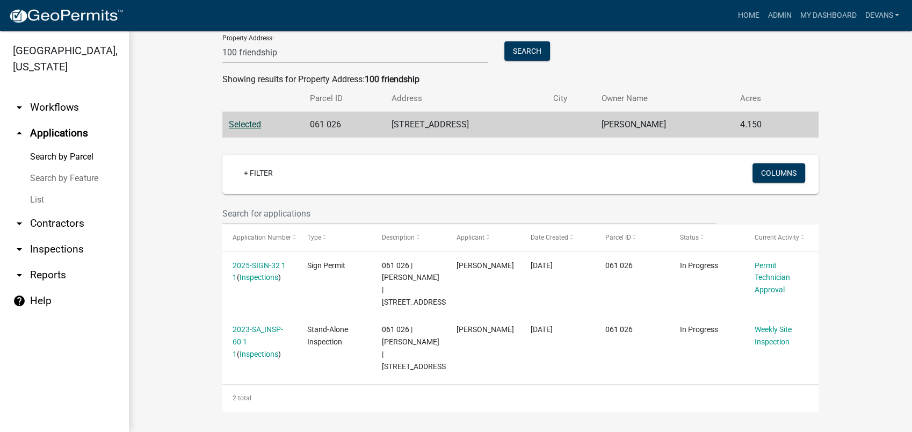
click at [54, 133] on link "arrow_drop_up Applications" at bounding box center [64, 133] width 129 height 26
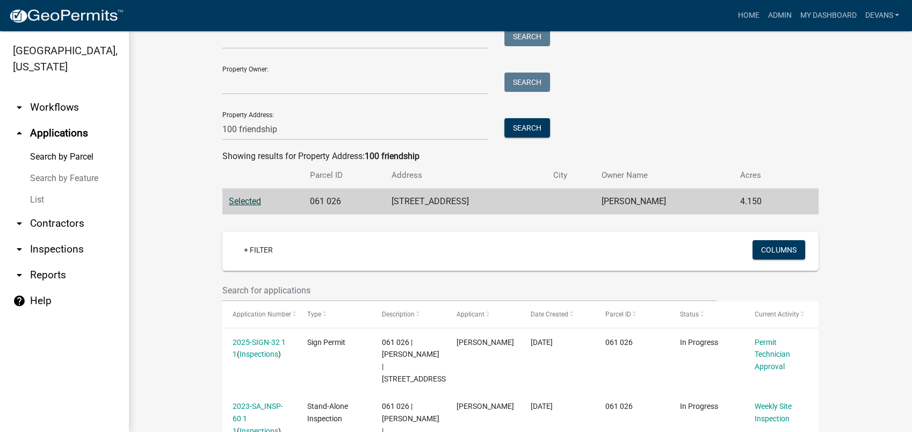
scroll to position [0, 0]
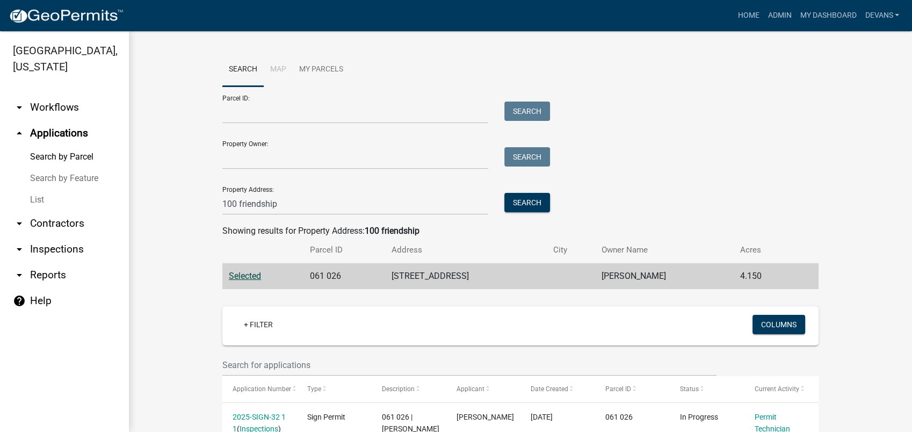
click at [239, 271] on span "Selected" at bounding box center [245, 276] width 32 height 10
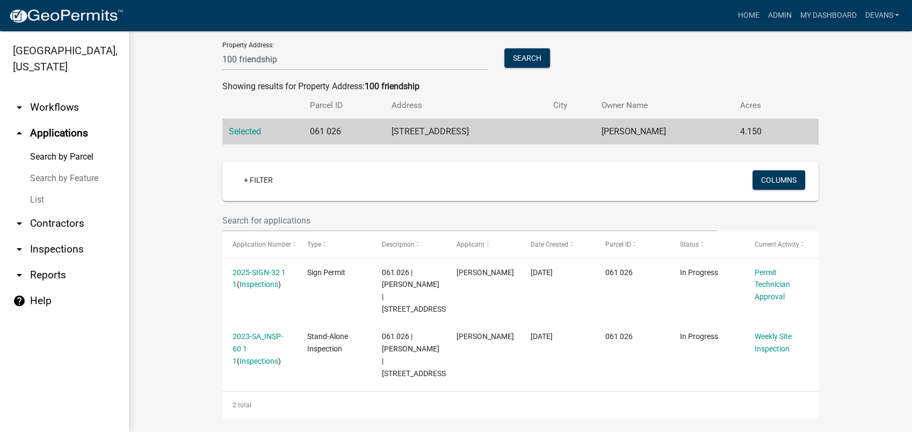
scroll to position [151, 0]
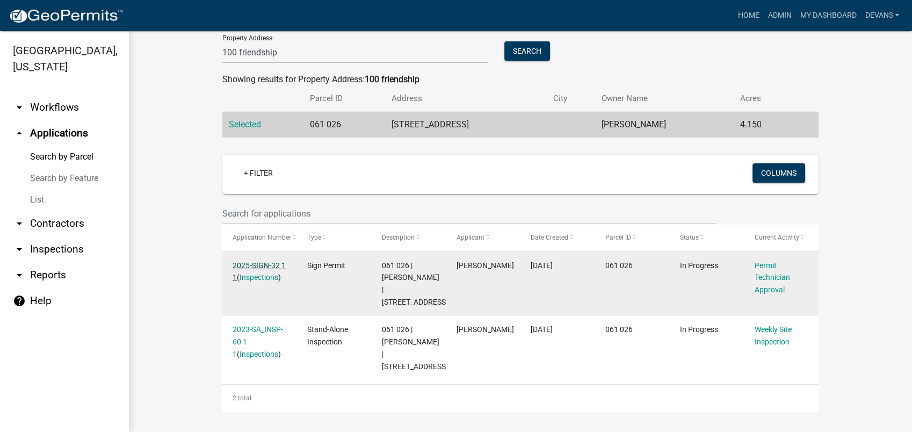
click at [242, 264] on link "2025-SIGN-32 1 1" at bounding box center [259, 271] width 53 height 21
click at [252, 262] on link "2025-SIGN-32 1 1" at bounding box center [259, 271] width 53 height 21
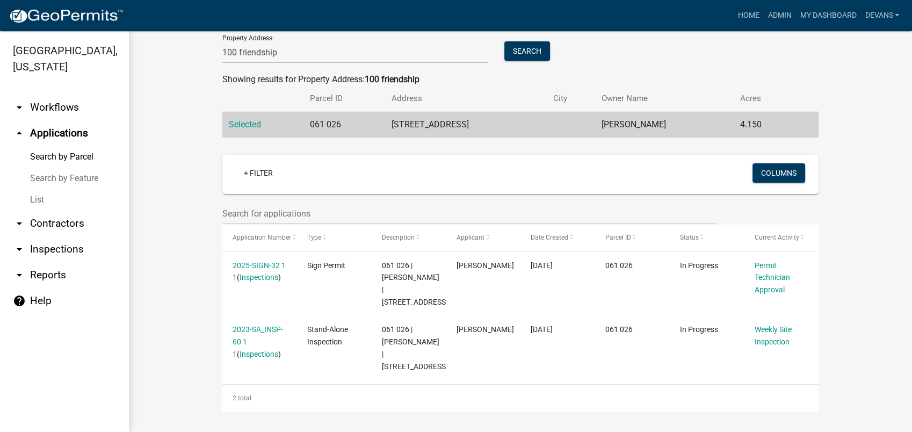
click at [181, 258] on wm-workflow-application-search-view "Search Map My Parcels Parcel ID: Search Property Owner: Search Property Address…" at bounding box center [520, 156] width 740 height 510
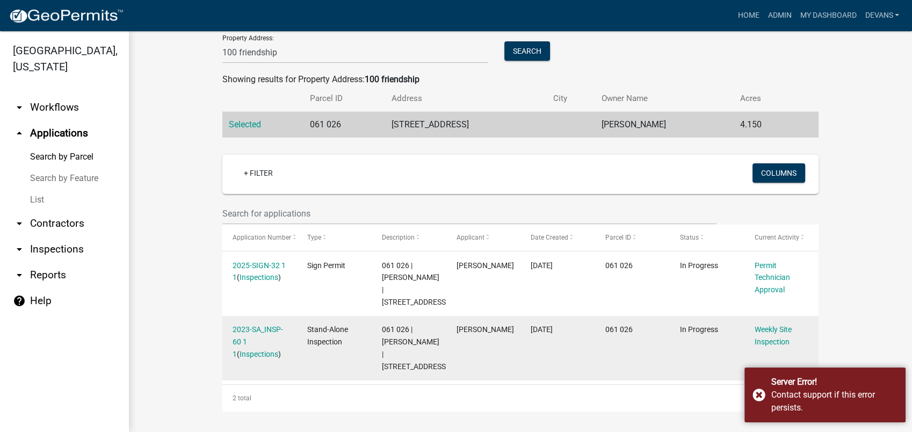
click at [710, 368] on datatable-body-cell "In Progress" at bounding box center [707, 348] width 75 height 64
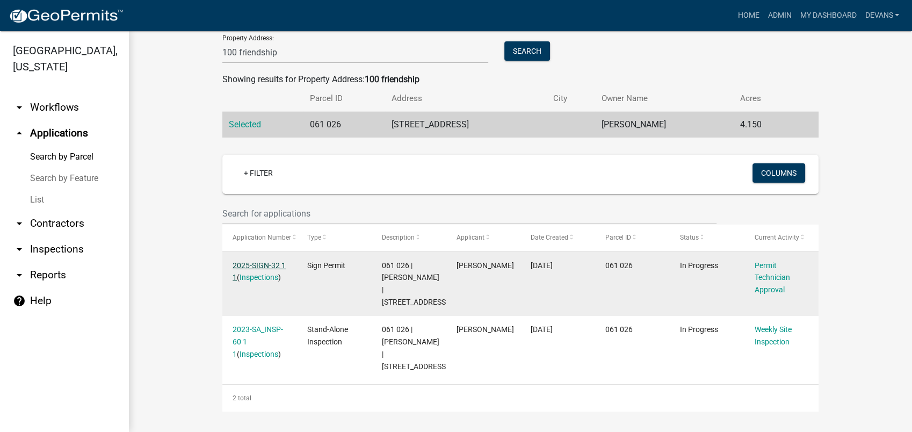
click at [245, 266] on link "2025-SIGN-32 1 1" at bounding box center [259, 271] width 53 height 21
click at [255, 266] on link "2025-SIGN-32 1 1" at bounding box center [259, 271] width 53 height 21
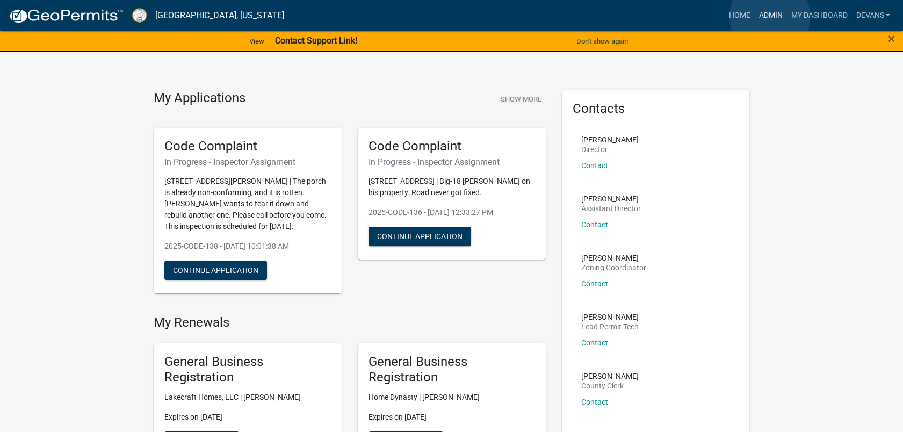
click at [770, 17] on link "Admin" at bounding box center [770, 15] width 32 height 20
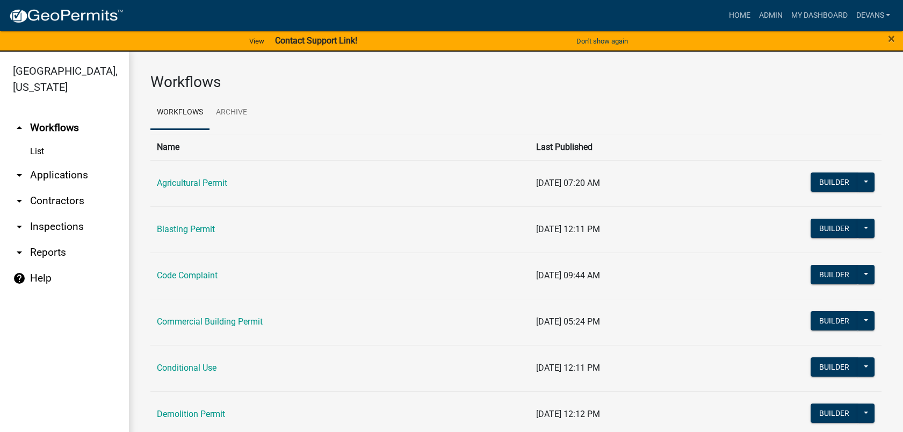
click at [55, 227] on link "arrow_drop_down Inspections" at bounding box center [64, 227] width 129 height 26
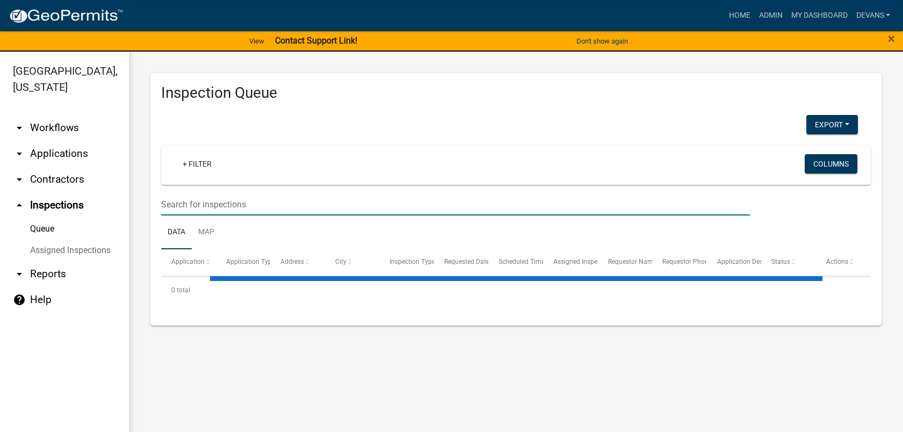
click at [199, 202] on input "text" at bounding box center [455, 204] width 589 height 22
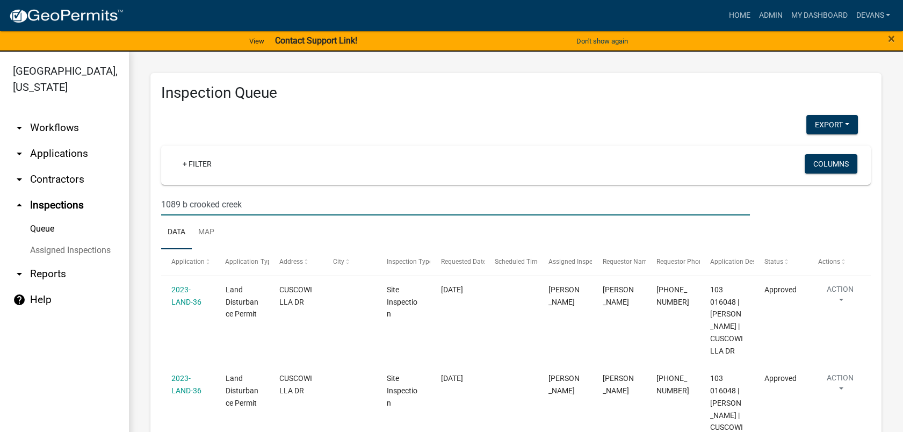
type input "1089 b crooked creek"
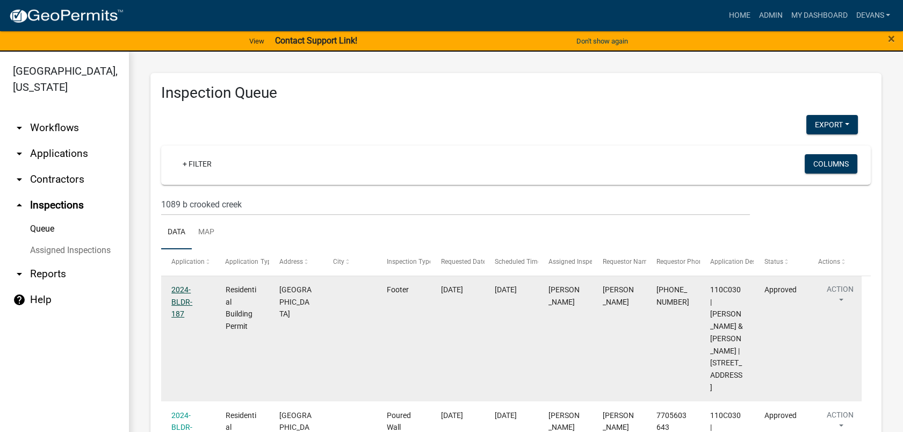
click at [192, 299] on link "2024-BLDR-187" at bounding box center [181, 301] width 21 height 33
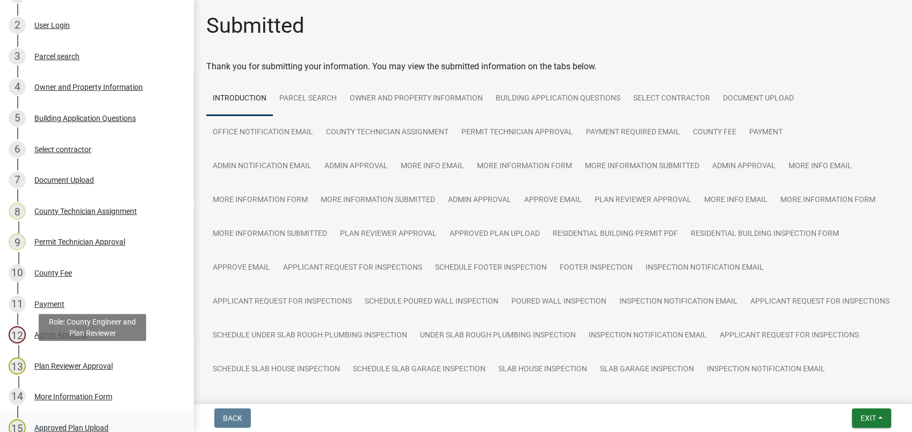
scroll to position [179, 0]
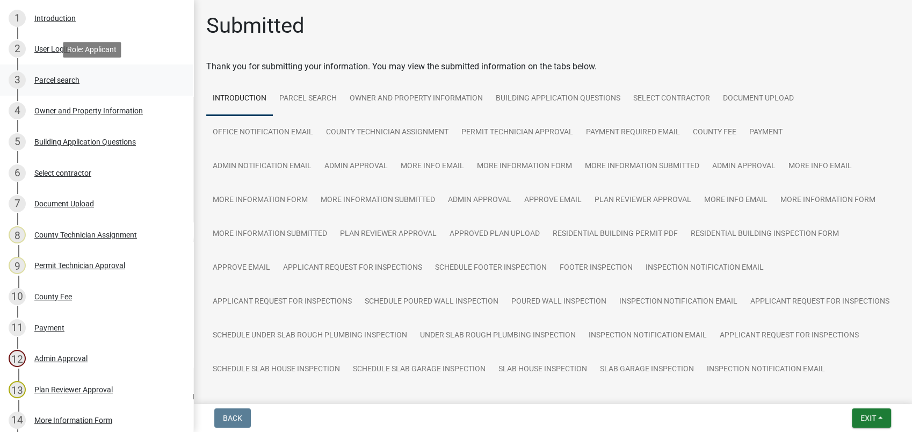
click at [73, 81] on div "Parcel search" at bounding box center [56, 80] width 45 height 8
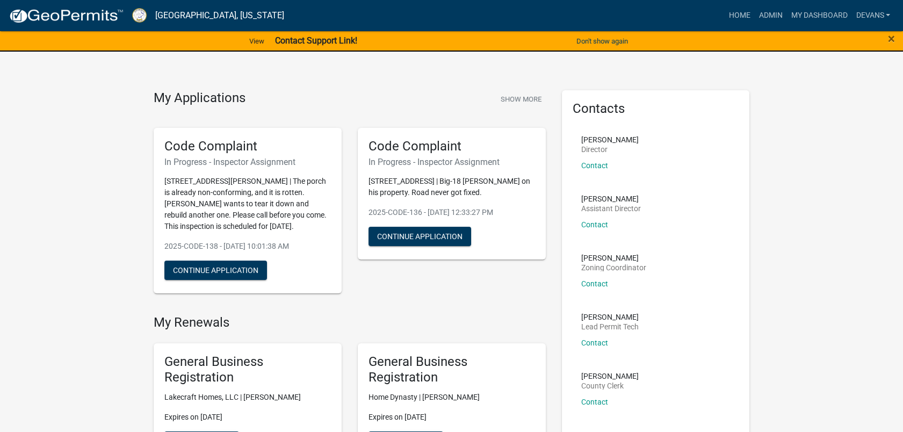
click at [896, 37] on div "×" at bounding box center [865, 41] width 75 height 23
click at [889, 35] on span "×" at bounding box center [891, 38] width 7 height 15
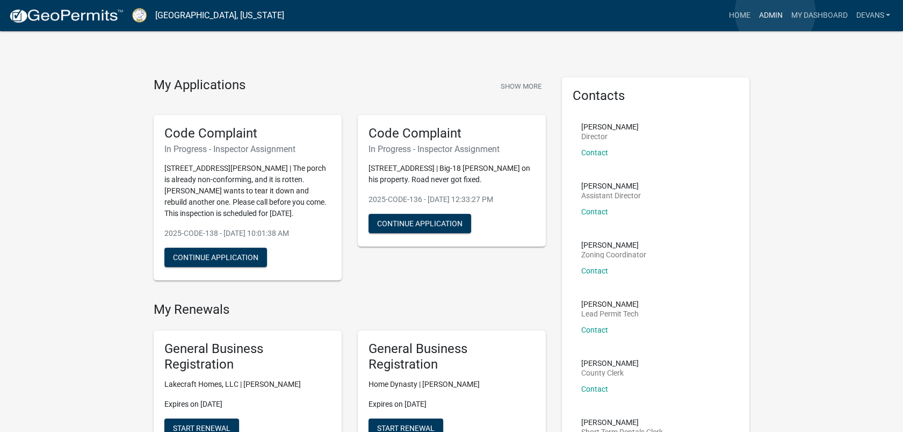
click at [775, 12] on link "Admin" at bounding box center [770, 15] width 32 height 20
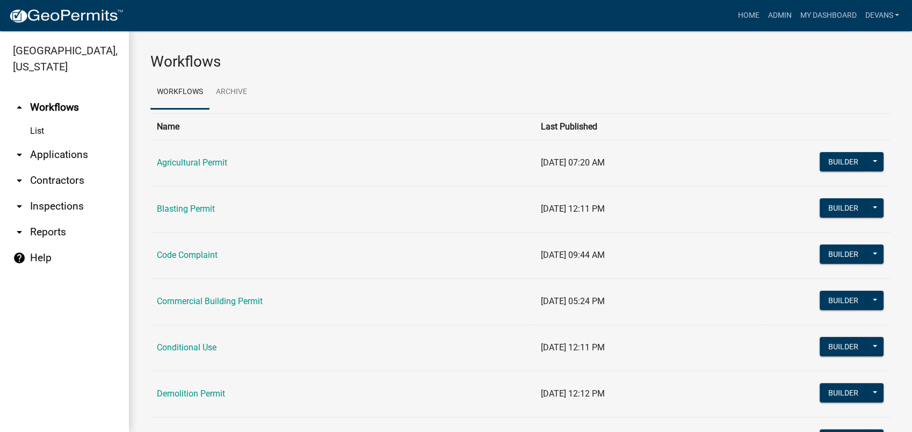
click at [47, 156] on link "arrow_drop_down Applications" at bounding box center [64, 155] width 129 height 26
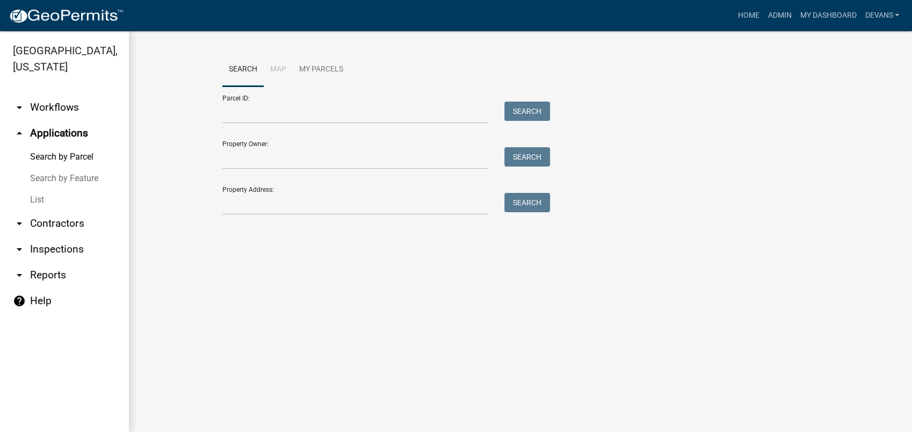
click at [372, 191] on div "Property Address: Search" at bounding box center [383, 196] width 322 height 37
click at [287, 198] on input "Property Address:" at bounding box center [355, 204] width 266 height 22
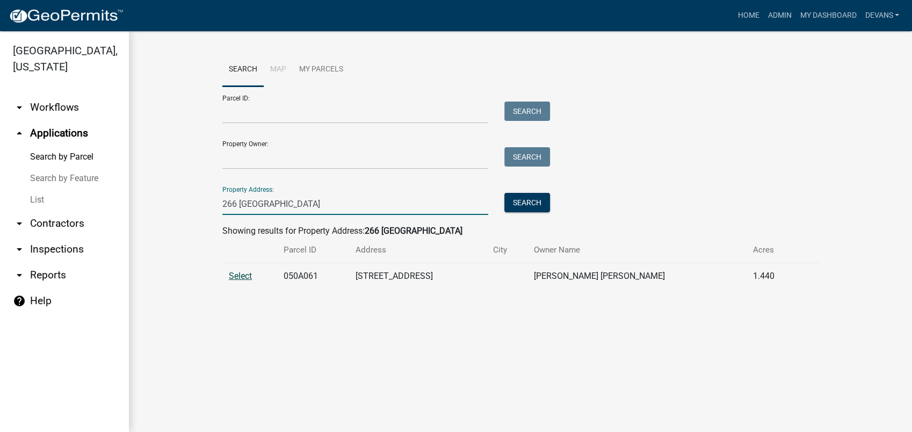
type input "266 [GEOGRAPHIC_DATA]"
click at [243, 272] on span "Select" at bounding box center [240, 276] width 23 height 10
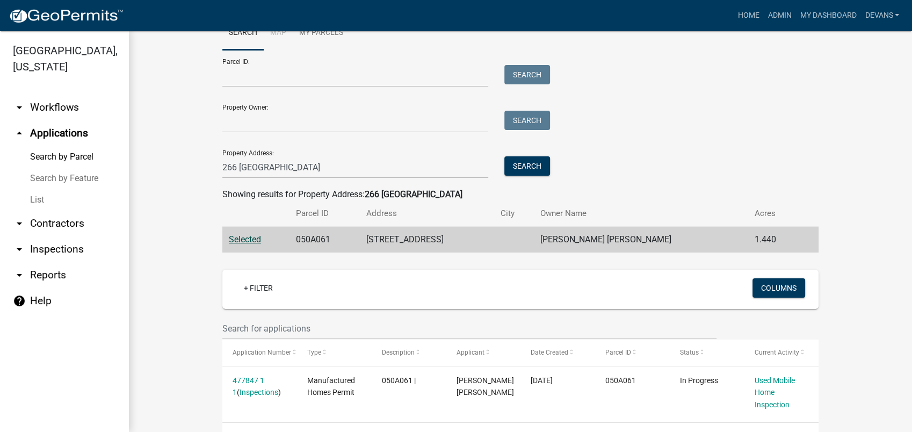
scroll to position [75, 0]
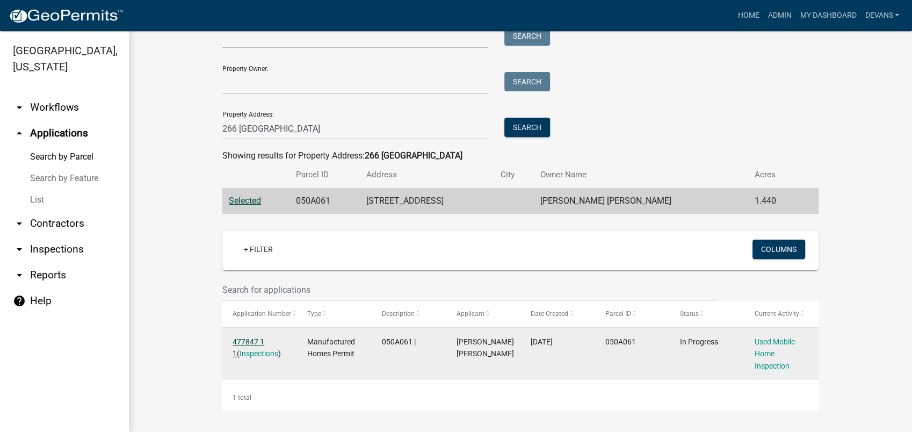
click at [241, 344] on link "477847 1 1" at bounding box center [249, 347] width 32 height 21
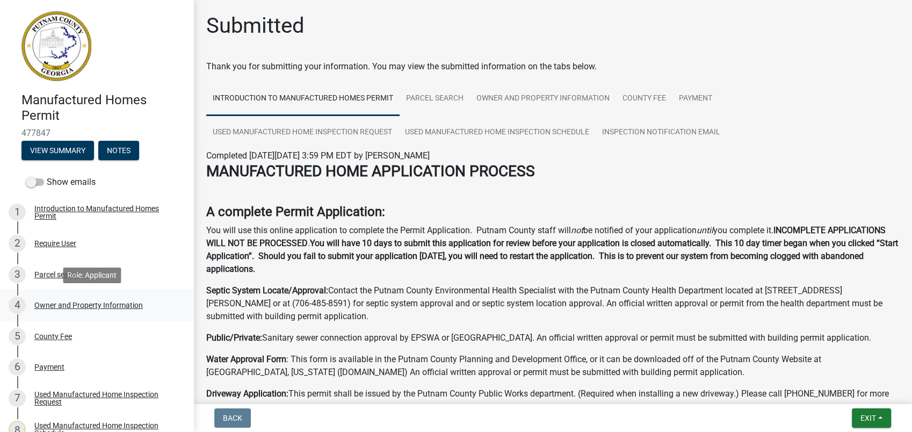
click at [107, 305] on div "Owner and Property Information" at bounding box center [88, 305] width 109 height 8
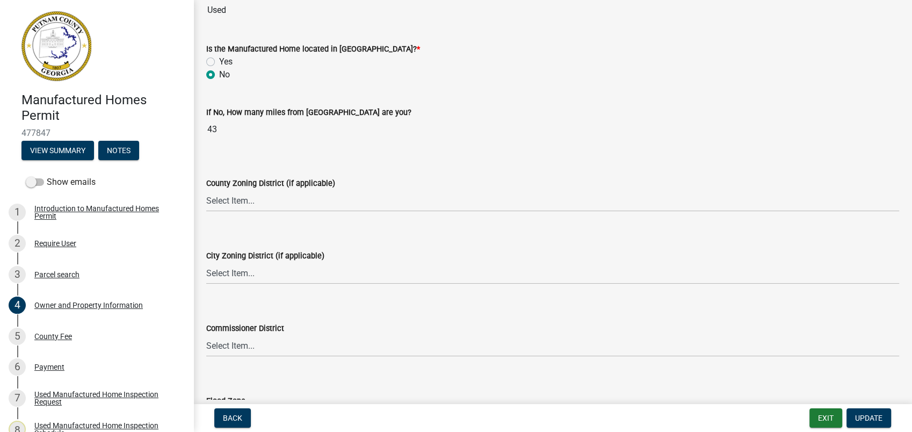
scroll to position [1388, 0]
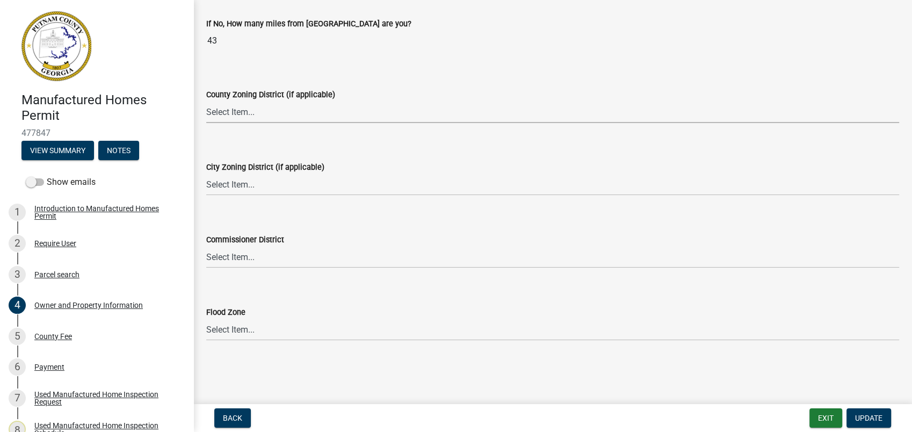
click at [224, 112] on select "Select Item... AG-1 R-1R R-1 R-2 MHP RM-1 RM-3 C-1 C-2 I-M PUD N/A" at bounding box center [552, 112] width 693 height 22
click at [206, 101] on select "Select Item... AG-1 R-1R R-1 R-2 MHP RM-1 RM-3 C-1 C-2 I-M PUD N/A" at bounding box center [552, 112] width 693 height 22
select select "ef7a1fc2-7a7a-426d-b1f0-c9b9b6ca7ff4"
click at [230, 164] on label "City Zoning District (if applicable)" at bounding box center [265, 168] width 118 height 8
click at [230, 174] on select "Select Item... A-1 A-2 R-1 R-2 R-3 R-4 MHP C-1 C-2 I-1 I-2 DB FH H-P N/A" at bounding box center [552, 185] width 693 height 22
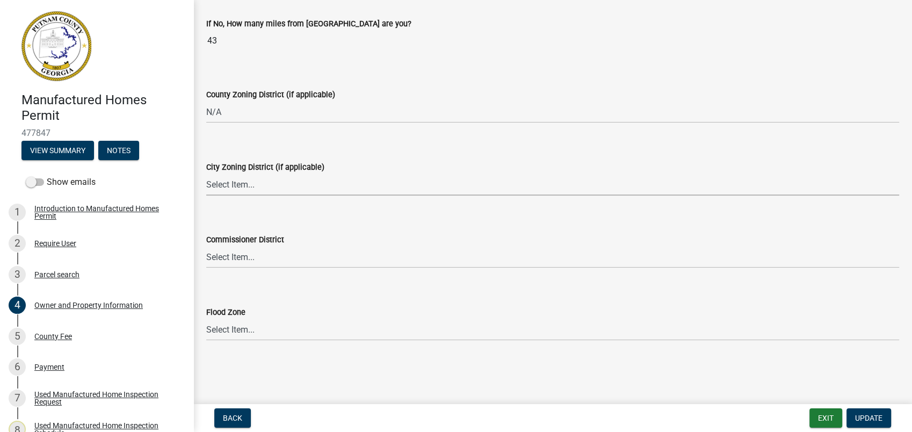
click at [230, 179] on select "Select Item... A-1 A-2 R-1 R-2 R-3 R-4 MHP C-1 C-2 I-1 I-2 DB FH H-P N/A" at bounding box center [552, 185] width 693 height 22
click at [206, 174] on select "Select Item... A-1 A-2 R-1 R-2 R-3 R-4 MHP C-1 C-2 I-1 I-2 DB FH H-P N/A" at bounding box center [552, 185] width 693 height 22
select select "7eb8553c-806a-4bdf-b4b6-2711153129c5"
click at [860, 418] on span "Update" at bounding box center [868, 418] width 27 height 9
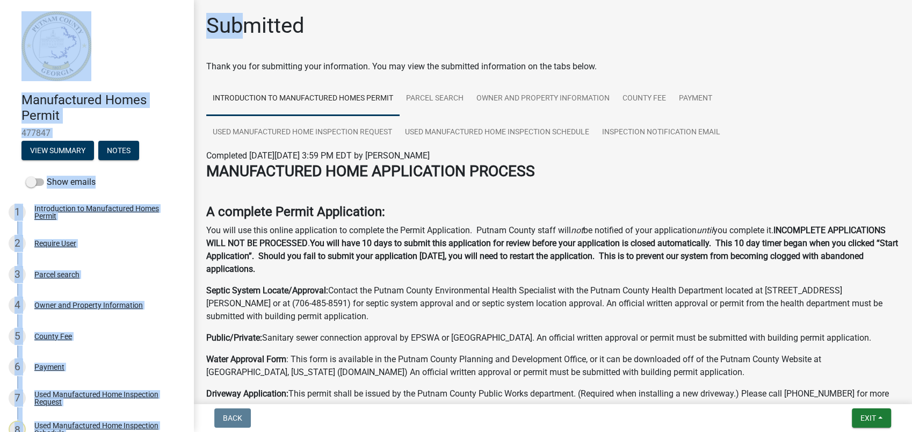
drag, startPoint x: 199, startPoint y: 25, endPoint x: 181, endPoint y: 30, distance: 19.0
click at [181, 30] on div "Manufactured Homes Permit 477847 View Summary Notes Show emails 1 Introduction …" at bounding box center [456, 216] width 912 height 432
drag, startPoint x: 181, startPoint y: 30, endPoint x: 110, endPoint y: 24, distance: 71.2
click at [110, 24] on link at bounding box center [93, 46] width 168 height 75
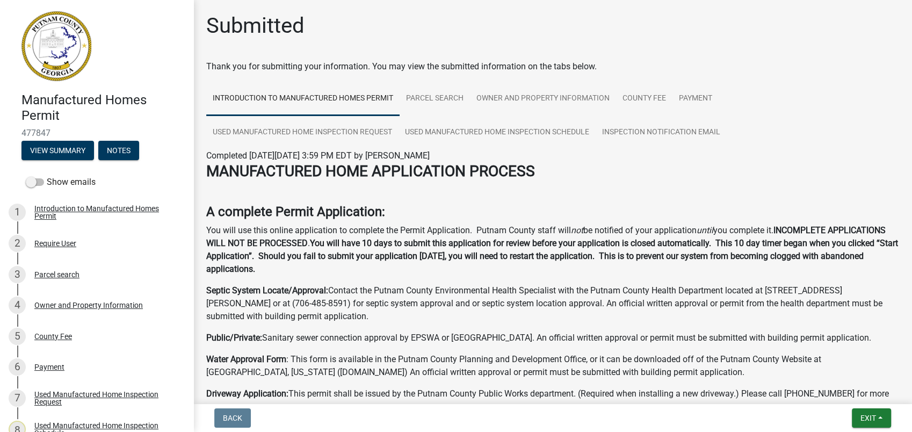
click at [808, 106] on ul "Introduction to Manufactured Homes Permit Parcel search Owner and Property Info…" at bounding box center [552, 116] width 693 height 68
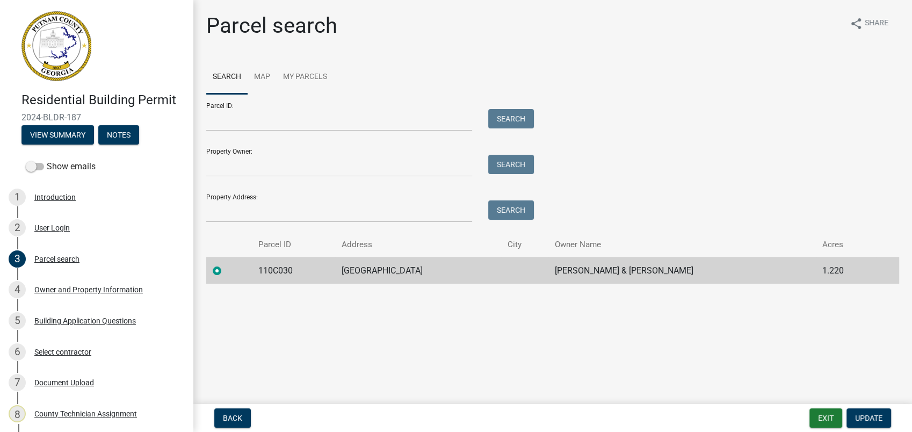
scroll to position [179, 0]
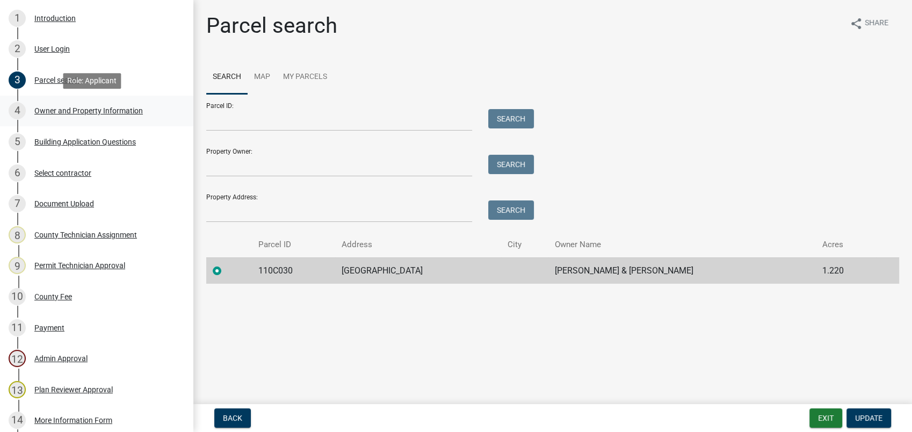
click at [98, 111] on div "Owner and Property Information" at bounding box center [88, 111] width 109 height 8
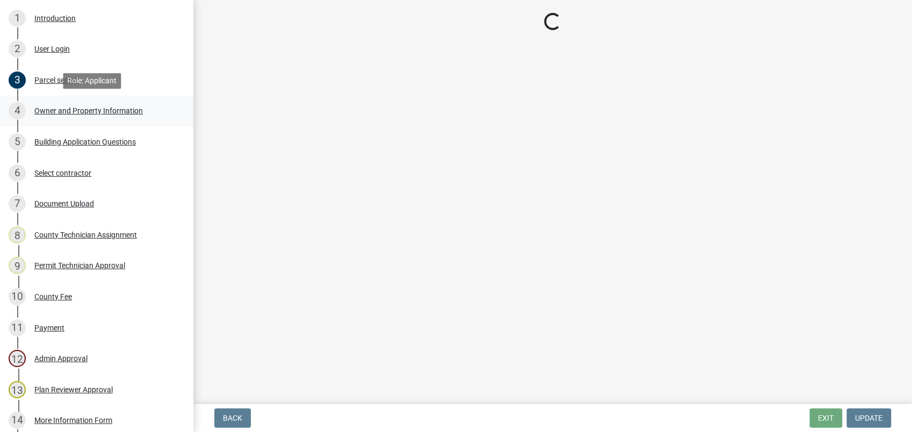
select select "34fe85c2-5f76-4343-b6bb-8ca387e0bed7"
select select "83394b22-4a11-496c-8e5c-75ade2e72faf"
select select "469c5908-2854-42d5-89ed-bee7fc26529e"
select select "6f1acead-4b1a-4680-ba5d-beeb03d30465"
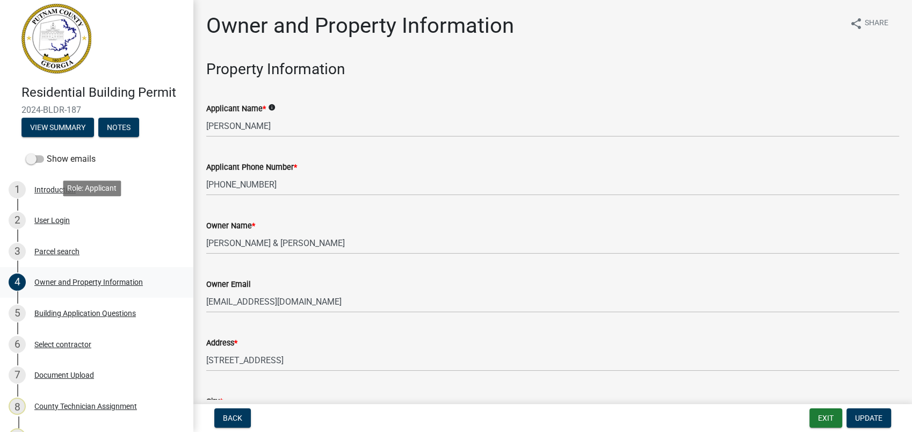
scroll to position [0, 0]
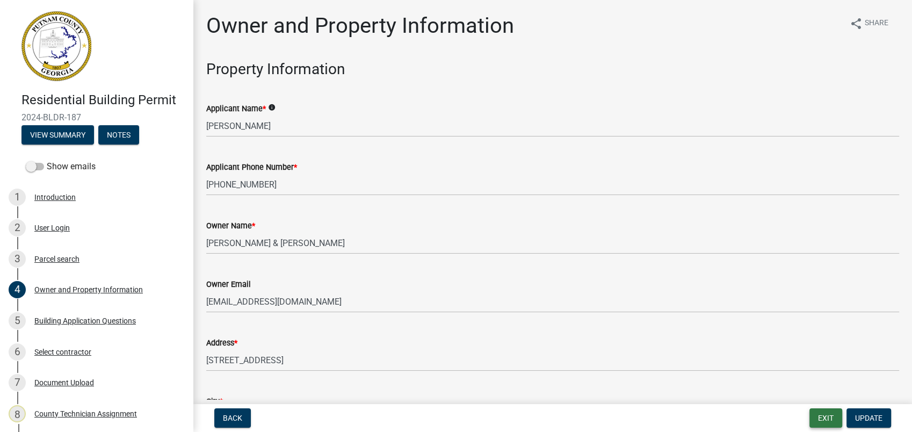
click at [817, 418] on button "Exit" at bounding box center [826, 417] width 33 height 19
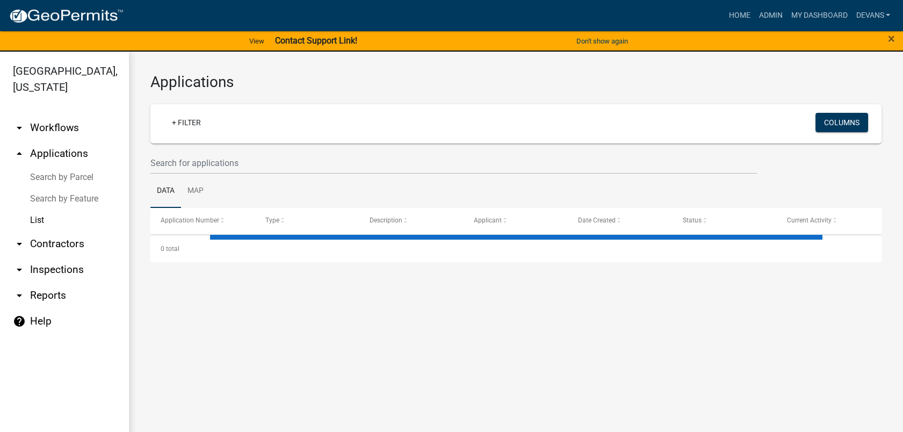
select select "1: 25"
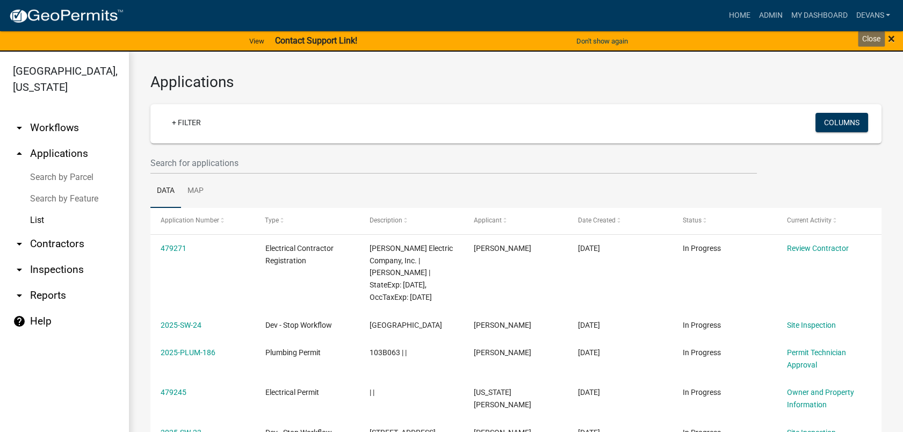
click at [888, 35] on span "×" at bounding box center [891, 38] width 7 height 15
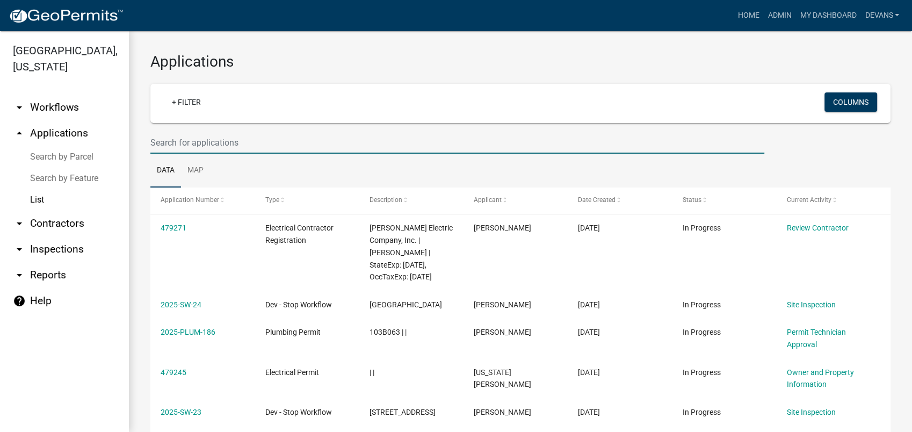
click at [176, 141] on input "text" at bounding box center [457, 143] width 614 height 22
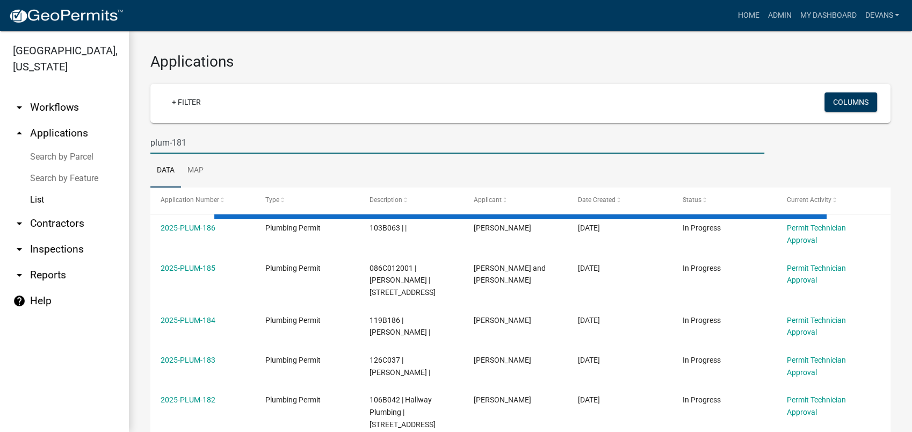
type input "plum-181"
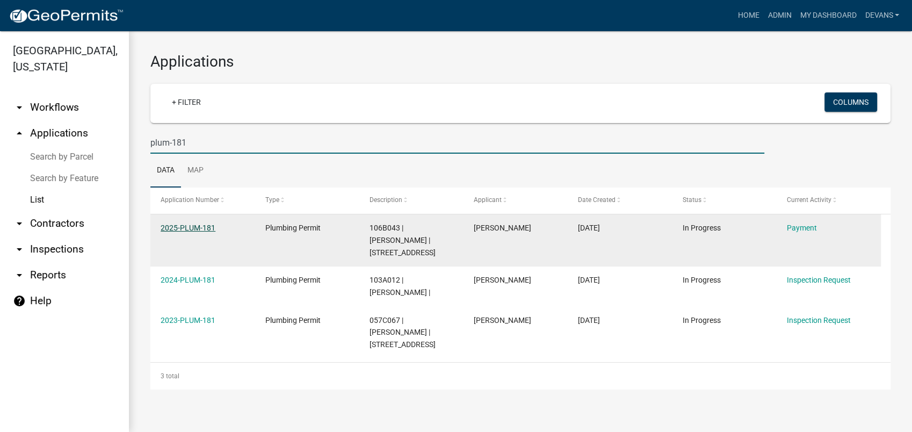
click at [178, 227] on link "2025-PLUM-181" at bounding box center [188, 227] width 55 height 9
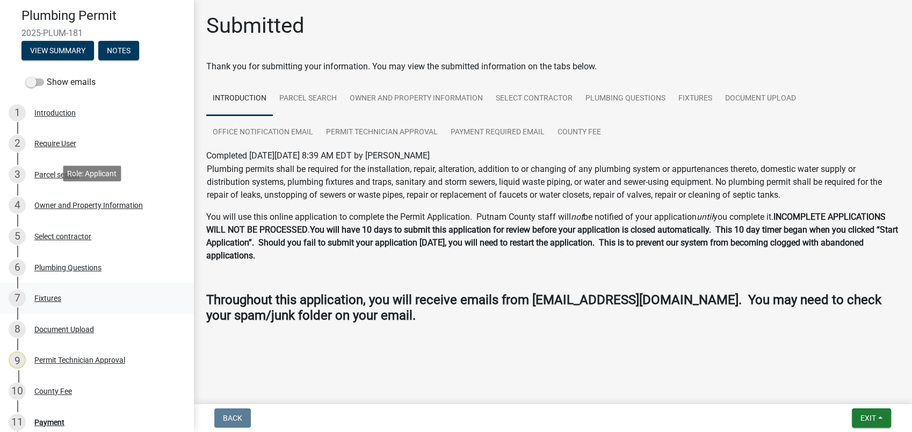
scroll to position [179, 0]
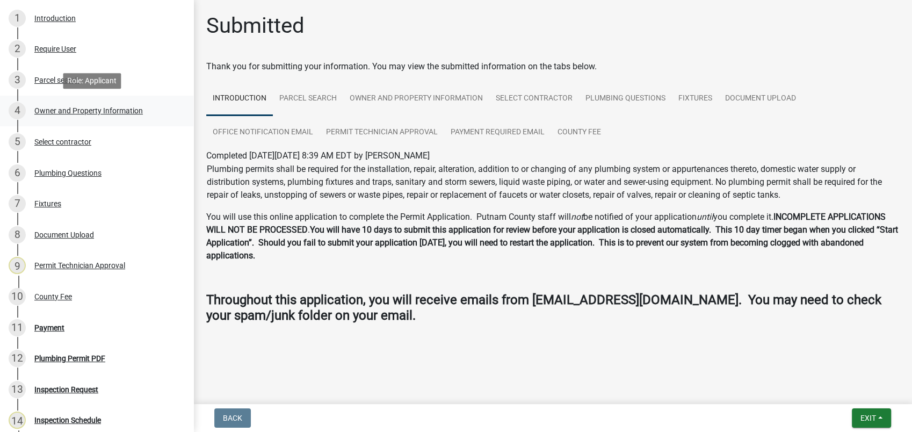
click at [132, 110] on div "Owner and Property Information" at bounding box center [88, 111] width 109 height 8
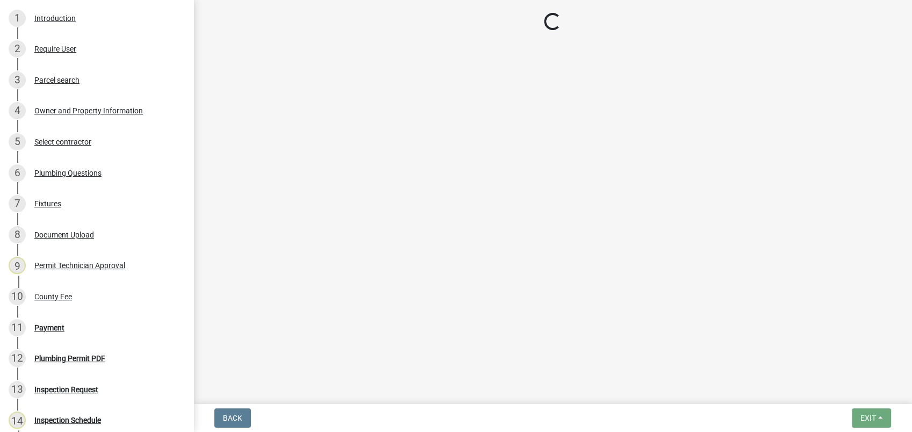
select select "af4fa47c-8bb5-4ba0-9393-e9f4e4358ca2"
select select "83394b22-4a11-496c-8e5c-75ade2e72faf"
select select "469c5908-2854-42d5-89ed-bee7fc26529e"
select select "ddc1bd8a-dad[DEMOGRAPHIC_DATA]-4fbb-9db1-51a584292d0d"
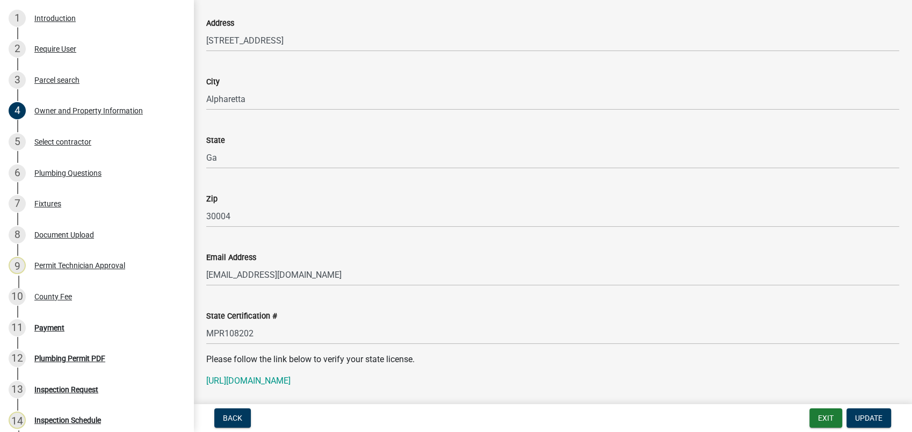
scroll to position [1313, 0]
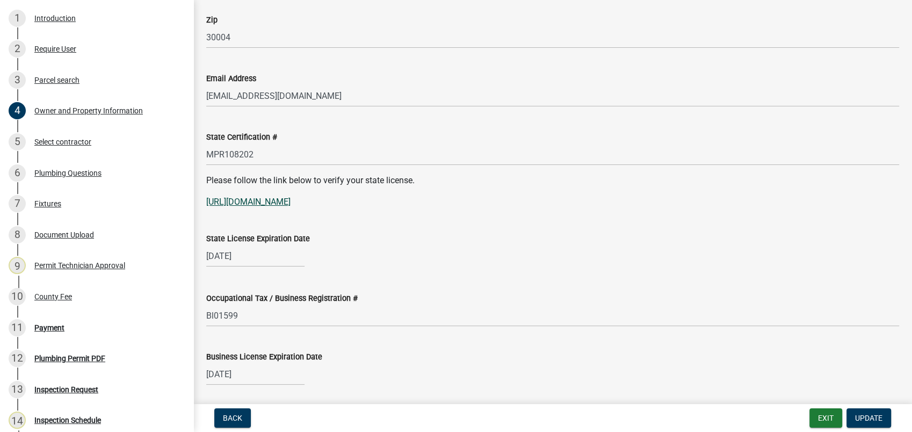
drag, startPoint x: 348, startPoint y: 195, endPoint x: 271, endPoint y: 196, distance: 76.8
drag, startPoint x: 271, startPoint y: 196, endPoint x: 232, endPoint y: 191, distance: 40.1
click at [232, 191] on div "Please follow the link below to verify your state license. [URL][DOMAIN_NAME]" at bounding box center [552, 191] width 693 height 34
click at [240, 204] on link "[URL][DOMAIN_NAME]" at bounding box center [248, 202] width 84 height 10
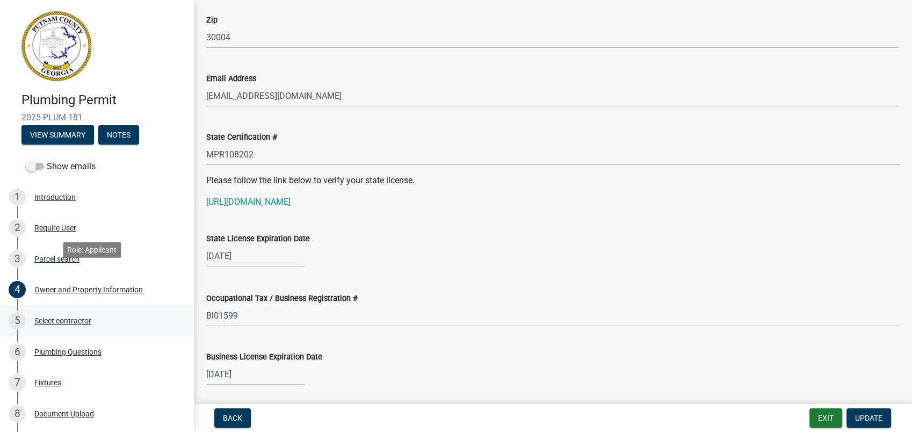
scroll to position [0, 0]
click at [279, 197] on link "[URL][DOMAIN_NAME]" at bounding box center [248, 202] width 84 height 10
click at [818, 415] on button "Exit" at bounding box center [826, 417] width 33 height 19
